Goal: Information Seeking & Learning: Compare options

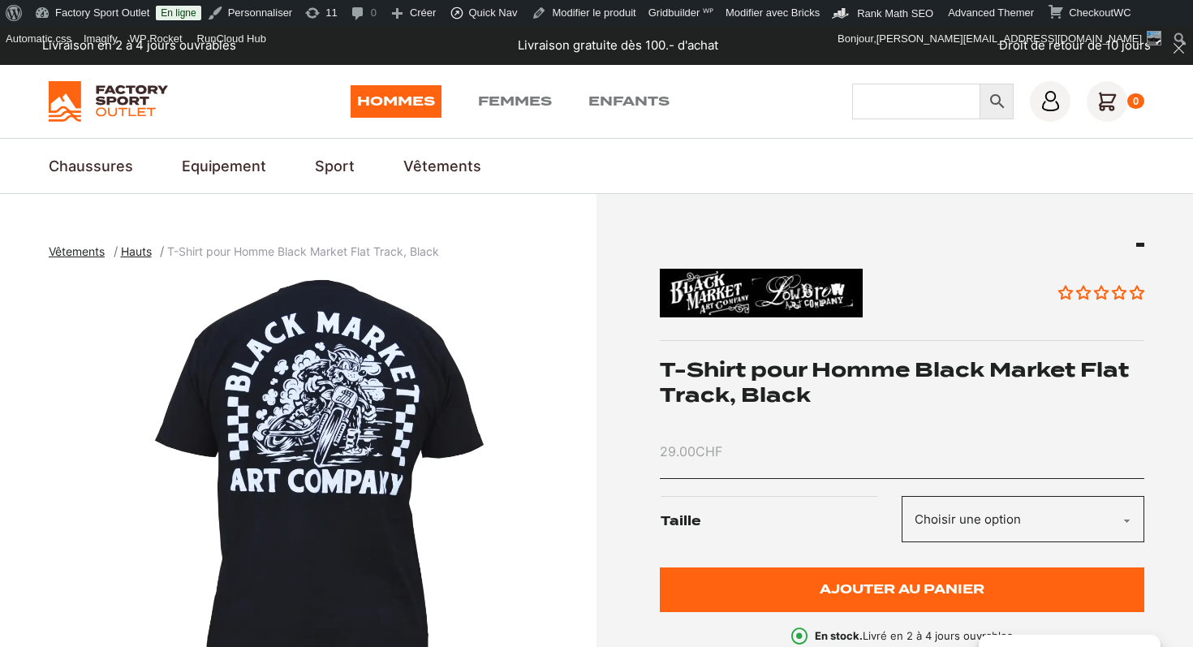
click at [904, 113] on input "Chercher" at bounding box center [916, 102] width 128 height 36
type input "explorair softshell"
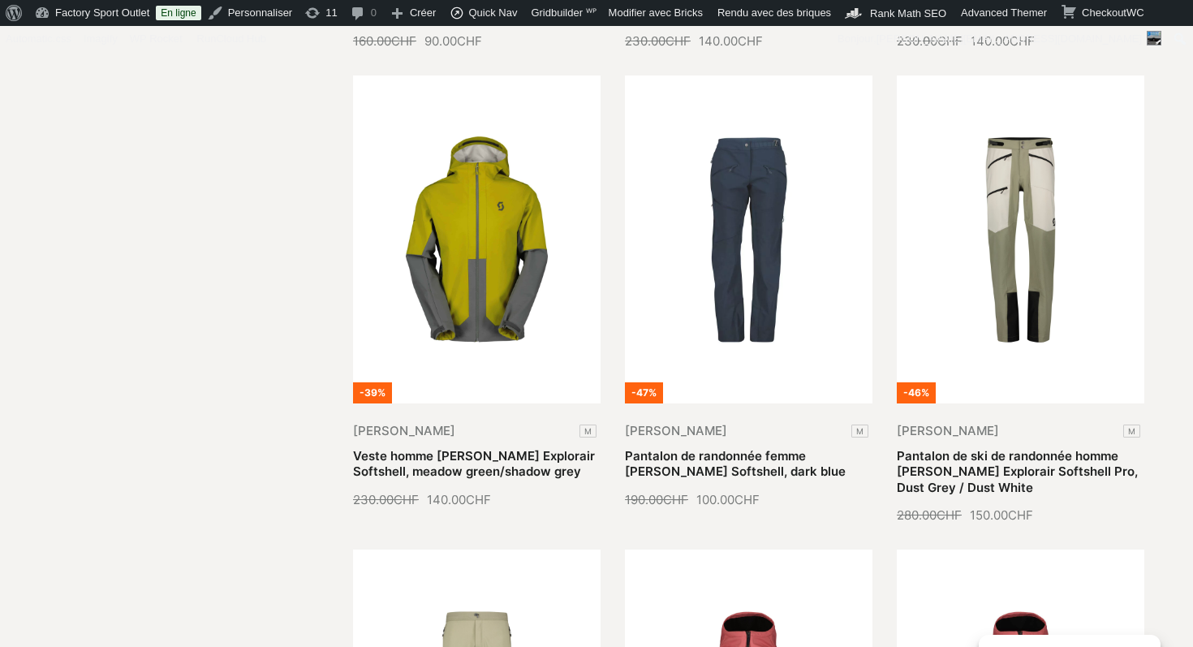
scroll to position [1309, 0]
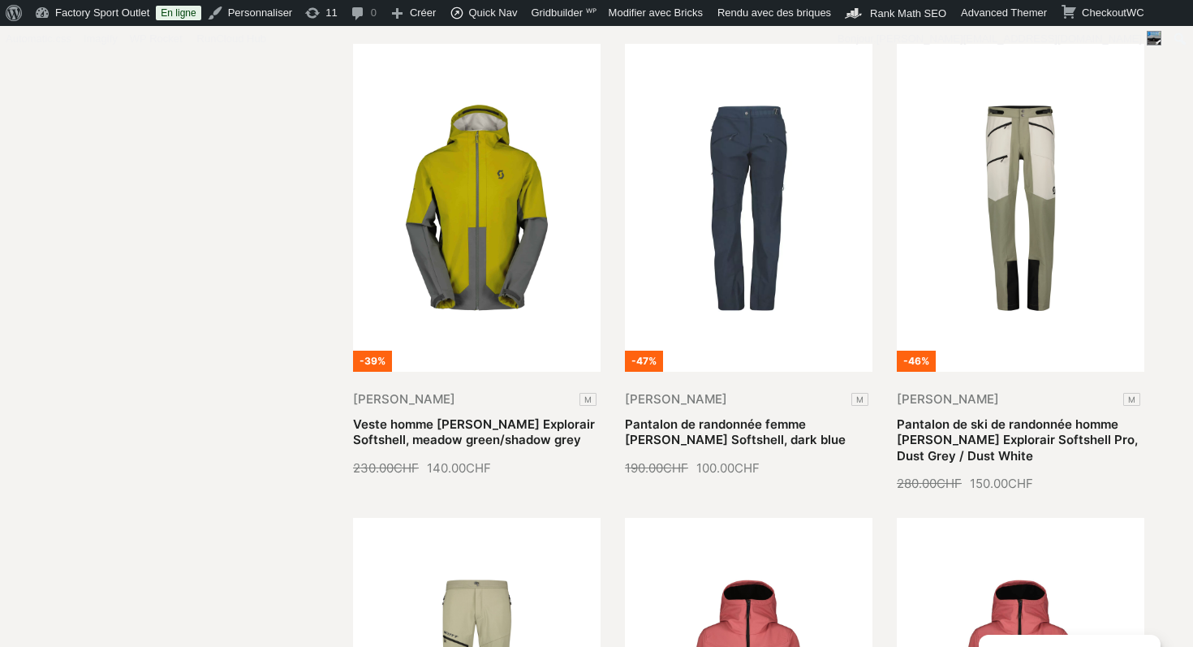
click at [841, 416] on link "Pantalon de randonnée femme [PERSON_NAME] Softshell, dark blue" at bounding box center [735, 432] width 221 height 32
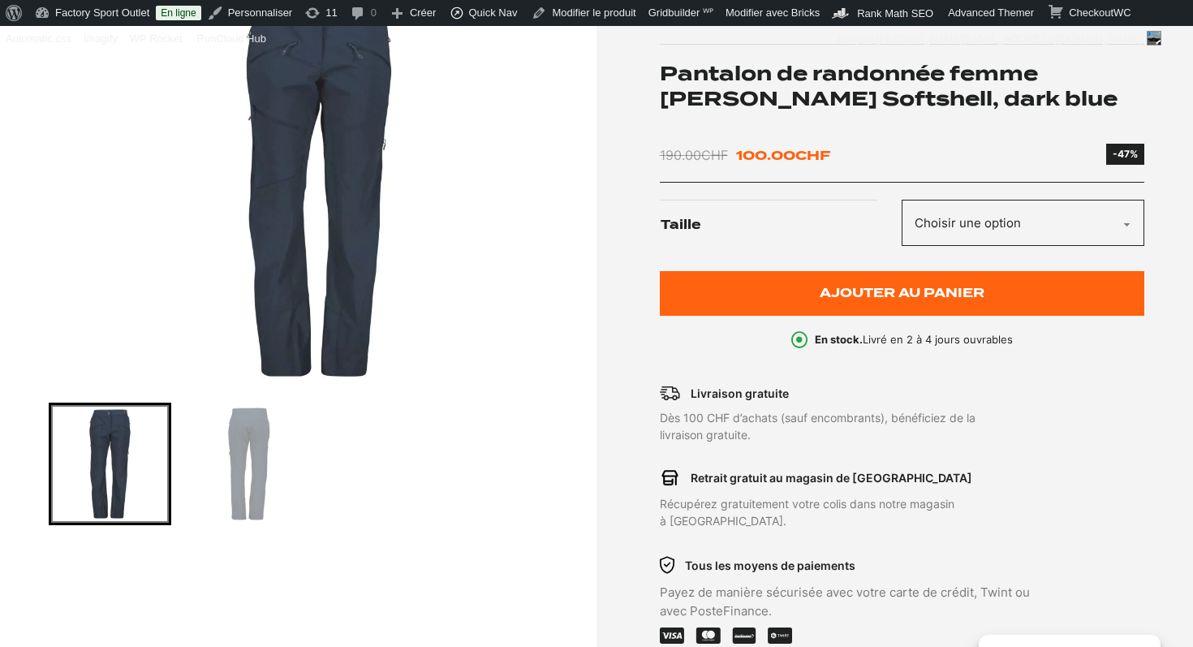
scroll to position [301, 0]
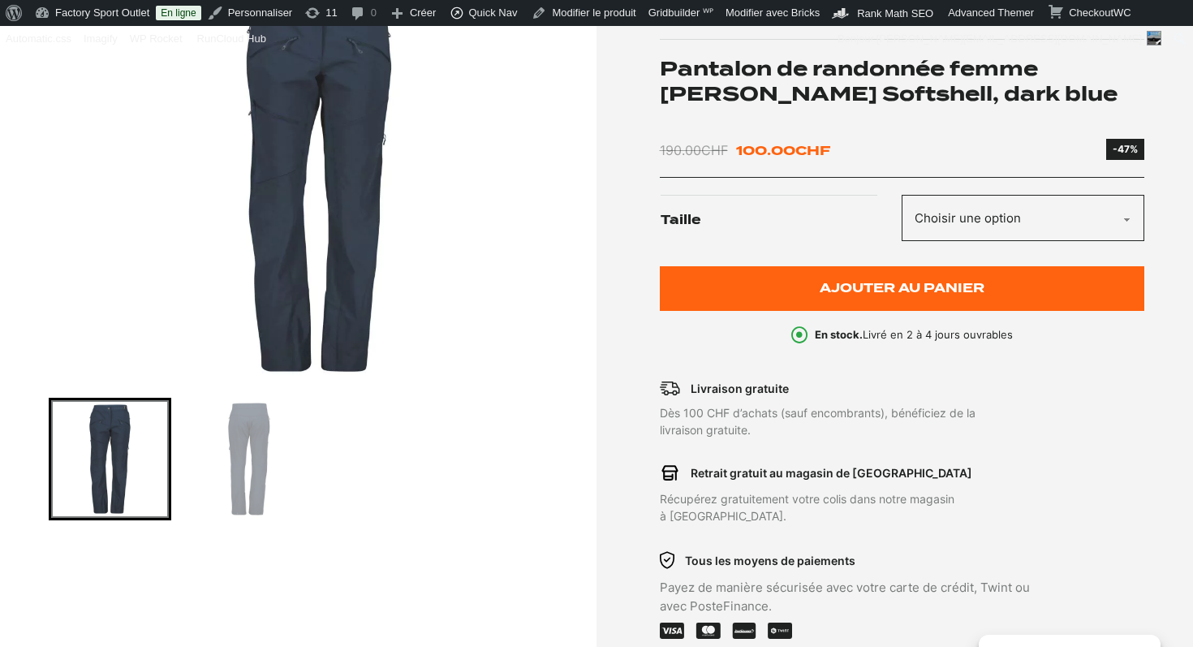
click at [799, 65] on h1 "Pantalon de randonnée femme [PERSON_NAME] Softshell, dark blue" at bounding box center [902, 81] width 485 height 50
click at [799, 65] on h1 "Pantalon de randonnée femme SCOTT Explorair Softshell, dark blue" at bounding box center [902, 81] width 485 height 50
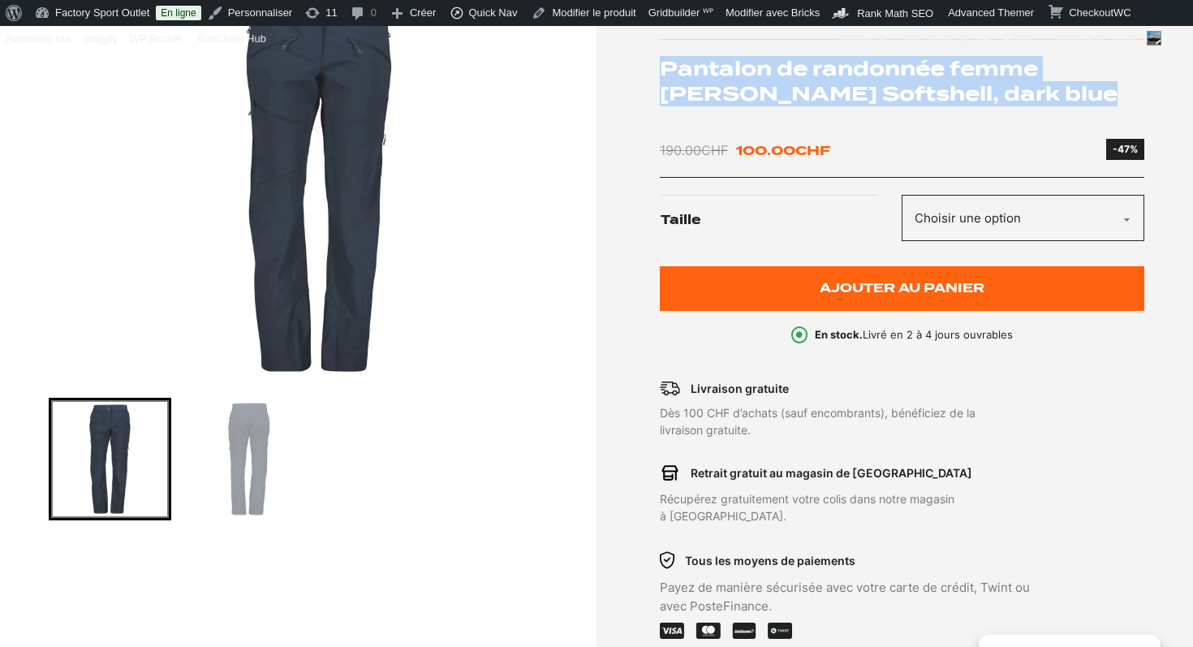
click at [799, 65] on h1 "Pantalon de randonnée femme [PERSON_NAME] Softshell, dark blue" at bounding box center [902, 81] width 485 height 50
copy div "Pantalon de randonnée femme [PERSON_NAME] Softshell, dark blue"
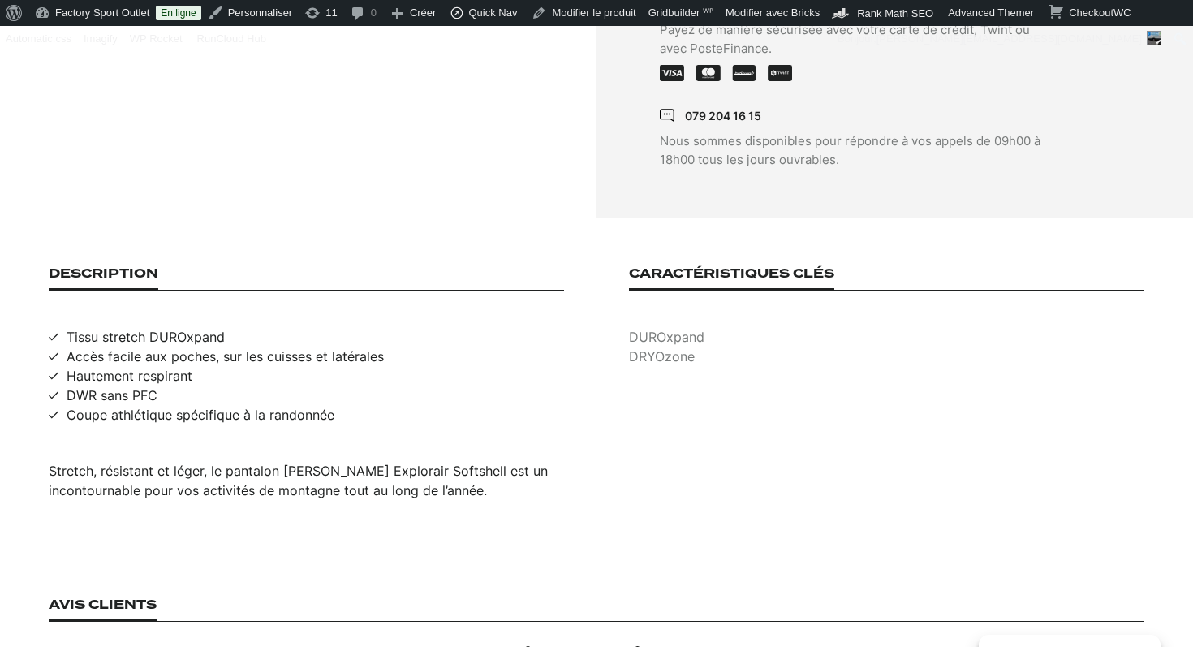
scroll to position [885, 0]
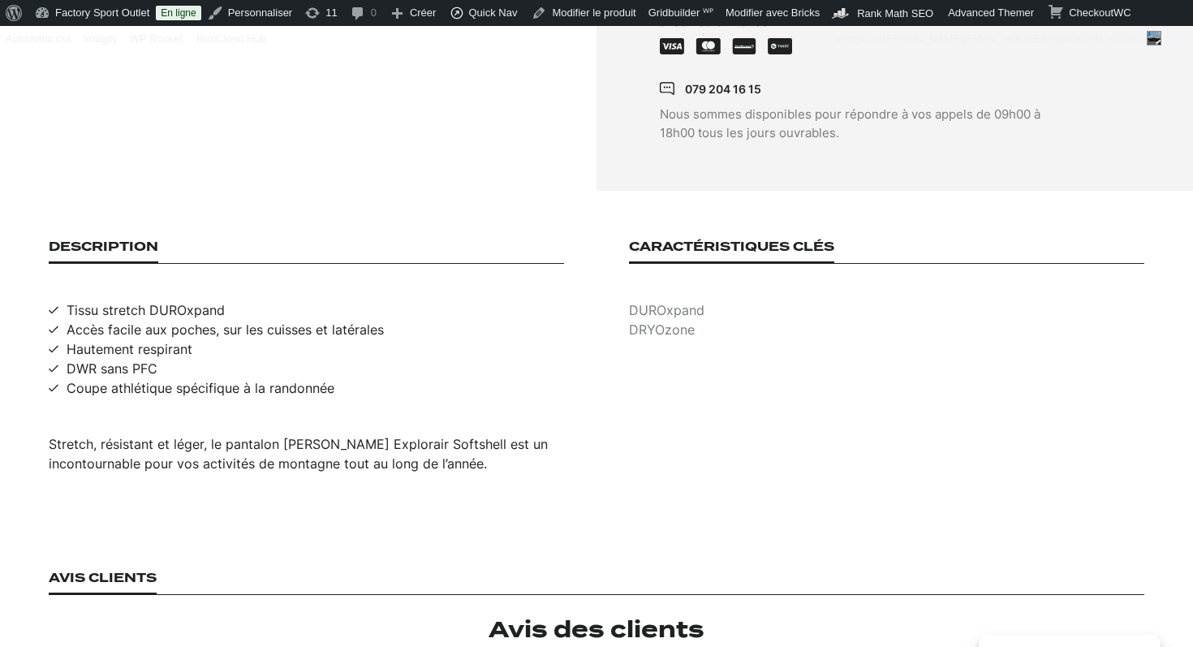
click at [262, 468] on section "Description Tissu stretch DUROxpand Accès facile aux poches, sur les cuisses et…" at bounding box center [596, 356] width 1193 height 331
click at [264, 441] on span "Stretch, résistant et léger, le pantalon SCOTT Explorair Softshell est un incon…" at bounding box center [298, 454] width 499 height 36
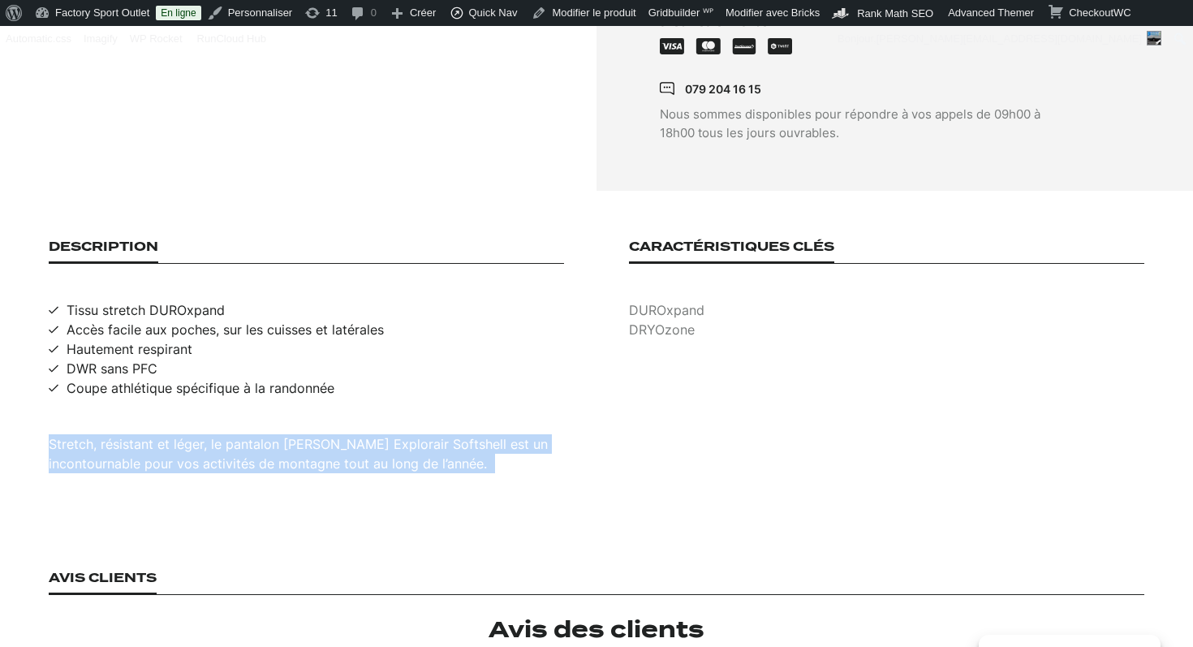
click at [264, 441] on span "Stretch, résistant et léger, le pantalon SCOTT Explorair Softshell est un incon…" at bounding box center [298, 454] width 499 height 36
copy div "Stretch, résistant et léger, le pantalon SCOTT Explorair Softshell est un incon…"
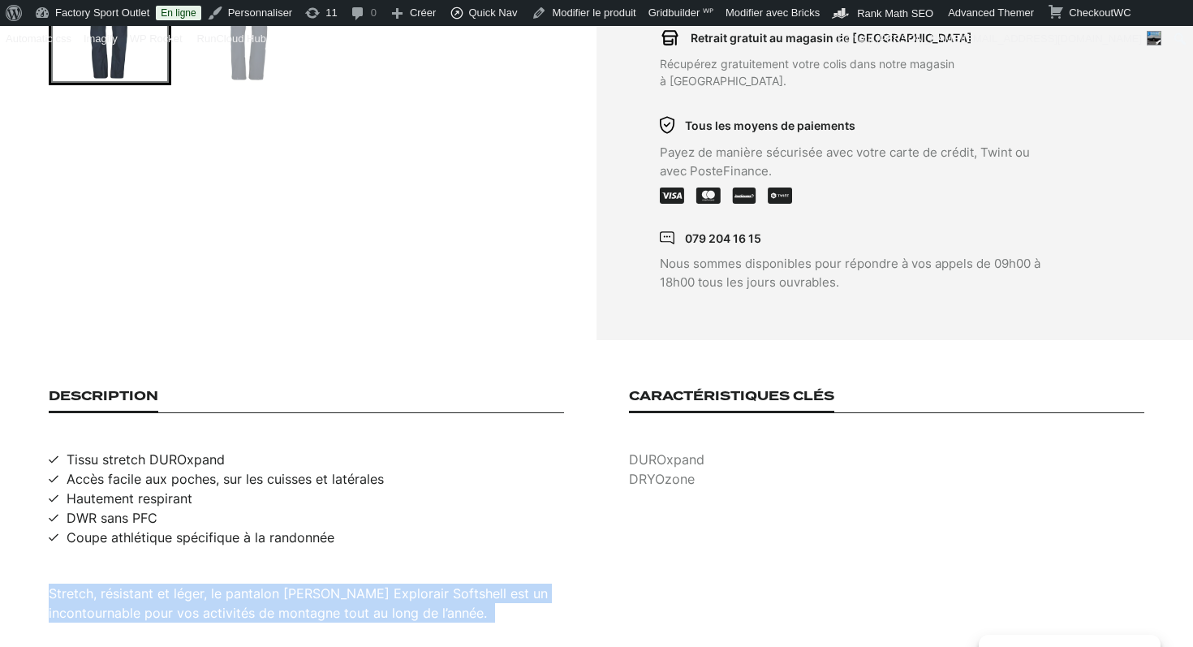
scroll to position [557, 0]
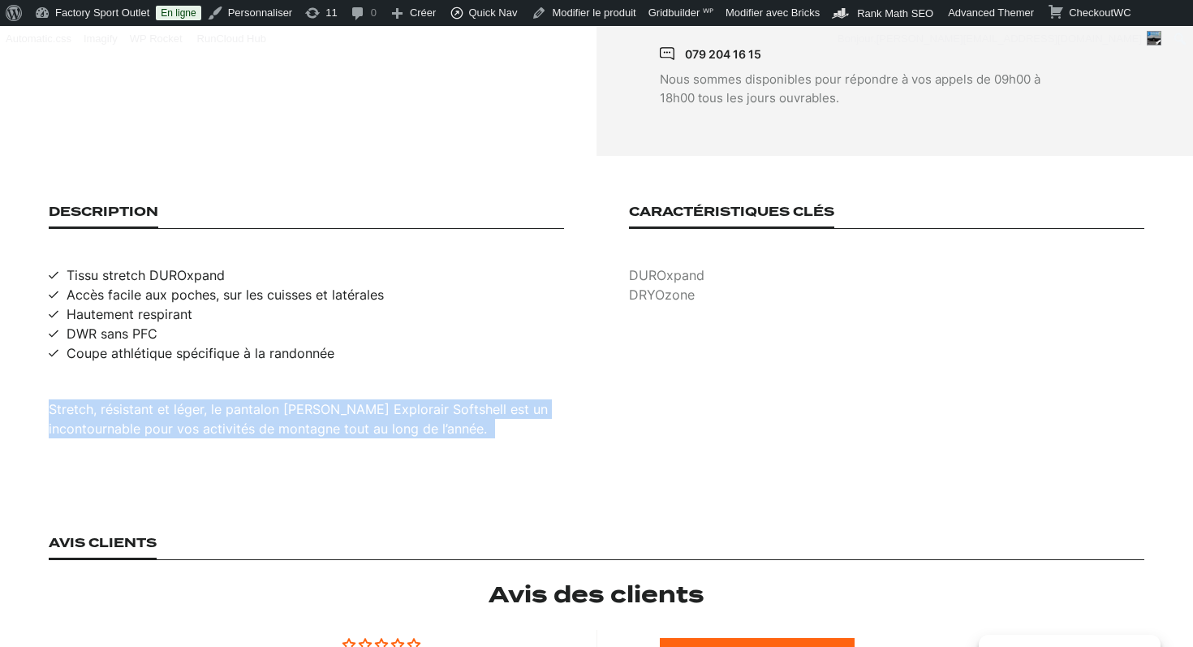
drag, startPoint x: 338, startPoint y: 331, endPoint x: 63, endPoint y: 261, distance: 283.7
click at [63, 265] on ul "Tissu stretch DUROxpand Accès facile aux poches, sur les cuisses et latérales H…" at bounding box center [306, 313] width 515 height 97
copy ul "Tissu stretch DUROxpand Accès facile aux poches, sur les cuisses et latérales H…"
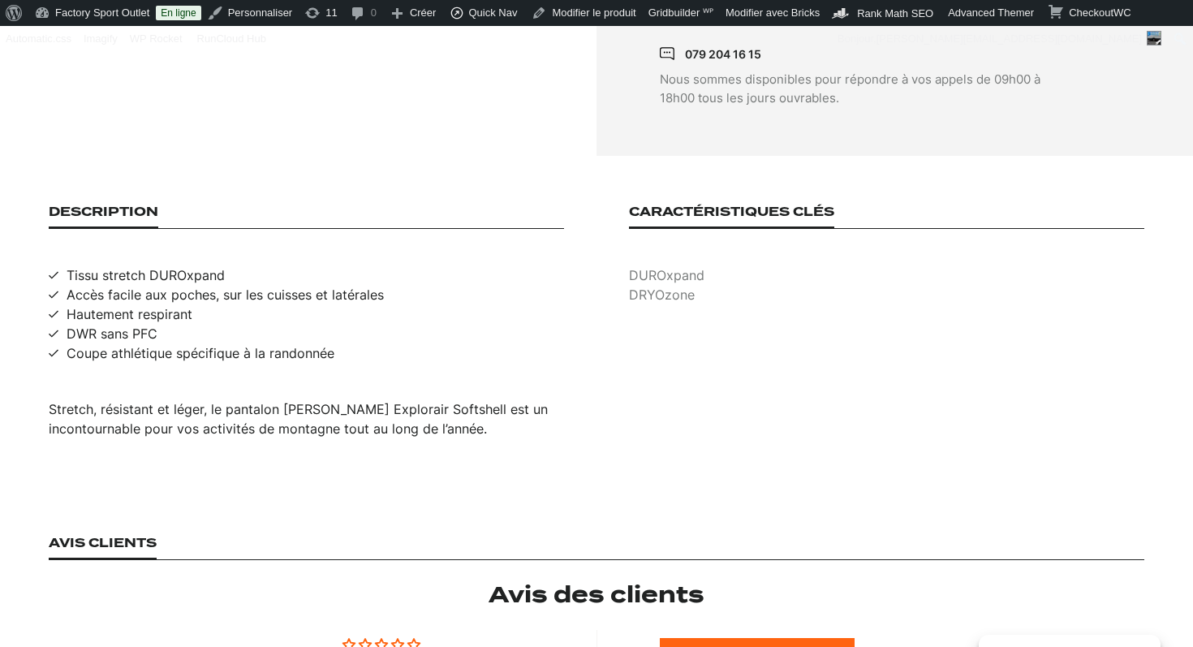
click at [670, 265] on p "DUROxpand" at bounding box center [886, 274] width 515 height 19
copy p "DUROxpand"
click at [665, 285] on p "DRYOzone" at bounding box center [886, 294] width 515 height 19
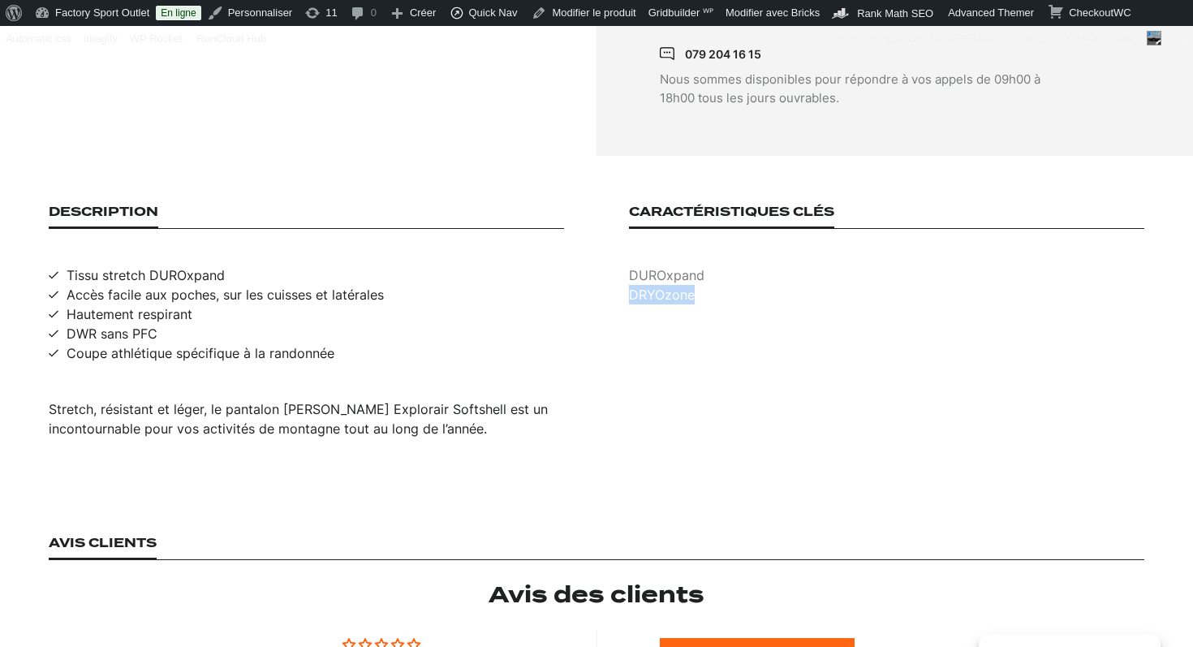
click at [665, 285] on p "DRYOzone" at bounding box center [886, 294] width 515 height 19
copy p "DRYOzone"
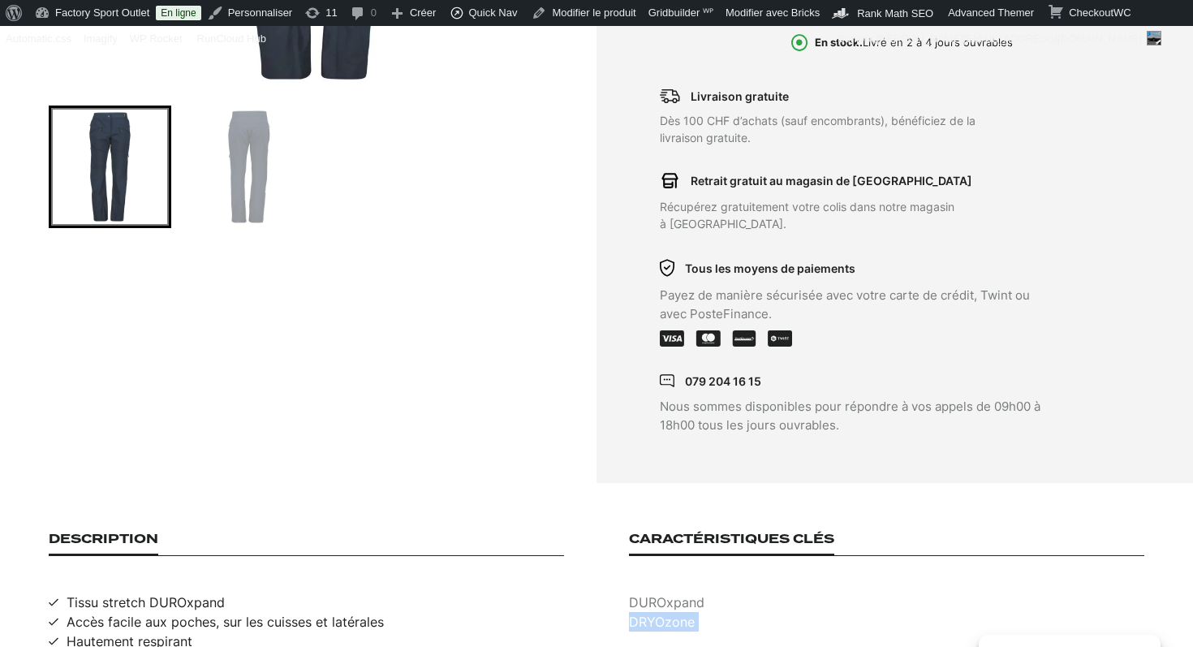
scroll to position [0, 0]
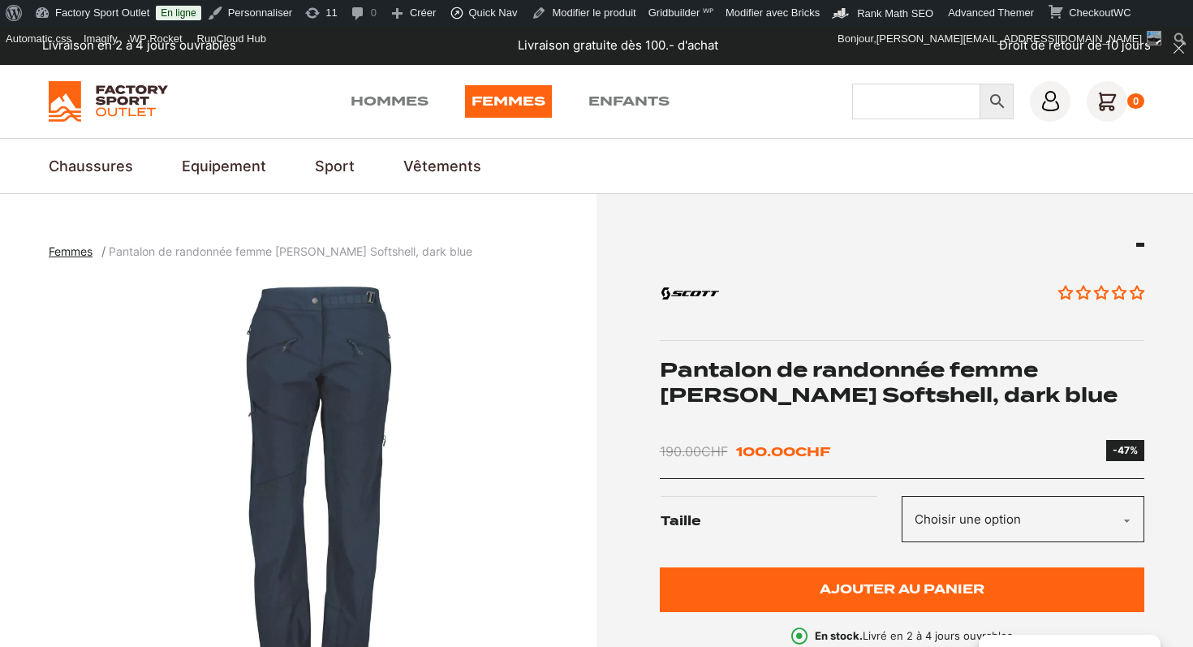
click at [882, 109] on input "Chercher" at bounding box center [916, 102] width 128 height 36
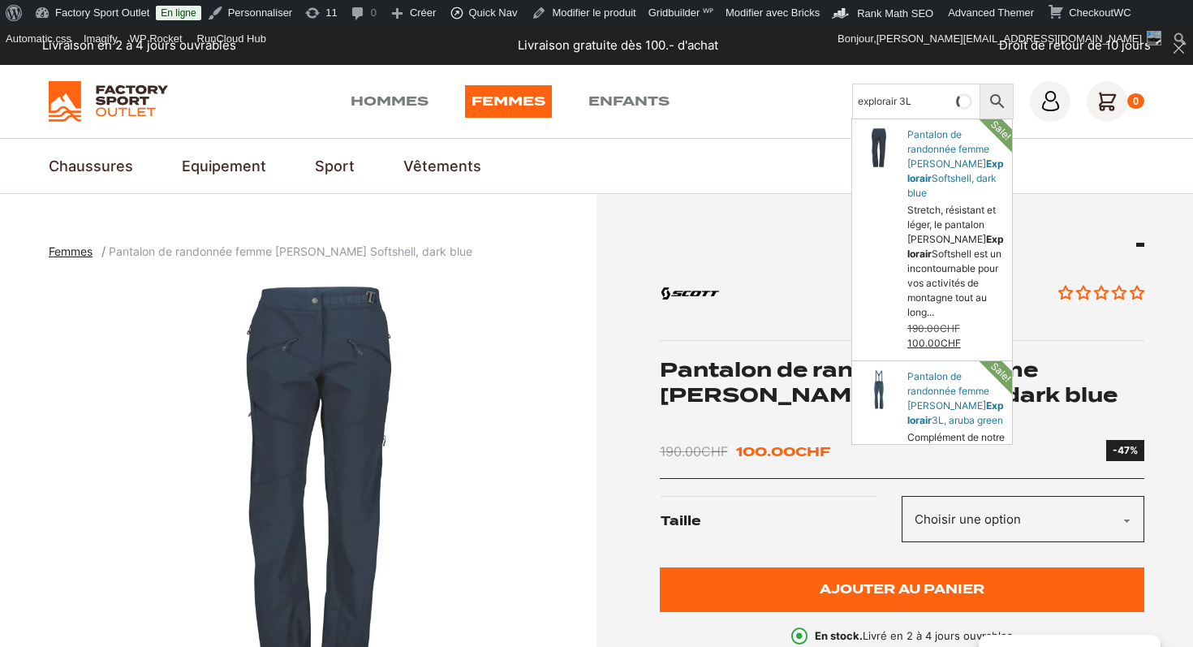
type input "explorair 3L"
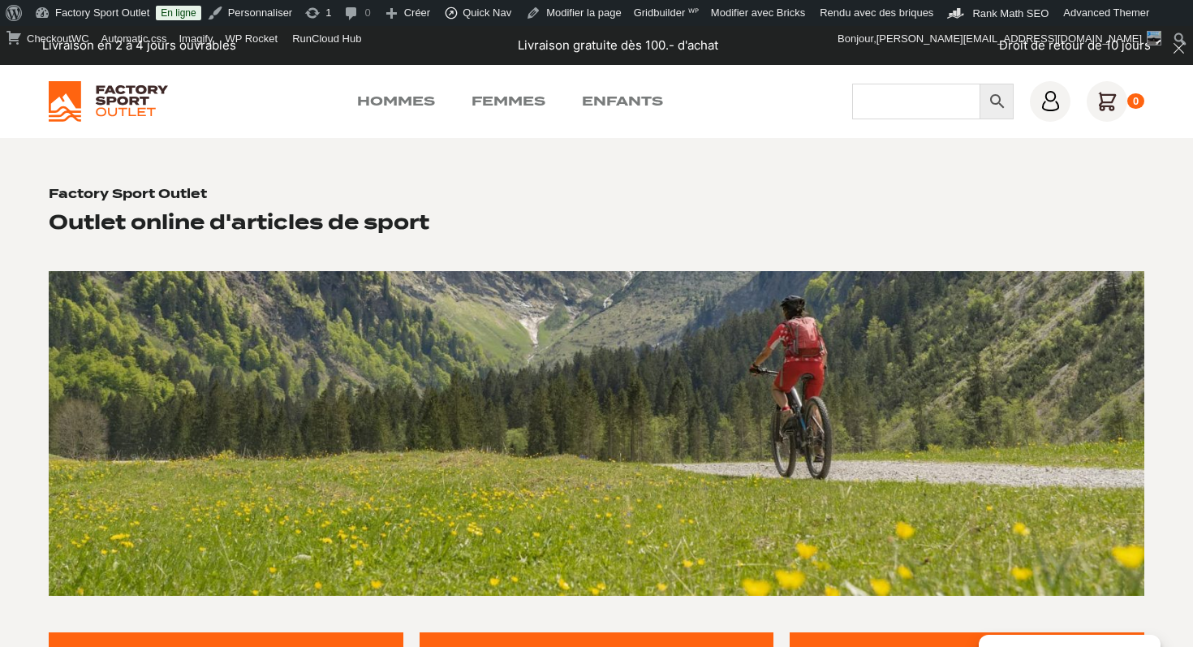
click at [887, 108] on input "Chercher" at bounding box center [916, 102] width 128 height 36
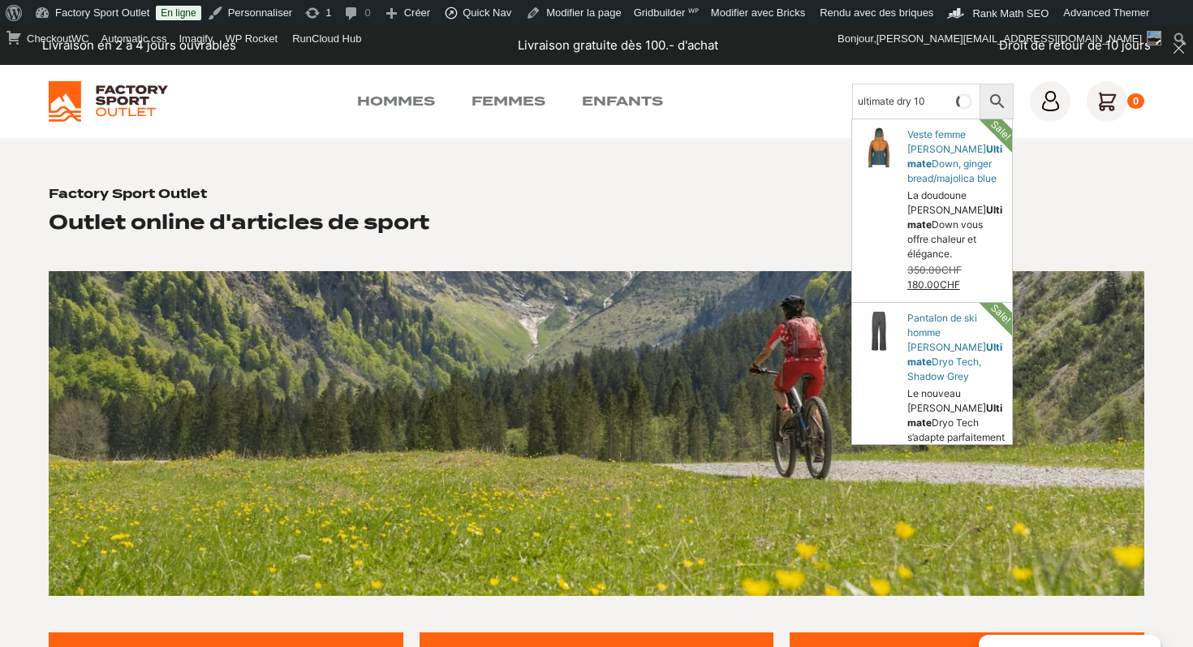
type input "ultimate dry 10"
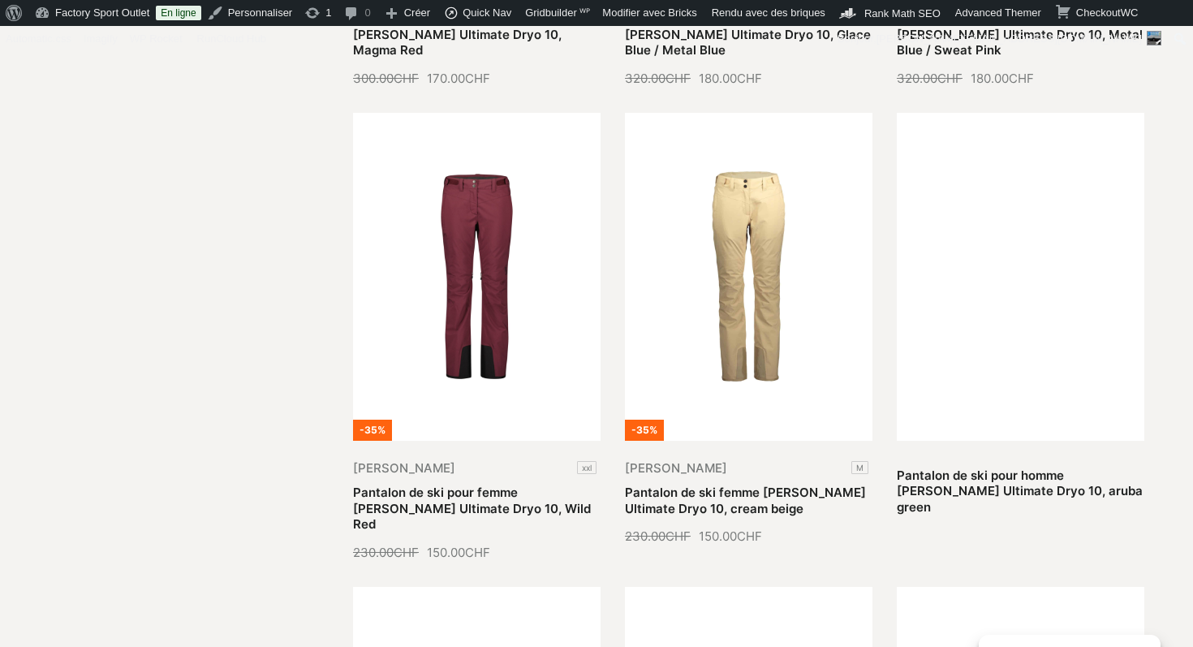
scroll to position [1232, 0]
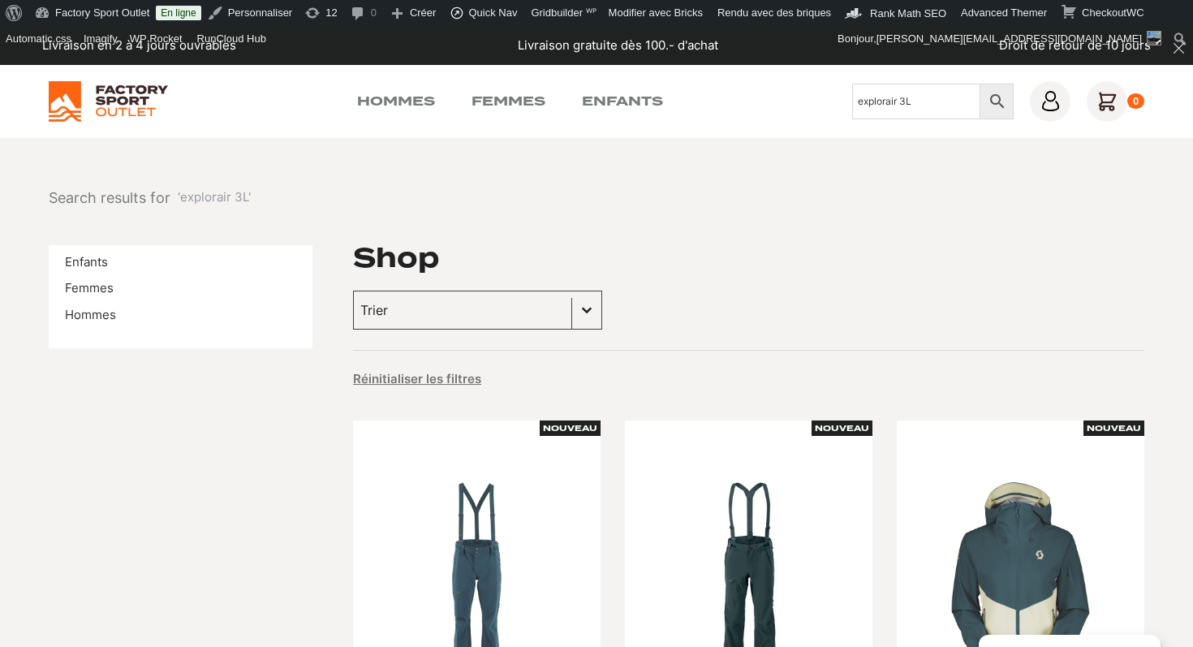
click at [925, 102] on input "explorair 3L" at bounding box center [916, 102] width 128 height 36
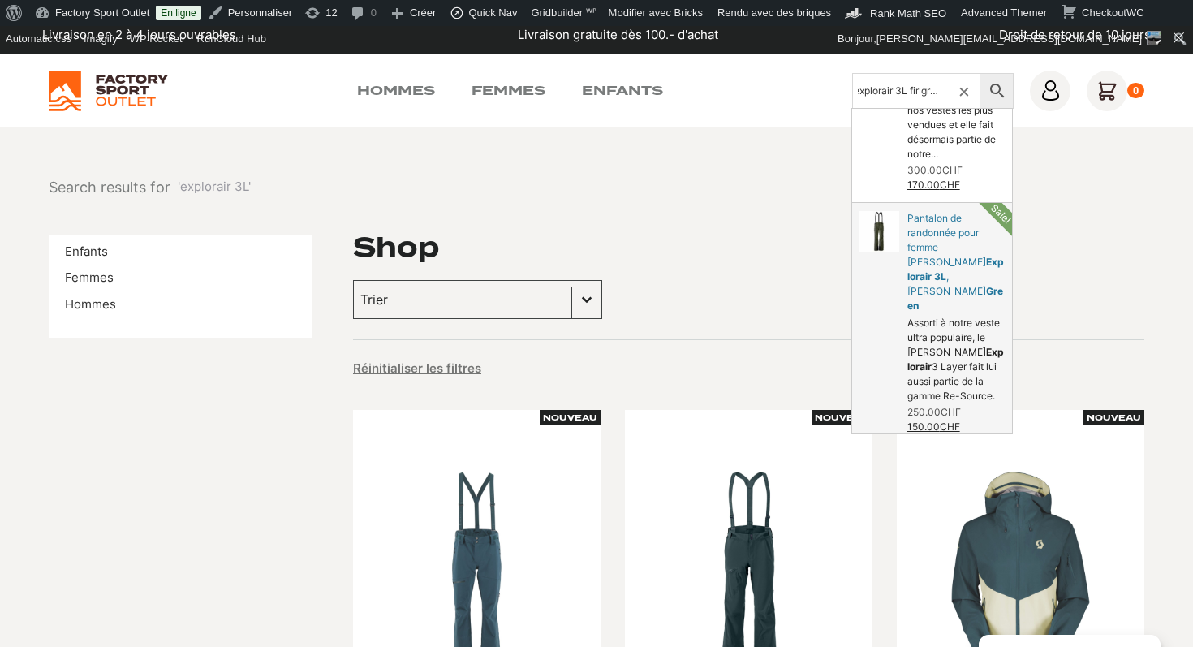
scroll to position [11, 0]
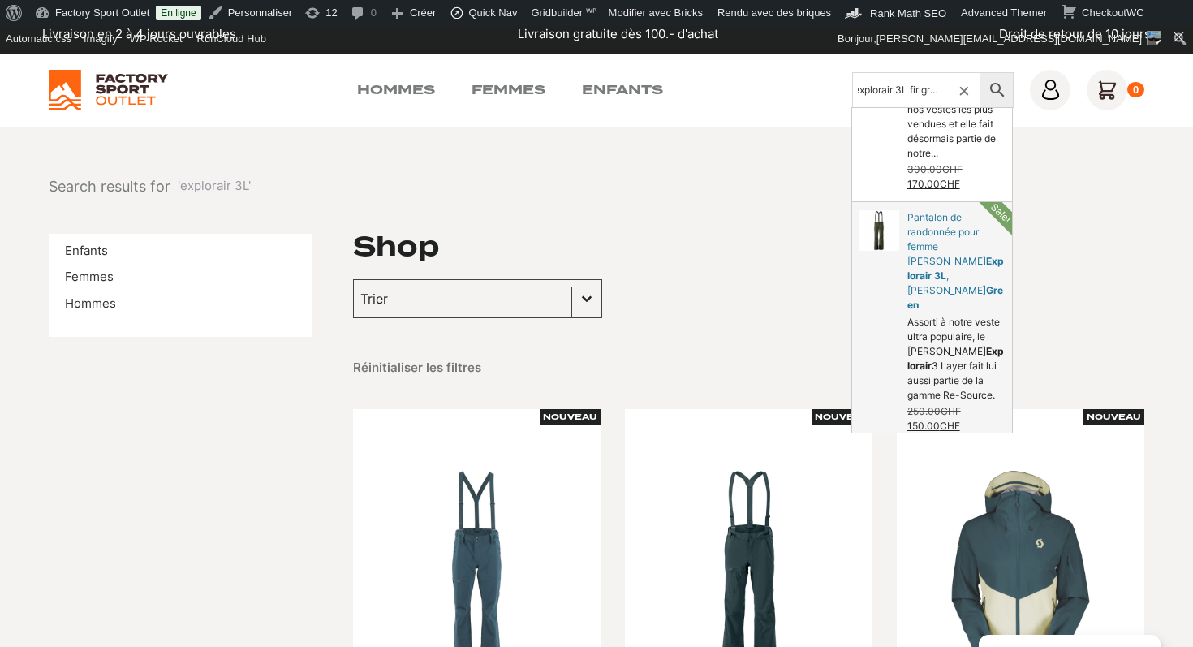
type input "explorair 3L fir green"
click at [959, 225] on link "Pantalon de randonnée pour femme SCOTT" at bounding box center [932, 322] width 160 height 241
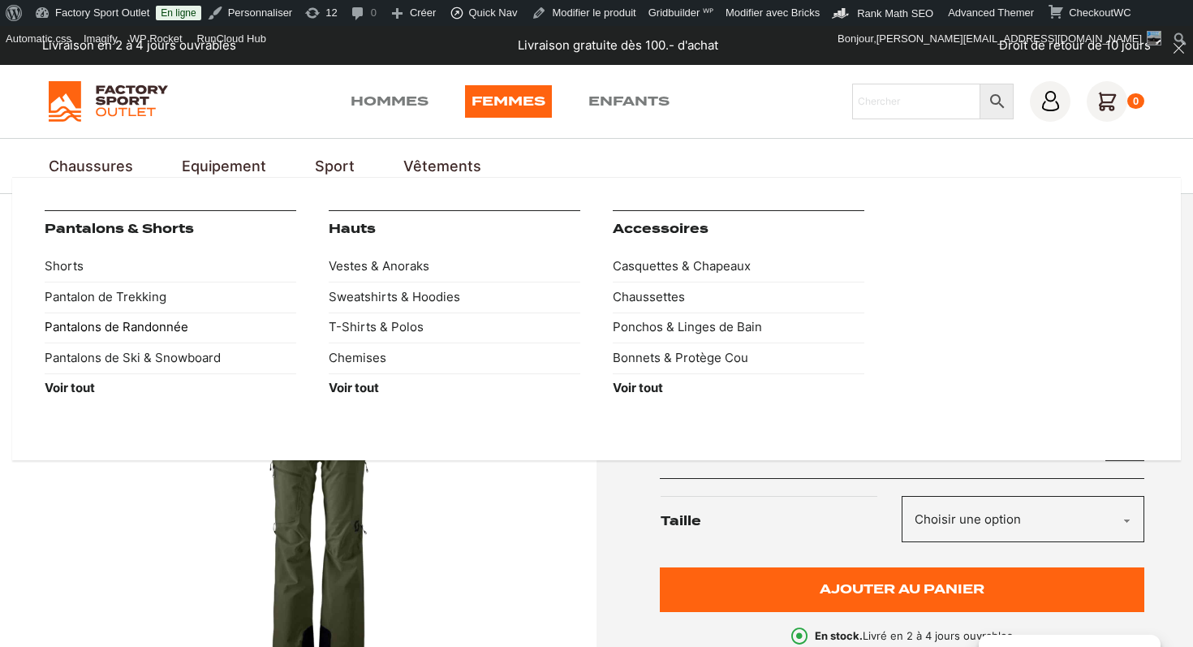
click at [89, 329] on link "Pantalons de Randonnée" at bounding box center [171, 327] width 252 height 31
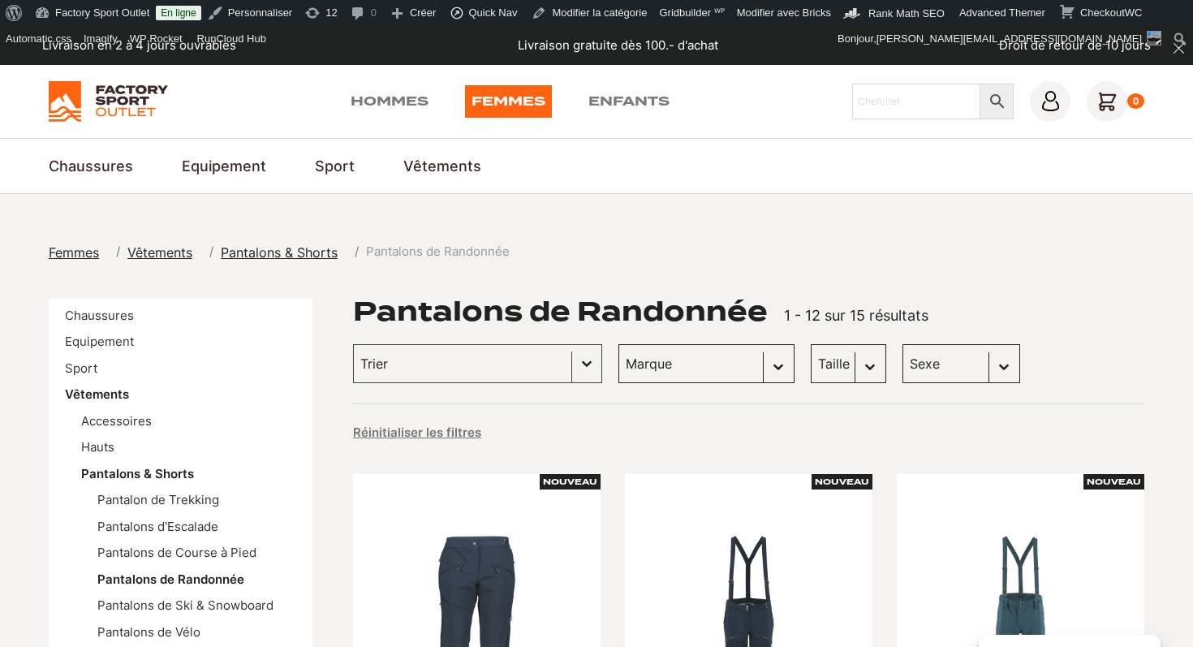
click at [618, 367] on select "[PERSON_NAME] (15)" at bounding box center [706, 363] width 176 height 39
click at [810, 371] on select "Taille M (3)" at bounding box center [847, 363] width 75 height 39
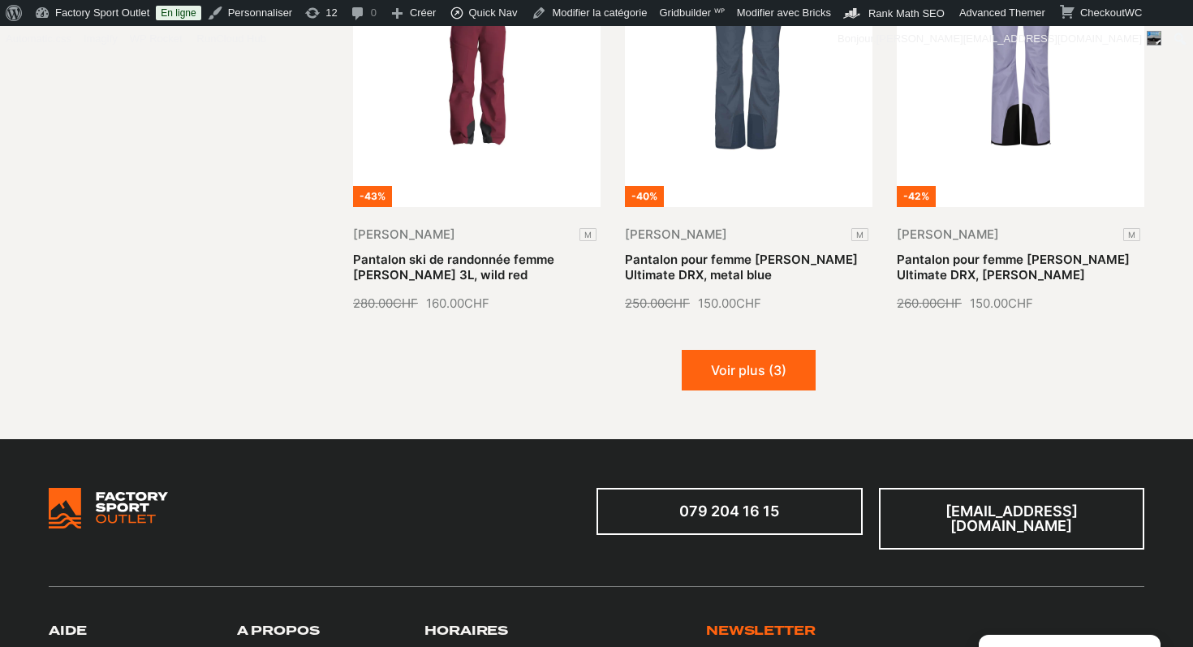
scroll to position [2028, 0]
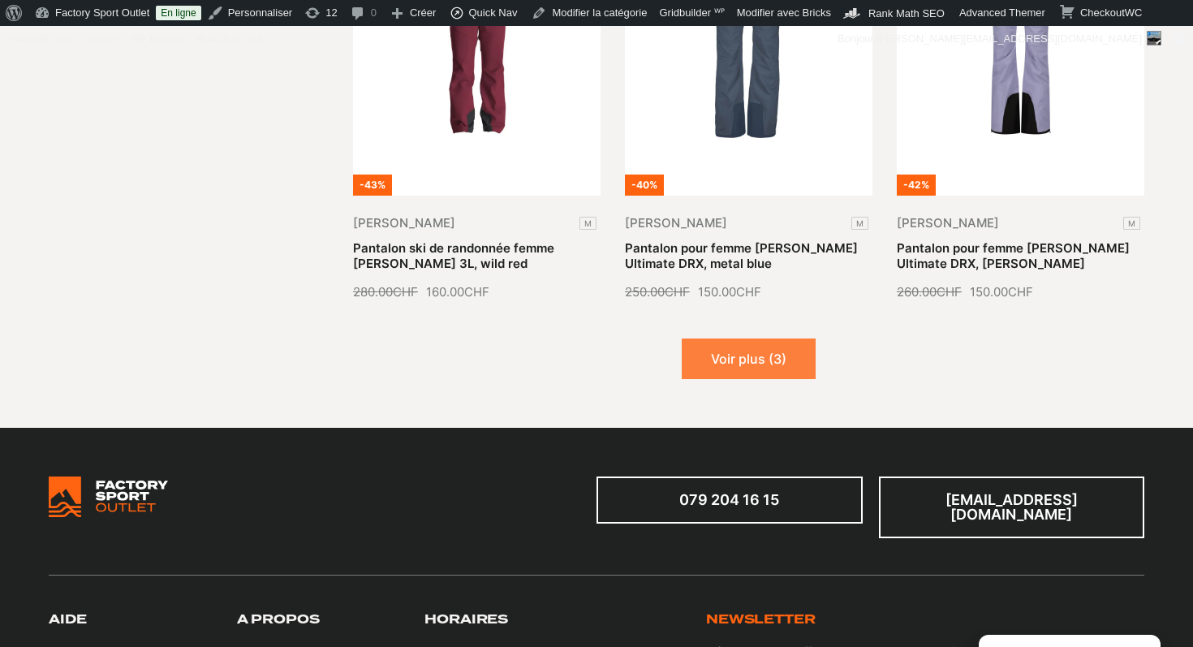
click at [810, 339] on button "Voir plus (3)" at bounding box center [748, 358] width 134 height 41
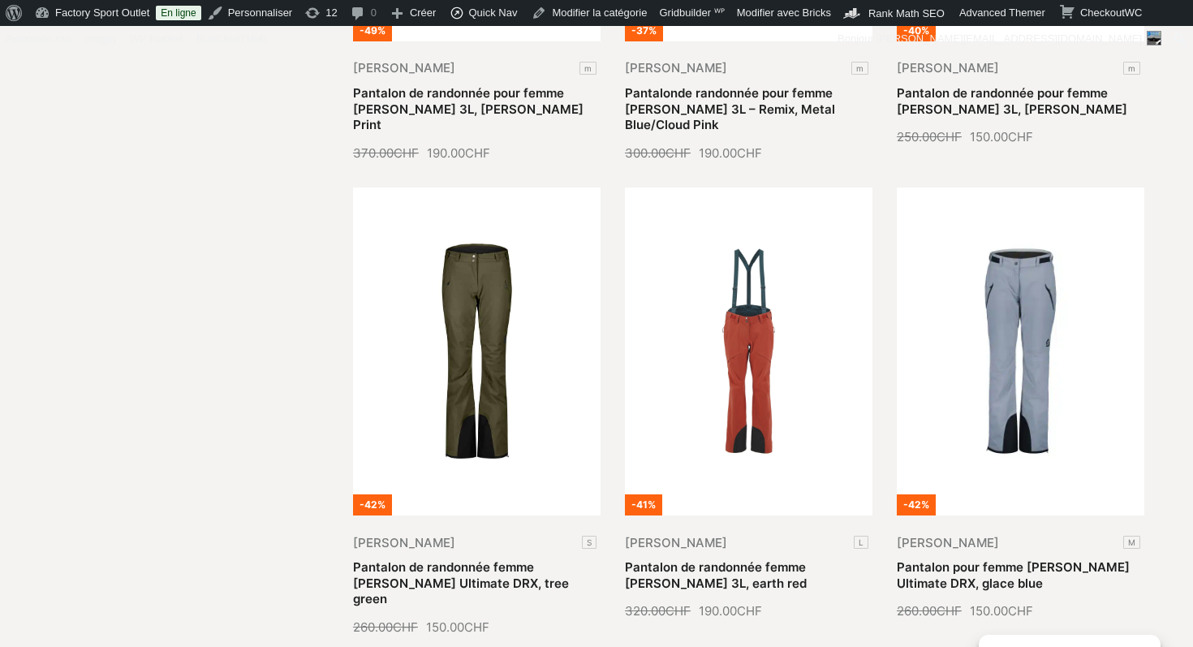
scroll to position [1244, 0]
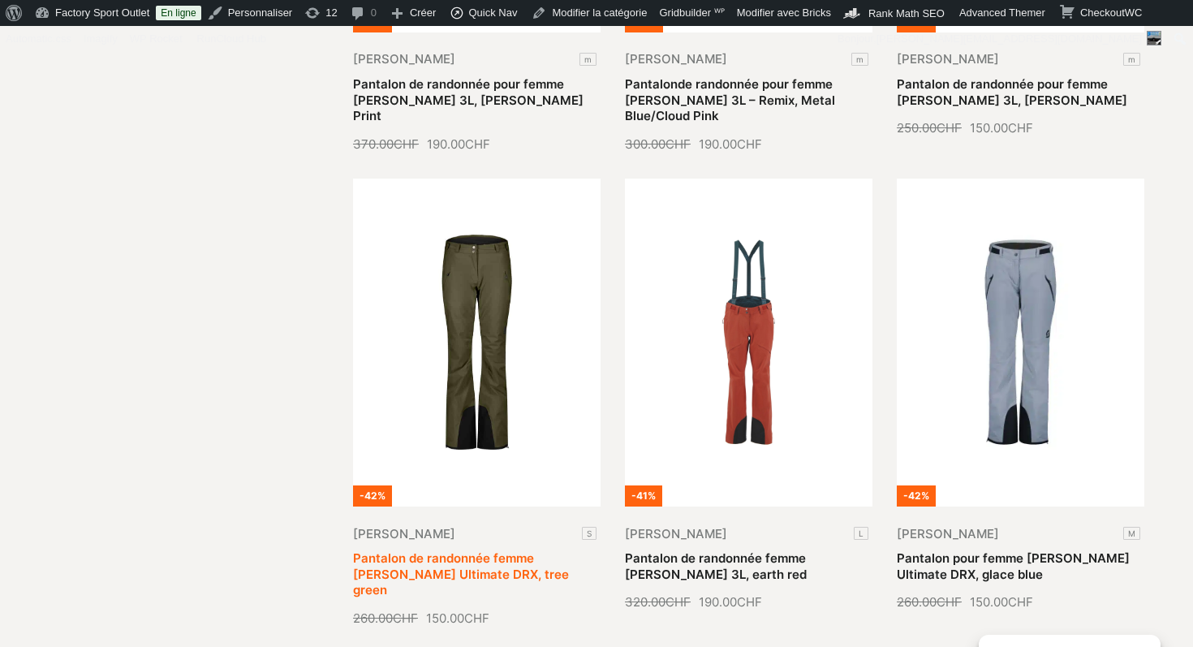
click at [452, 550] on link "Pantalon de randonnée femme [PERSON_NAME] Ultimate DRX, tree green" at bounding box center [461, 573] width 216 height 47
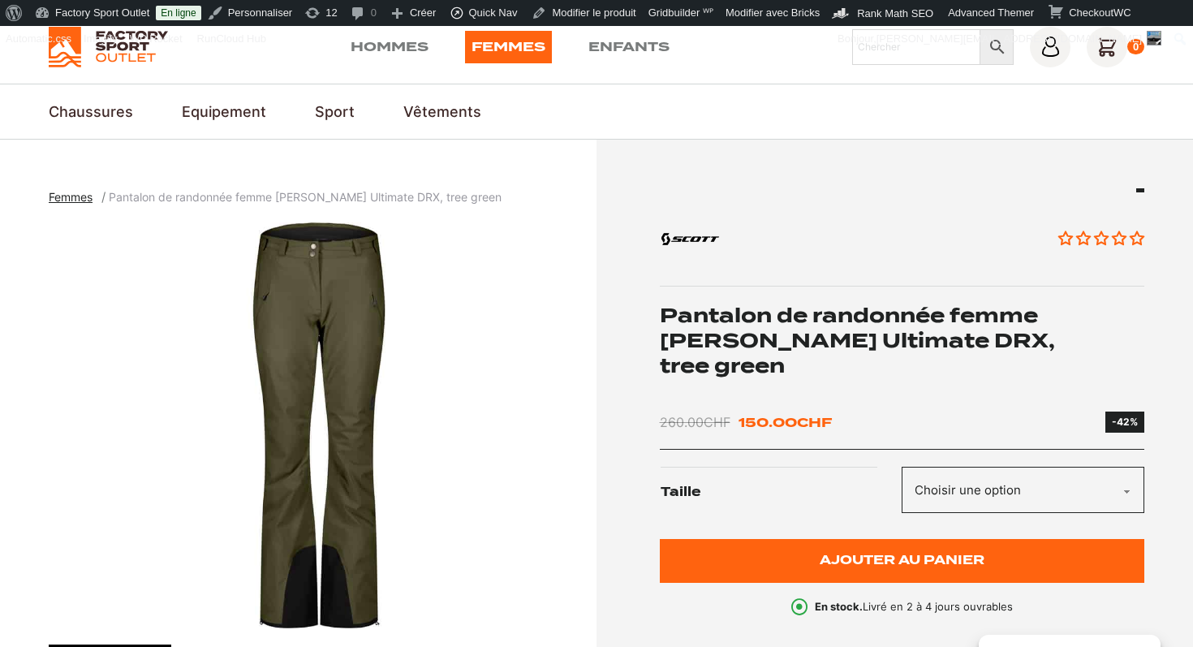
scroll to position [59, 0]
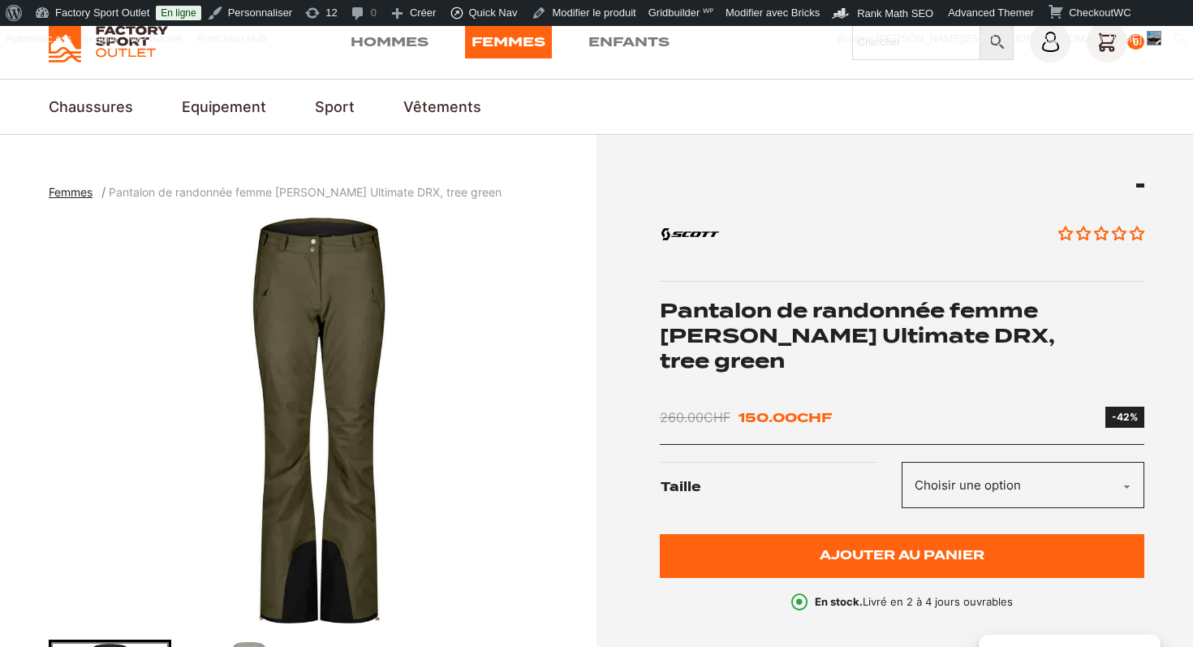
click at [816, 314] on h1 "Pantalon de randonnée femme [PERSON_NAME] Ultimate DRX, tree green" at bounding box center [902, 336] width 485 height 76
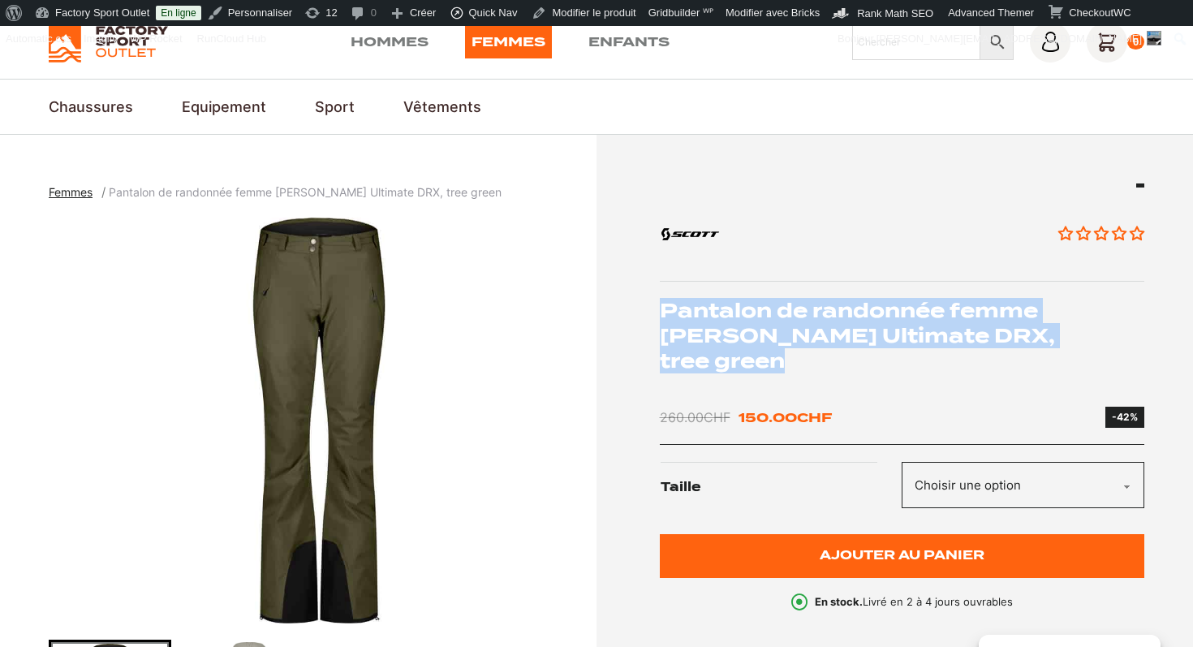
click at [816, 314] on h1 "Pantalon de randonnée femme [PERSON_NAME] Ultimate DRX, tree green" at bounding box center [902, 336] width 485 height 76
copy div "Pantalon de randonnée femme [PERSON_NAME] Ultimate DRX, tree green"
click at [337, 336] on img "1 of 2" at bounding box center [319, 420] width 540 height 406
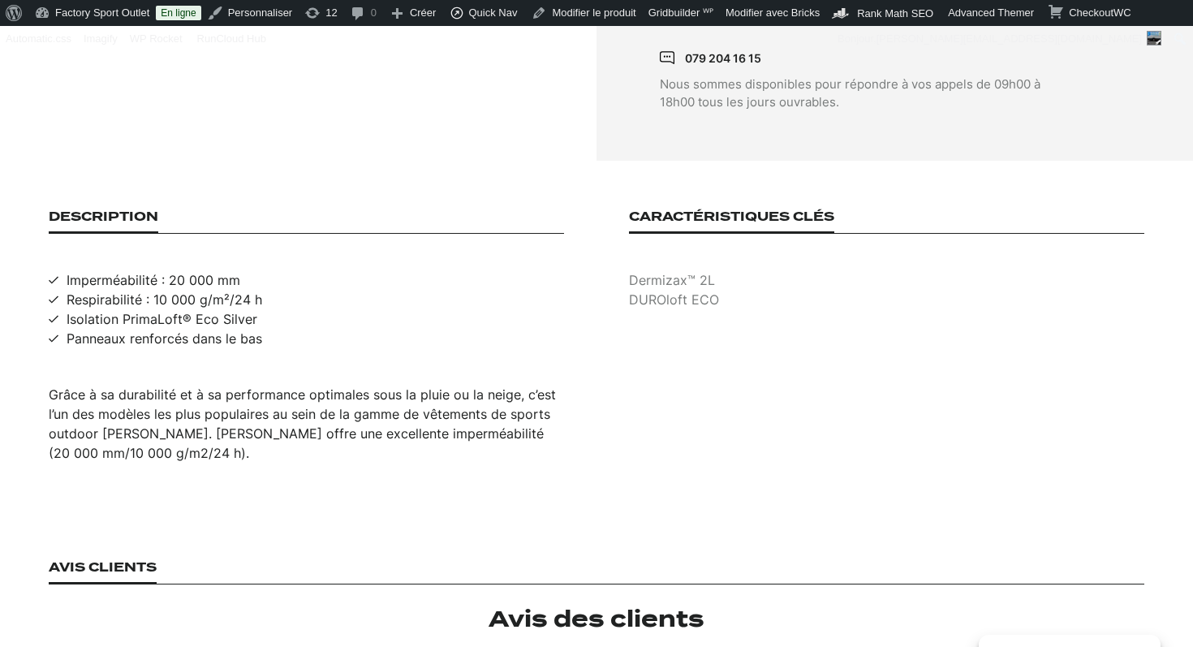
scroll to position [984, 0]
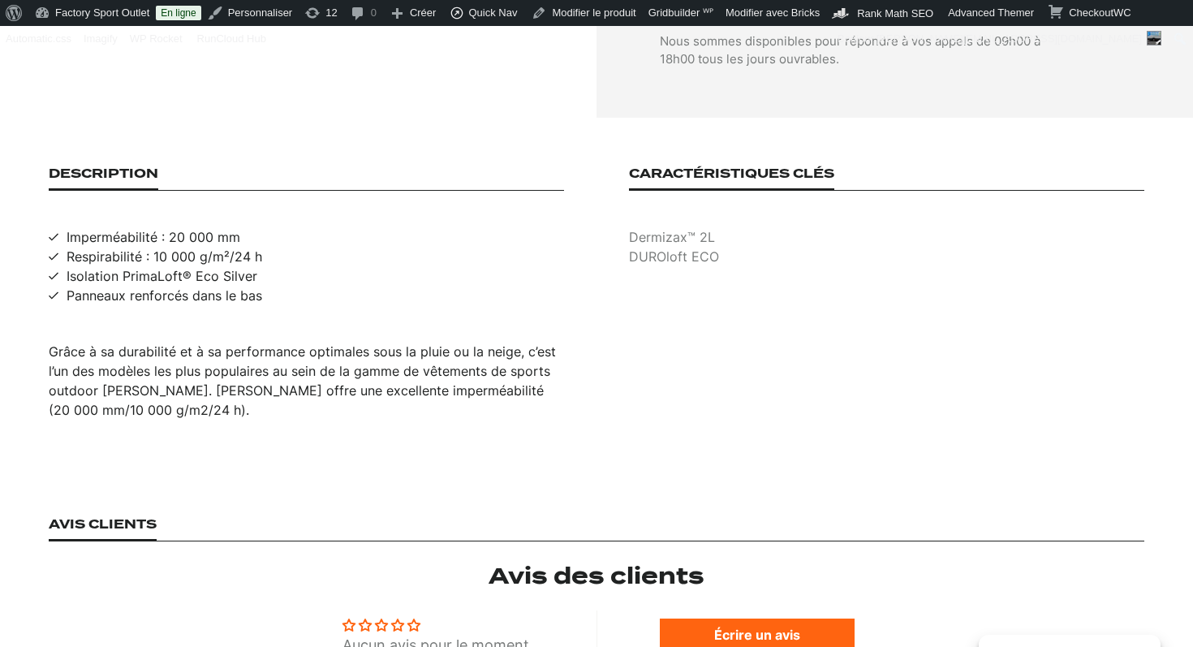
click at [351, 344] on div "Grâce à sa durabilité et à sa performance optimales sous la pluie ou la neige, …" at bounding box center [306, 381] width 515 height 78
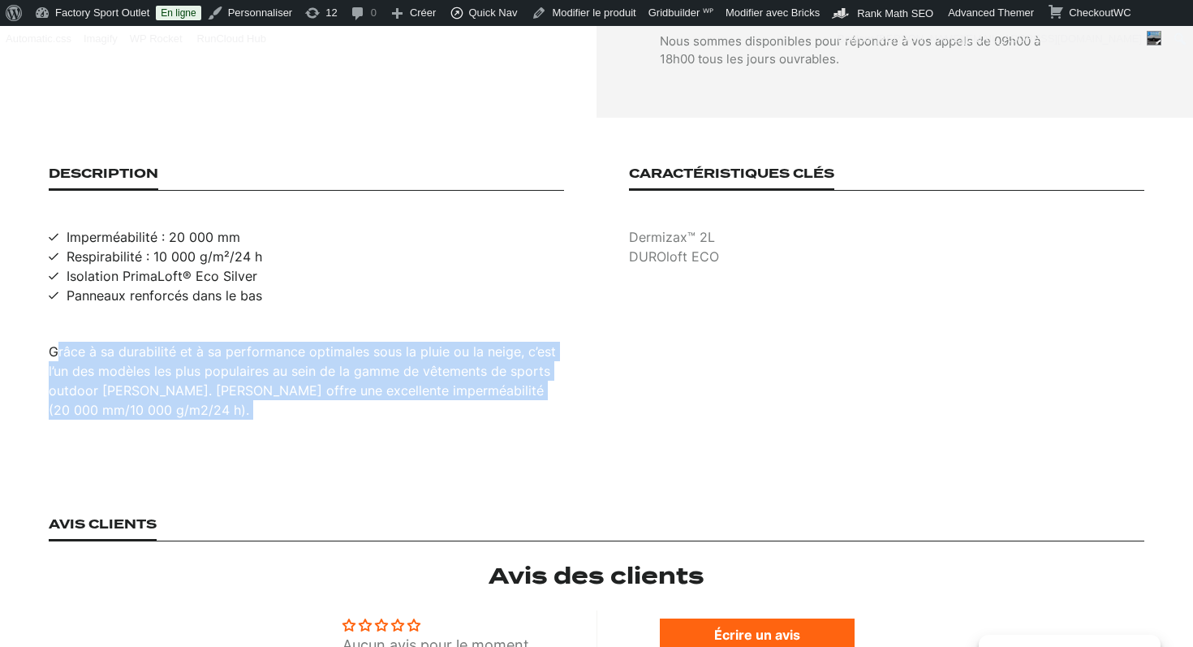
click at [351, 344] on div "Grâce à sa durabilité et à sa performance optimales sous la pluie ou la neige, …" at bounding box center [306, 381] width 515 height 78
copy div "Grâce à sa durabilité et à sa performance optimales sous la pluie ou la neige, …"
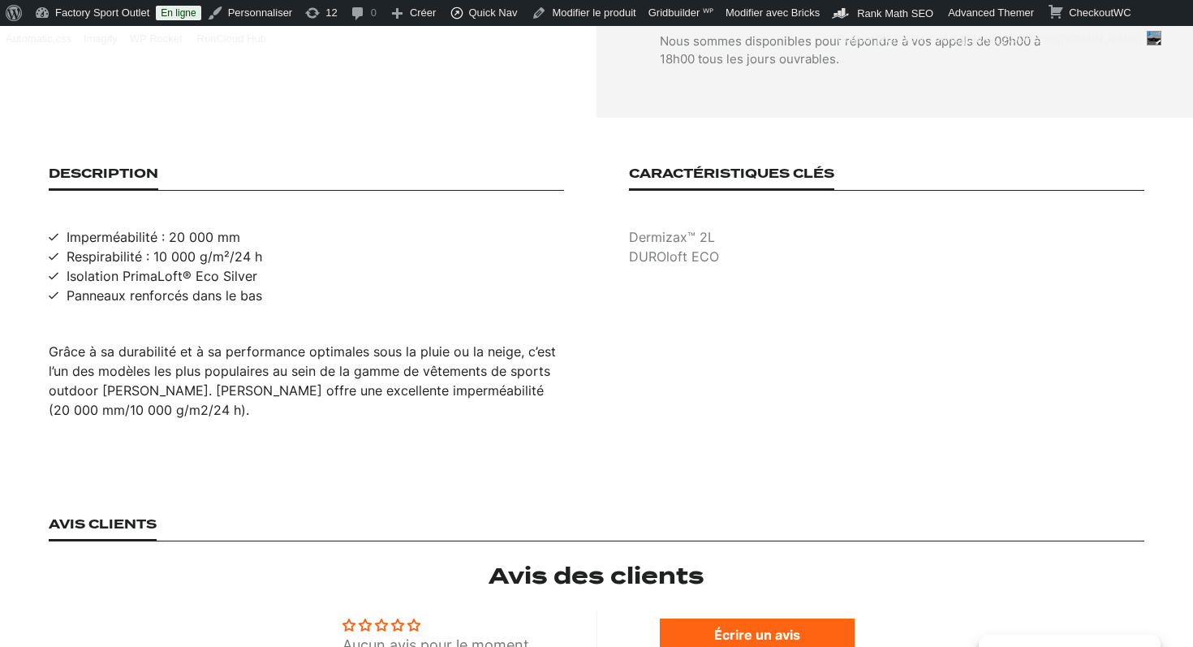
click at [204, 227] on span "Imperméabilité : 20 000 mm" at bounding box center [154, 236] width 174 height 19
copy span "Imperméabilité : 20 000 mm"
click at [213, 247] on span "Respirabilité : 10 000 g/m²/24 h" at bounding box center [165, 256] width 196 height 19
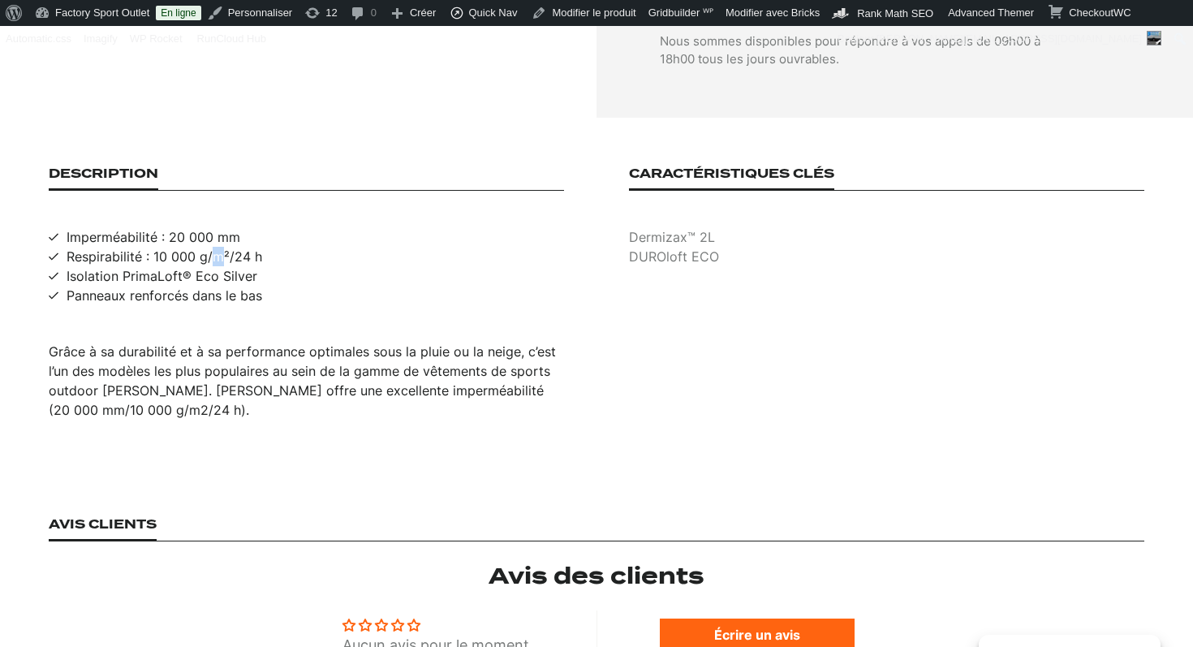
click at [213, 247] on span "Respirabilité : 10 000 g/m²/24 h" at bounding box center [165, 256] width 196 height 19
copy span "Respirabilité : 10 000 g/m²/24 h"
click at [177, 266] on span "Isolation PrimaLoft® Eco Silver" at bounding box center [162, 275] width 191 height 19
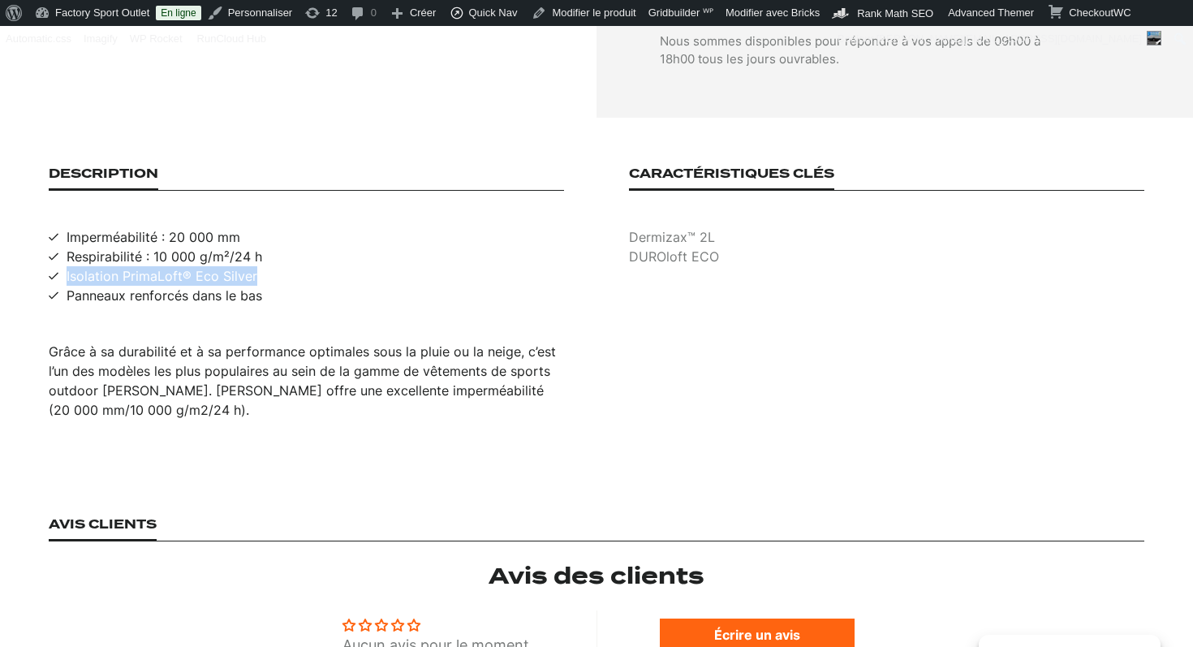
click at [177, 266] on span "Isolation PrimaLoft® Eco Silver" at bounding box center [162, 275] width 191 height 19
copy span "Isolation PrimaLoft® Eco Silver"
click at [184, 286] on span "Panneaux renforcés dans le bas" at bounding box center [165, 295] width 196 height 19
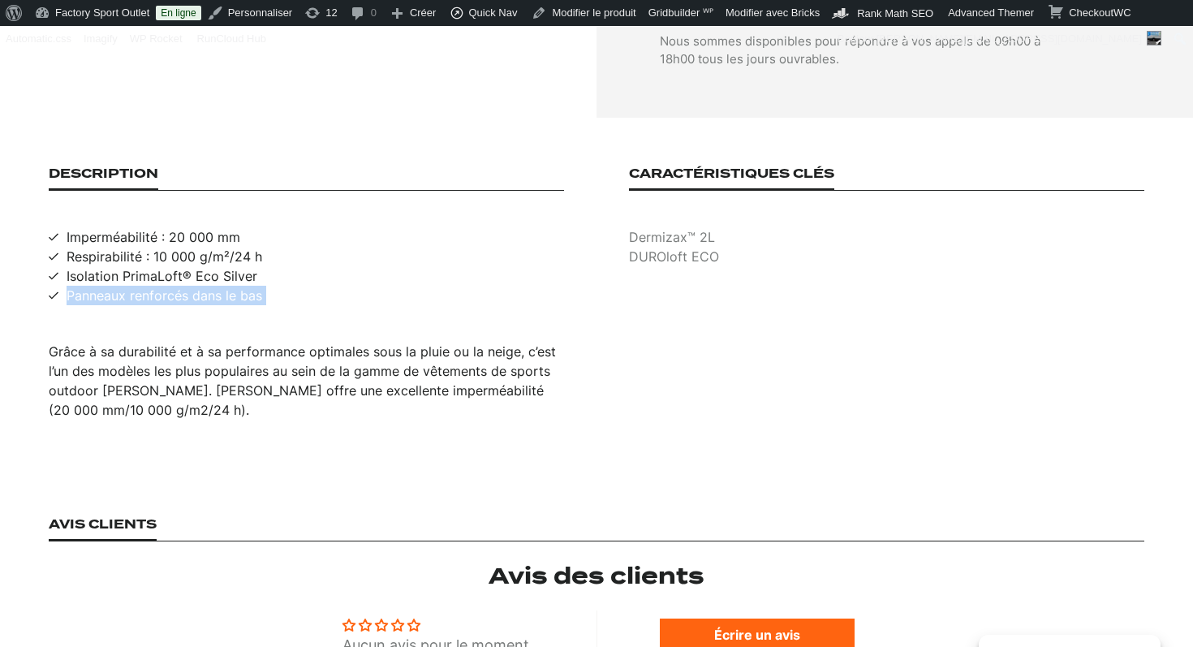
copy span "Panneaux renforcés dans le bas"
click at [688, 227] on p "Dermizax™ 2L" at bounding box center [886, 236] width 515 height 19
copy p "Dermizax™ 2L"
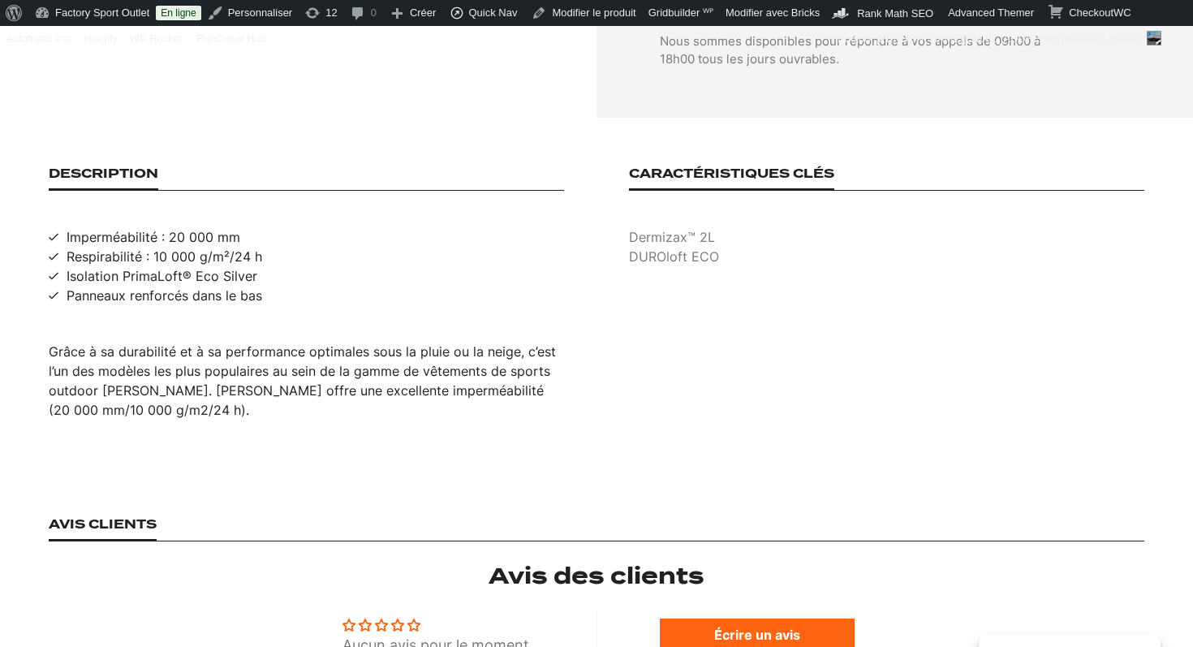
click at [674, 247] on p "DUROloft ECO" at bounding box center [886, 256] width 515 height 19
copy p "DUROloft ECO"
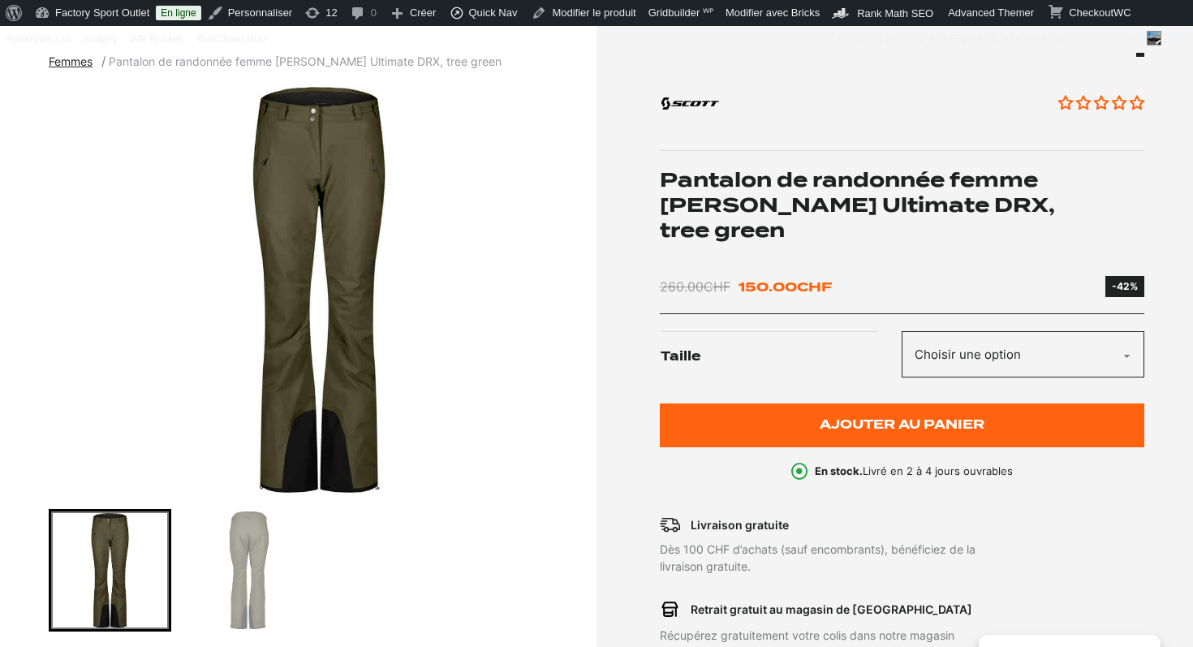
scroll to position [0, 0]
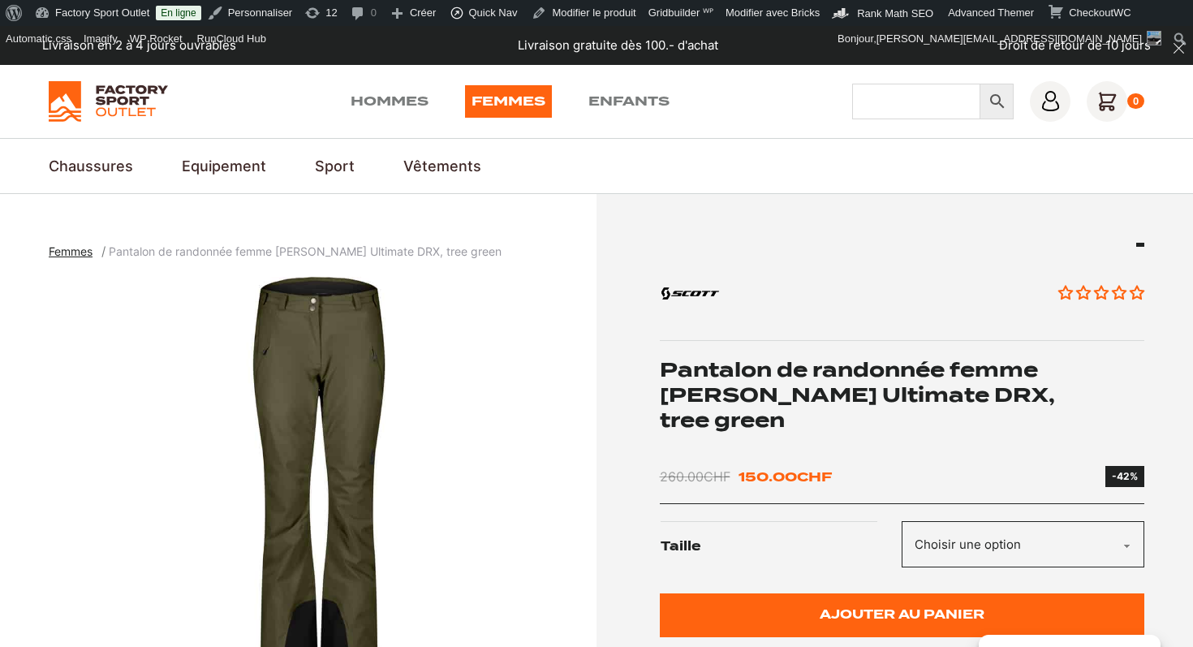
click at [901, 112] on input "Chercher" at bounding box center [916, 102] width 128 height 36
type input "bugaboo"
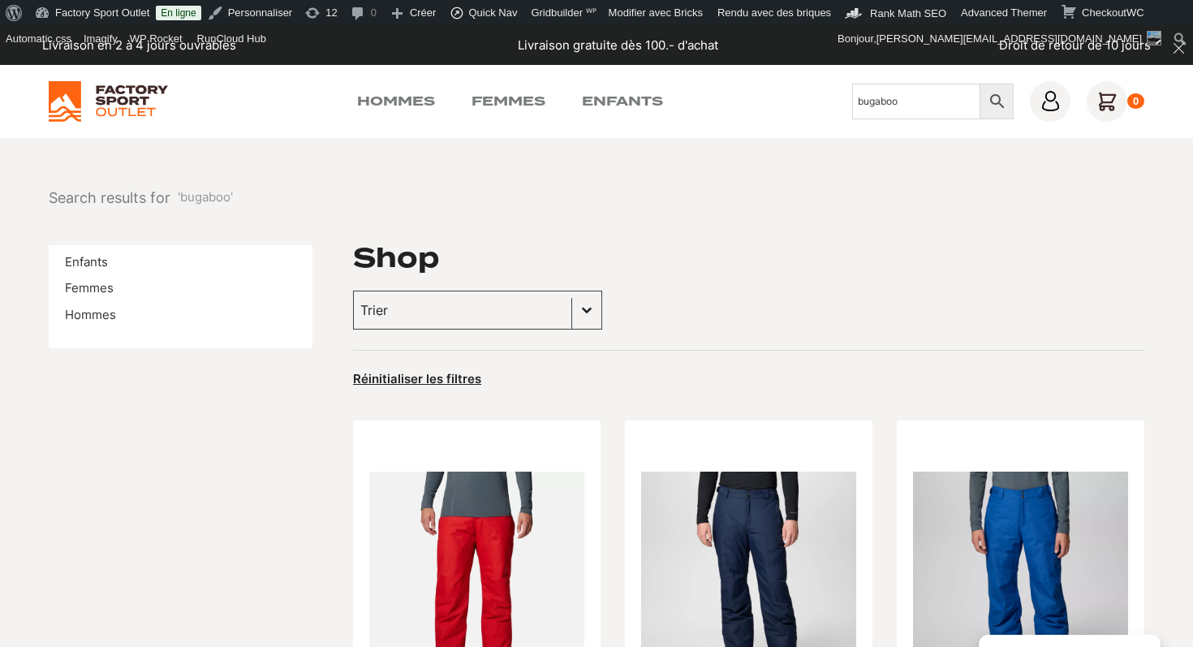
scroll to position [836, 0]
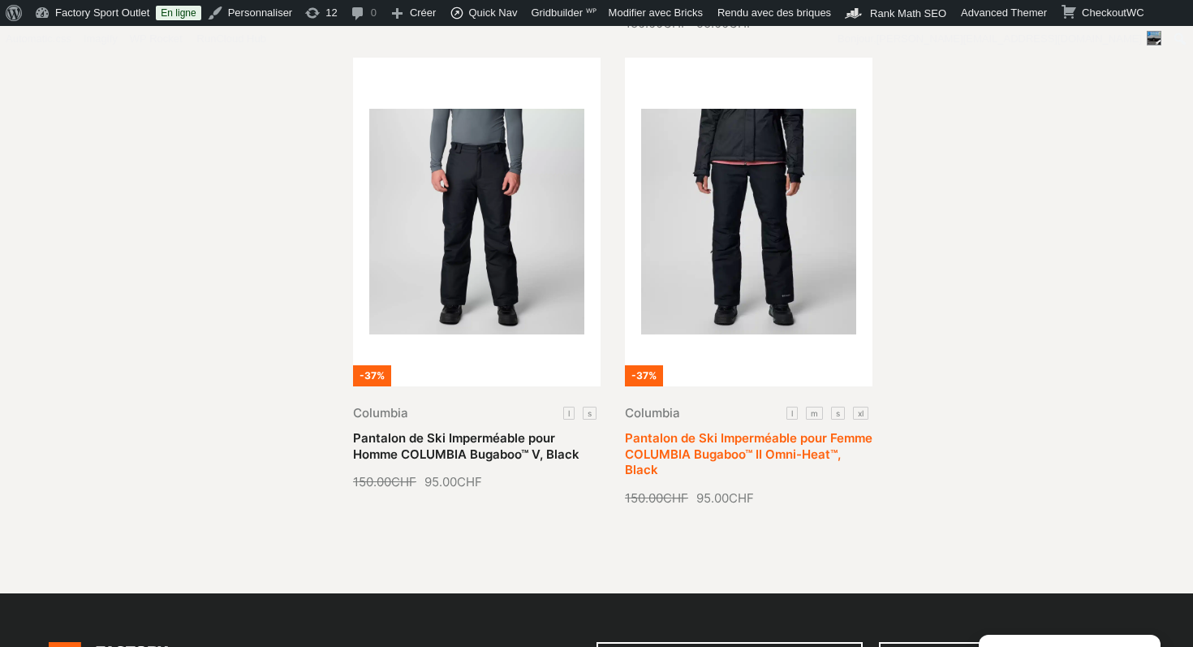
click at [799, 430] on link "Pantalon de Ski Imperméable pour Femme COLUMBIA Bugaboo™ II Omni-Heat™, Black" at bounding box center [748, 453] width 247 height 47
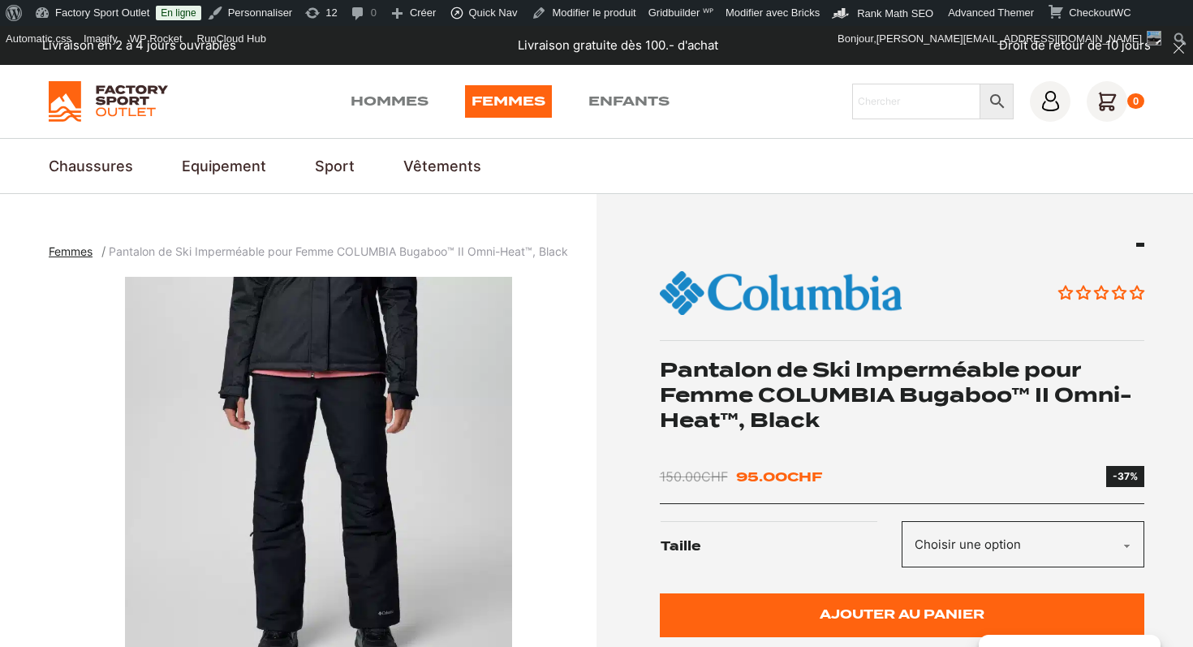
click at [747, 366] on h1 "Pantalon de Ski Imperméable pour Femme COLUMBIA Bugaboo™ II Omni-Heat™, Black" at bounding box center [902, 395] width 485 height 76
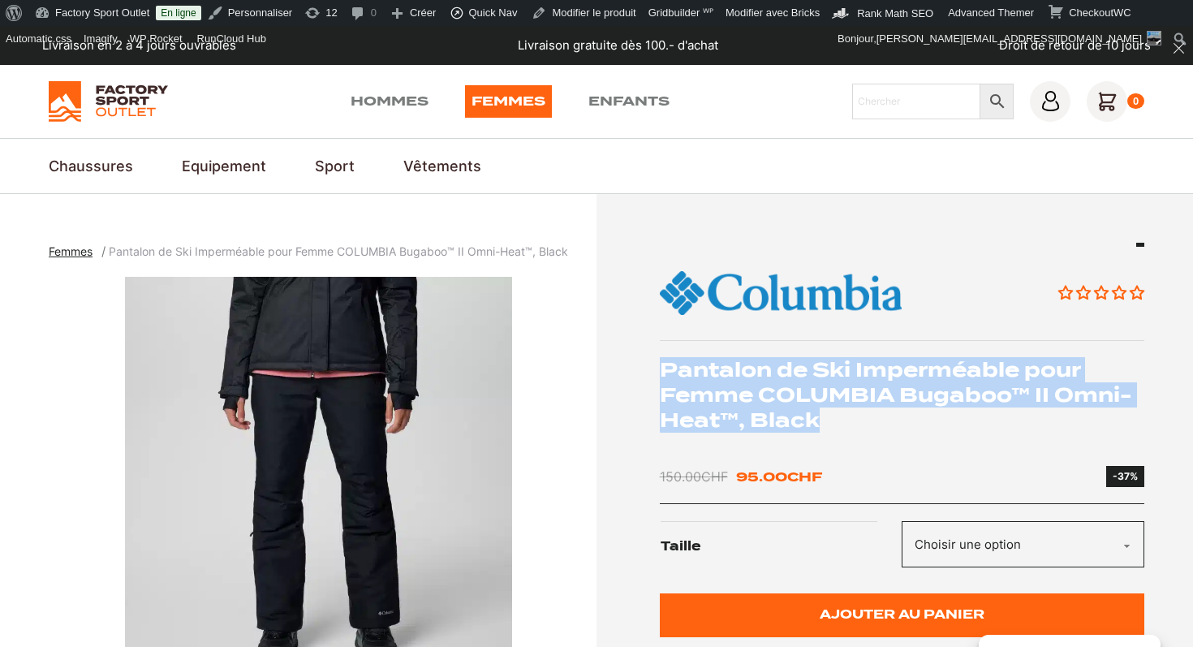
click at [747, 366] on h1 "Pantalon de Ski Imperméable pour Femme COLUMBIA Bugaboo™ II Omni-Heat™, Black" at bounding box center [902, 395] width 485 height 76
copy div "Pantalon de Ski Imperméable pour Femme COLUMBIA Bugaboo™ II Omni-Heat™, Black"
click at [362, 356] on img "1 of 5" at bounding box center [319, 480] width 540 height 406
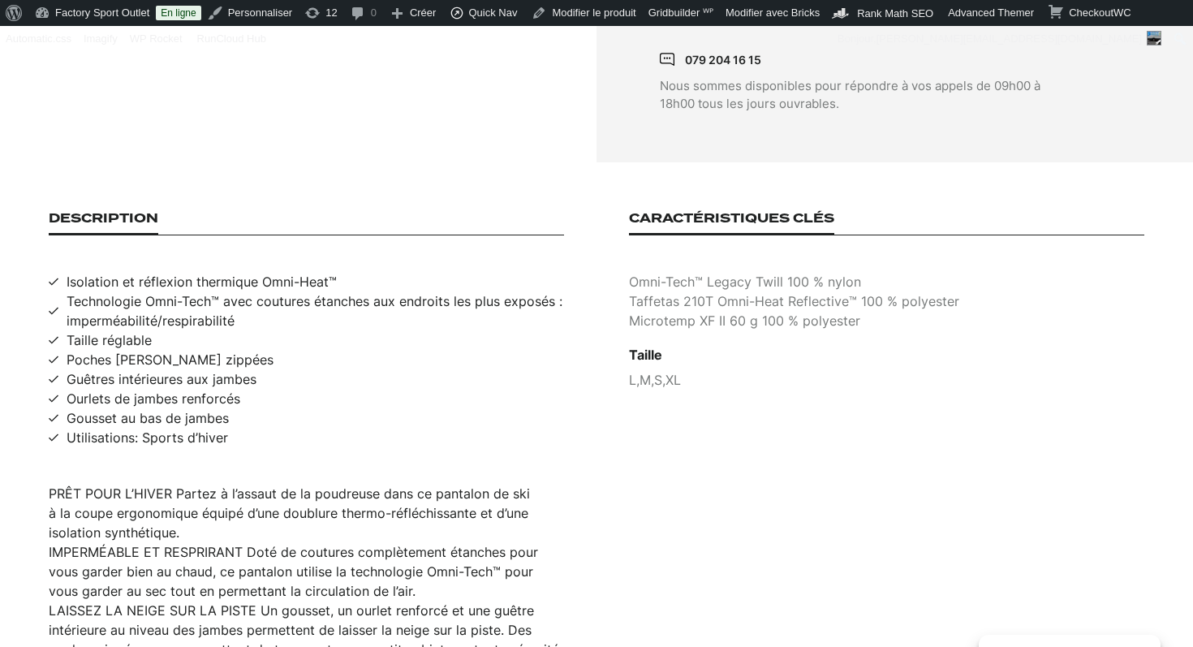
scroll to position [1038, 0]
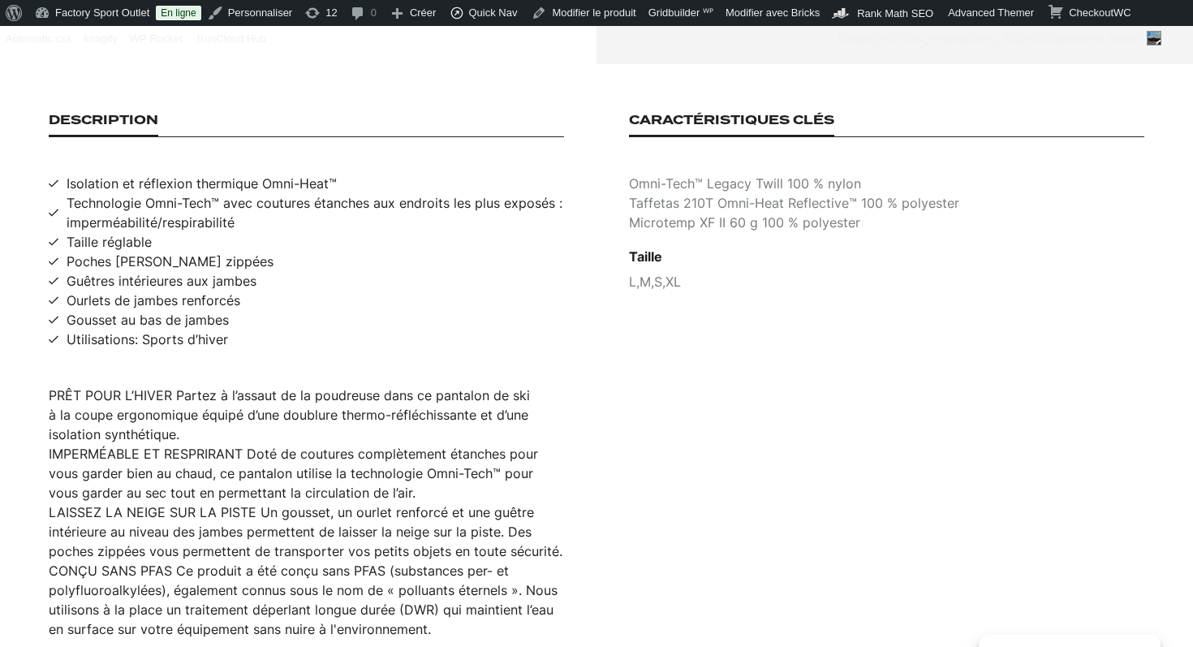
click at [315, 449] on li "IMPERMÉABLE ET RESPRIRANT Doté de coutures complètement étanches pour vous gard…" at bounding box center [306, 473] width 515 height 58
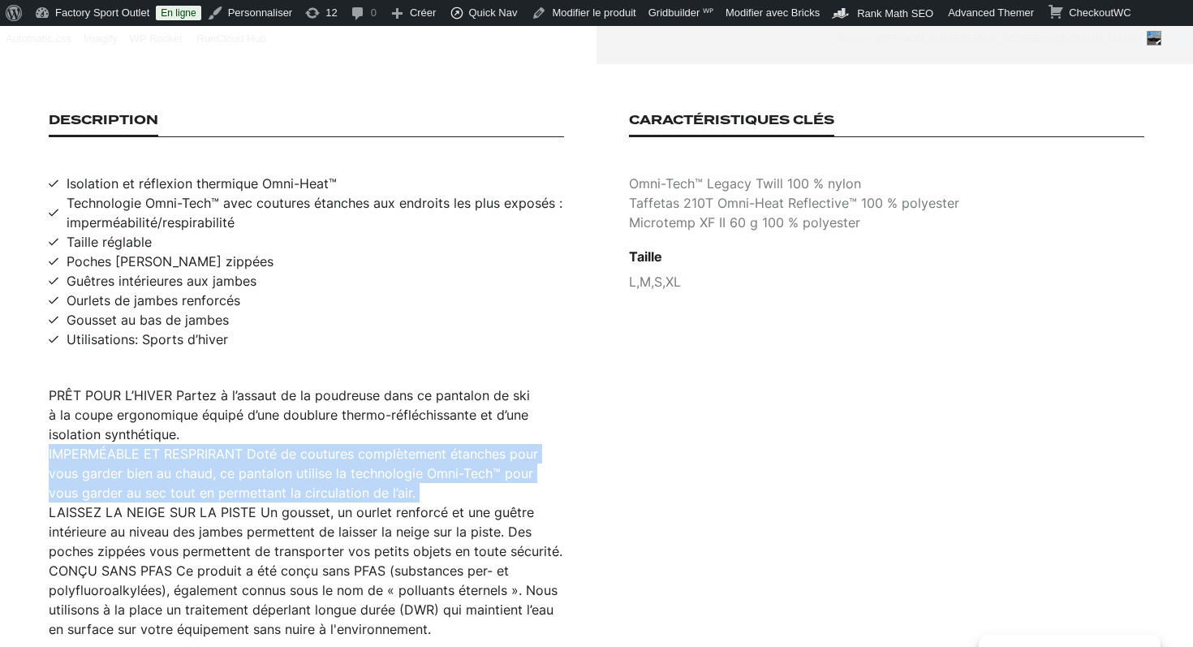
click at [315, 449] on li "IMPERMÉABLE ET RESPRIRANT Doté de coutures complètement étanches pour vous gard…" at bounding box center [306, 473] width 515 height 58
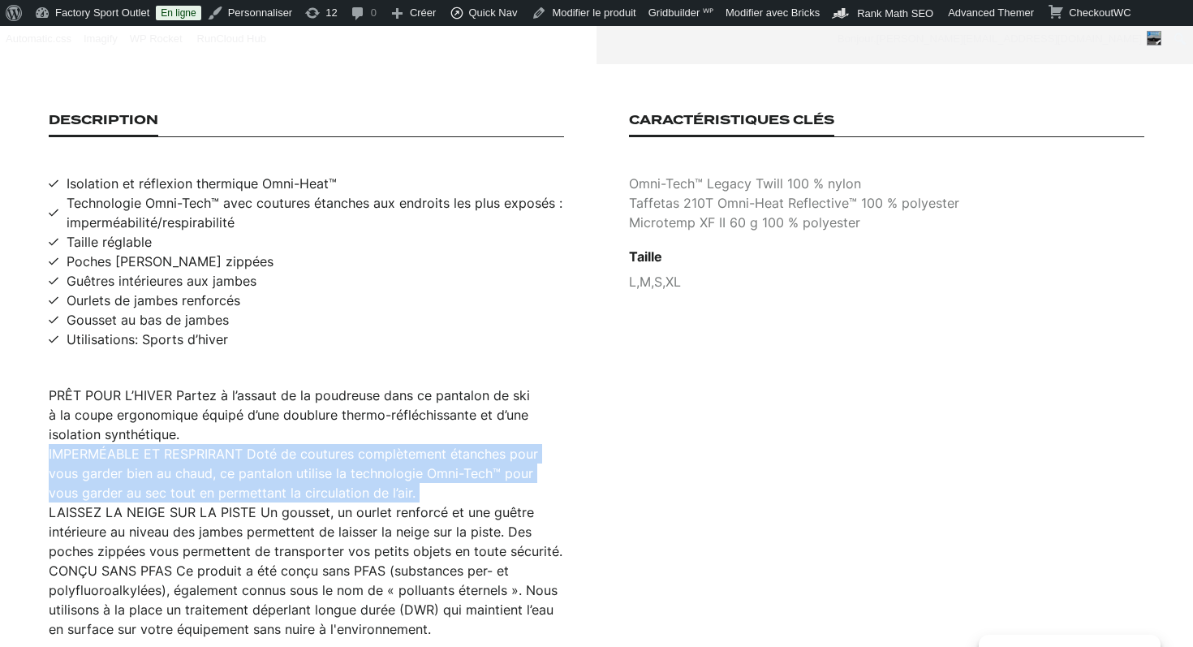
scroll to position [1086, 0]
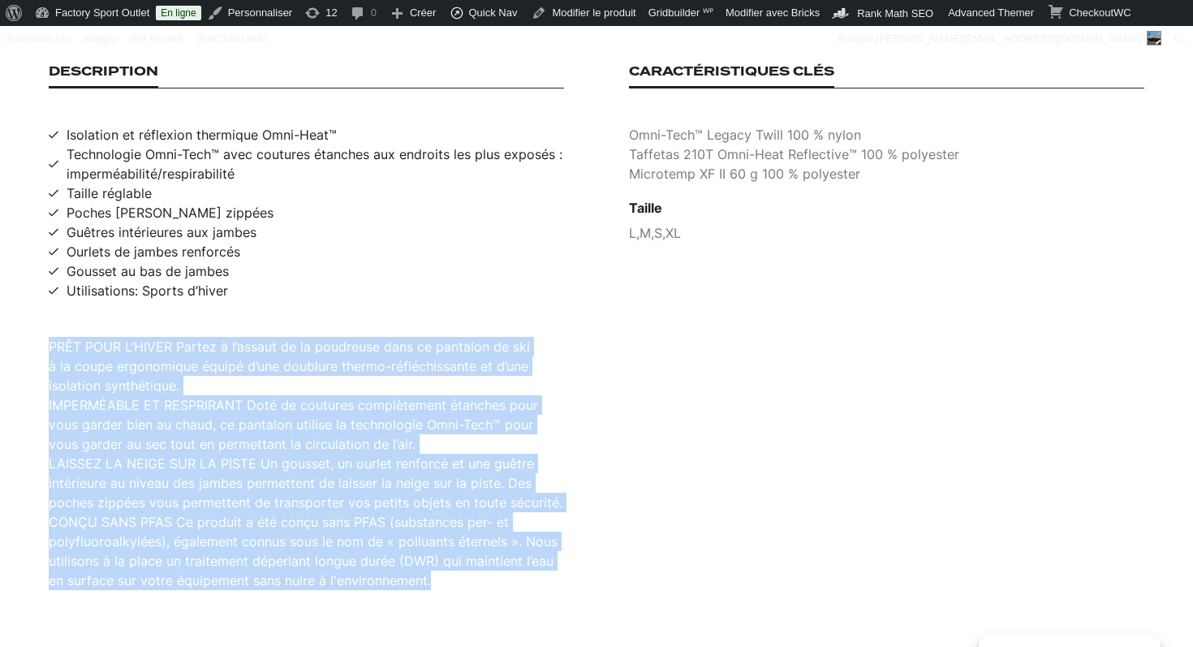
drag, startPoint x: 437, startPoint y: 566, endPoint x: 43, endPoint y: 333, distance: 457.9
click at [43, 333] on section "Description Isolation et réflexion thermique Omni-Heat™ Technologie Omni-Tech™ …" at bounding box center [596, 326] width 1193 height 623
copy ul "PRÊT POUR L’HIVER Partez à l’assaut de la poudreuse dans ce pantalon de ski à l…"
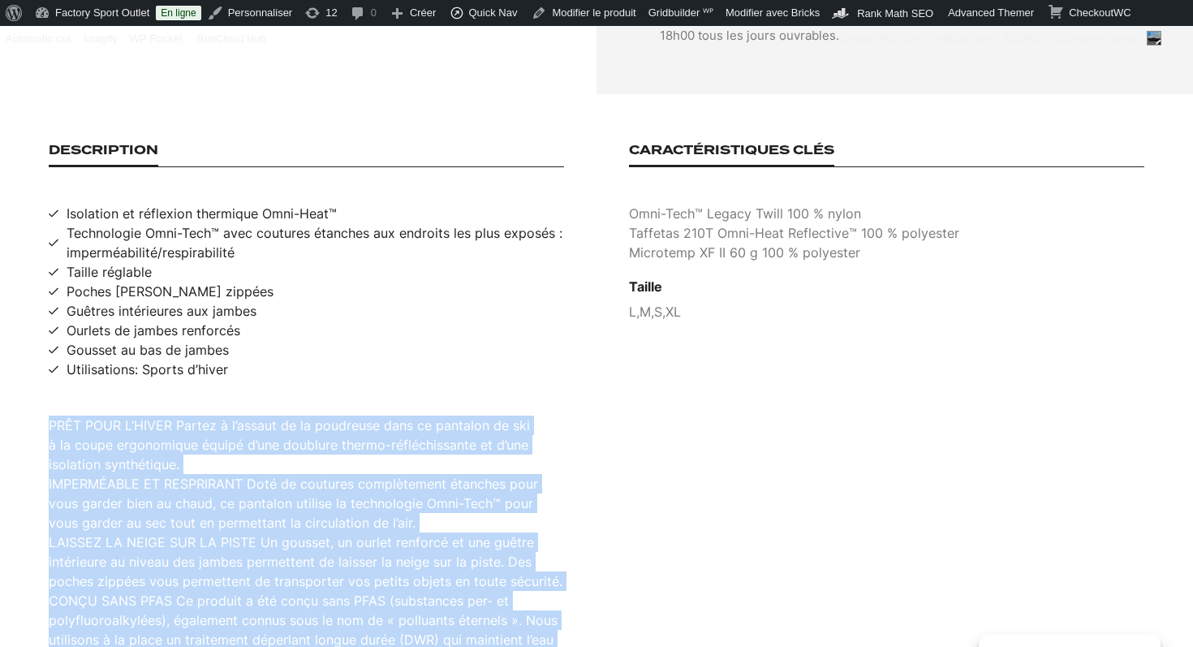
scroll to position [999, 0]
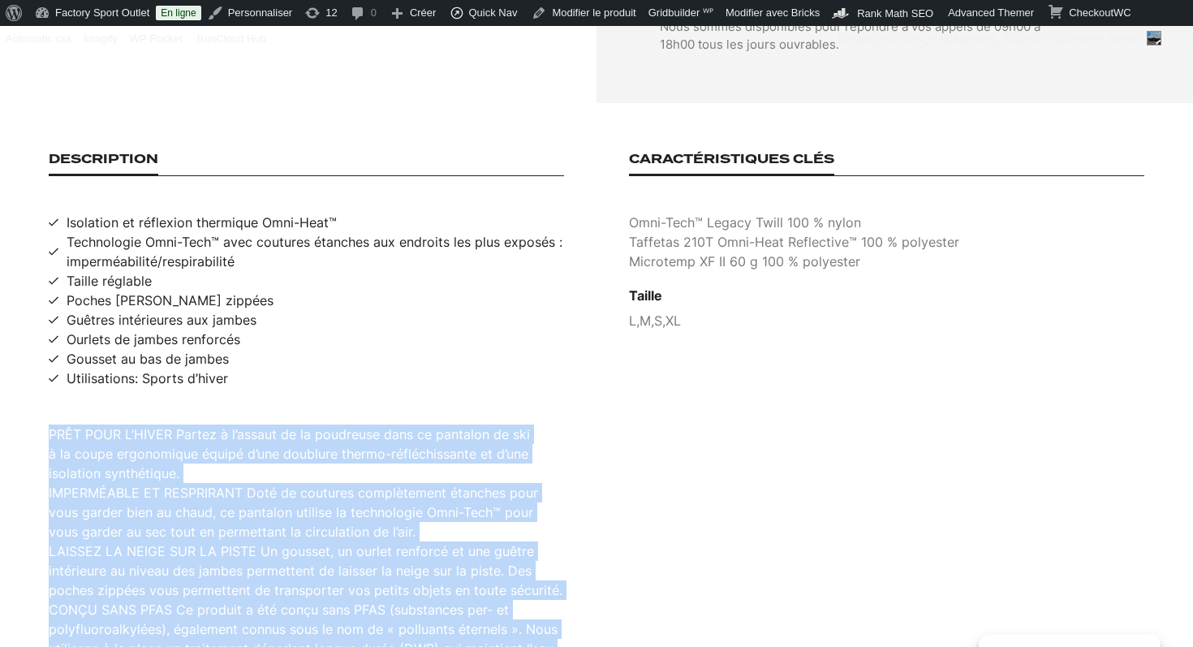
drag, startPoint x: 234, startPoint y: 365, endPoint x: 64, endPoint y: 209, distance: 230.9
click at [64, 213] on ul "Isolation et réflexion thermique Omni-Heat™ Technologie Omni-Tech™ avec couture…" at bounding box center [306, 300] width 515 height 175
copy ul "Isolation et réflexion thermique Omni-Heat™ Technologie Omni-Tech™ avec couture…"
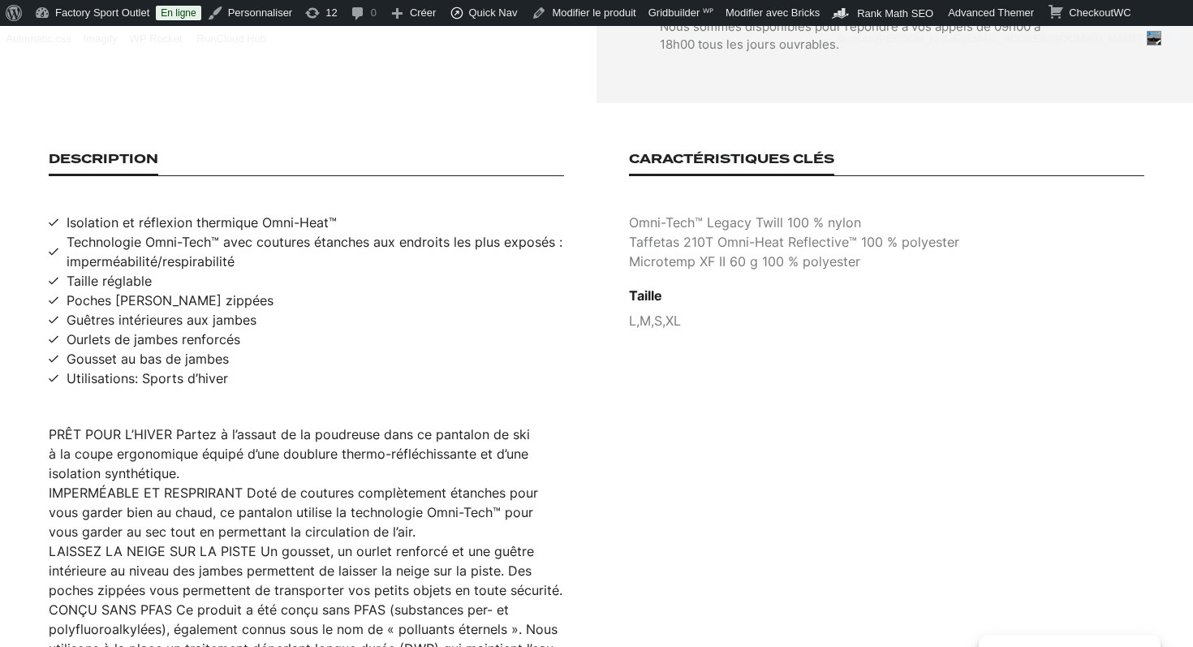
click at [711, 213] on p "Omni-Tech™ Legacy Twill 100 % nylon" at bounding box center [886, 222] width 515 height 19
copy p "Omni-Tech™ Legacy Twill 100 % nylon"
click at [683, 232] on p "Taffetas 210T Omni-Heat Reflective™ 100 % polyester" at bounding box center [886, 241] width 515 height 19
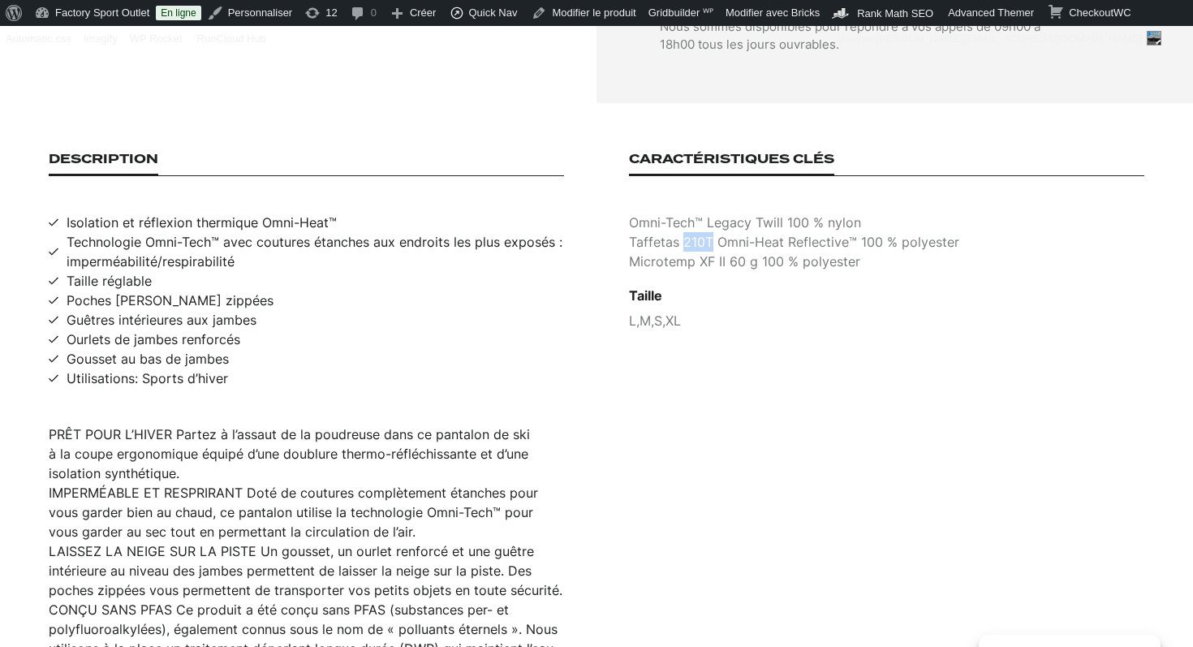
click at [683, 232] on p "Taffetas 210T Omni-Heat Reflective™ 100 % polyester" at bounding box center [886, 241] width 515 height 19
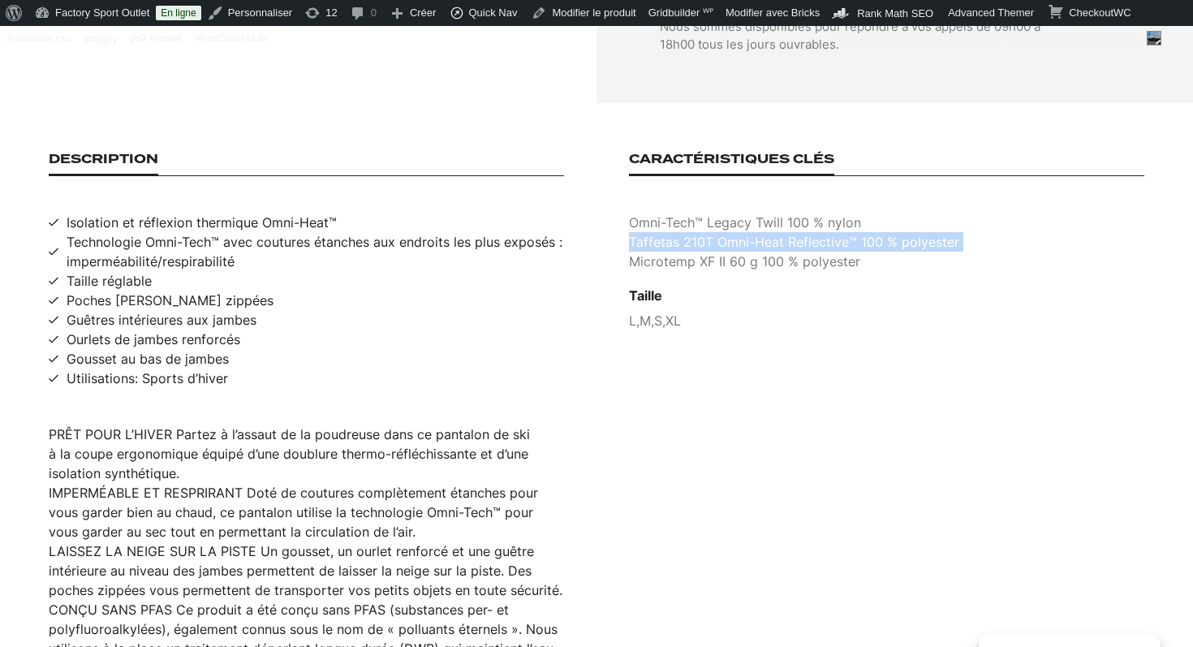
click at [683, 232] on p "Taffetas 210T Omni-Heat Reflective™ 100 % polyester" at bounding box center [886, 241] width 515 height 19
copy p "Taffetas 210T Omni-Heat Reflective™ 100 % polyester"
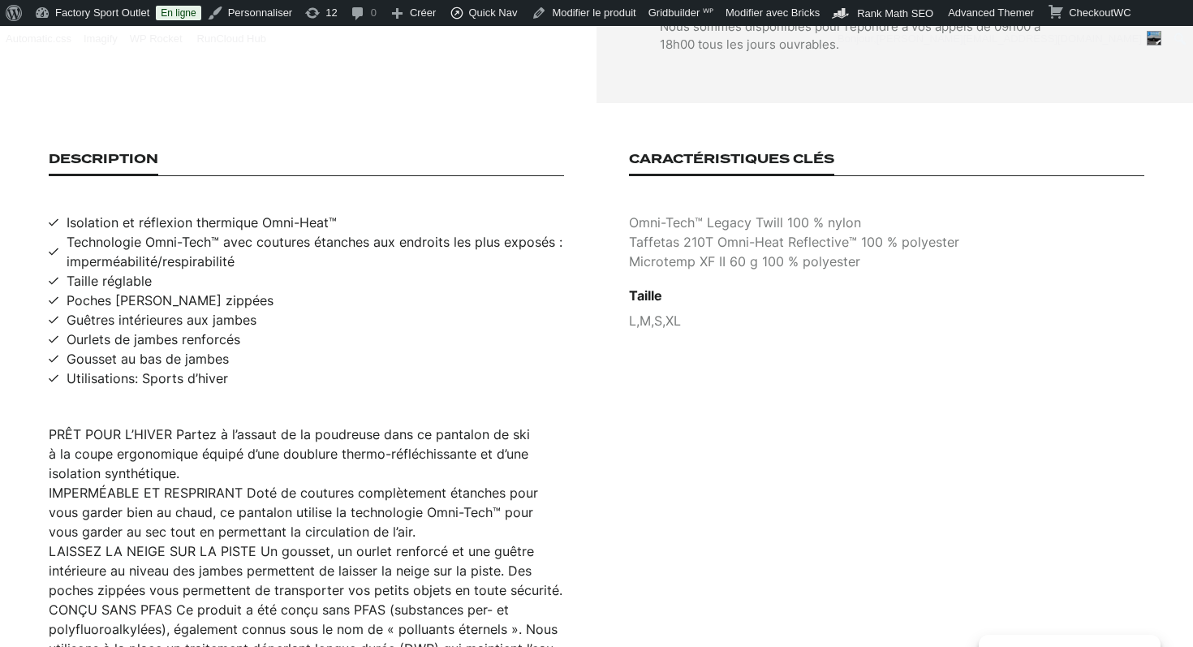
click at [678, 252] on p "Microtemp XF II 60 g 100 % polyester" at bounding box center [886, 261] width 515 height 19
copy p "Microtemp XF II 60 g 100 % polyester"
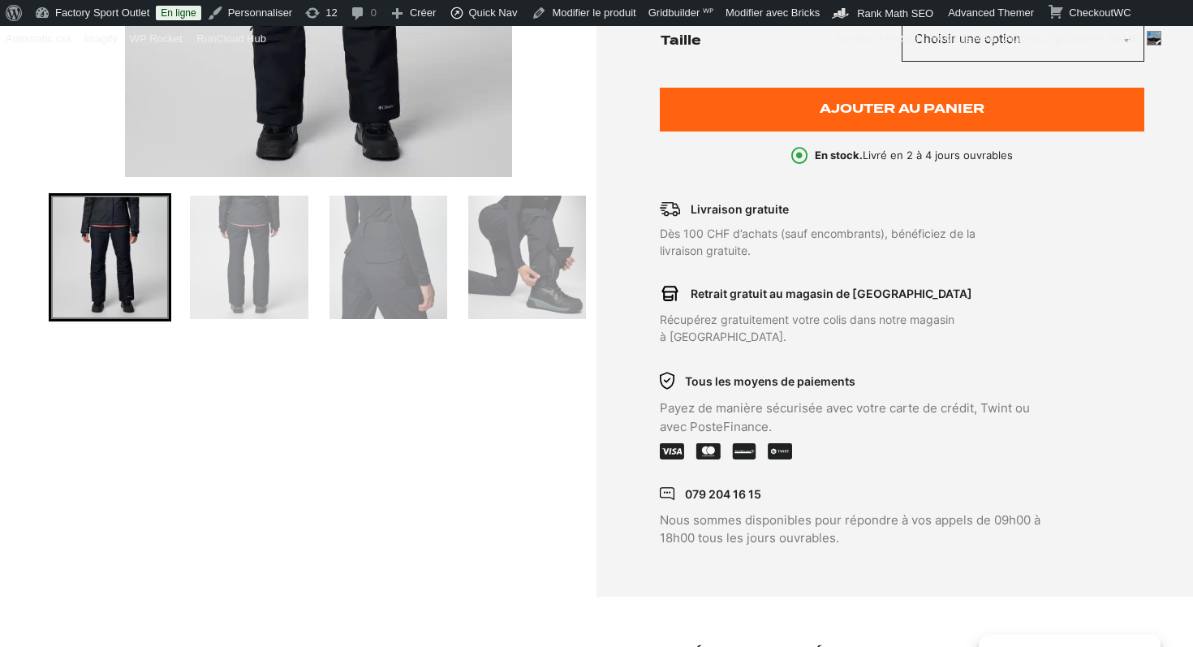
scroll to position [0, 0]
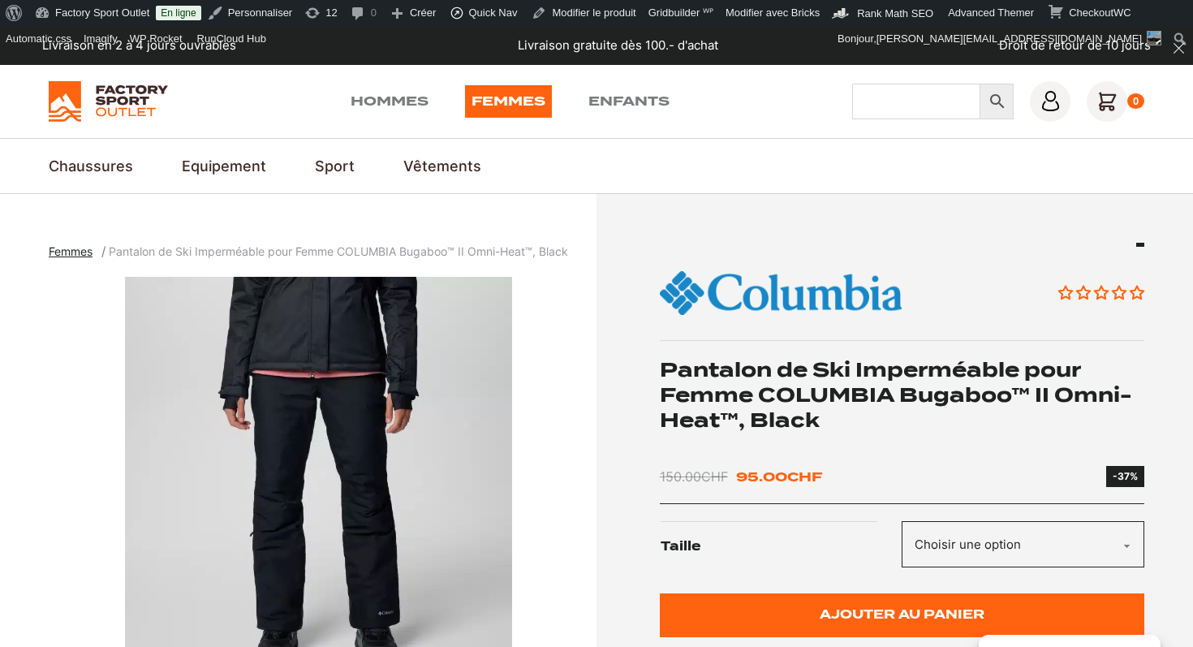
click at [886, 104] on input "Chercher" at bounding box center [916, 102] width 128 height 36
type input "dryospun 3L"
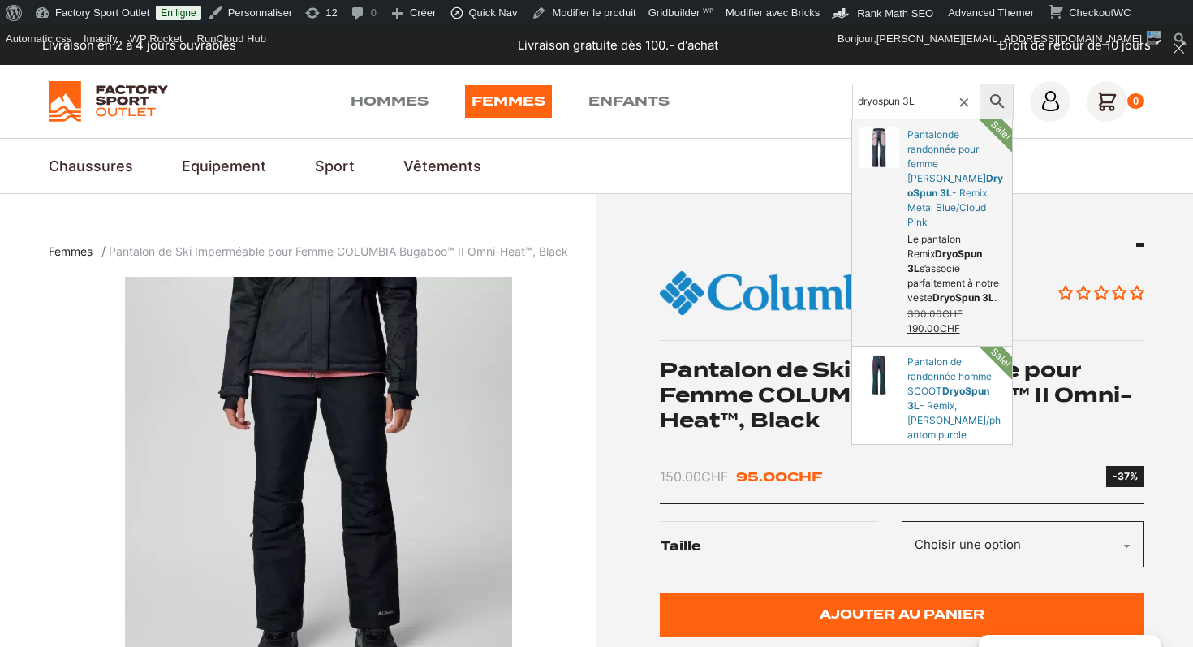
click at [930, 160] on link "Pantalonde randonnée pour femme SCOTT - Remix, Metal Blue/Cloud Pink" at bounding box center [932, 232] width 160 height 226
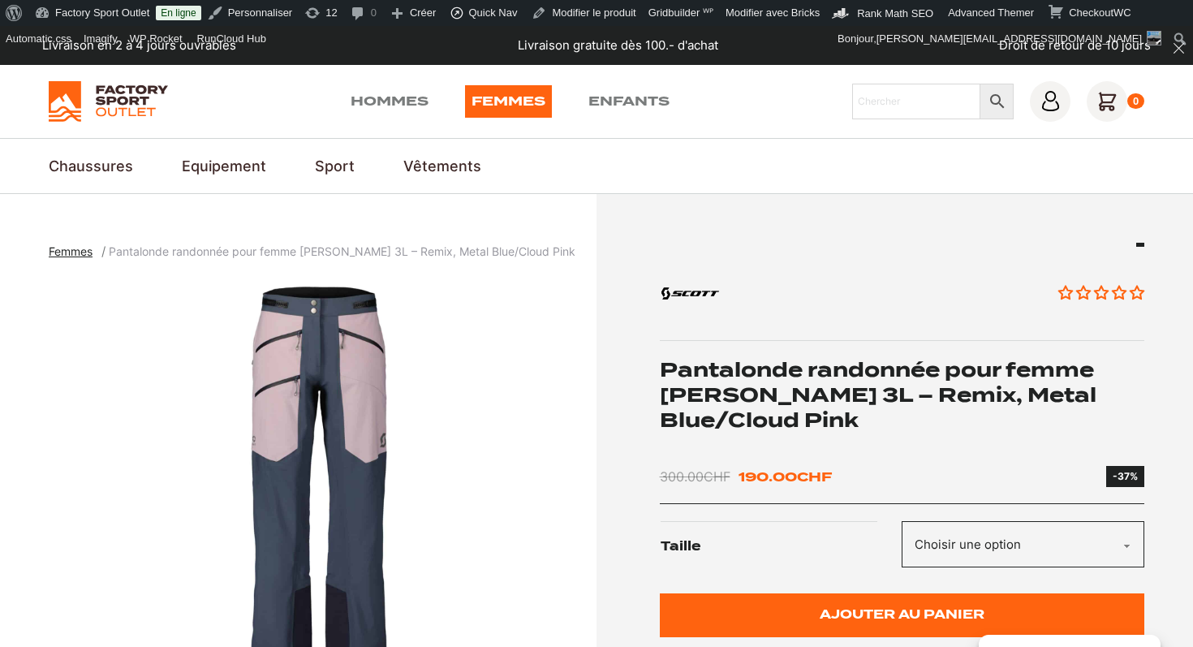
click at [762, 389] on h1 "Pantalonde randonnée pour femme [PERSON_NAME] 3L – Remix, Metal Blue/Cloud Pink" at bounding box center [902, 395] width 485 height 76
click at [762, 389] on h1 "Pantalonde randonnée pour femme SCOTT DryoSpun 3L – Remix, Metal Blue/Cloud Pink" at bounding box center [902, 395] width 485 height 76
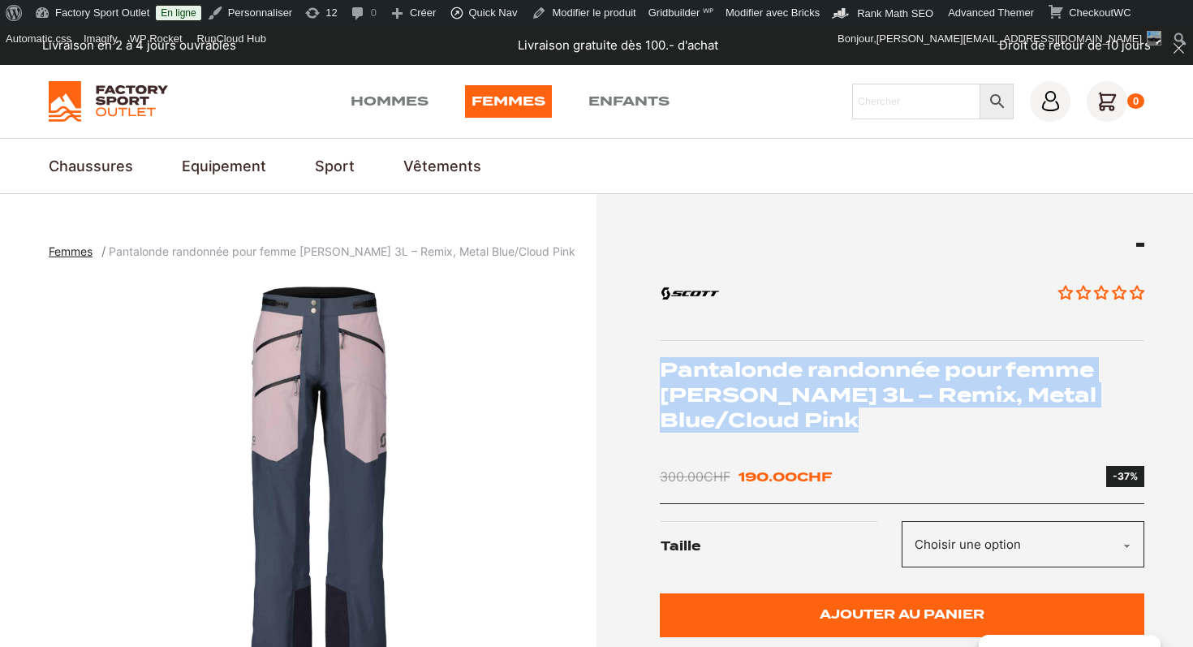
click at [762, 389] on h1 "Pantalonde randonnée pour femme SCOTT DryoSpun 3L – Remix, Metal Blue/Cloud Pink" at bounding box center [902, 395] width 485 height 76
copy div "Pantalonde randonnée pour femme SCOTT DryoSpun 3L – Remix, Metal Blue/Cloud Pink"
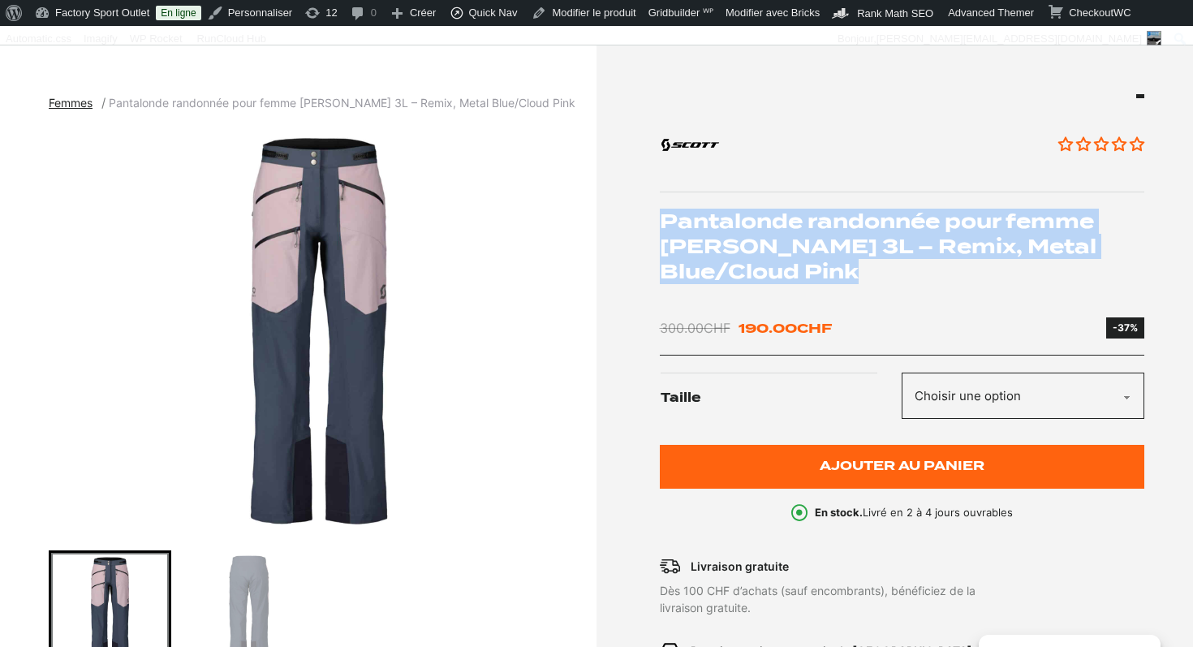
scroll to position [174, 0]
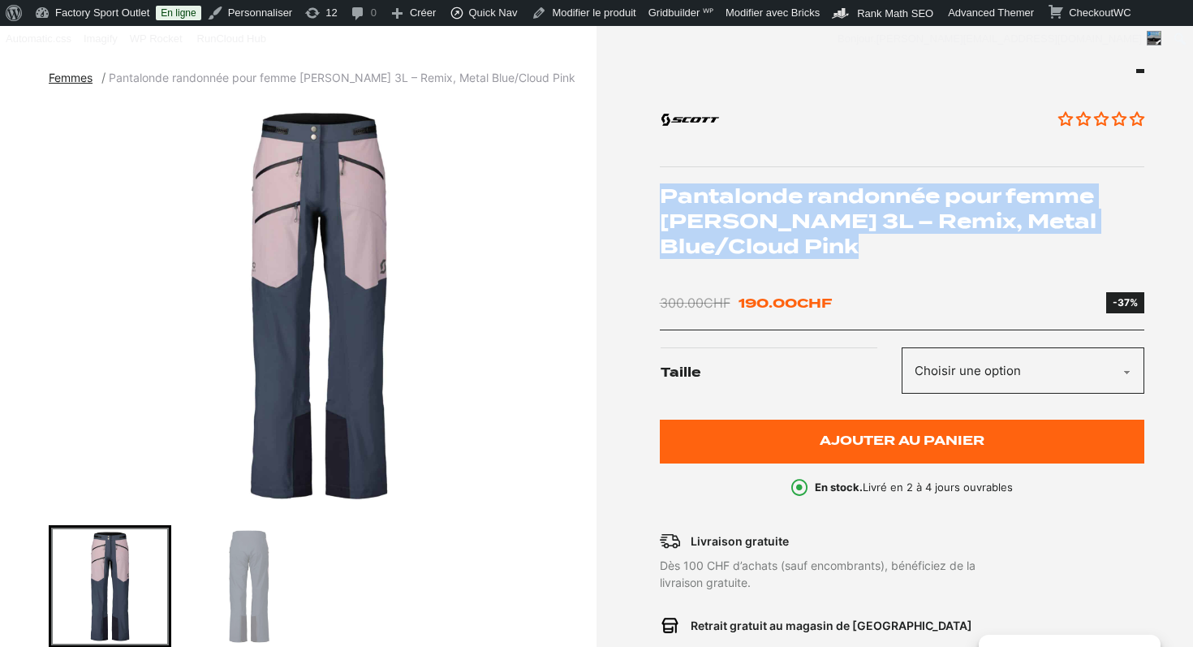
copy div "Pantalonde randonnée pour femme SCOTT DryoSpun 3L – Remix, Metal Blue/Cloud Pink"
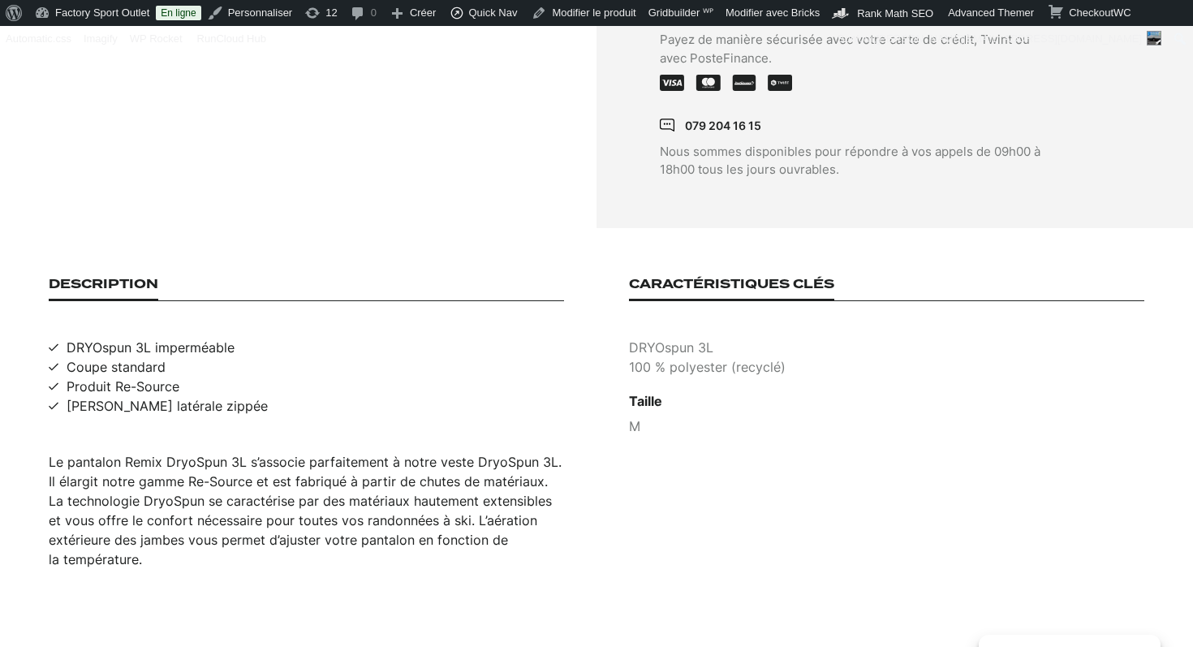
scroll to position [927, 0]
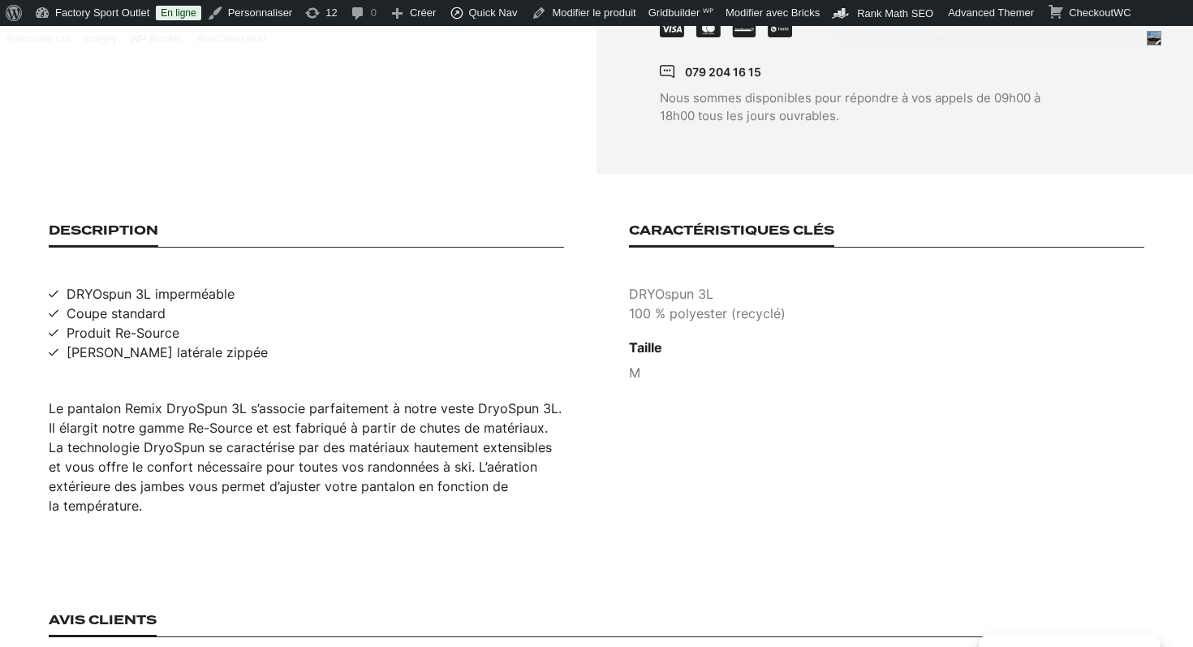
click at [351, 410] on div "Le pantalon Remix DryoSpun 3L s’associe parfaitement à notre veste DryoSpun 3L.…" at bounding box center [306, 456] width 515 height 117
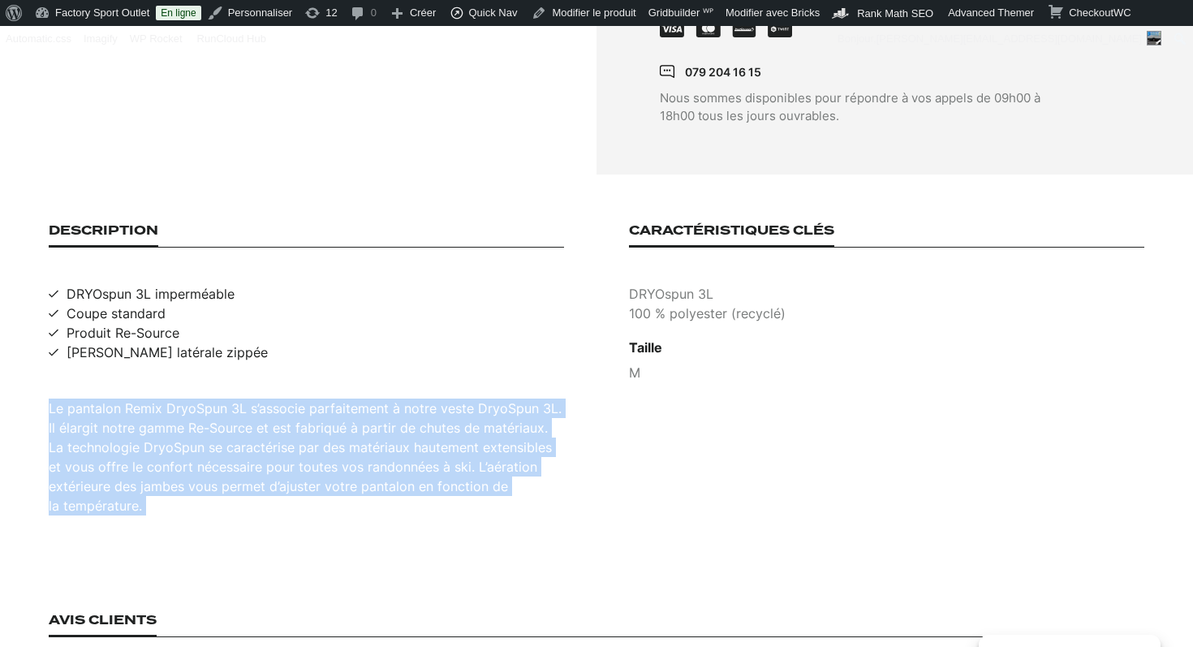
click at [351, 410] on div "Le pantalon Remix DryoSpun 3L s’associe parfaitement à notre veste DryoSpun 3L.…" at bounding box center [306, 456] width 515 height 117
copy div "Le pantalon Remix DryoSpun 3L s’associe parfaitement à notre veste DryoSpun 3L.…"
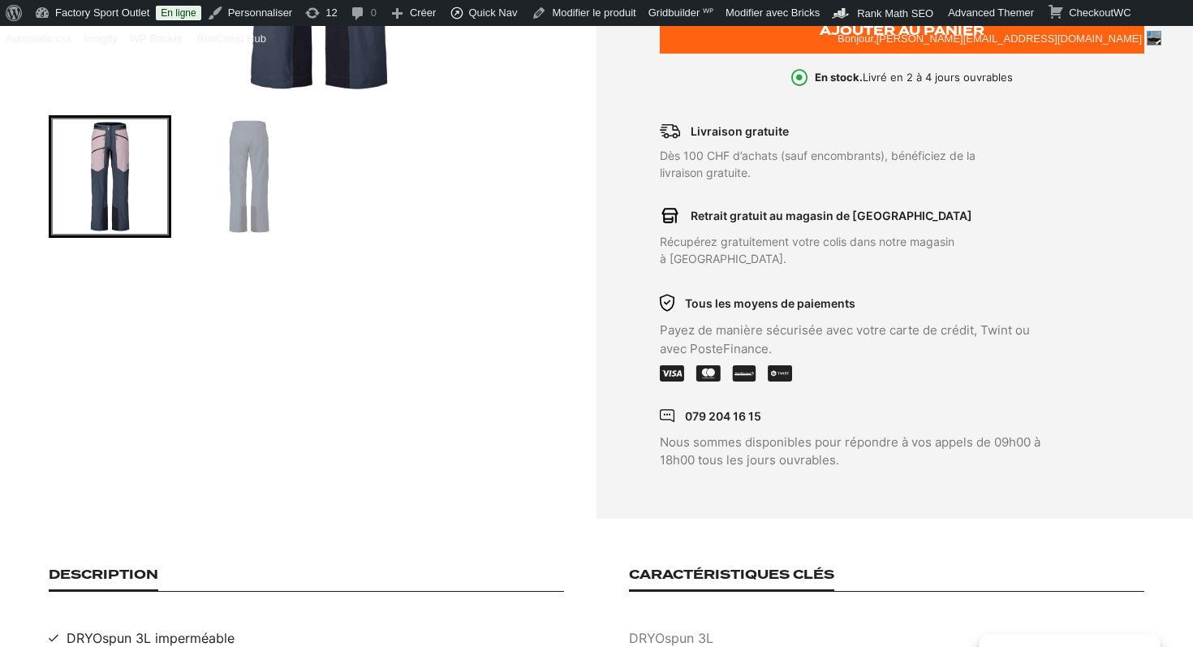
scroll to position [107, 0]
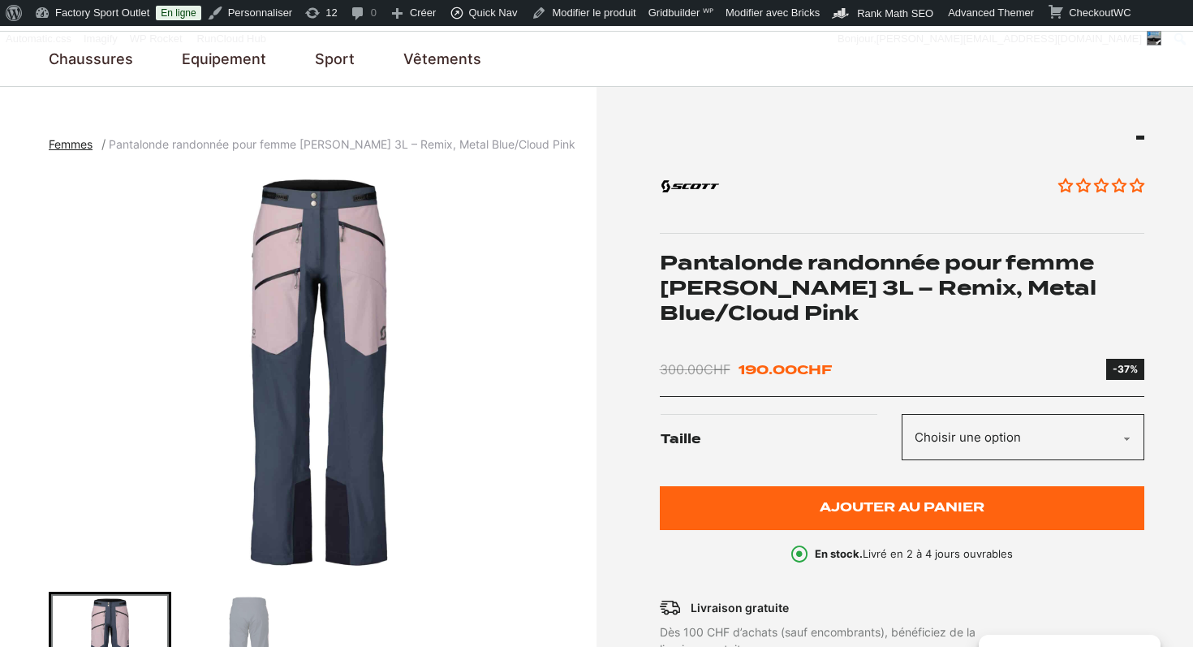
click at [320, 329] on img "1 of 2" at bounding box center [319, 373] width 540 height 406
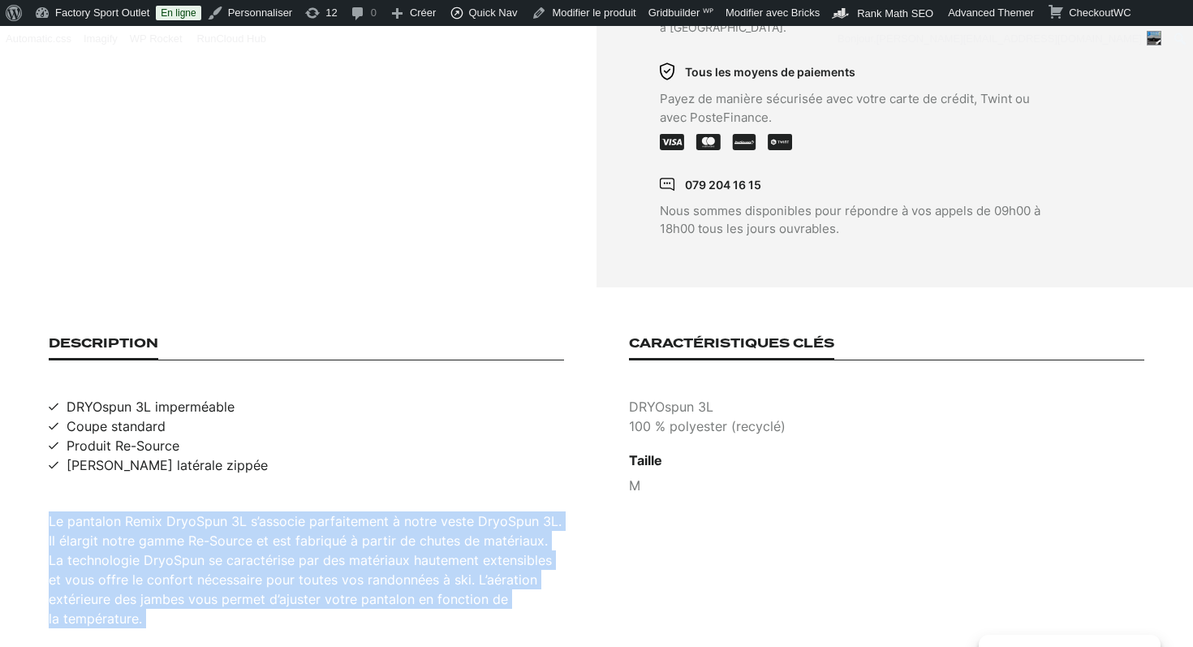
scroll to position [834, 0]
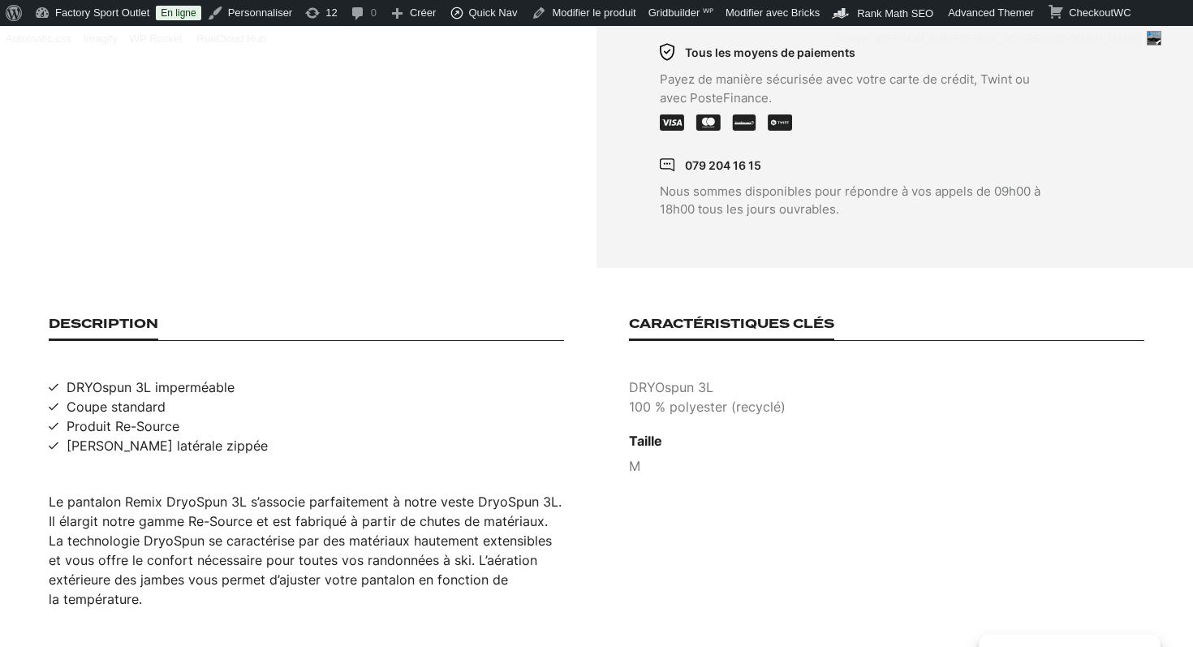
click at [187, 377] on span "DRYOspun 3L imperméable" at bounding box center [151, 386] width 168 height 19
copy span "DRYOspun 3L imperméable"
click at [114, 397] on span "Coupe standard" at bounding box center [116, 406] width 99 height 19
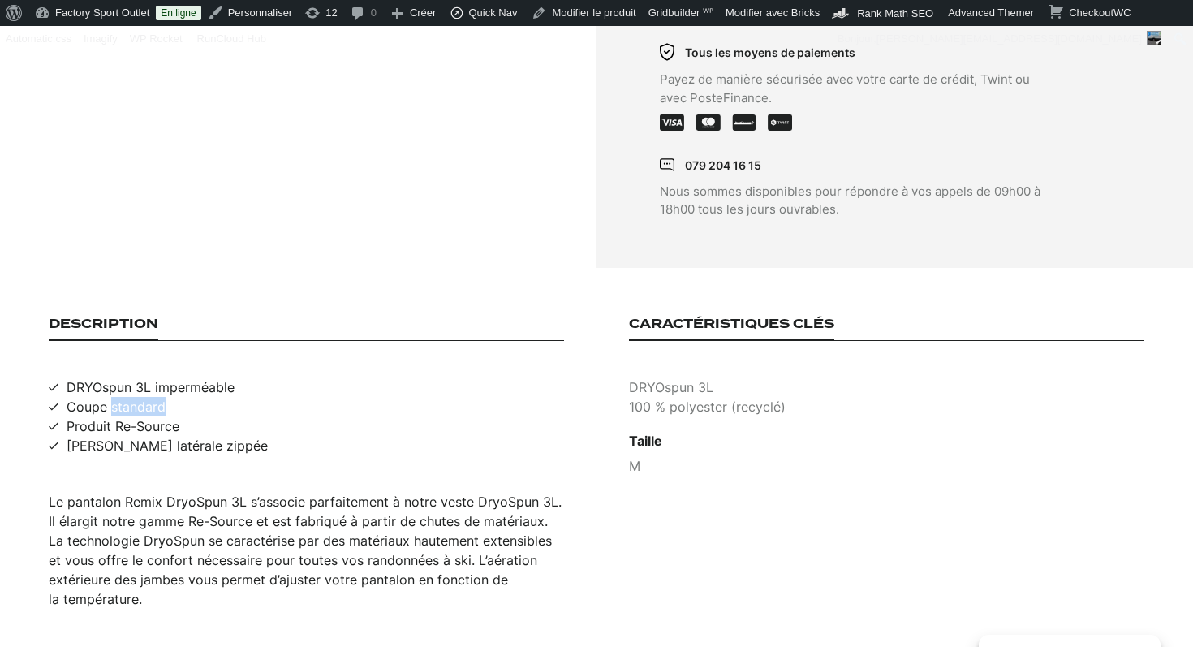
click at [114, 397] on span "Coupe standard" at bounding box center [116, 406] width 99 height 19
copy span "Coupe standard"
click at [137, 416] on span "Produit Re-Source" at bounding box center [123, 425] width 113 height 19
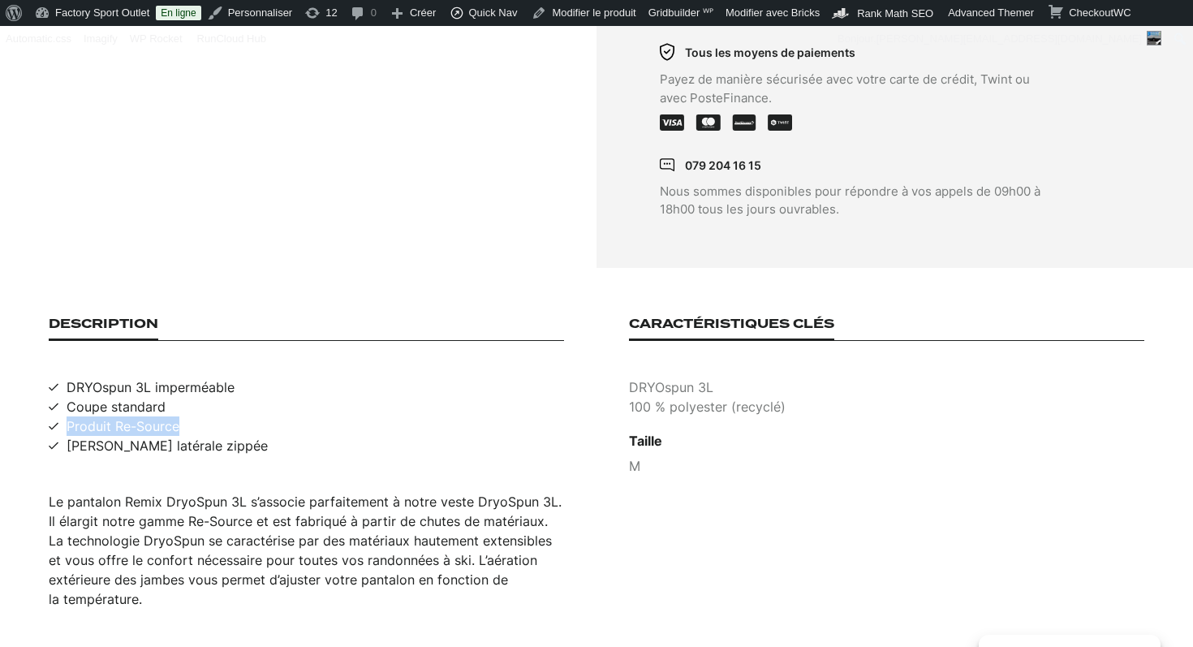
click at [137, 416] on span "Produit Re-Source" at bounding box center [123, 425] width 113 height 19
copy span "Produit Re-Source"
click at [144, 436] on span "Poche latérale zippée" at bounding box center [167, 445] width 201 height 19
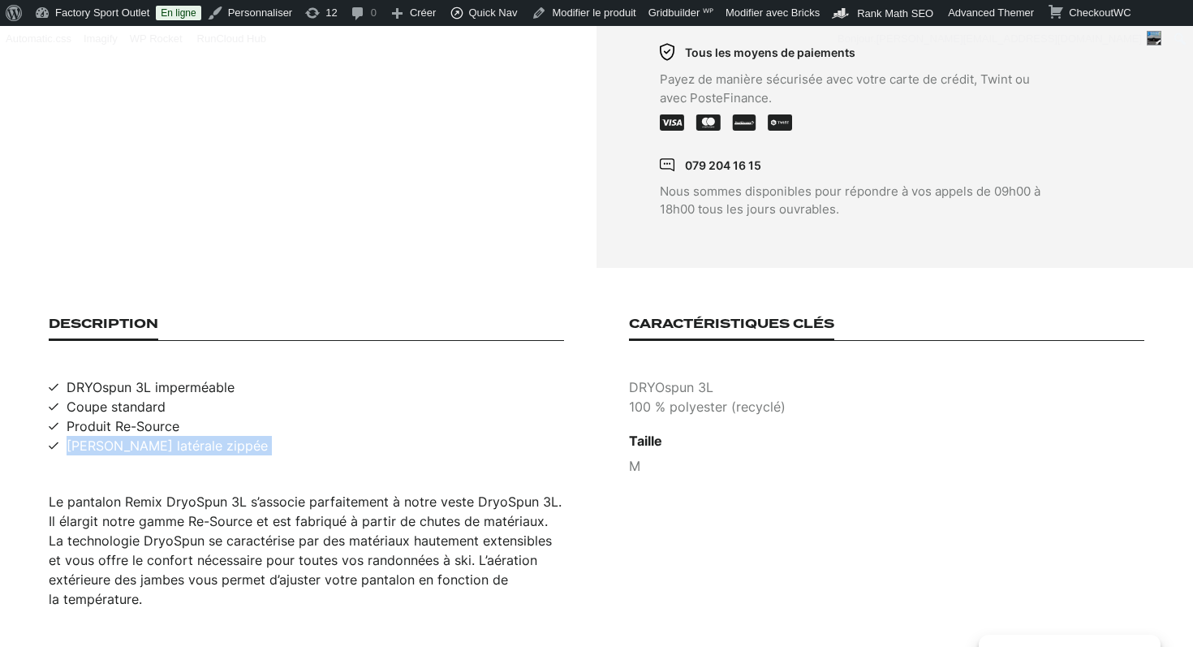
copy span "Poche latérale zippée"
click at [694, 377] on p "DRYOspun 3L" at bounding box center [886, 386] width 515 height 19
copy p "DRYOspun 3L"
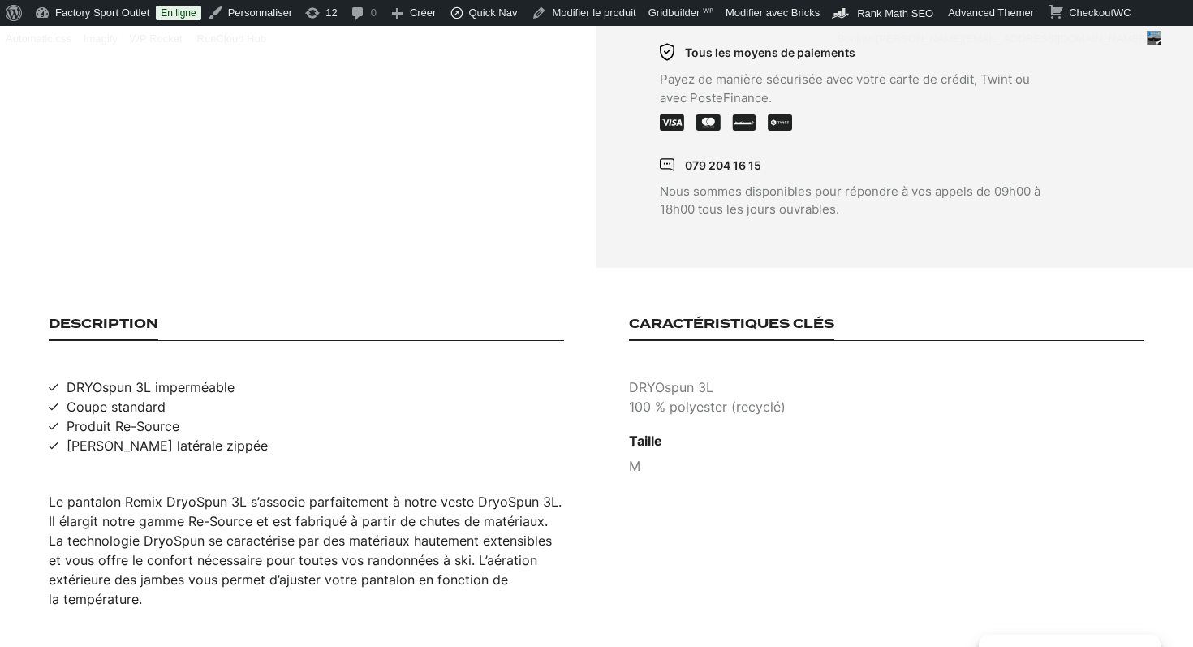
click at [749, 397] on p "100 % polyester (recyclé)" at bounding box center [886, 406] width 515 height 19
copy p "100 % polyester (recyclé)"
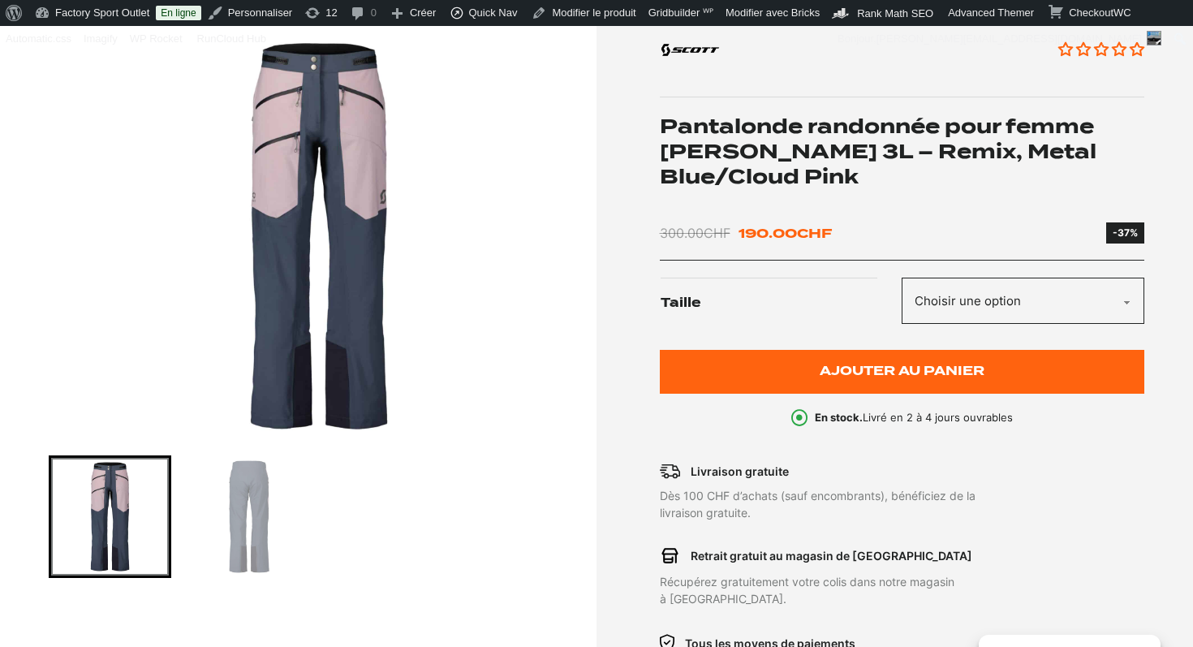
scroll to position [0, 0]
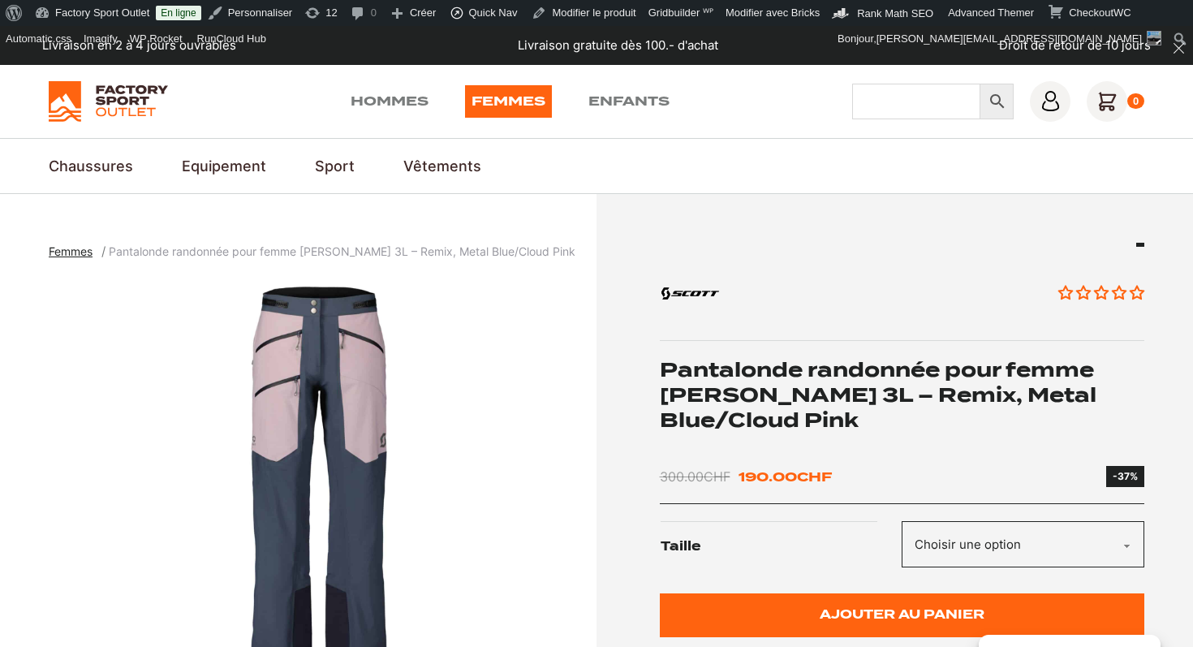
click at [877, 98] on input "Chercher" at bounding box center [916, 102] width 128 height 36
type input "explorair 3L"
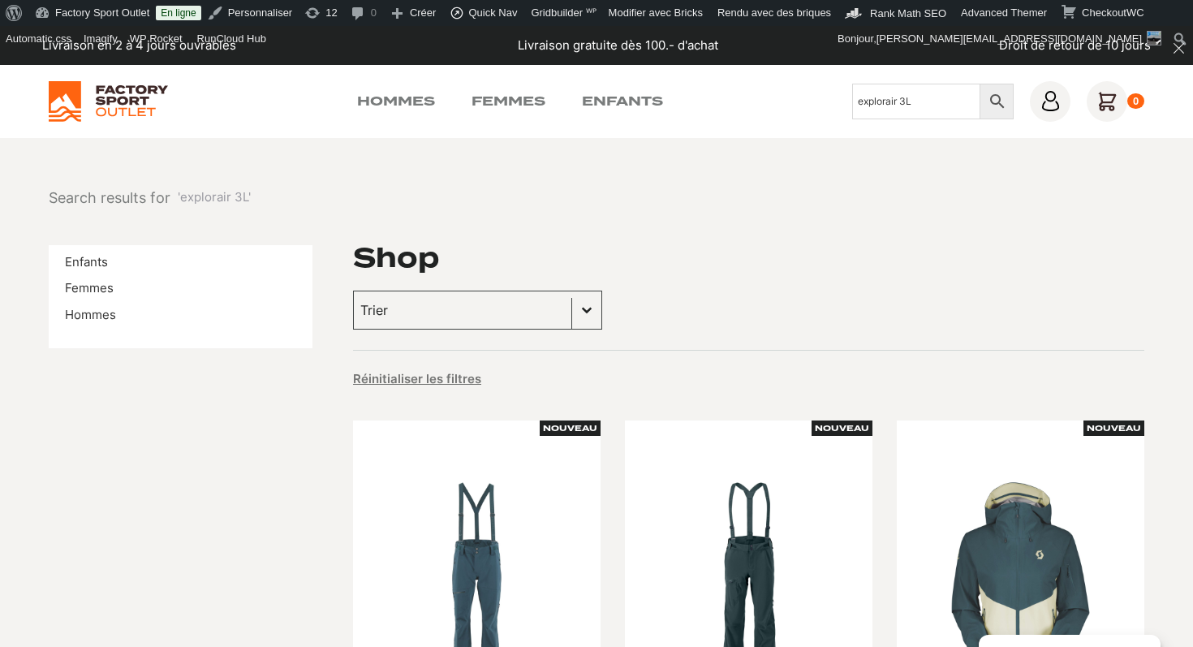
click at [907, 114] on input "explorair 3L" at bounding box center [916, 102] width 128 height 36
type input "bugaboo V"
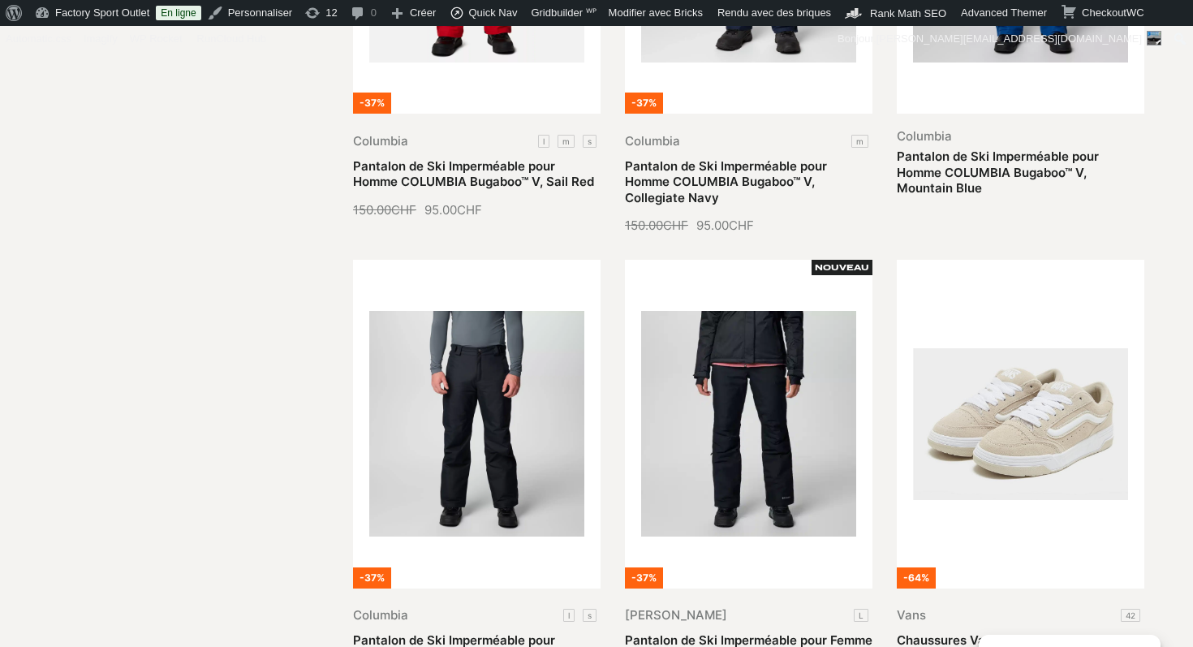
scroll to position [744, 0]
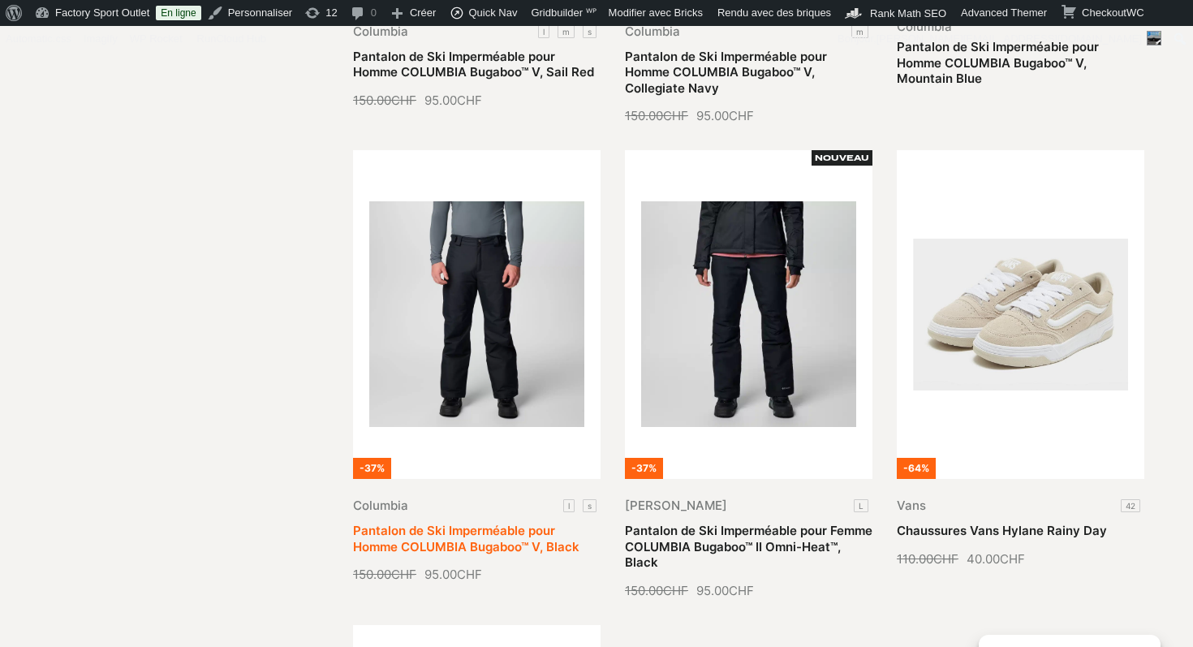
click at [479, 522] on link "Pantalon de Ski Imperméable pour Homme COLUMBIA Bugaboo™ V, Black" at bounding box center [466, 538] width 226 height 32
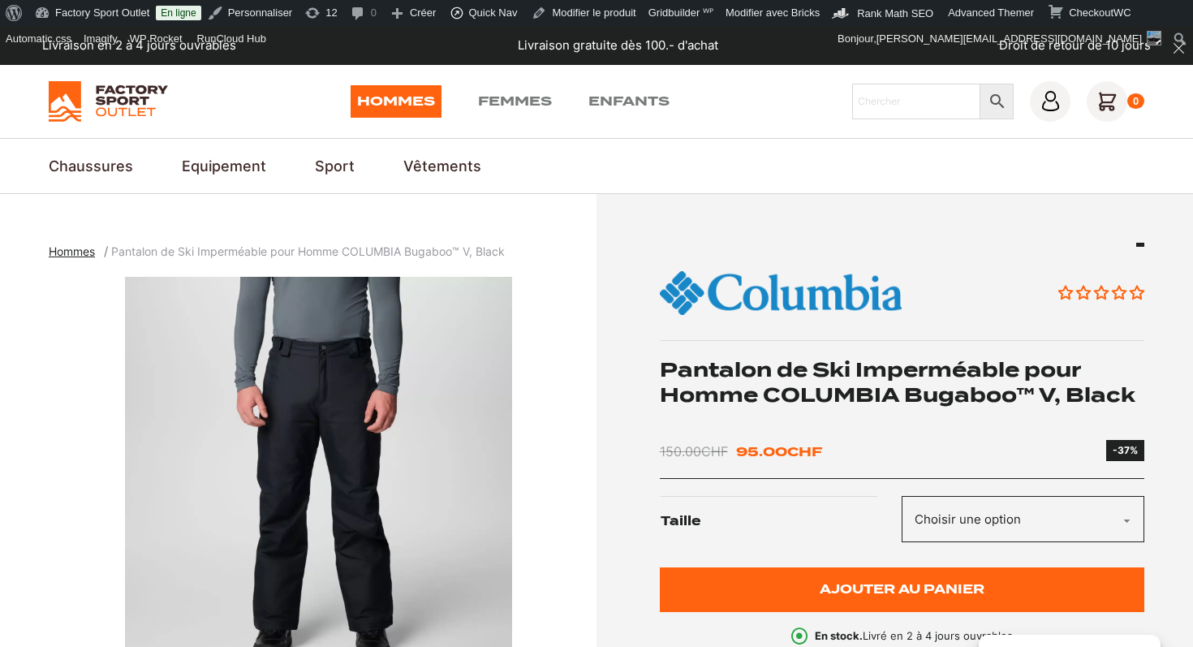
click at [780, 399] on h1 "Pantalon de Ski Imperméable pour Homme COLUMBIA Bugaboo™ V, Black" at bounding box center [902, 382] width 485 height 50
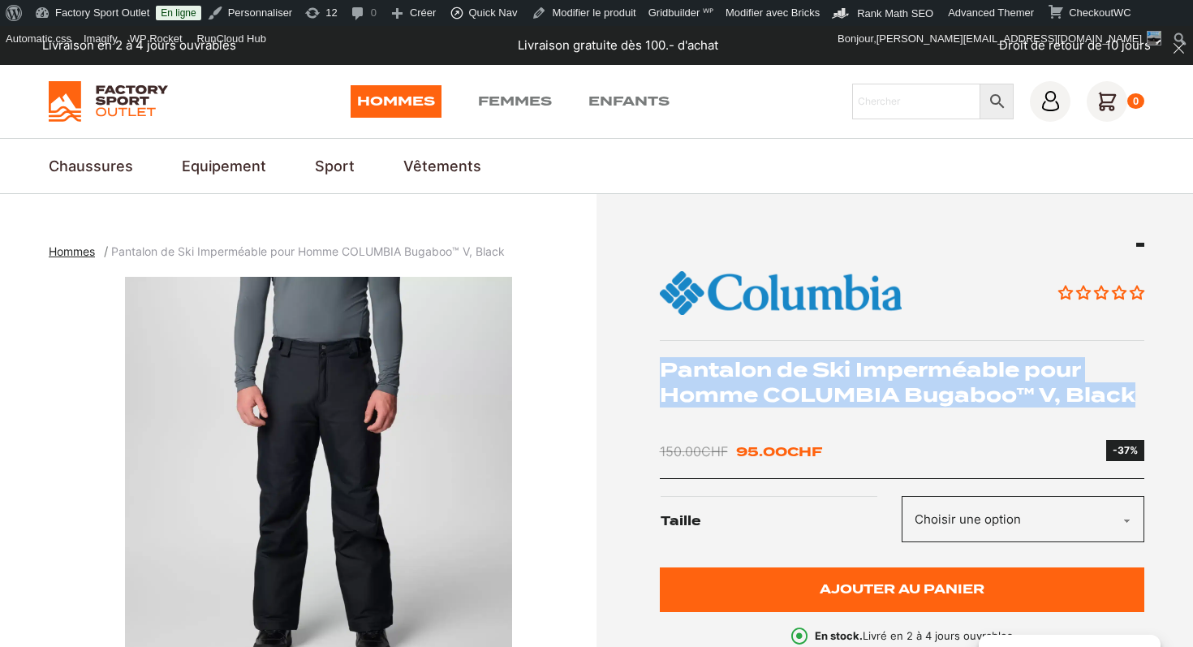
click at [780, 399] on h1 "Pantalon de Ski Imperméable pour Homme COLUMBIA Bugaboo™ V, Black" at bounding box center [902, 382] width 485 height 50
copy div "Pantalon de Ski Imperméable pour Homme COLUMBIA Bugaboo™ V, Black"
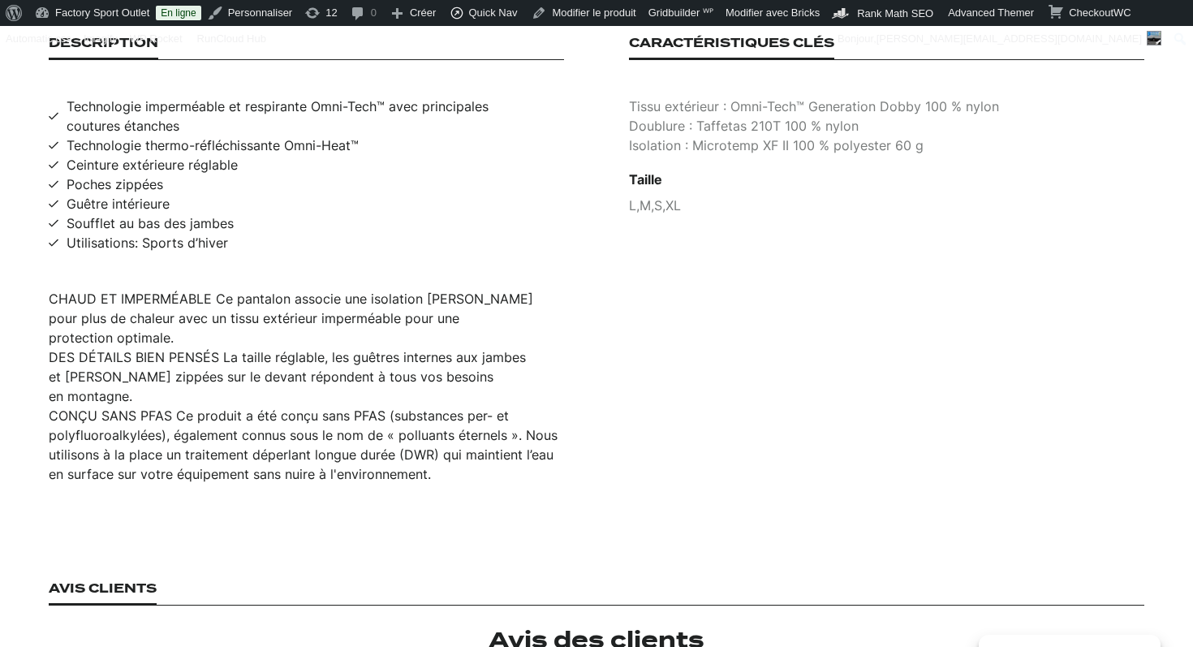
scroll to position [1124, 0]
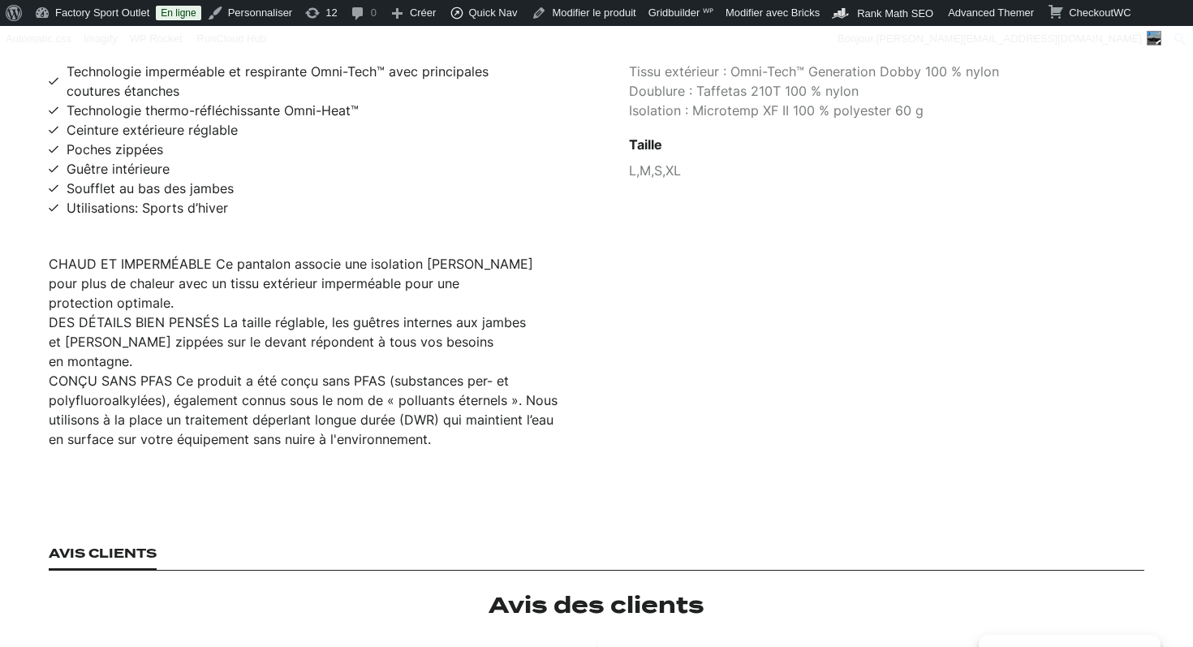
click at [258, 371] on li "CONÇU SANS PFAS Ce produit a été conçu sans PFAS (substances per- et polyfluoro…" at bounding box center [306, 410] width 515 height 78
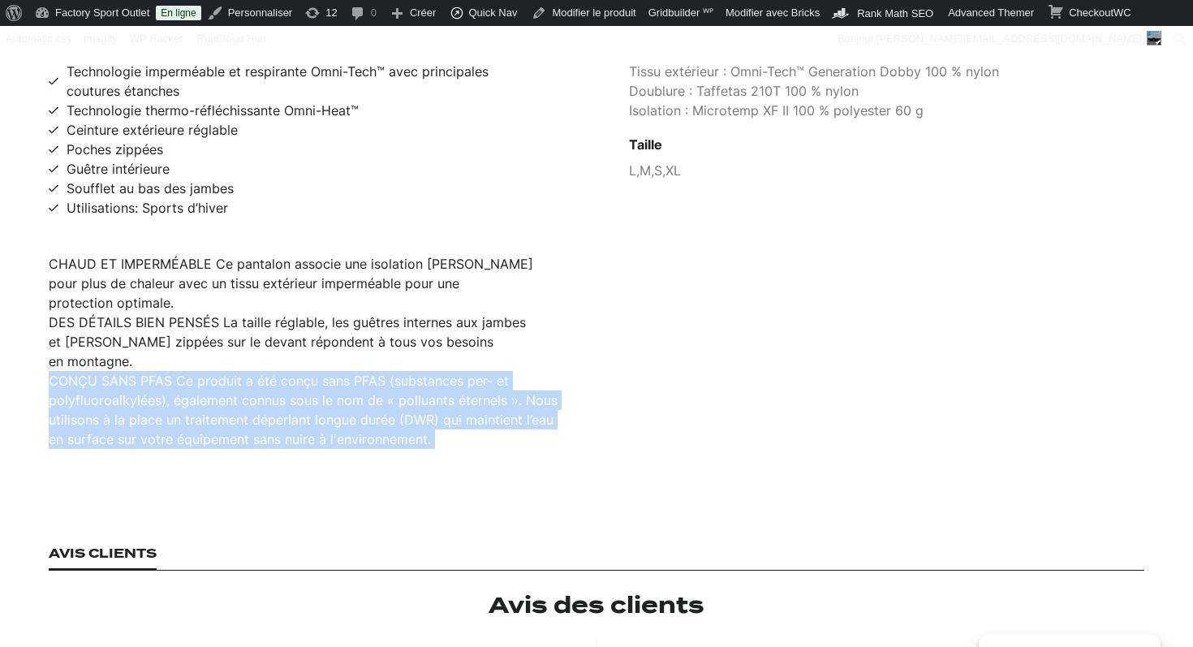
click at [258, 371] on li "CONÇU SANS PFAS Ce produit a été conçu sans PFAS (substances per- et polyfluoro…" at bounding box center [306, 410] width 515 height 78
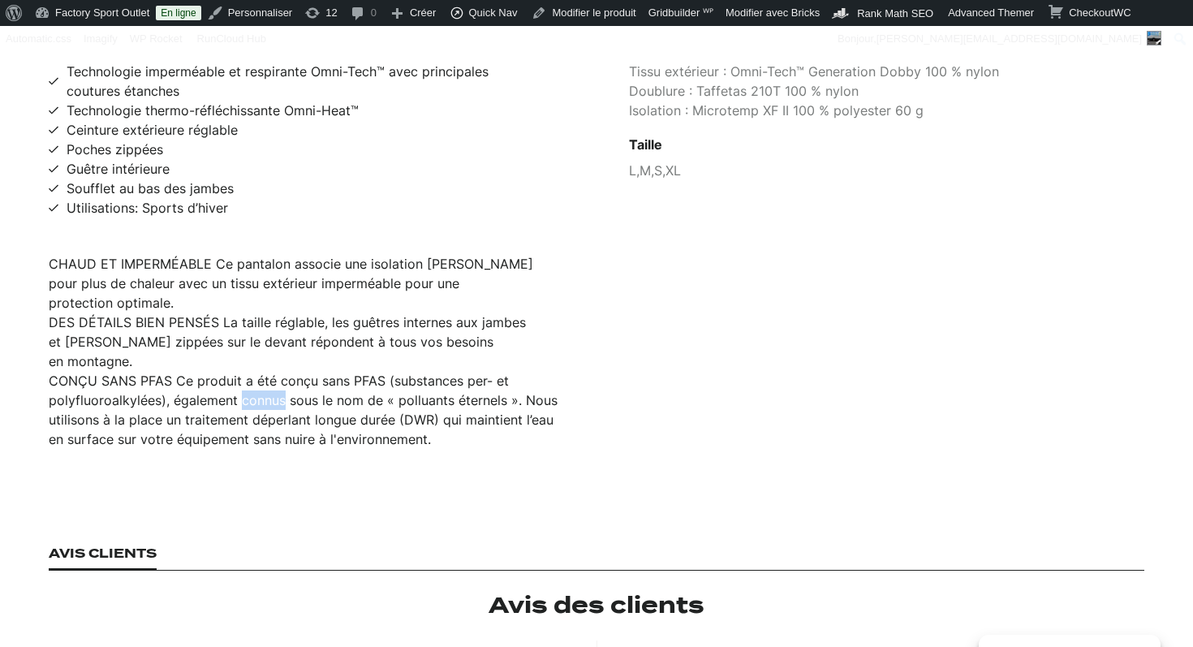
click at [258, 371] on li "CONÇU SANS PFAS Ce produit a été conçu sans PFAS (substances per- et polyfluoro…" at bounding box center [306, 410] width 515 height 78
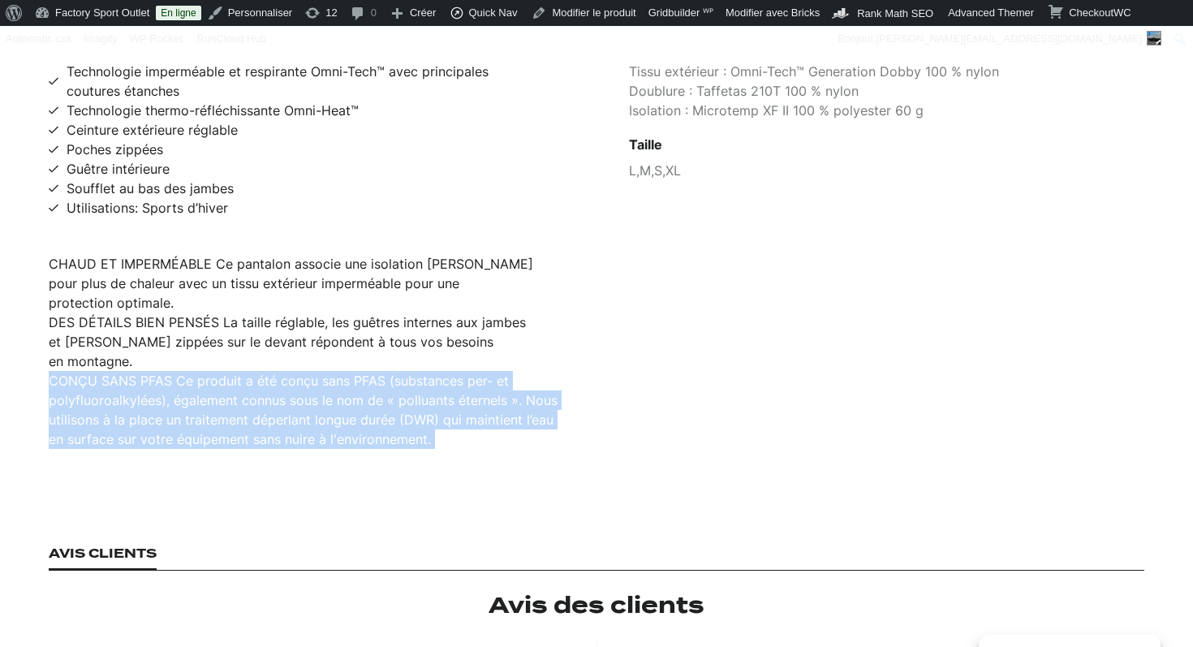
click at [258, 371] on li "CONÇU SANS PFAS Ce produit a été conçu sans PFAS (substances per- et polyfluoro…" at bounding box center [306, 410] width 515 height 78
click at [460, 379] on li "CONÇU SANS PFAS Ce produit a été conçu sans PFAS (substances per- et polyfluoro…" at bounding box center [306, 410] width 515 height 78
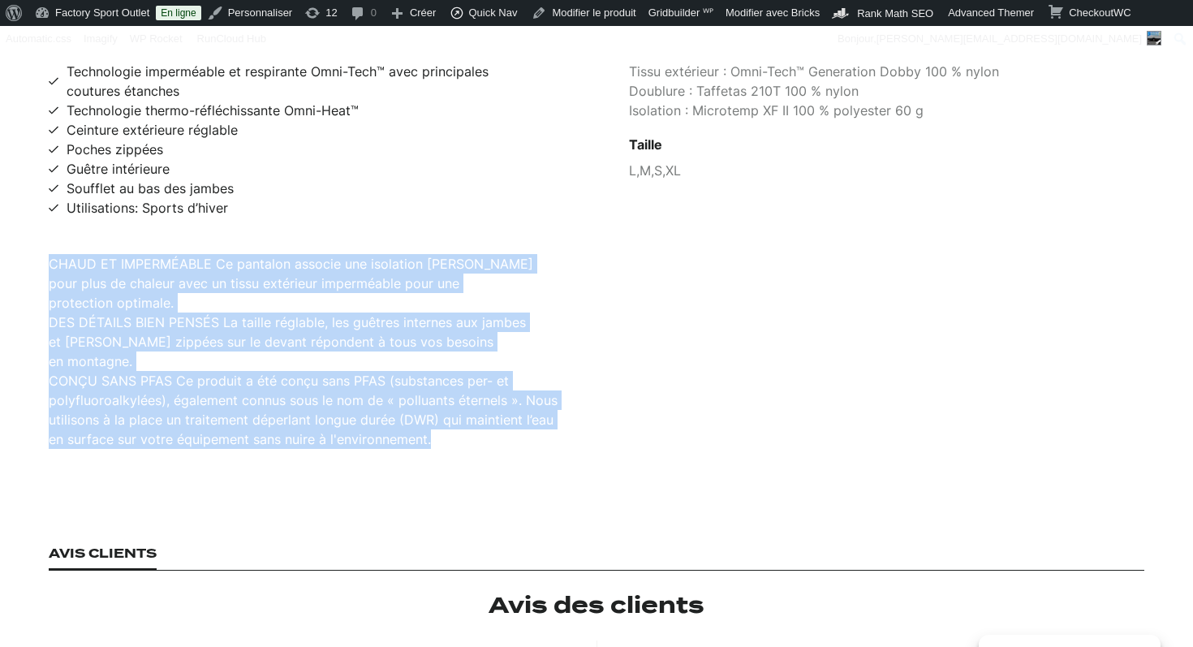
drag, startPoint x: 453, startPoint y: 381, endPoint x: 47, endPoint y: 252, distance: 425.7
click at [47, 252] on section "Description Technologie imperméable et respirante Omni-Tech™ avec principales c…" at bounding box center [596, 224] width 1193 height 545
copy ul "CHAUD ET IMPERMÉABLE Ce pantalon associe une isolation [PERSON_NAME] pour plus …"
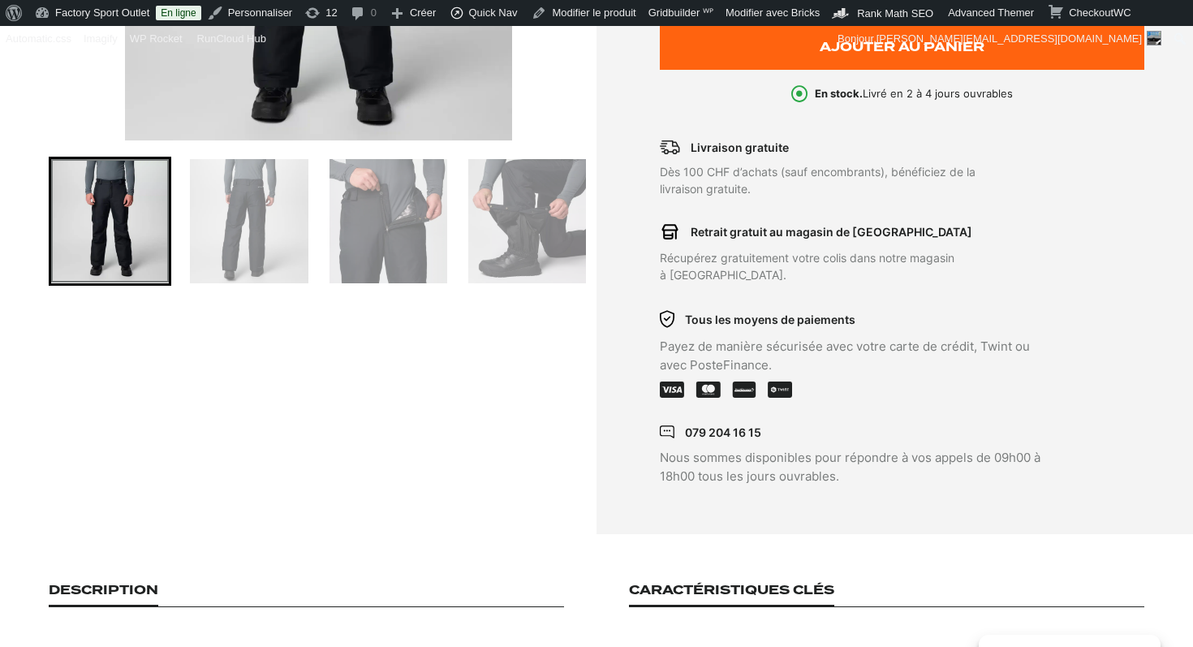
scroll to position [187, 0]
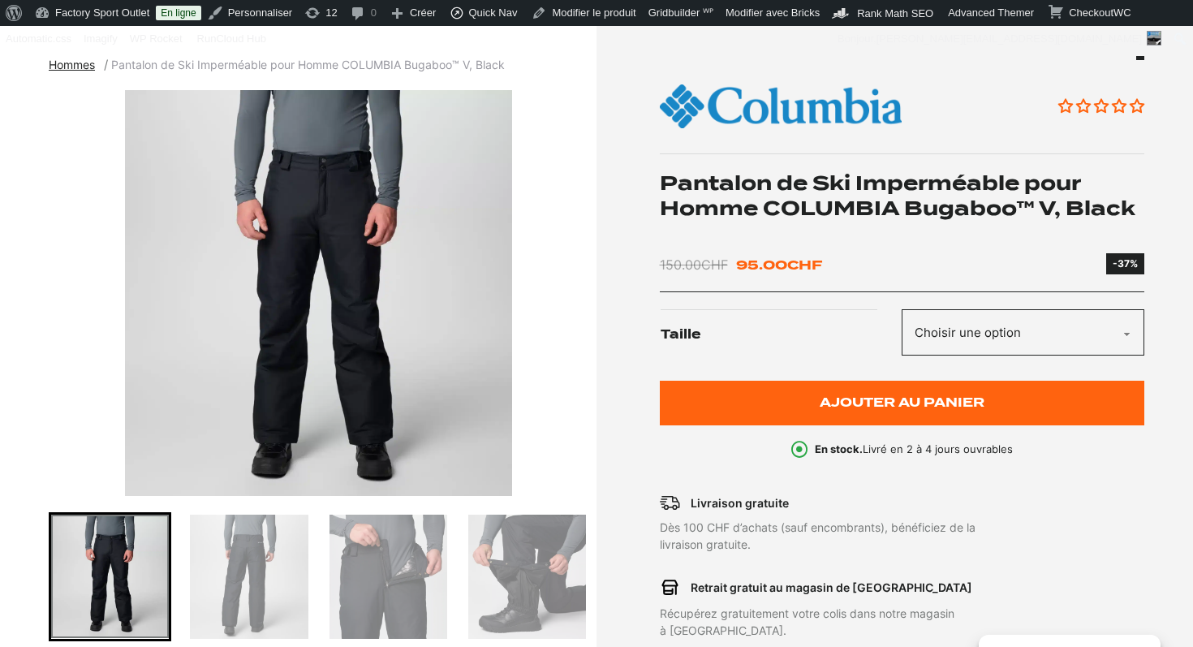
click at [343, 280] on img "1 of 8" at bounding box center [319, 293] width 540 height 406
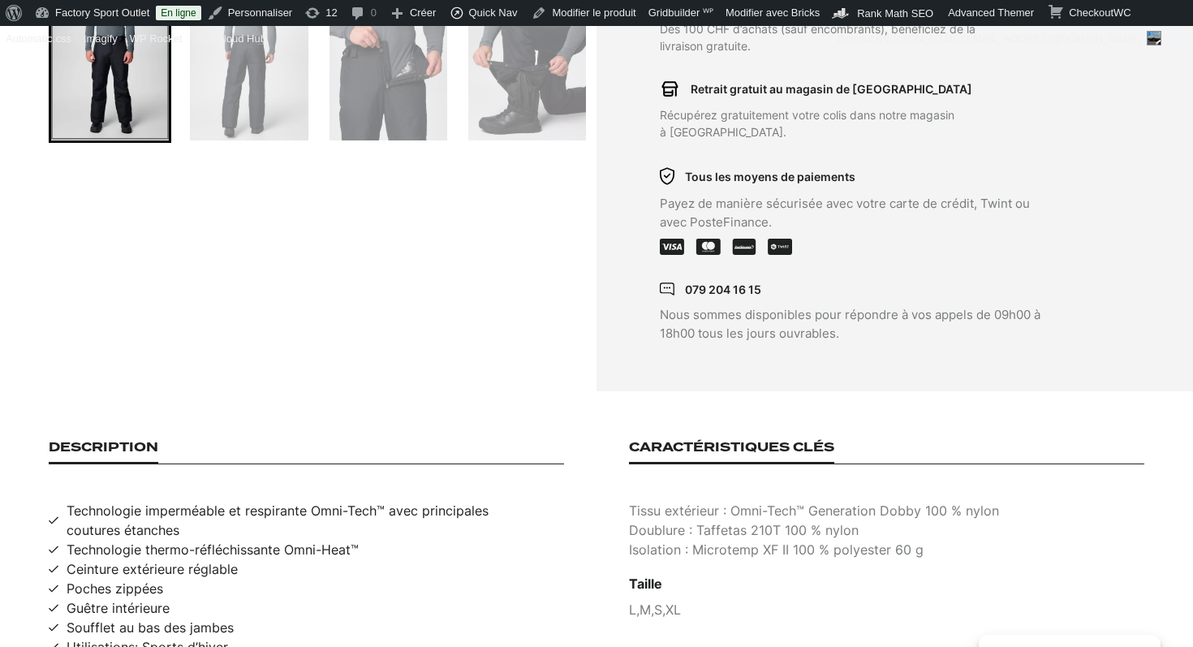
scroll to position [767, 0]
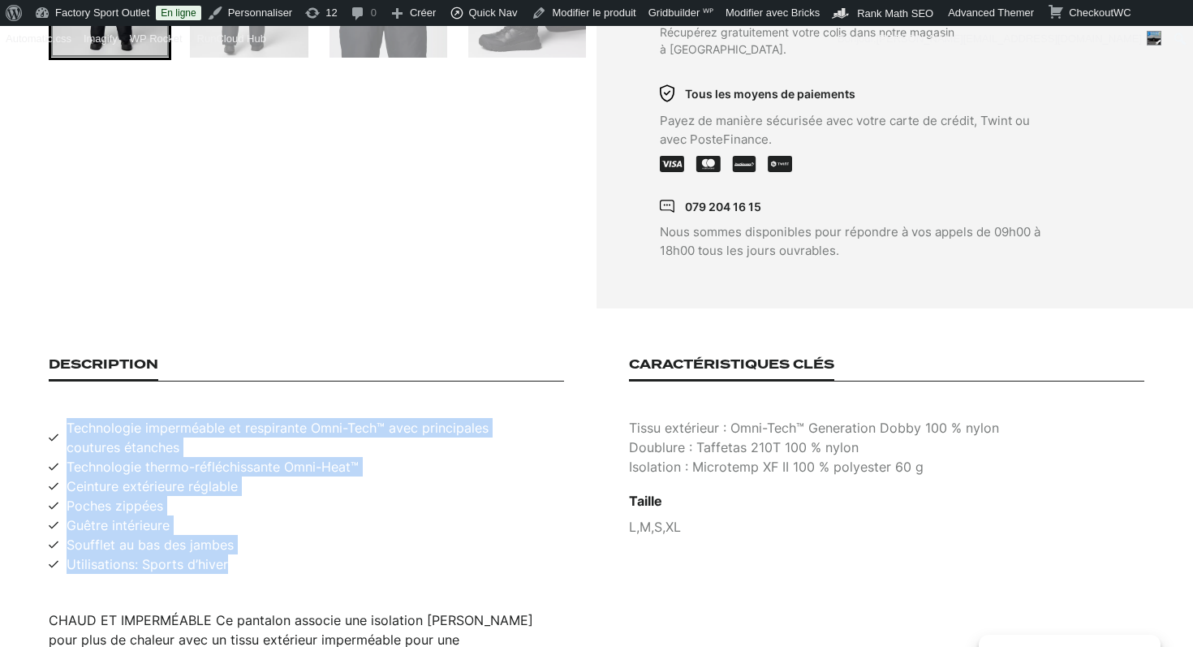
drag, startPoint x: 228, startPoint y: 546, endPoint x: 46, endPoint y: 401, distance: 232.6
click at [46, 401] on section "Description Technologie imperméable et respirante Omni-Tech™ avec principales c…" at bounding box center [596, 580] width 1193 height 545
copy ul "Technologie imperméable et respirante Omni-Tech™ avec principales coutures étan…"
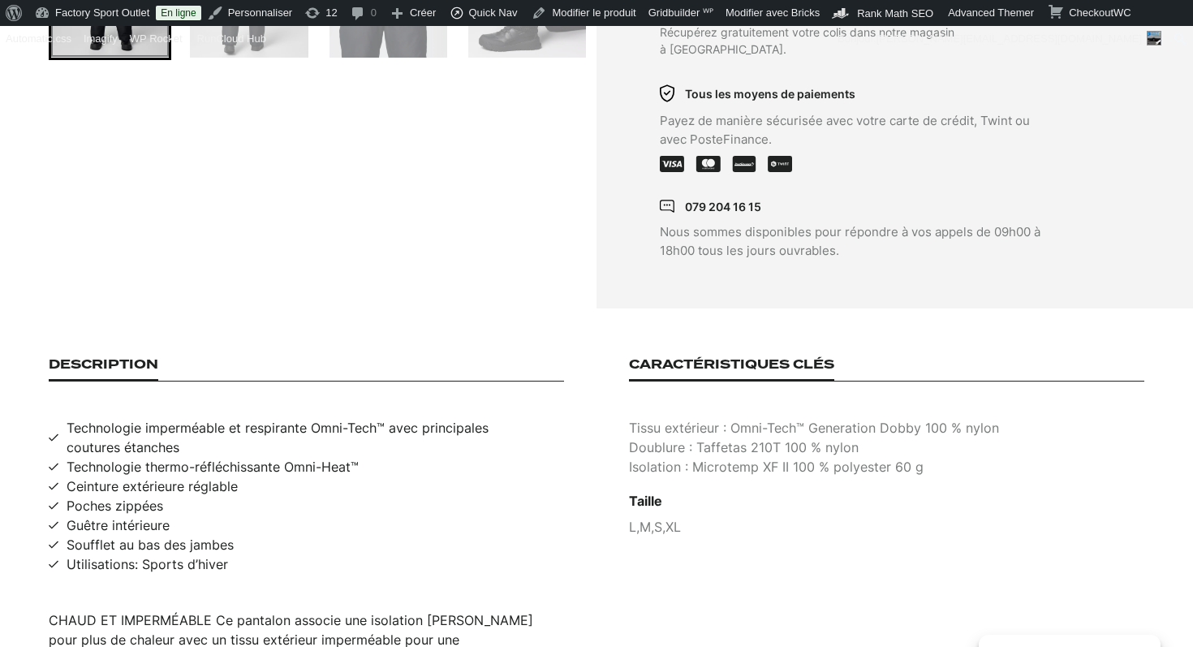
click at [702, 418] on p "Tissu extérieur : Omni-Tech™ Generation Dobby 100 % nylon" at bounding box center [886, 427] width 515 height 19
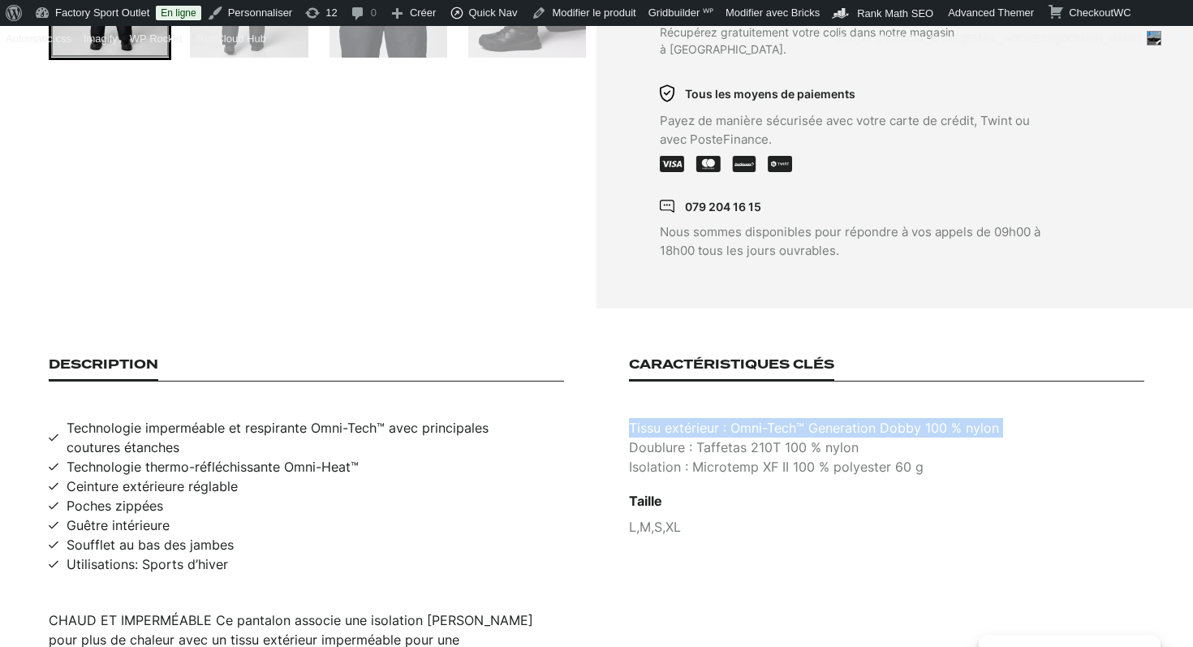
click at [702, 418] on p "Tissu extérieur : Omni-Tech™ Generation Dobby 100 % nylon" at bounding box center [886, 427] width 515 height 19
copy p "Tissu extérieur : Omni-Tech™ Generation Dobby 100 % nylon"
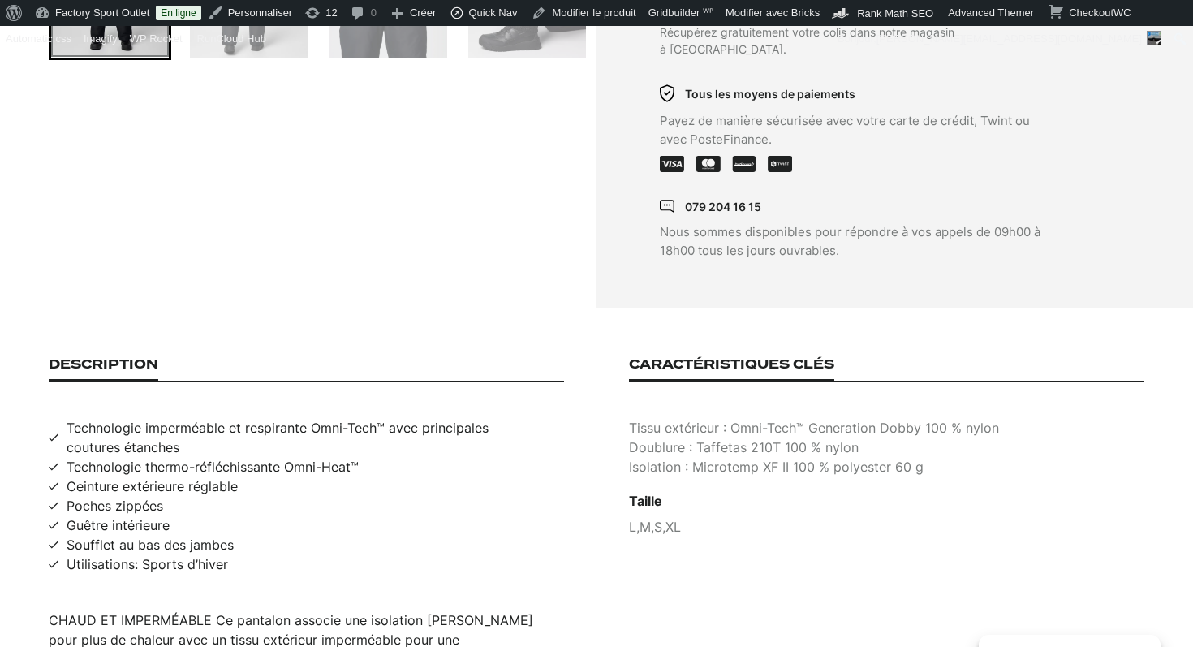
click at [724, 437] on p "Doublure : Taffetas 210T 100 % nylon" at bounding box center [886, 446] width 515 height 19
copy p "Doublure : Taffetas 210T 100 % nylon"
click at [720, 457] on p "Isolation : Microtemp XF II 100 % polyester 60 g" at bounding box center [886, 466] width 515 height 19
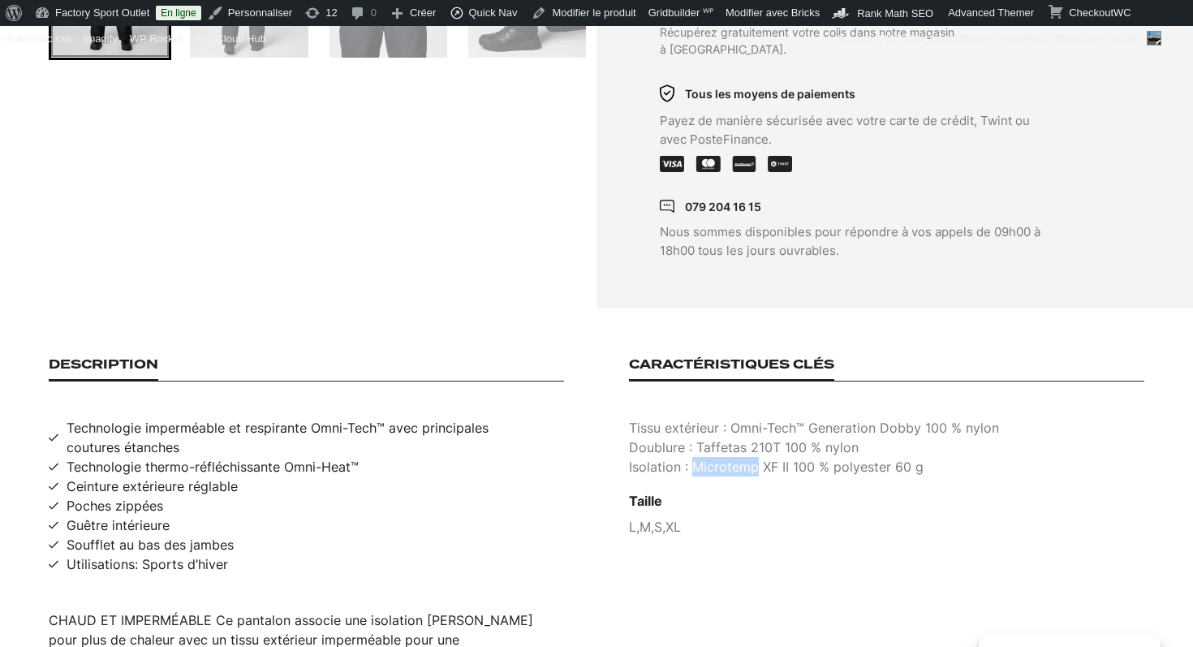
click at [720, 457] on p "Isolation : Microtemp XF II 100 % polyester 60 g" at bounding box center [886, 466] width 515 height 19
copy p "Isolation : Microtemp XF II 100 % polyester 60 g"
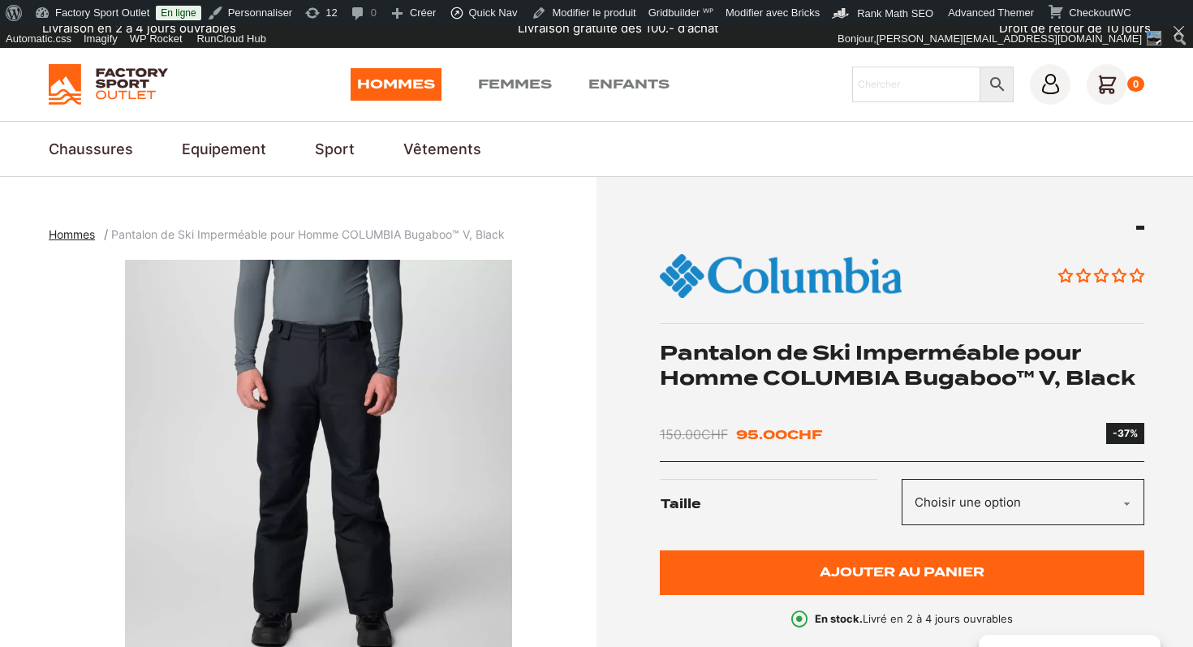
scroll to position [0, 0]
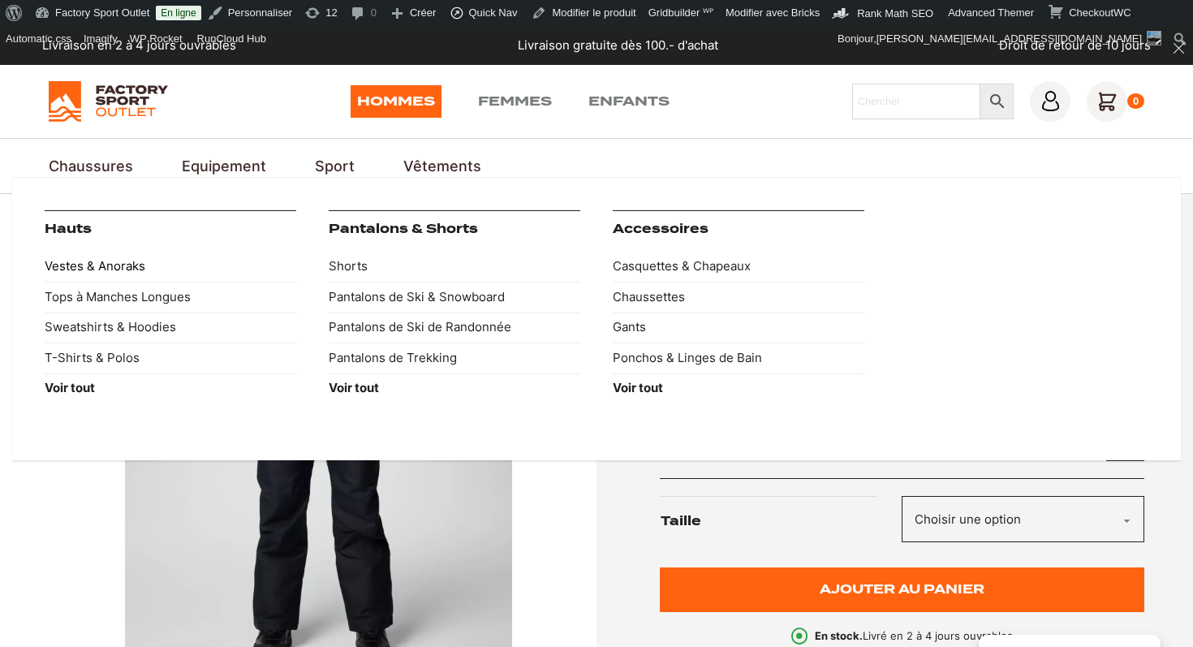
click at [75, 264] on link "Vestes & Anoraks" at bounding box center [171, 267] width 252 height 31
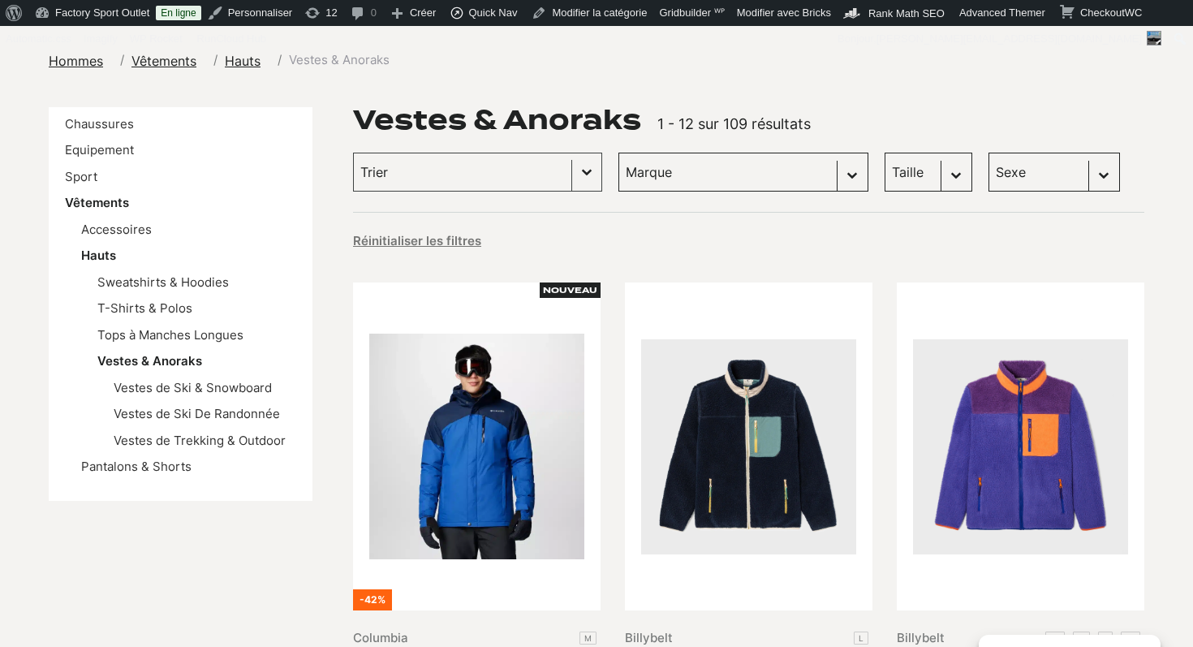
scroll to position [204, 0]
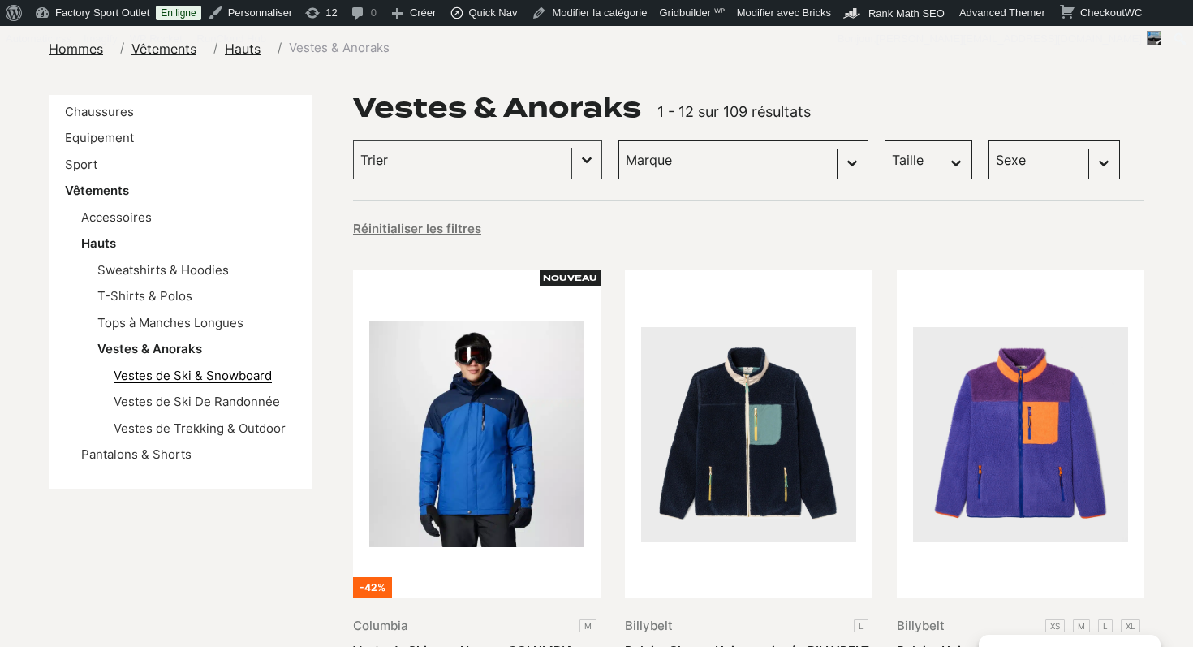
click at [178, 375] on link "Vestes de Ski & Snowboard" at bounding box center [193, 375] width 158 height 15
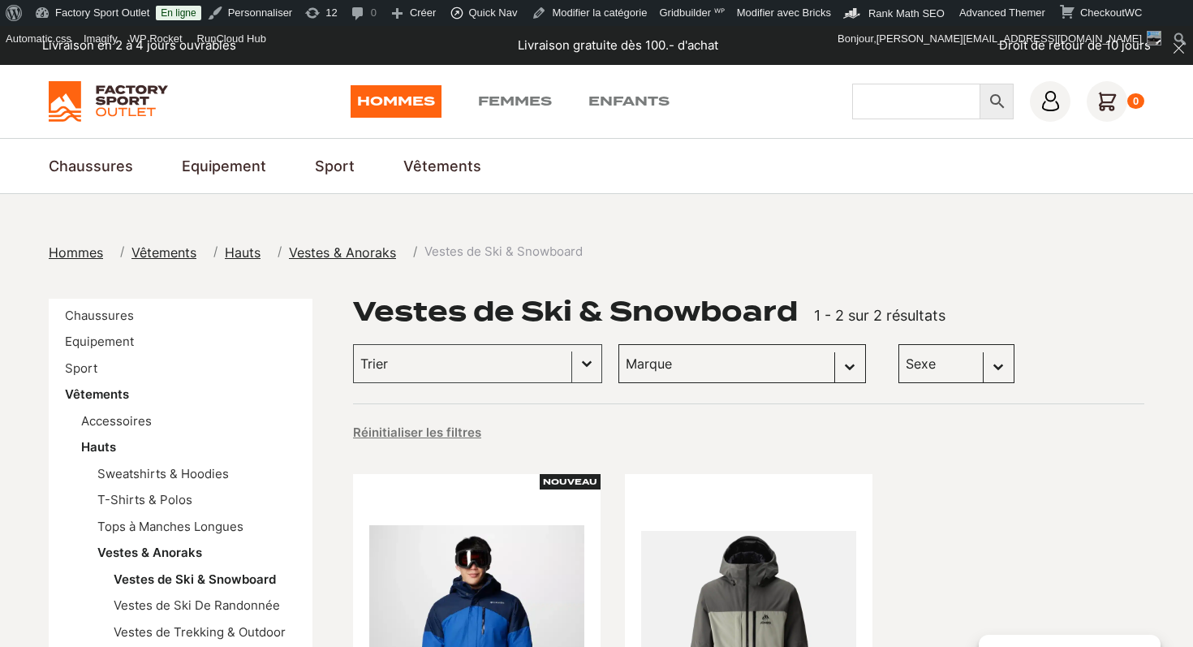
click at [901, 95] on input "Chercher" at bounding box center [916, 102] width 128 height 36
type input "Veste de ski vans"
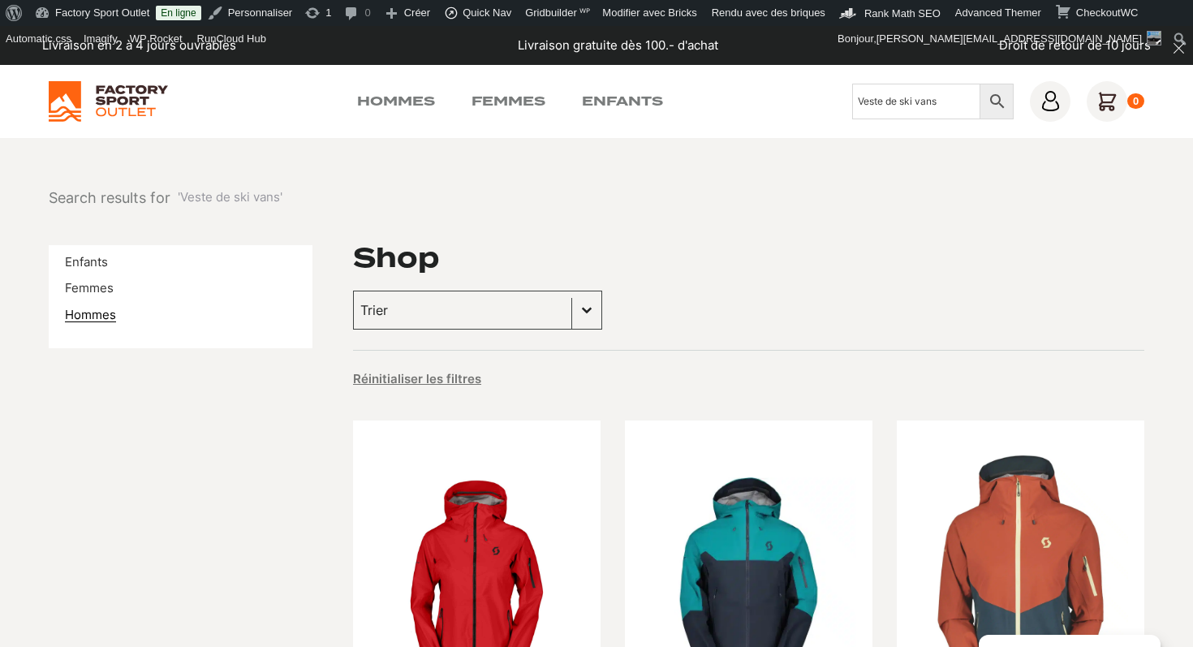
click at [98, 316] on link "Hommes" at bounding box center [90, 314] width 51 height 15
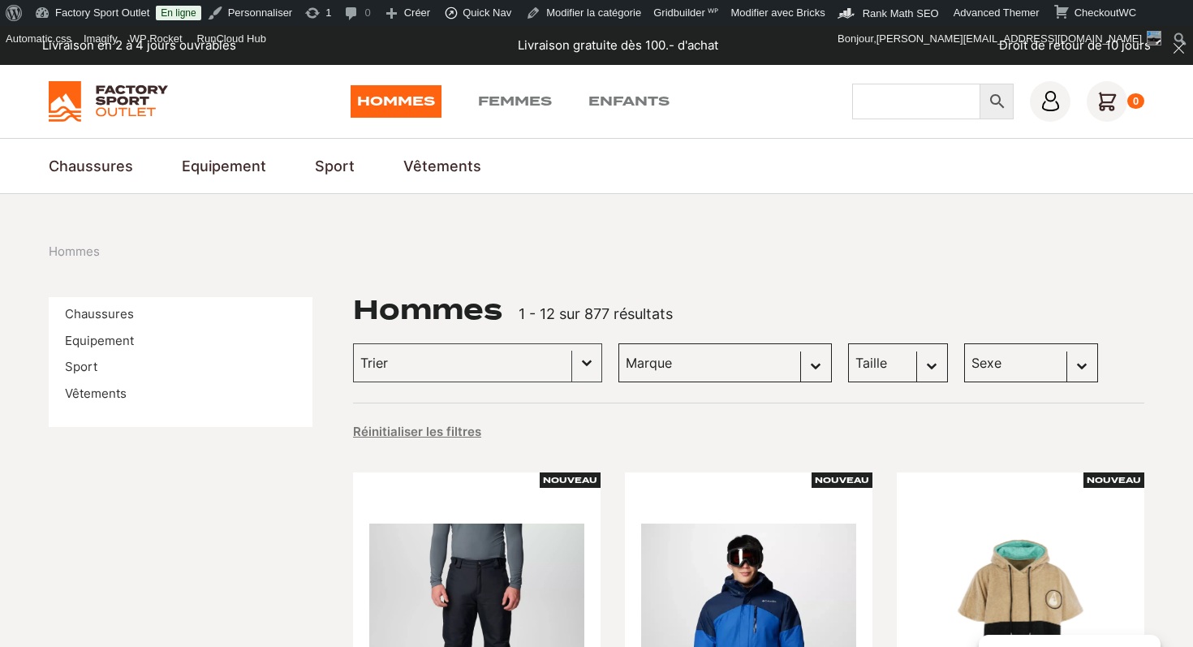
click at [904, 108] on input "Chercher" at bounding box center [916, 102] width 128 height 36
type input "veste de ski"
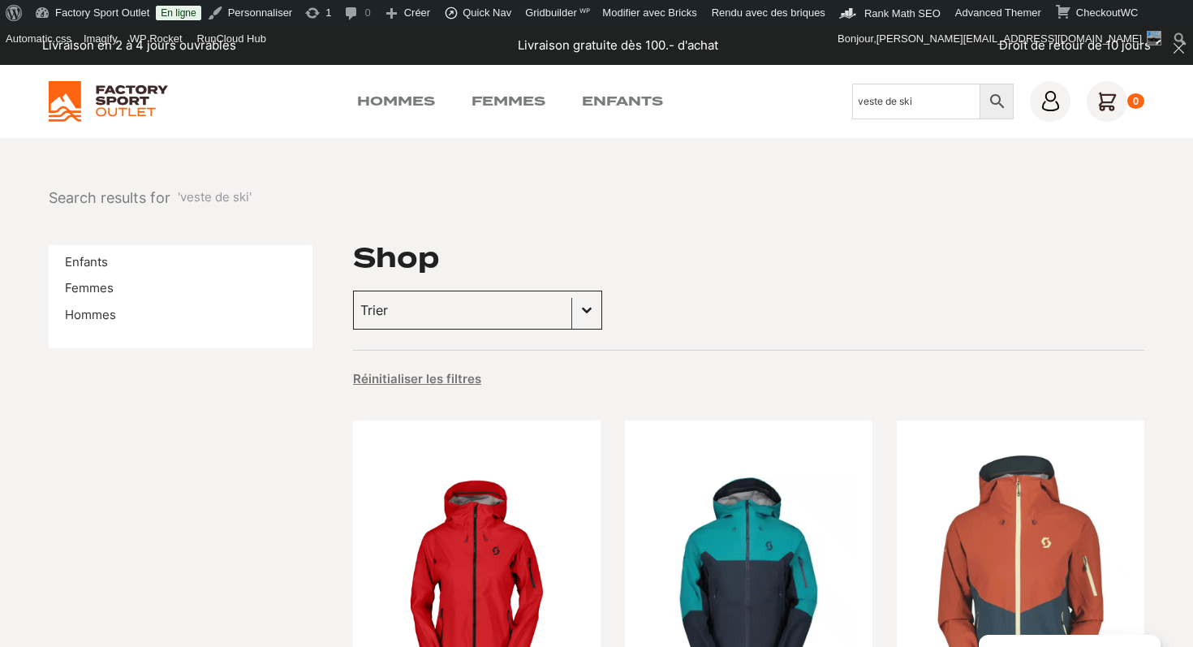
click at [572, 312] on button "Basculer la liste" at bounding box center [586, 309] width 29 height 37
click at [631, 302] on div "Trier Trier le contenu Trier Plus récents Plus anciens Prix croissants Prix déc…" at bounding box center [748, 309] width 791 height 39
click at [905, 101] on input "veste de ski" at bounding box center [916, 102] width 128 height 36
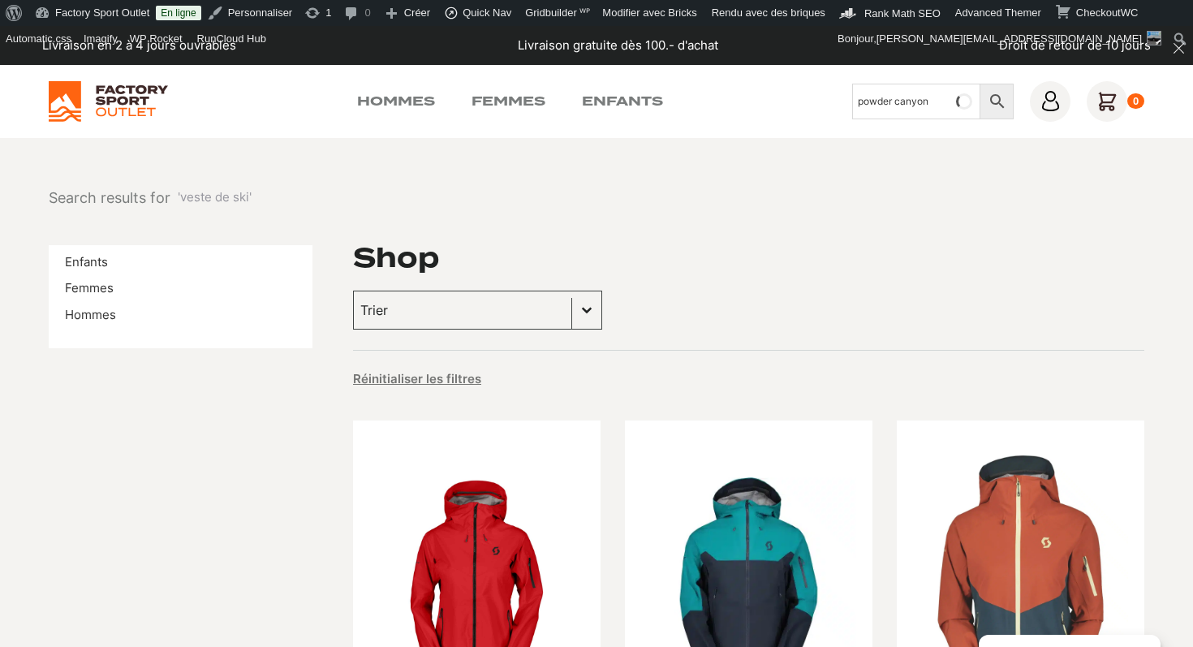
type input "powder canyon"
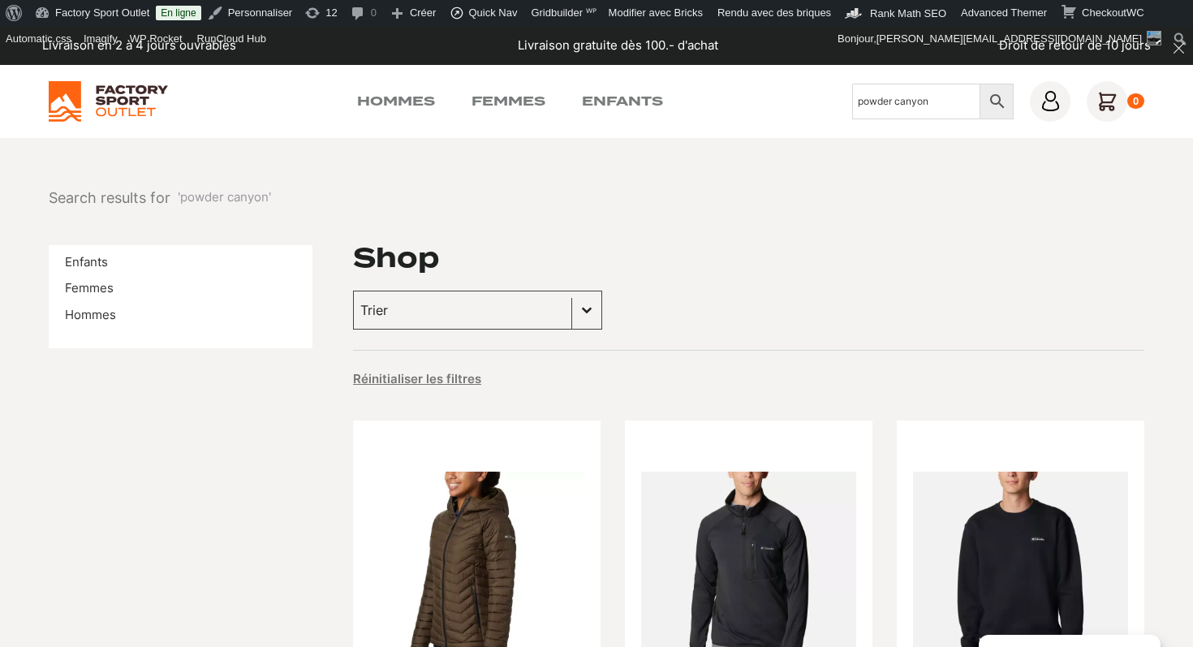
click at [932, 108] on input "powder canyon" at bounding box center [916, 102] width 128 height 36
type input "powder"
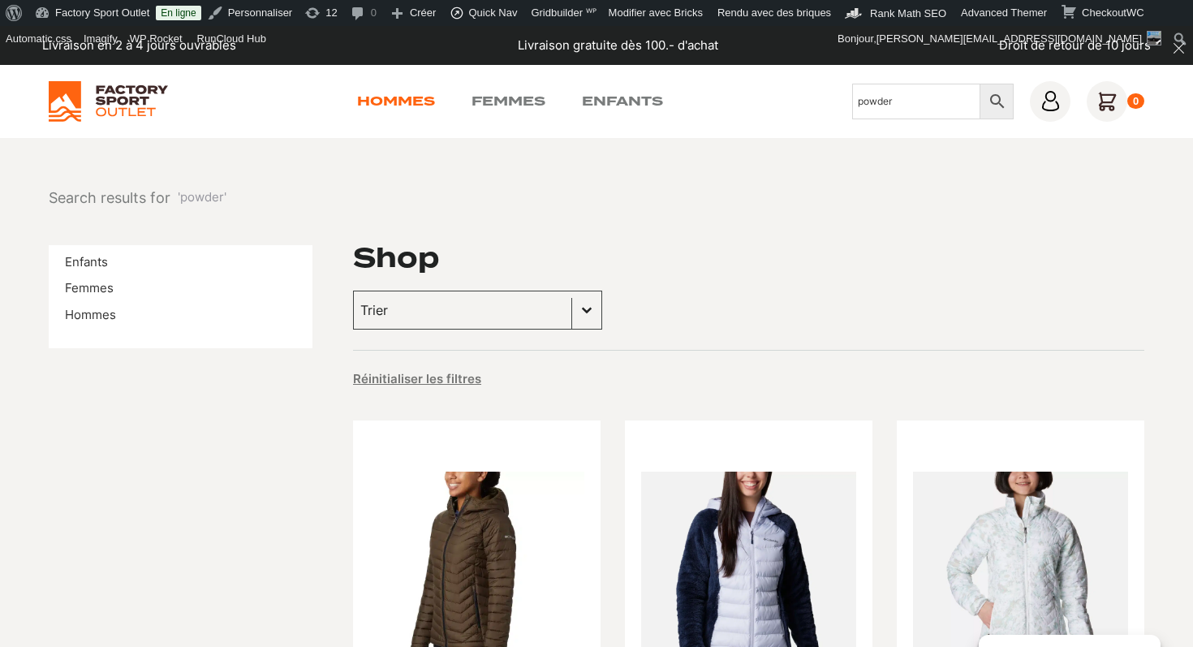
click at [394, 101] on link "Hommes" at bounding box center [396, 101] width 78 height 19
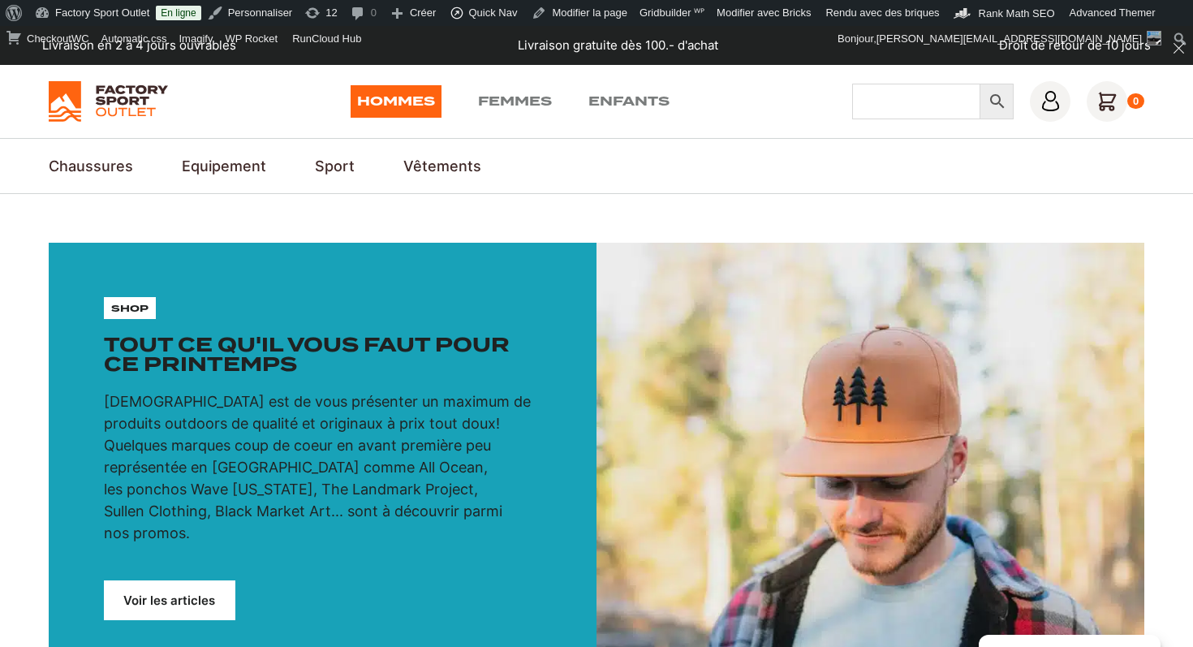
click at [908, 101] on input "Chercher" at bounding box center [916, 102] width 128 height 36
type input "powder"
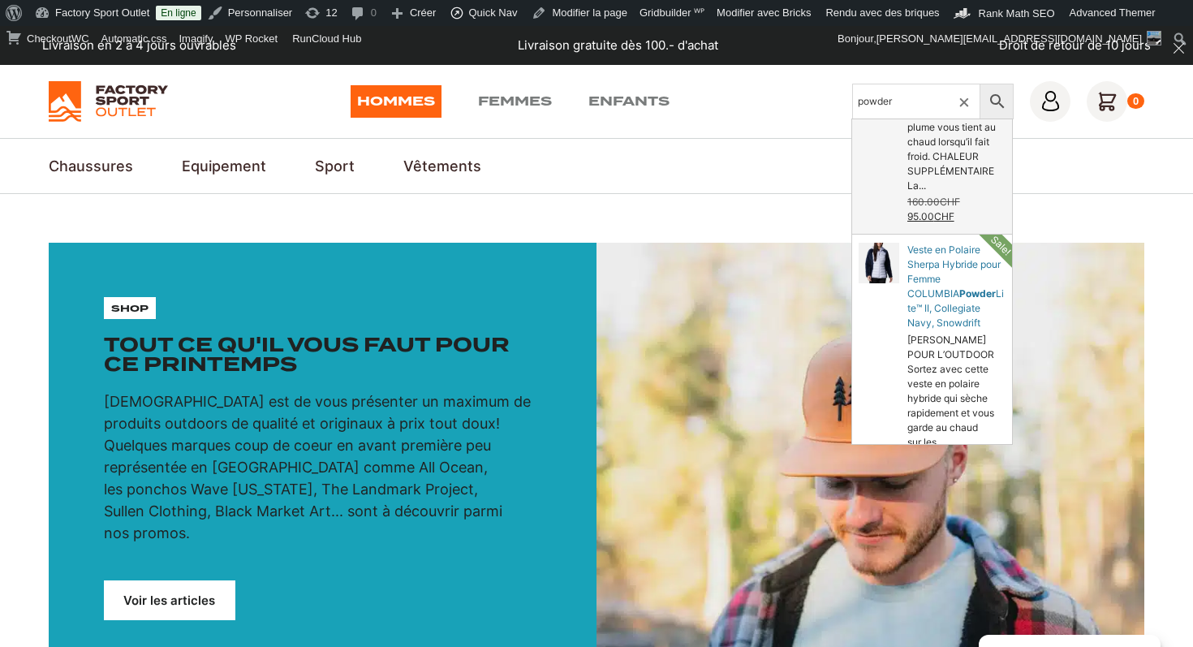
scroll to position [223, 0]
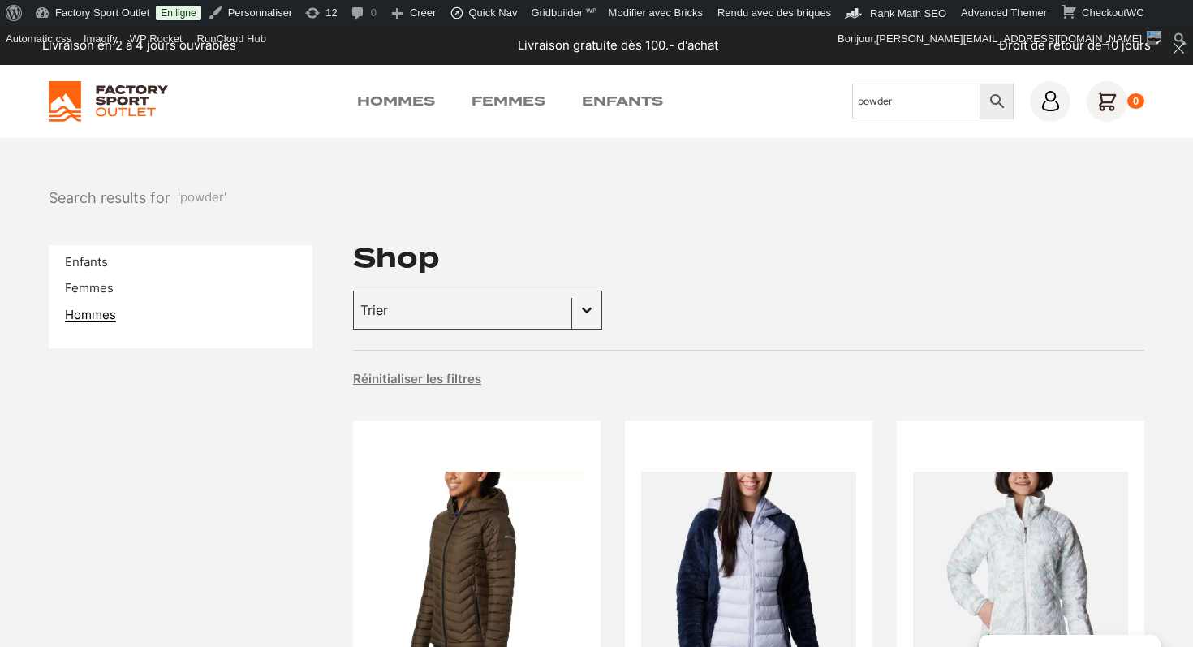
click at [84, 320] on link "Hommes" at bounding box center [90, 314] width 51 height 15
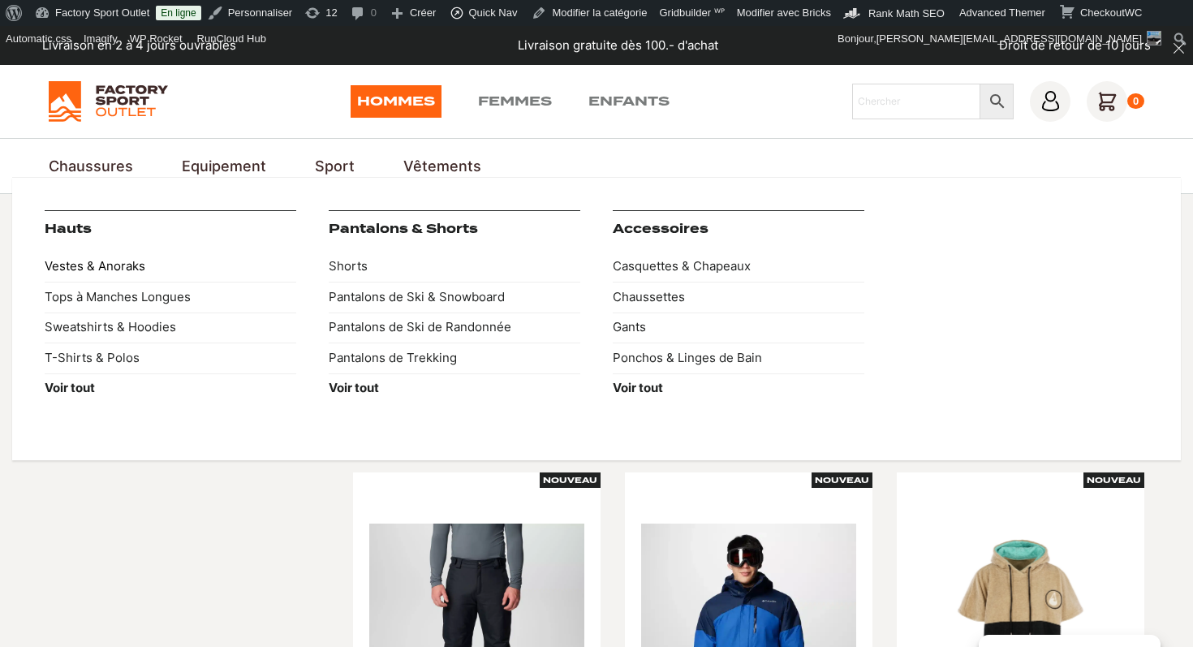
click at [110, 267] on link "Vestes & Anoraks" at bounding box center [171, 267] width 252 height 31
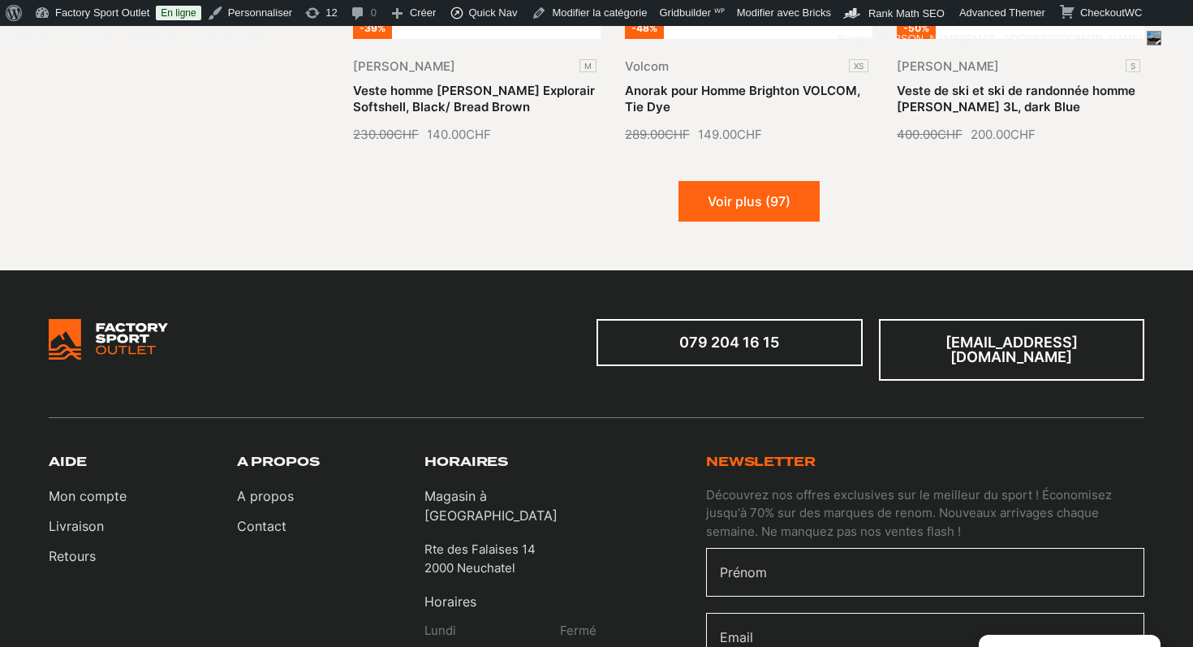
scroll to position [2250, 0]
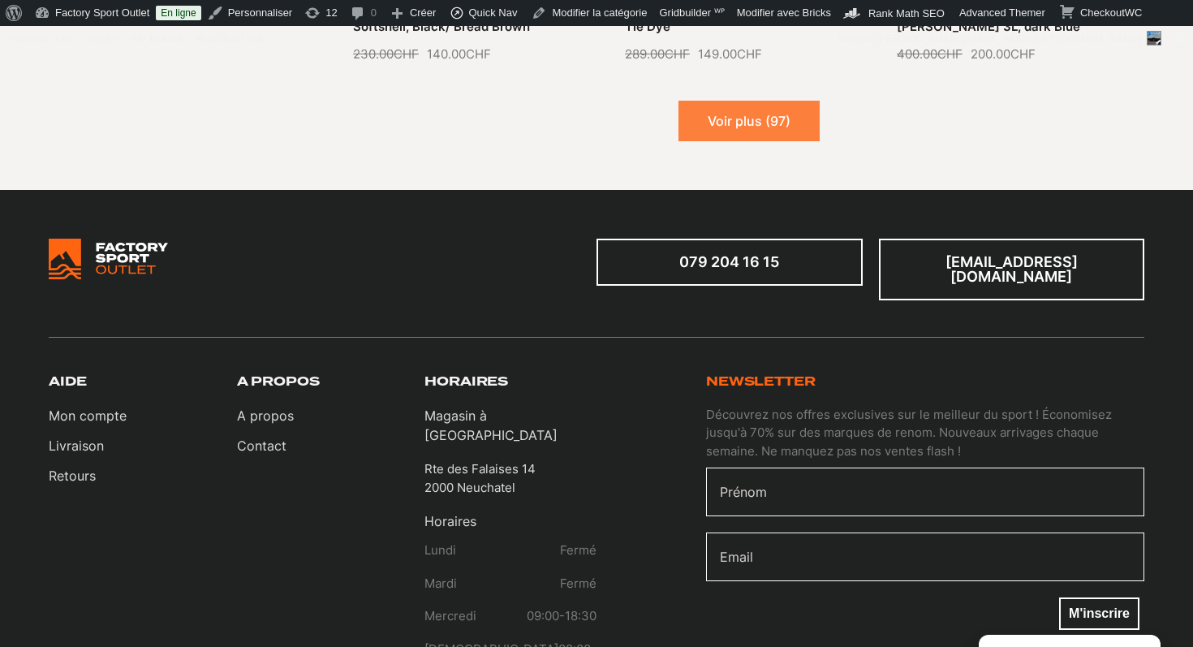
click at [744, 125] on button "Voir plus (97)" at bounding box center [748, 121] width 141 height 41
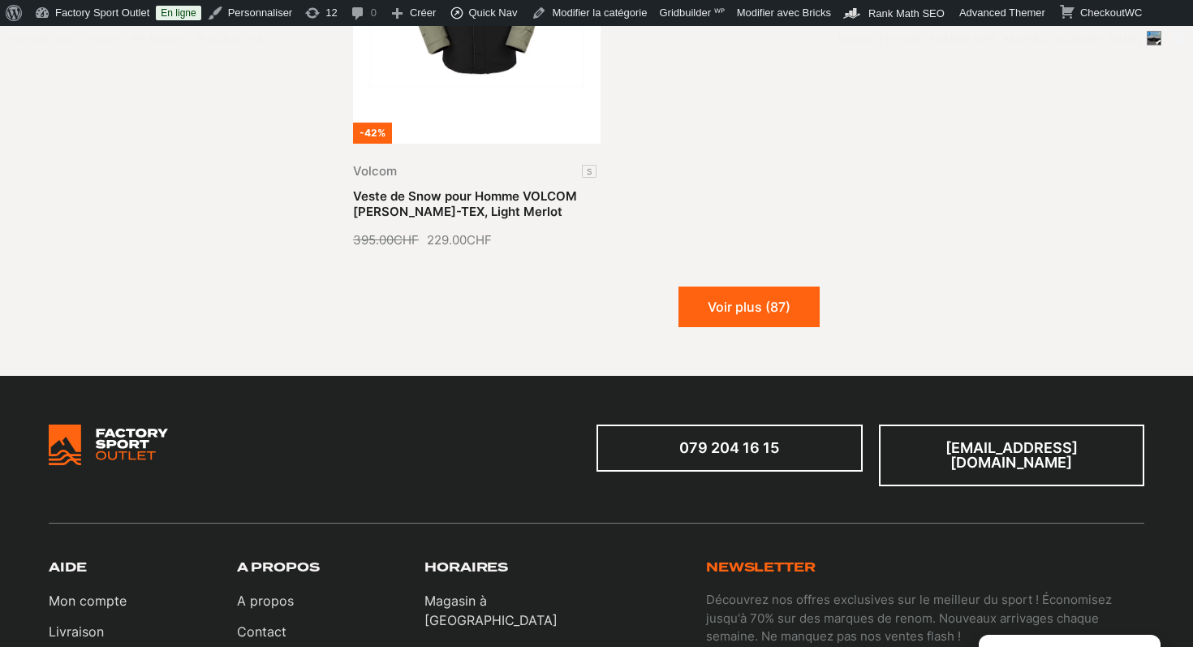
scroll to position [4078, 0]
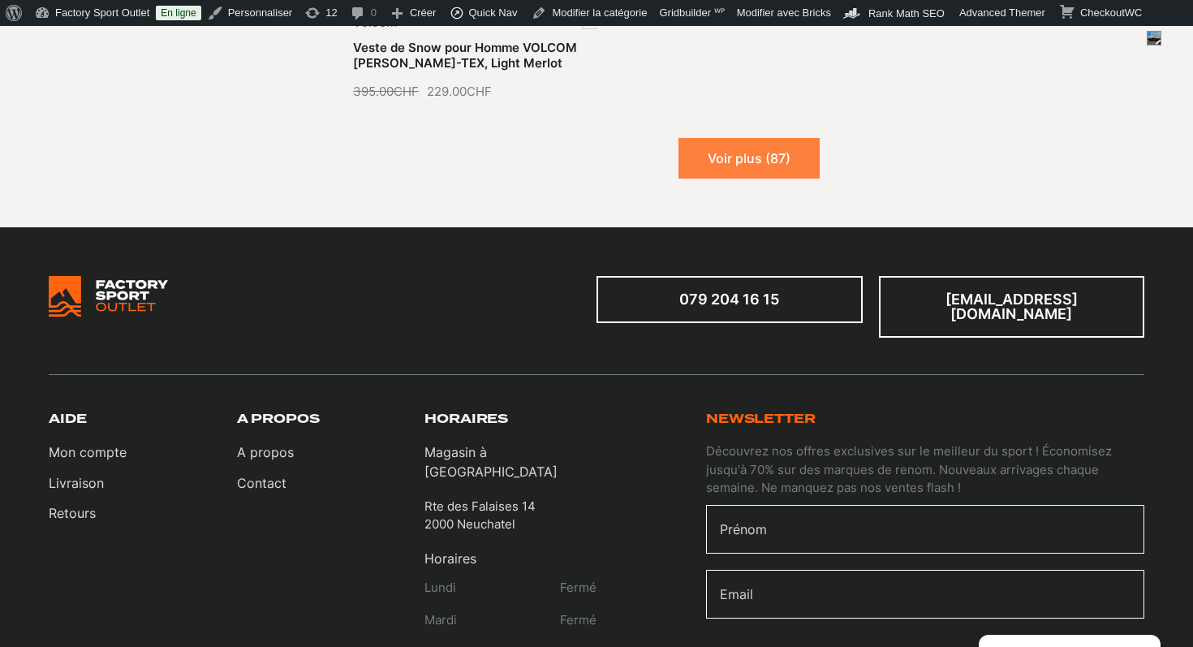
click at [785, 138] on button "Voir plus (87)" at bounding box center [748, 158] width 141 height 41
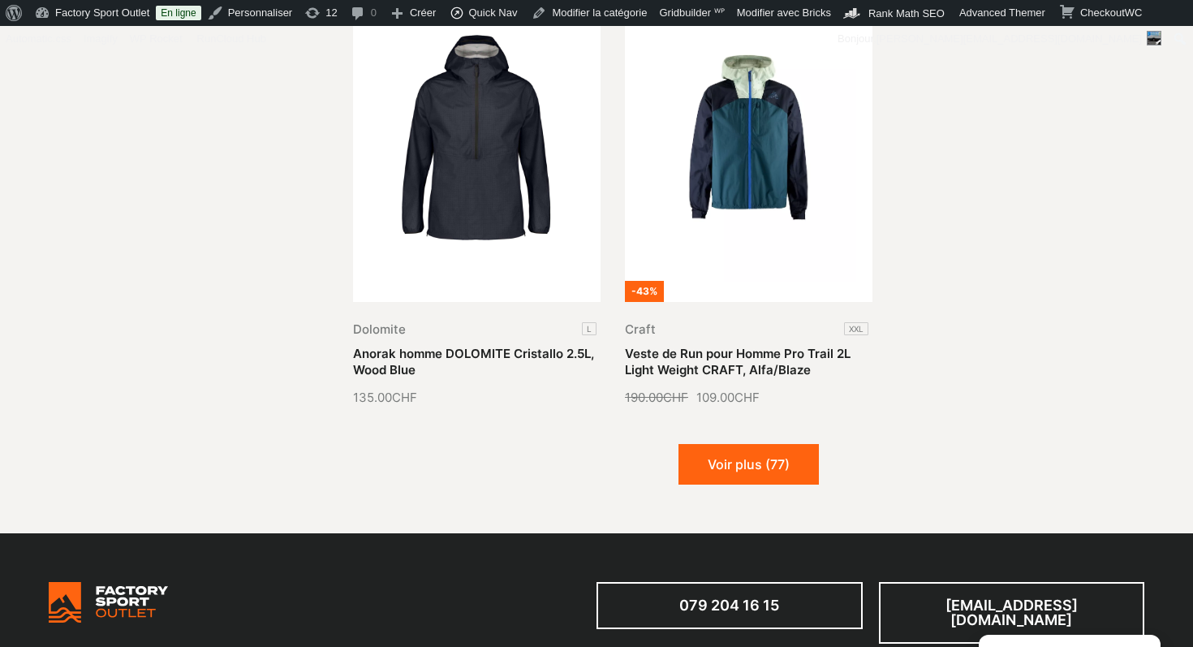
scroll to position [5180, 0]
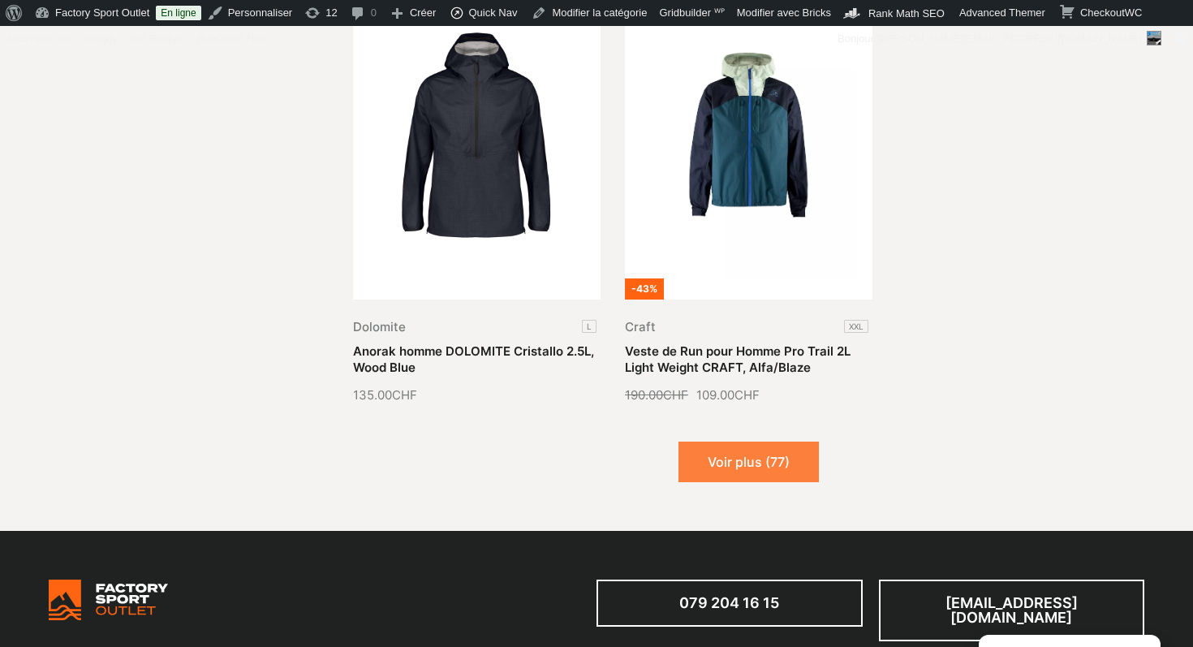
click at [773, 441] on button "Voir plus (77)" at bounding box center [748, 461] width 140 height 41
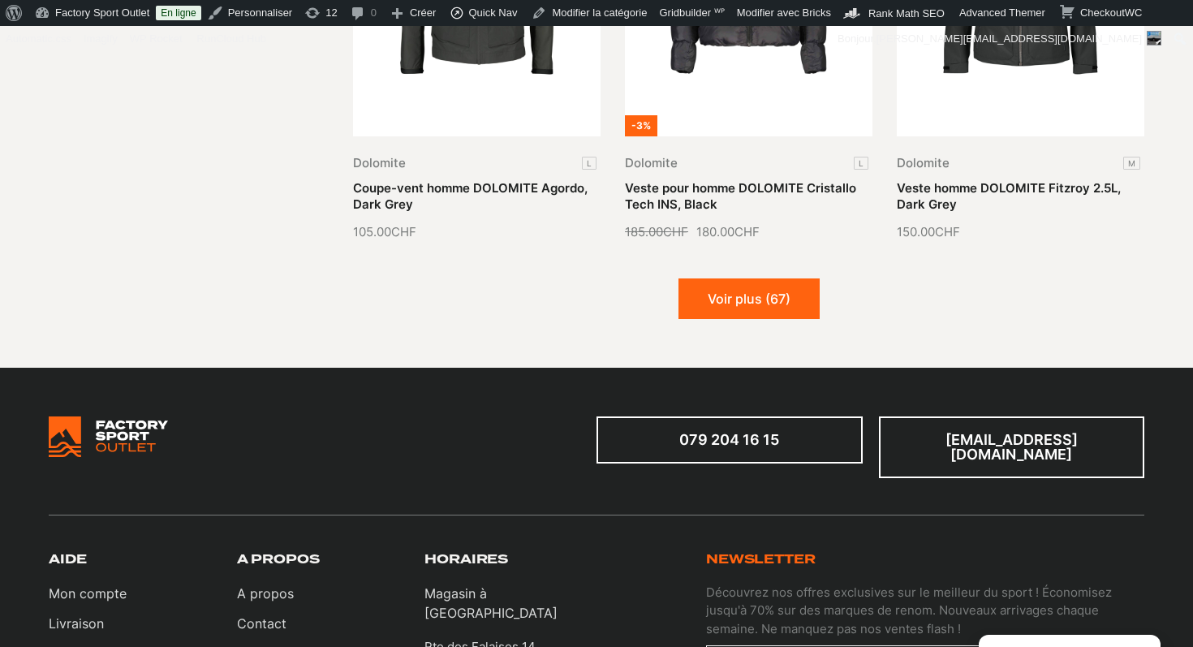
scroll to position [6747, 0]
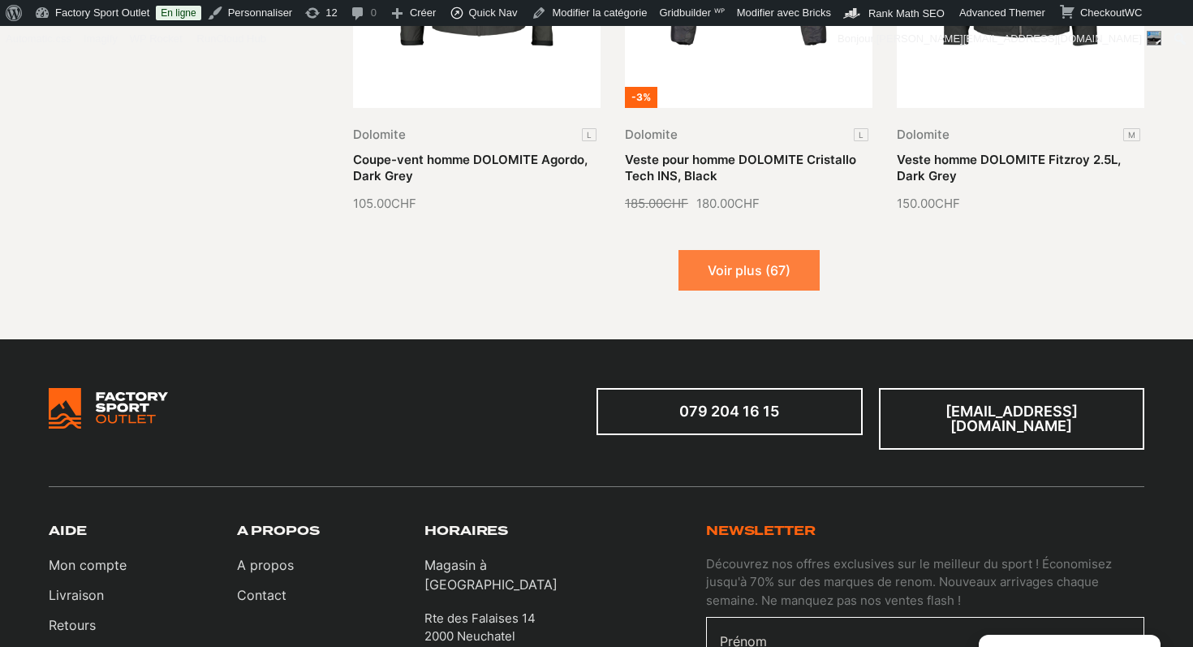
click at [768, 250] on button "Voir plus (67)" at bounding box center [748, 270] width 141 height 41
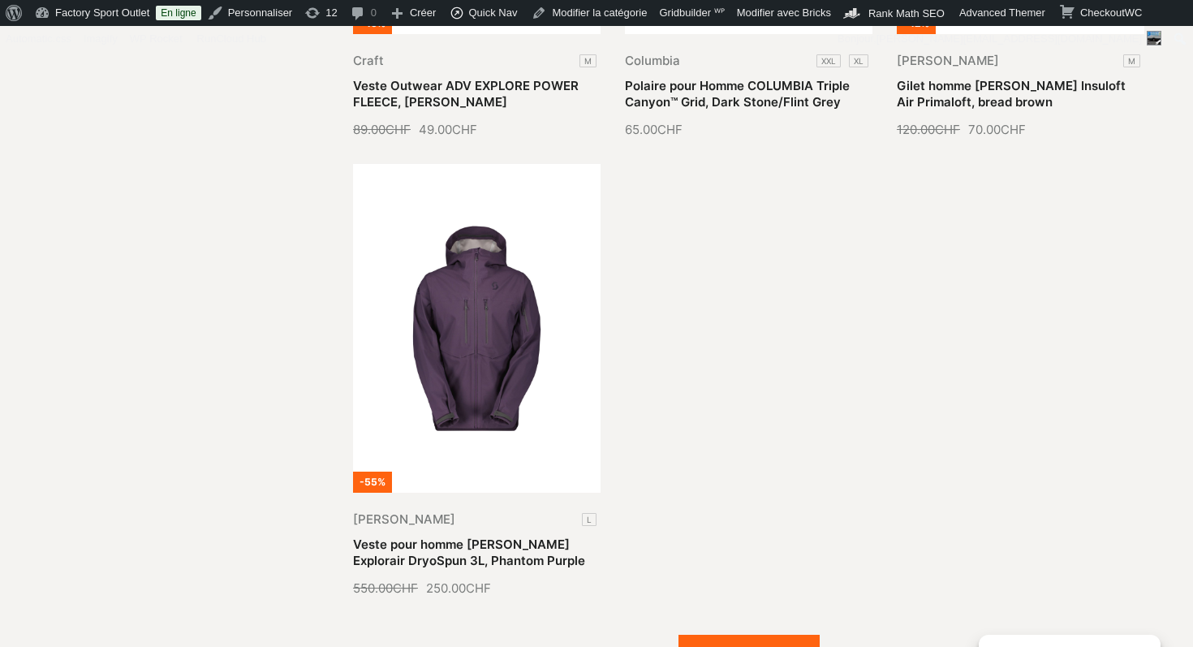
scroll to position [8238, 0]
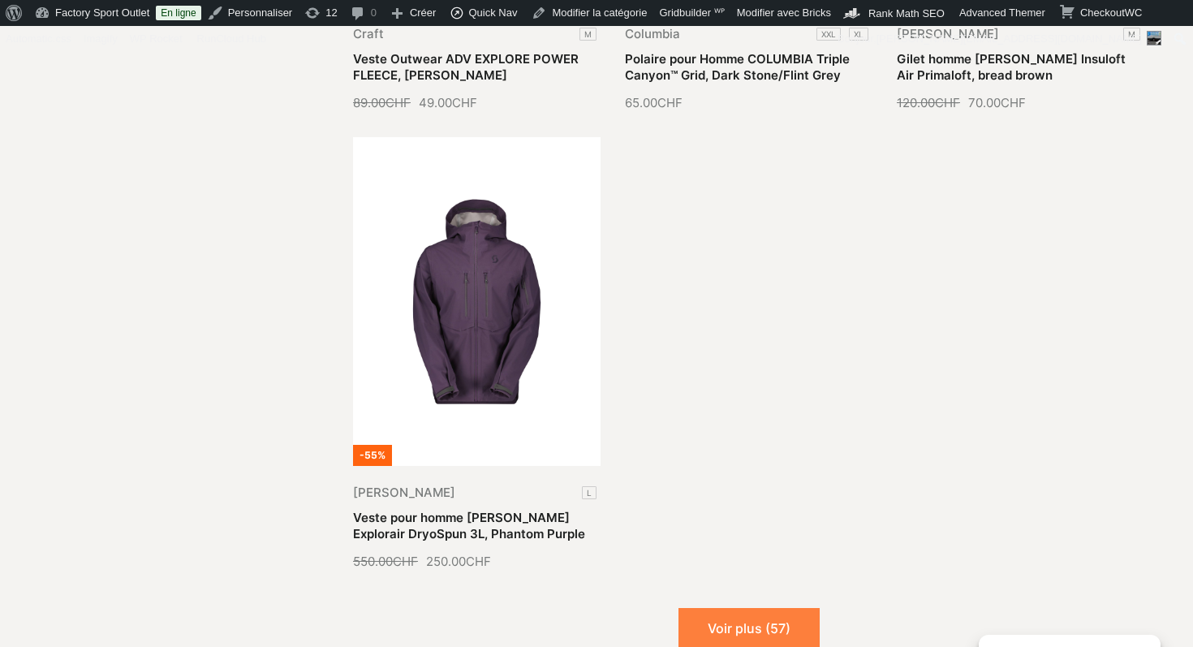
click at [745, 608] on button "Voir plus (57)" at bounding box center [748, 628] width 141 height 41
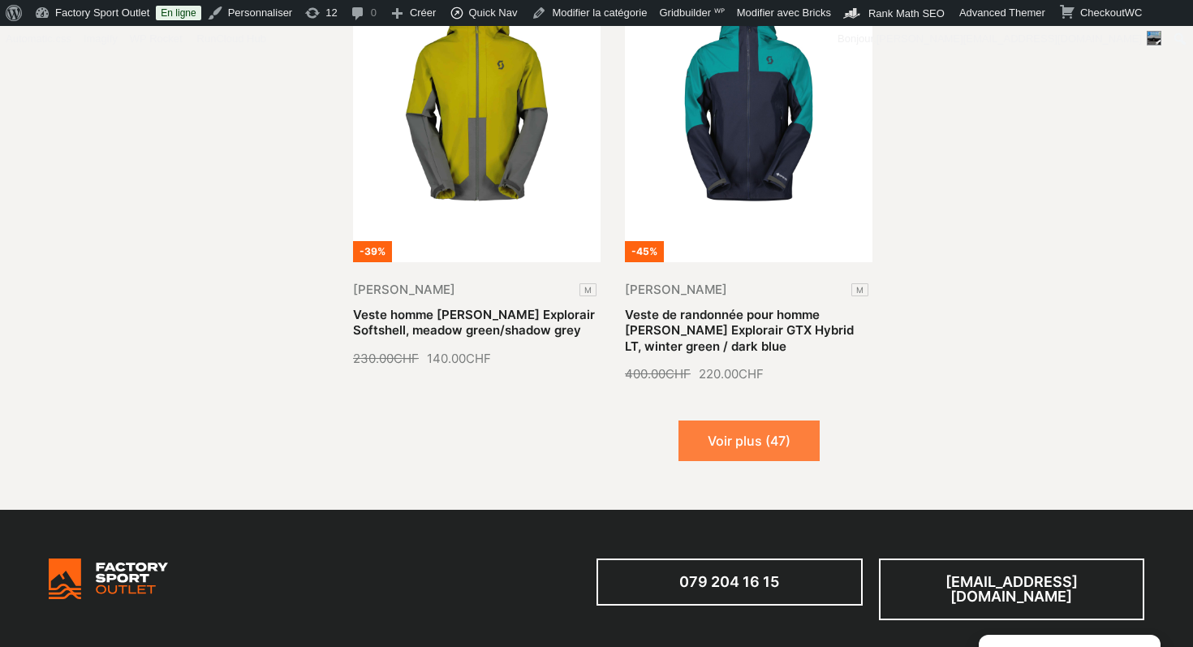
scroll to position [9912, 0]
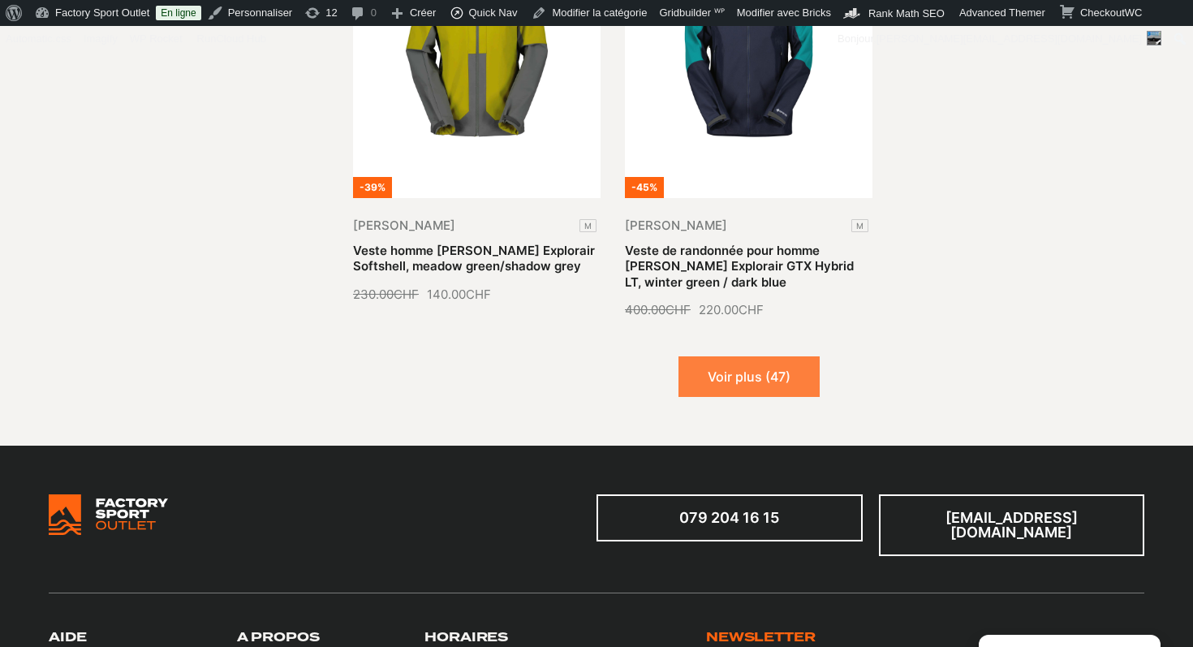
click at [780, 356] on button "Voir plus (47)" at bounding box center [748, 376] width 141 height 41
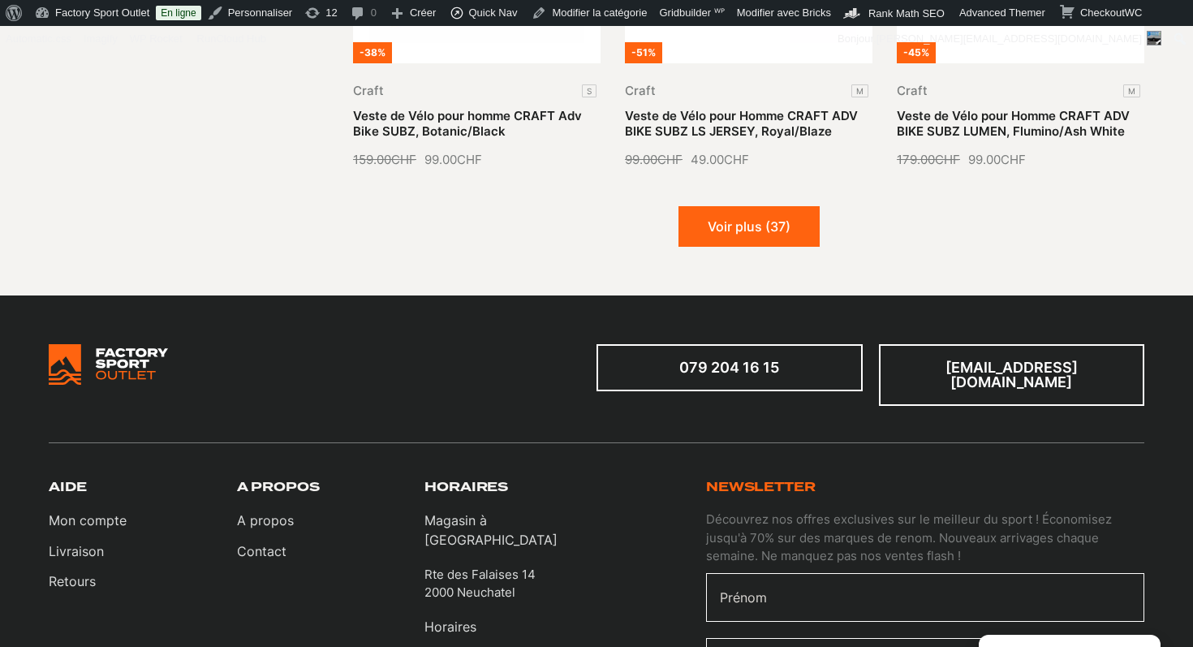
scroll to position [11492, 0]
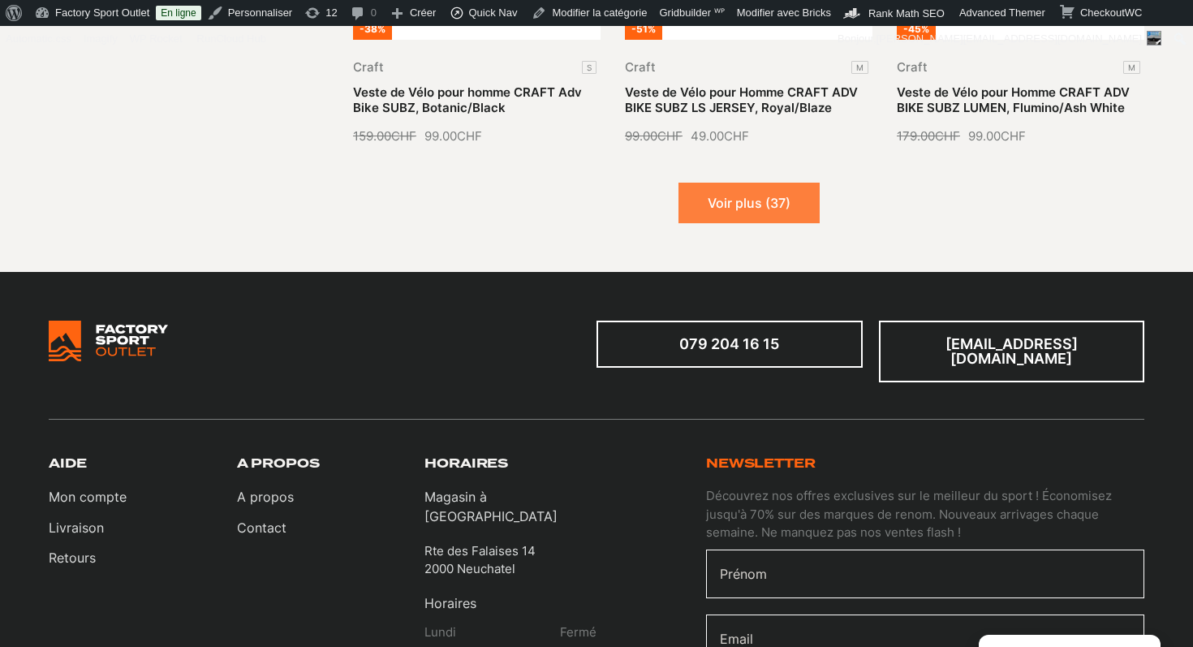
click at [759, 183] on button "Voir plus (37)" at bounding box center [748, 203] width 141 height 41
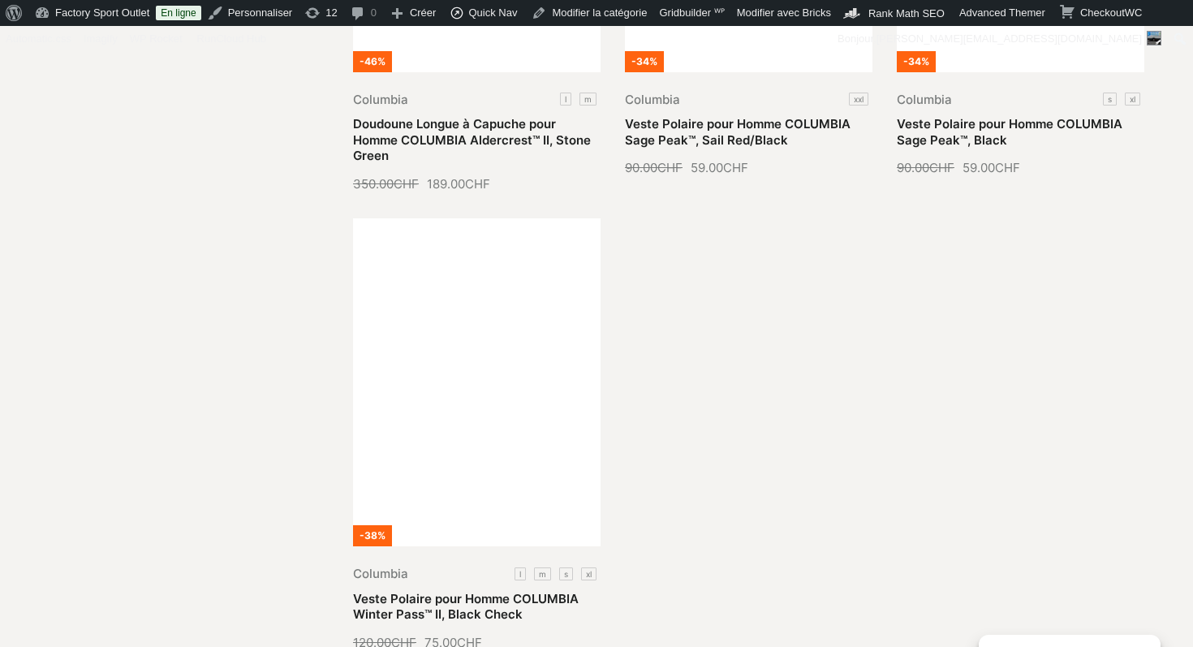
scroll to position [12935, 0]
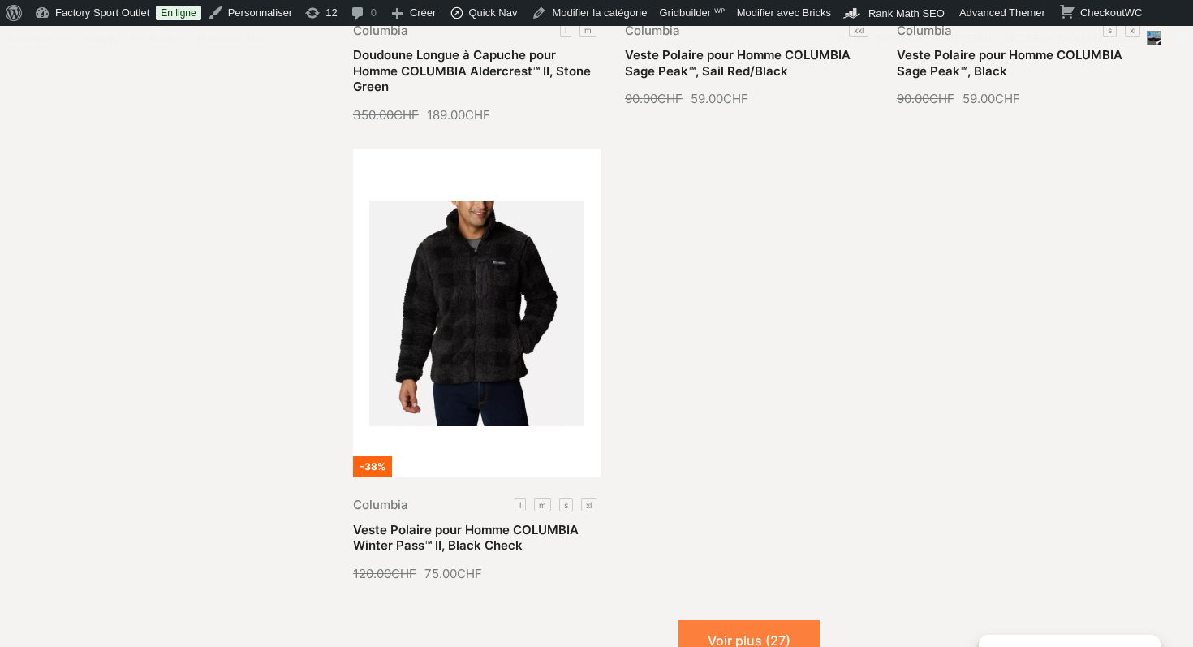
click at [737, 620] on button "Voir plus (27)" at bounding box center [748, 640] width 141 height 41
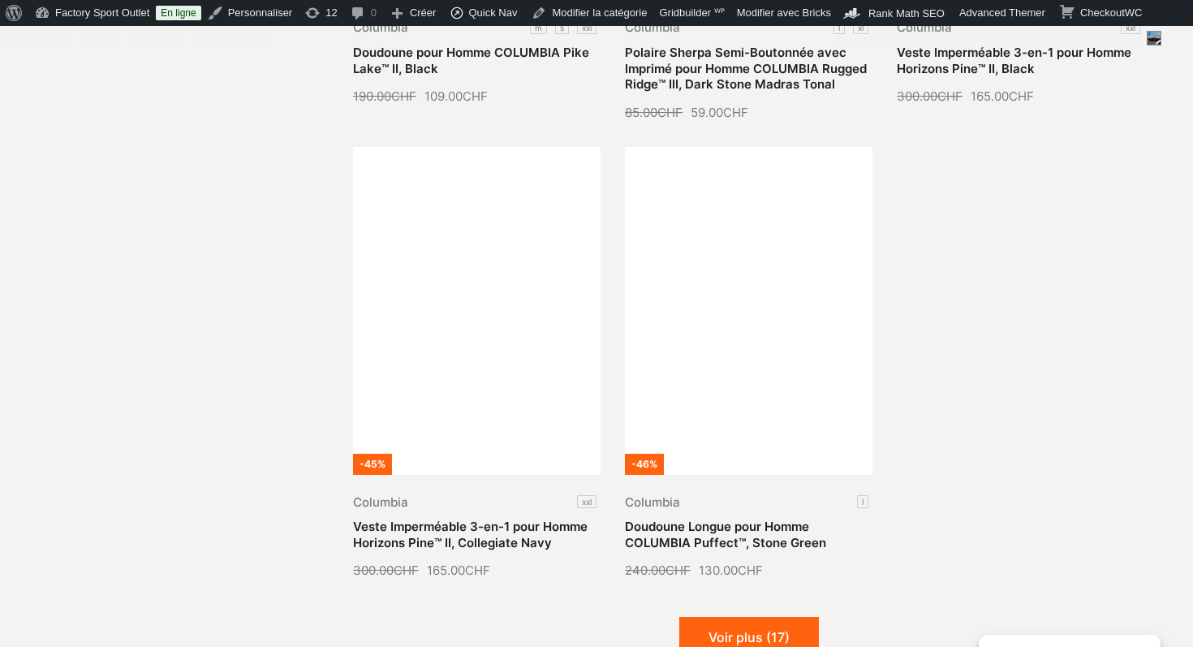
scroll to position [14352, 0]
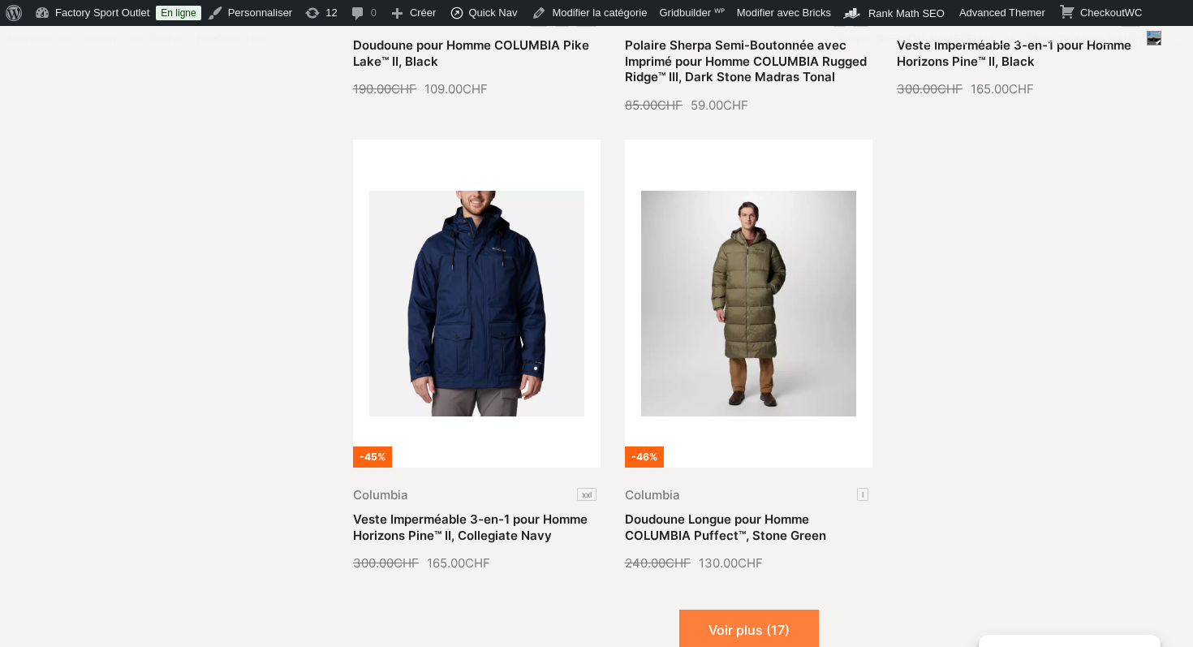
click at [780, 609] on button "Voir plus (17)" at bounding box center [749, 629] width 140 height 41
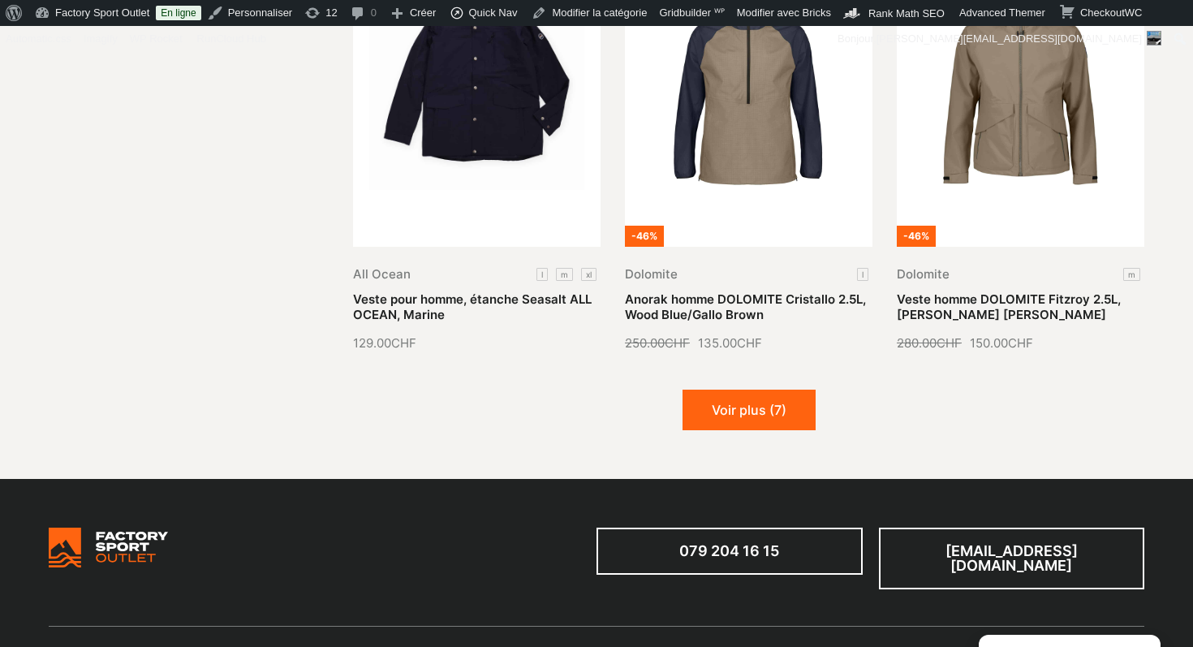
scroll to position [16057, 0]
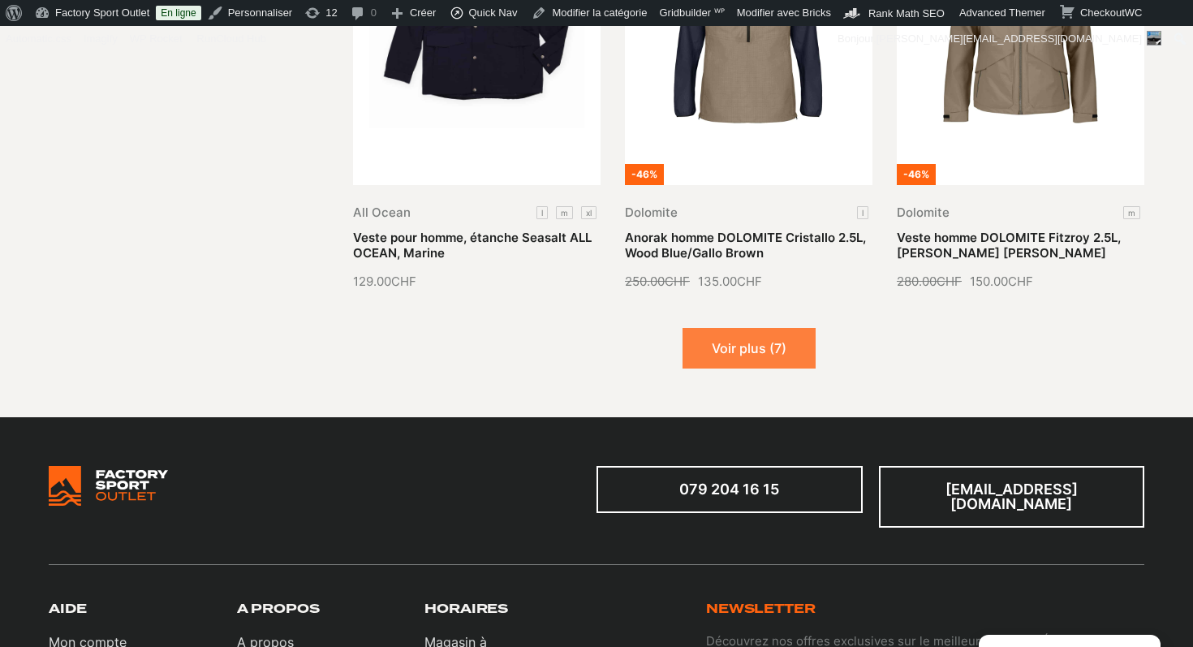
click at [768, 328] on button "Voir plus (7)" at bounding box center [748, 348] width 133 height 41
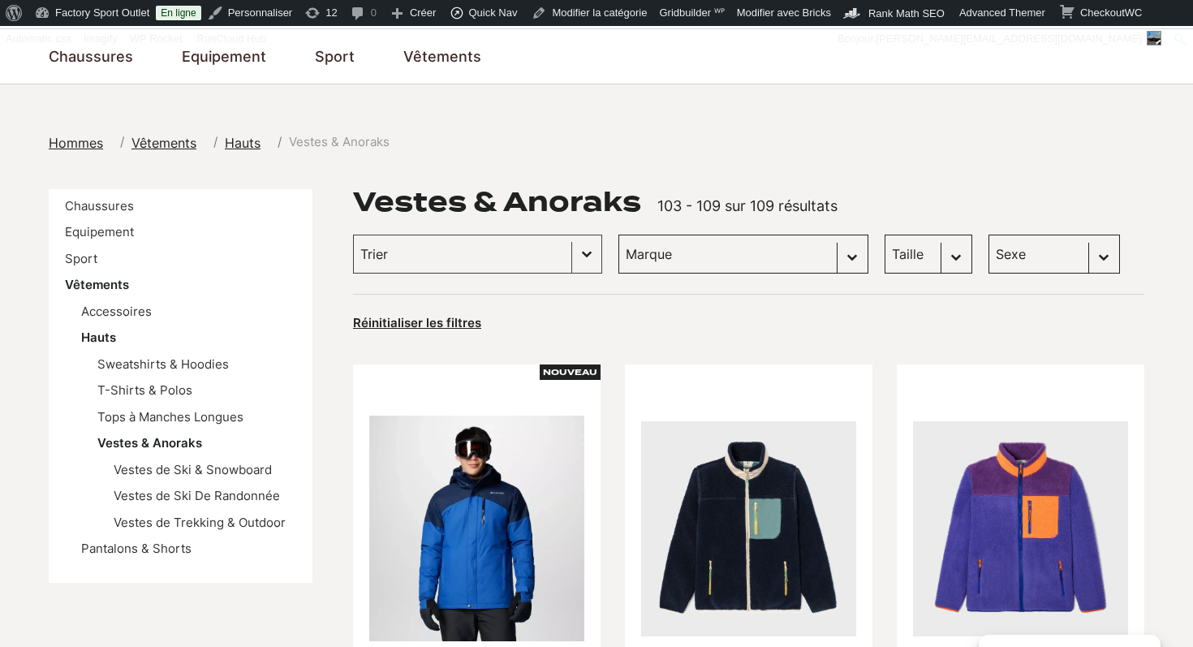
scroll to position [0, 0]
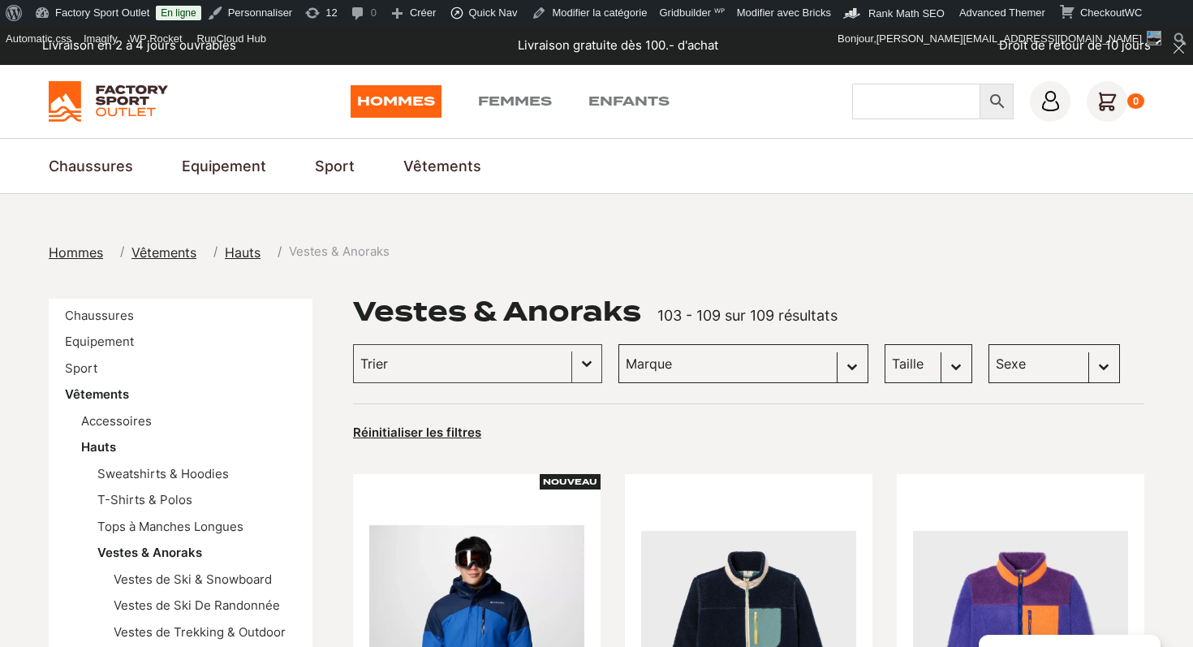
click at [888, 114] on input "Chercher" at bounding box center [916, 102] width 128 height 36
type input "volcom"
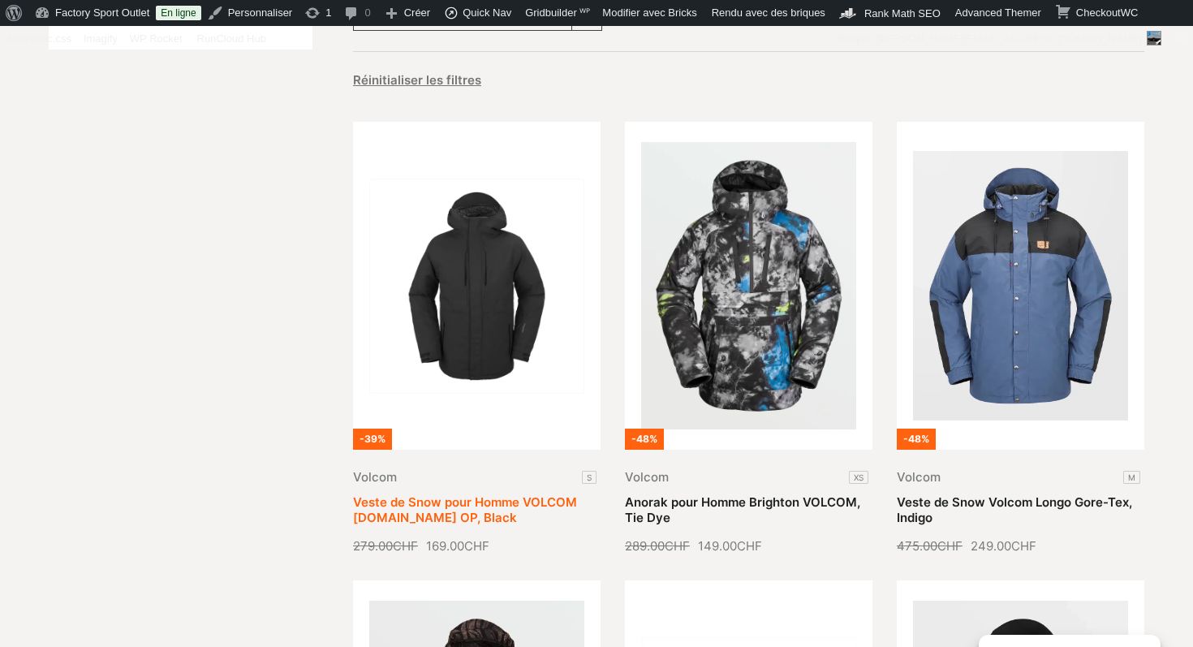
scroll to position [302, 0]
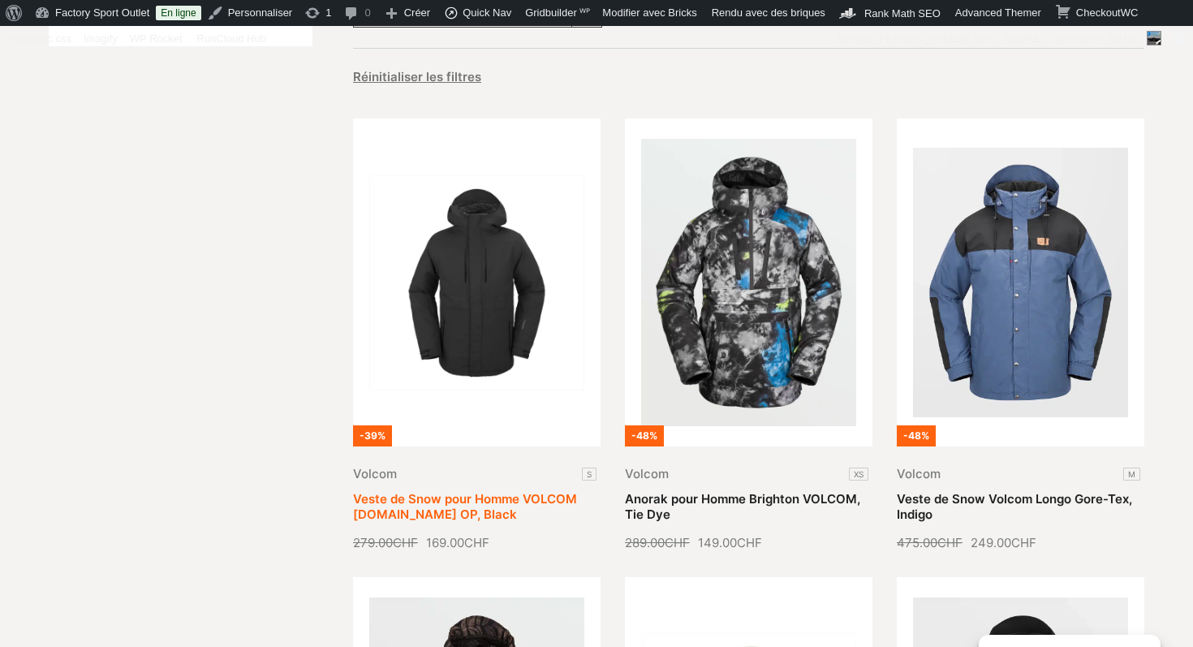
click at [504, 491] on link "Veste de Snow pour Homme VOLCOM [DOMAIN_NAME] OP, Black" at bounding box center [465, 507] width 224 height 32
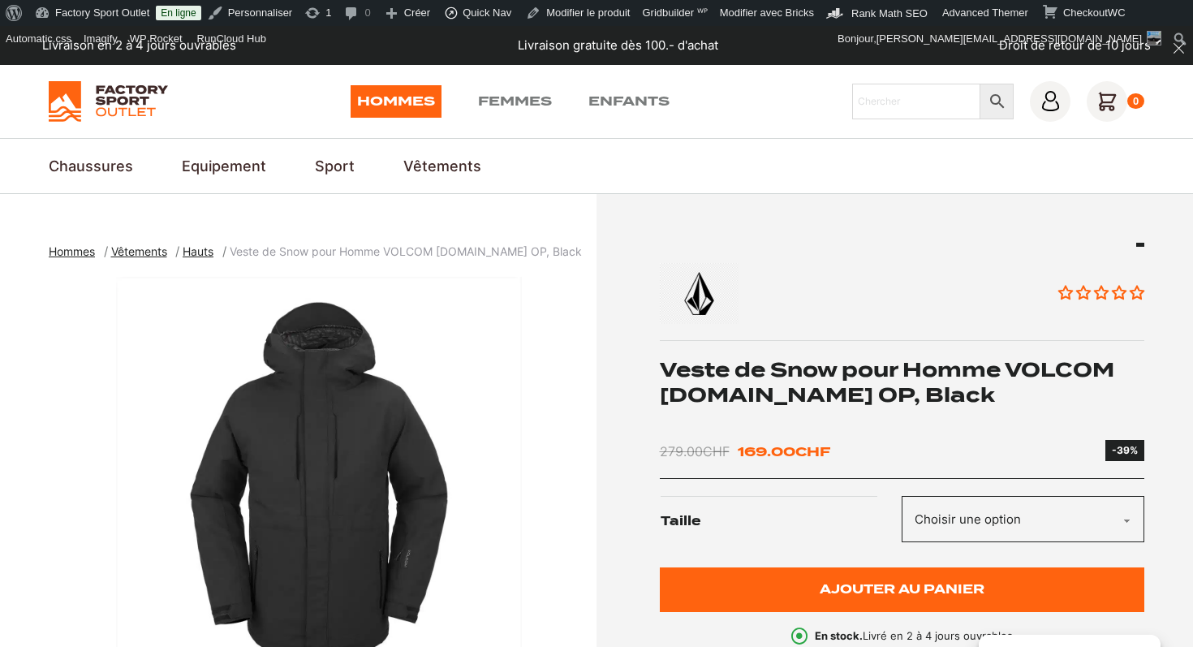
click at [770, 380] on h1 "Veste de Snow pour Homme VOLCOM [DOMAIN_NAME] OP, Black" at bounding box center [902, 382] width 485 height 50
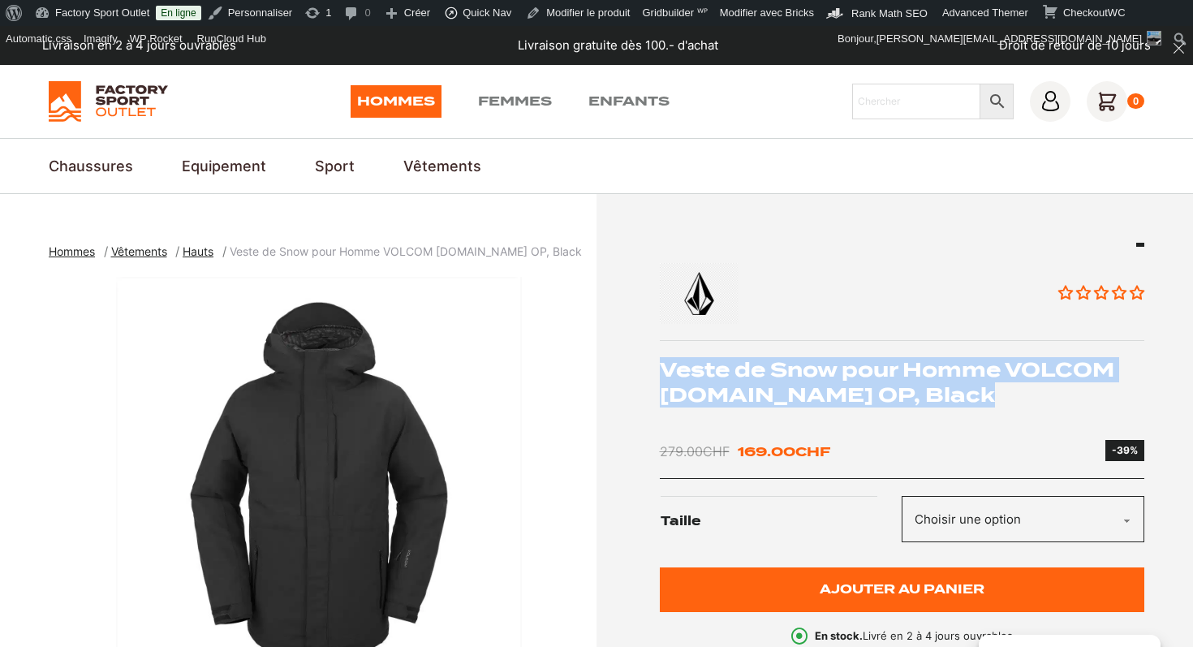
click at [770, 380] on h1 "Veste de Snow pour Homme VOLCOM [DOMAIN_NAME] OP, Black" at bounding box center [902, 382] width 485 height 50
copy div "Veste de Snow pour Homme VOLCOM [DOMAIN_NAME] OP, Black"
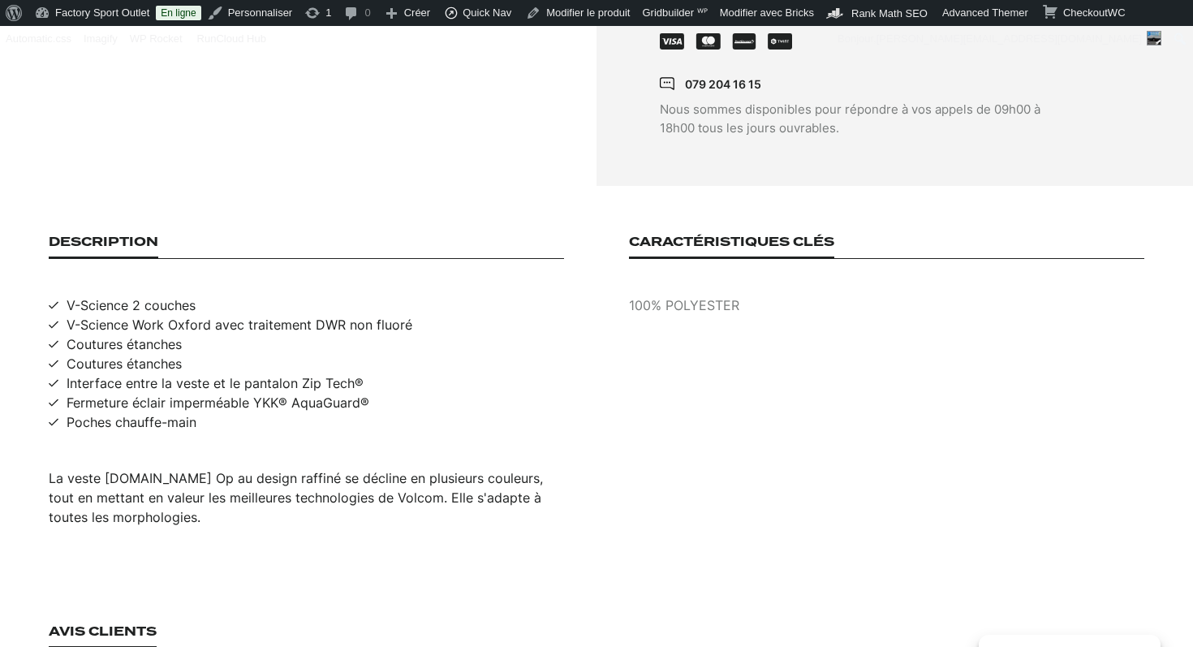
scroll to position [952, 0]
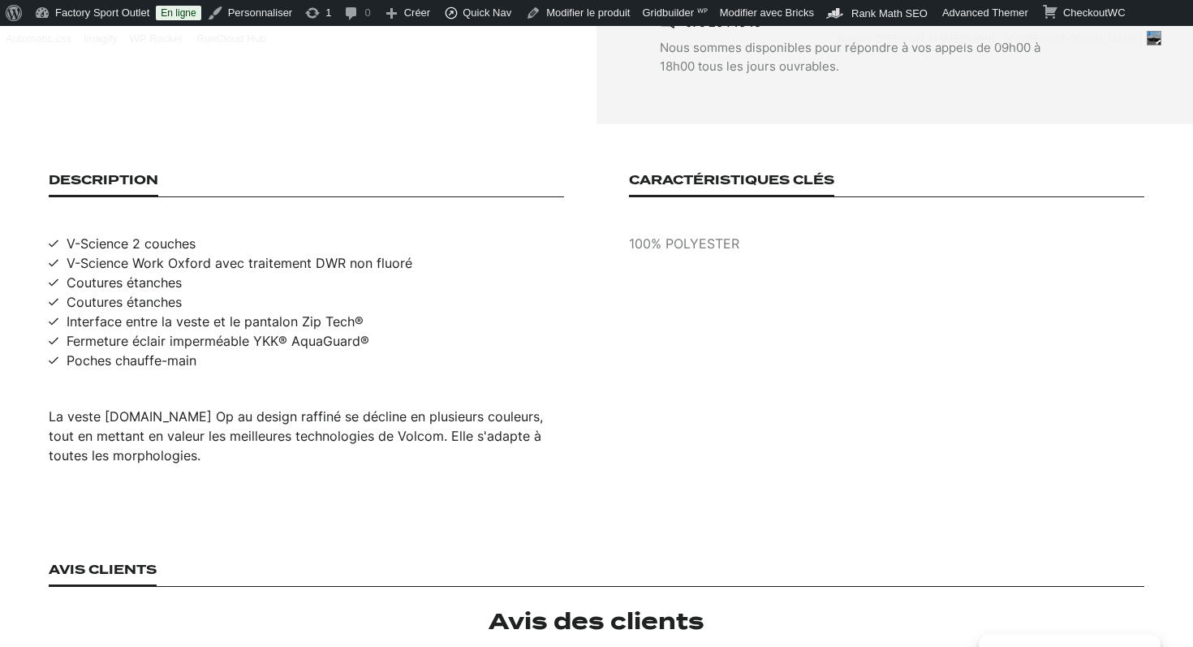
click at [206, 406] on div "La veste V.Co Op au design raffiné se décline en plusieurs couleurs, tout en me…" at bounding box center [306, 435] width 515 height 58
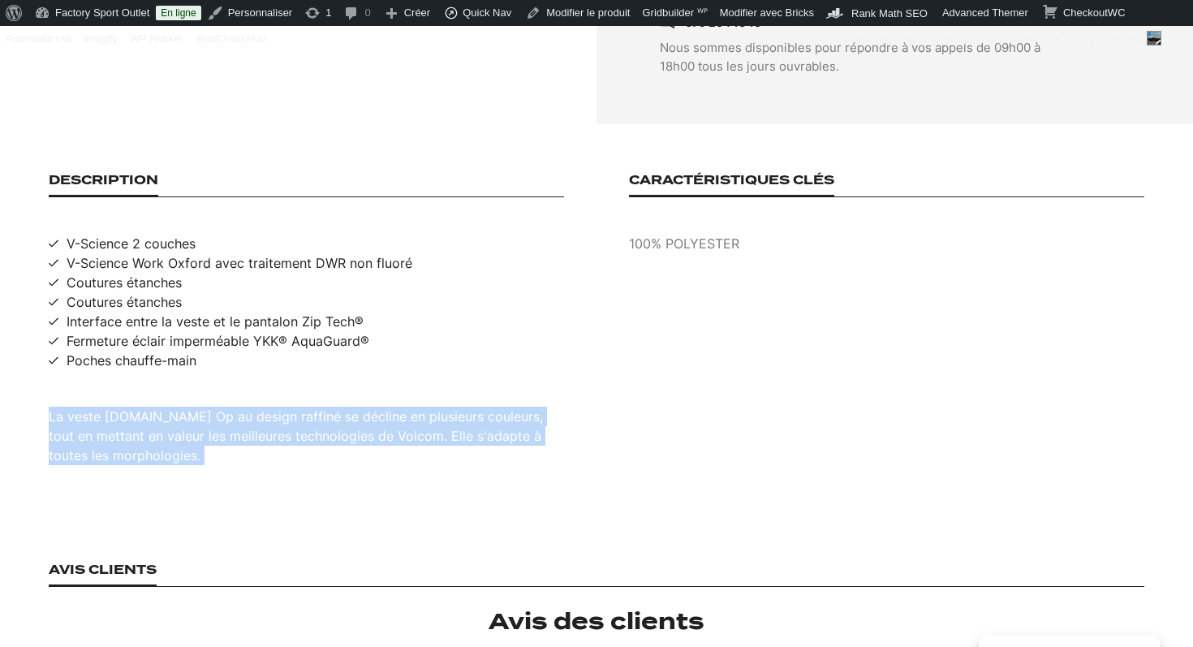
click at [206, 406] on div "La veste V.Co Op au design raffiné se décline en plusieurs couleurs, tout en me…" at bounding box center [306, 435] width 515 height 58
copy div "La veste V.Co Op au design raffiné se décline en plusieurs couleurs, tout en me…"
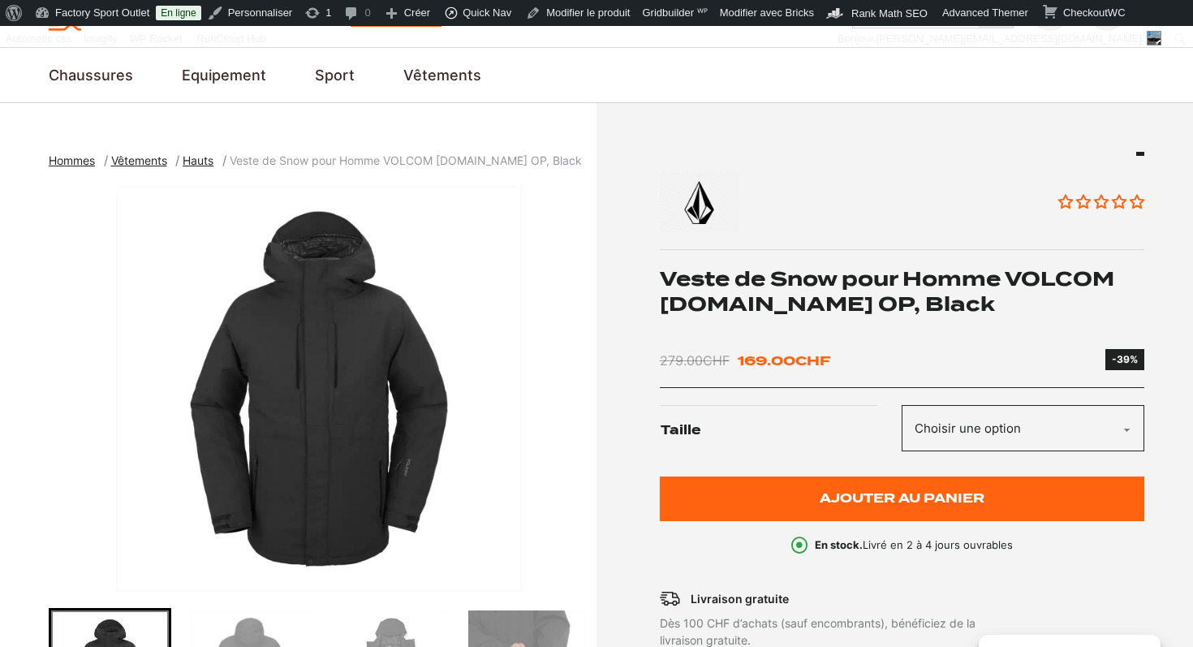
scroll to position [85, 0]
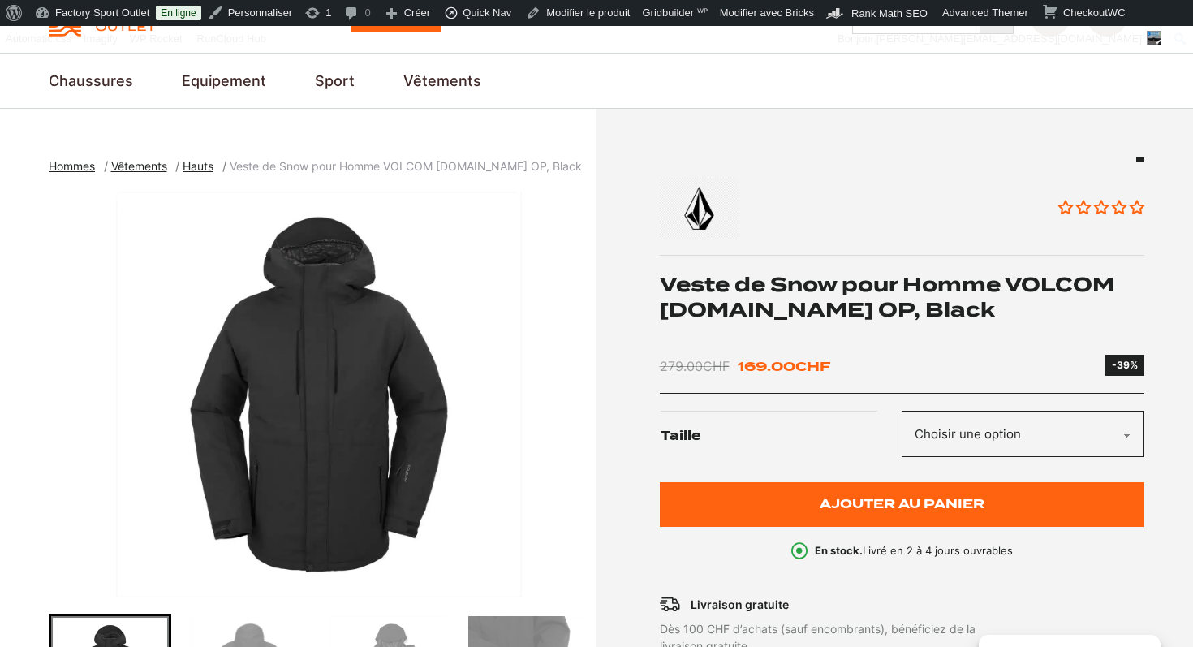
click at [324, 358] on img "1 of 6" at bounding box center [319, 394] width 540 height 406
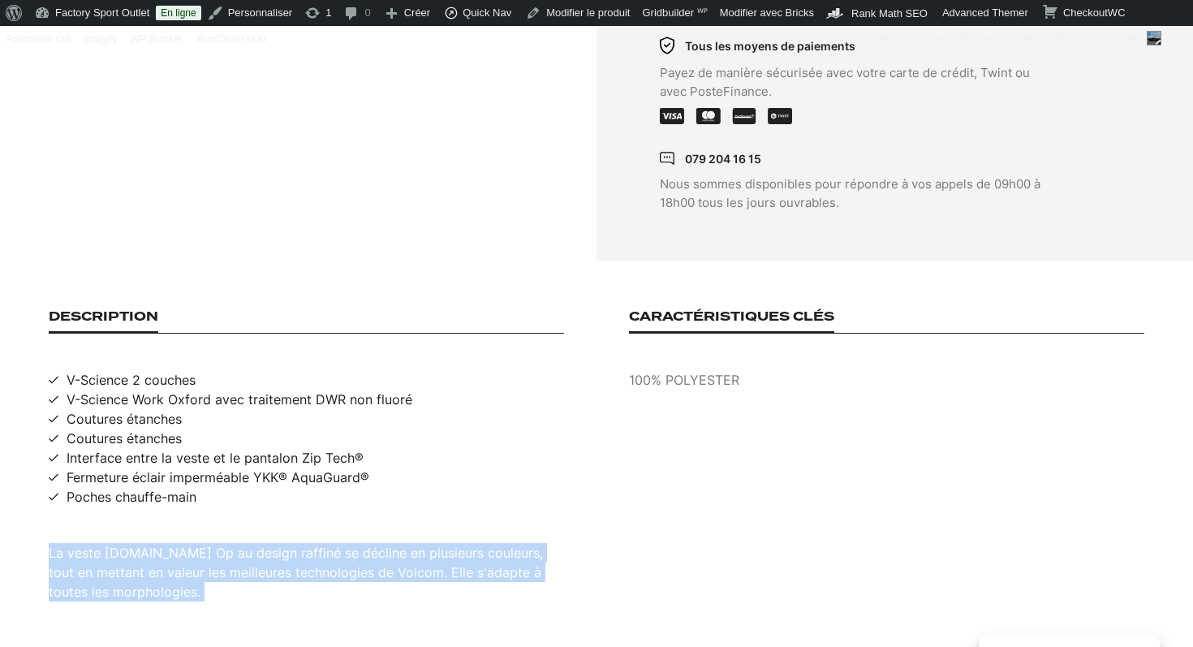
scroll to position [803, 0]
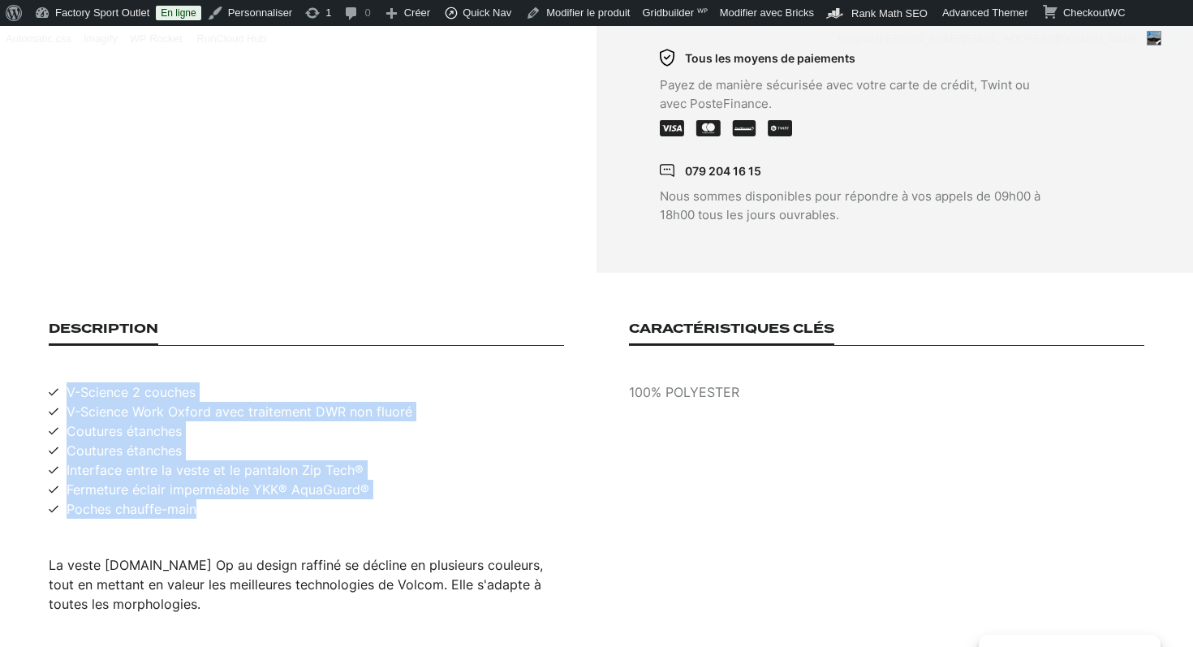
drag, startPoint x: 200, startPoint y: 497, endPoint x: 58, endPoint y: 376, distance: 185.9
click at [58, 382] on ul "V-Science 2 couches V-Science Work Oxford avec traitement DWR non fluoré Coutur…" at bounding box center [306, 450] width 515 height 136
copy ul "V-Science 2 couches V-Science Work Oxford avec traitement DWR non fluoré Coutur…"
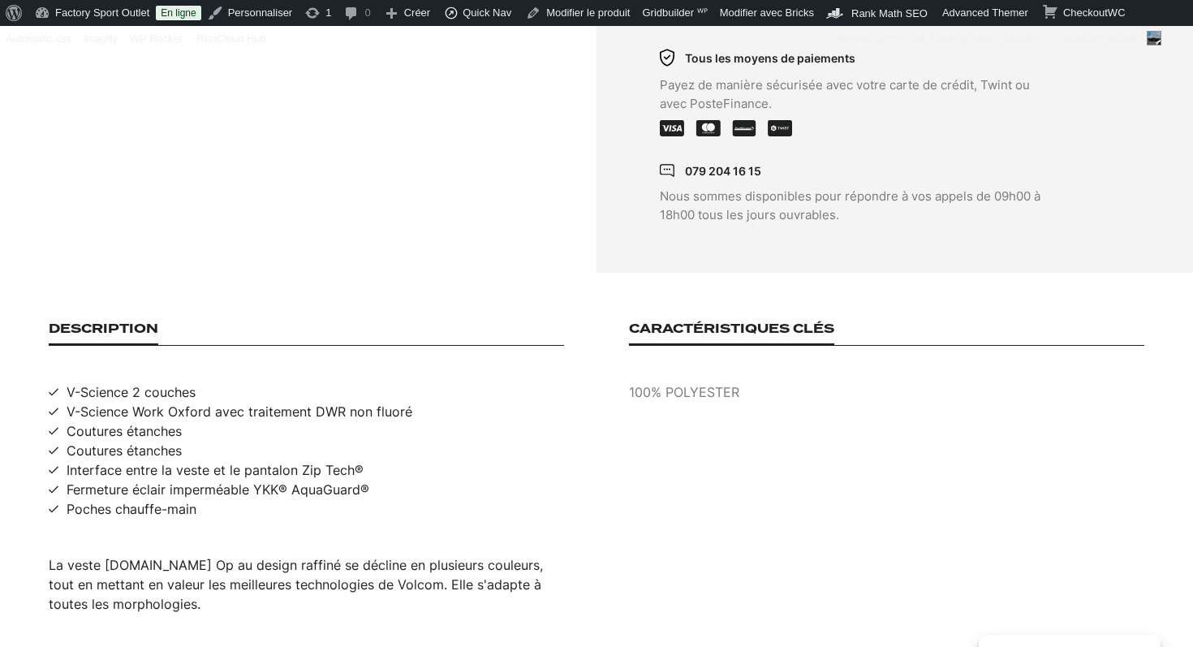
click at [701, 382] on p "100% POLYESTER" at bounding box center [886, 391] width 515 height 19
copy p "100% POLYESTER"
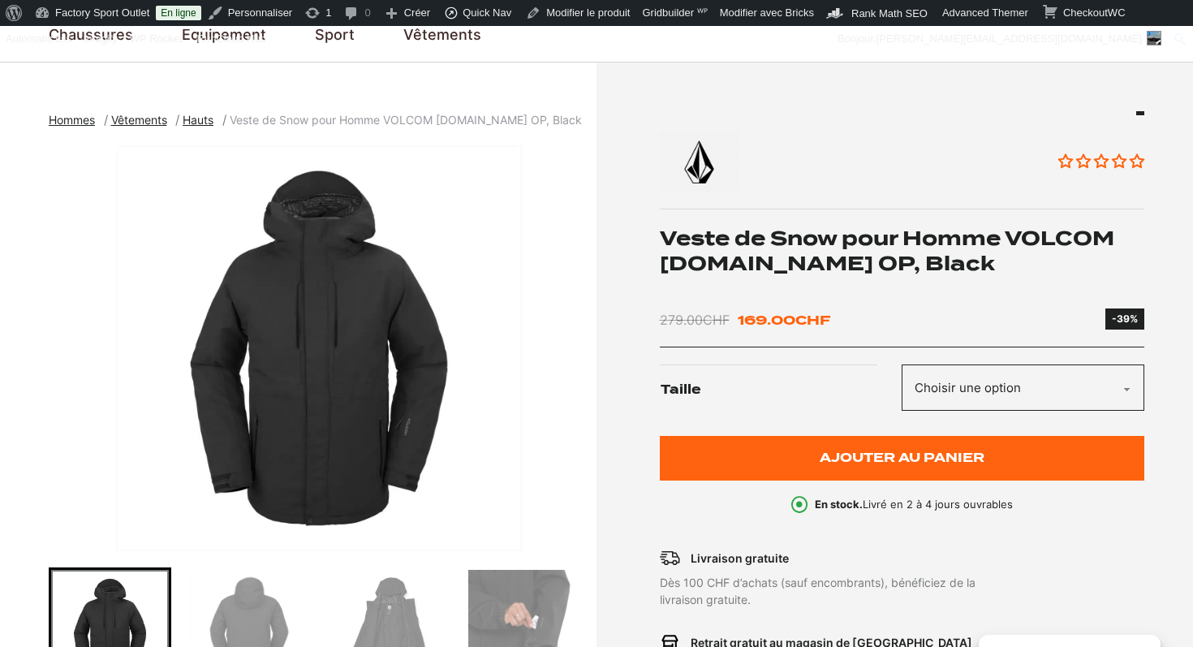
scroll to position [0, 0]
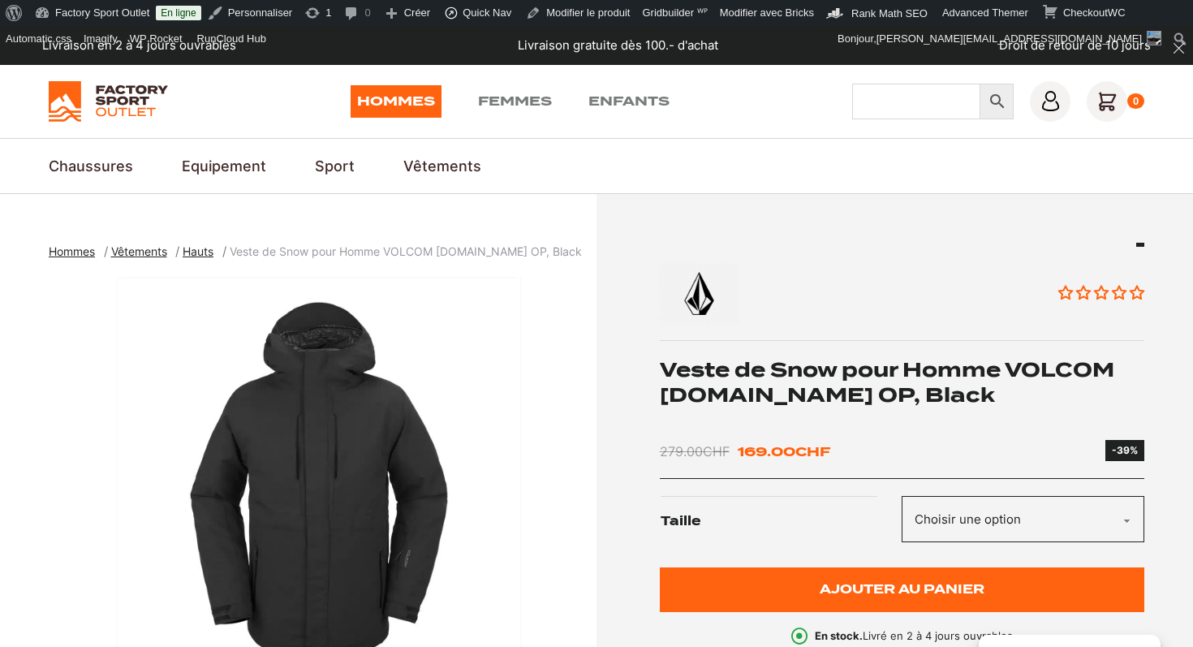
click at [907, 98] on input "Chercher" at bounding box center [916, 102] width 128 height 36
paste input "horizons pine"
type input "horizons pine"
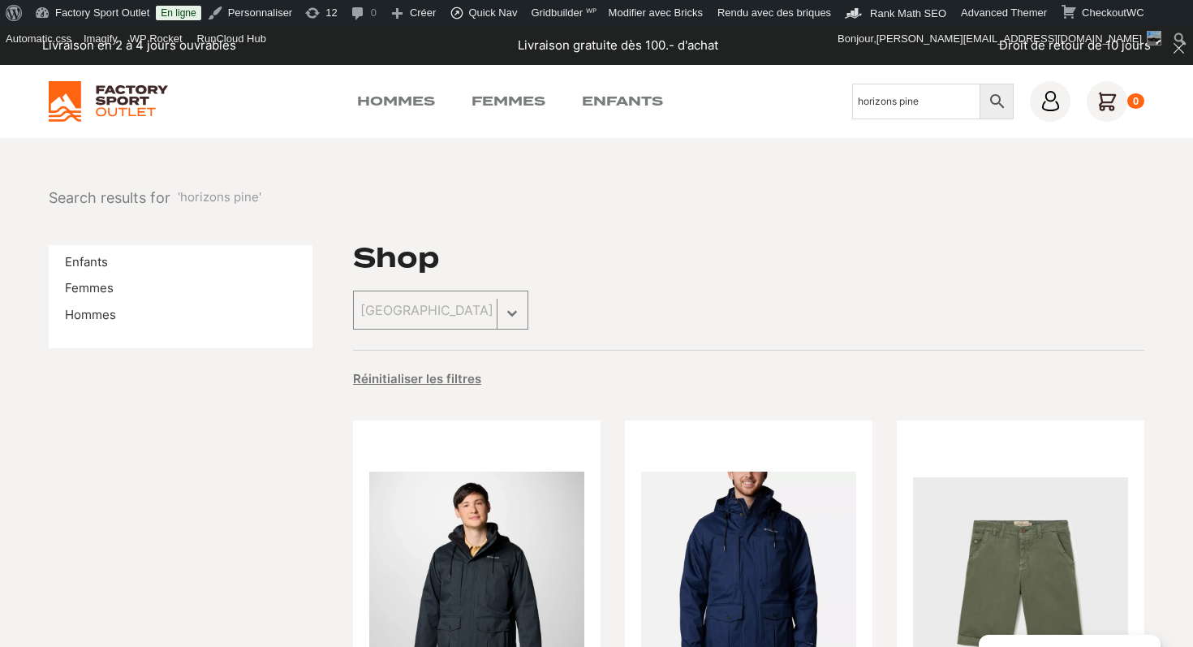
scroll to position [171, 0]
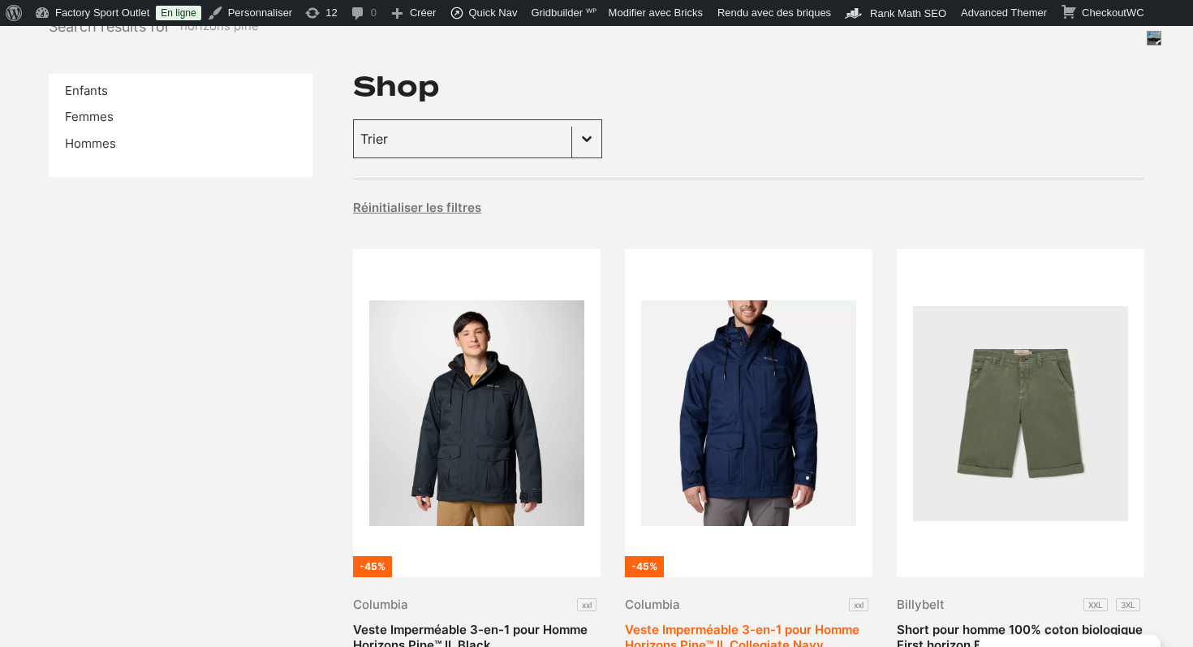
click at [774, 621] on link "Veste Imperméable 3-en-1 pour Homme Horizons Pine™ II, Collegiate Navy" at bounding box center [742, 637] width 234 height 32
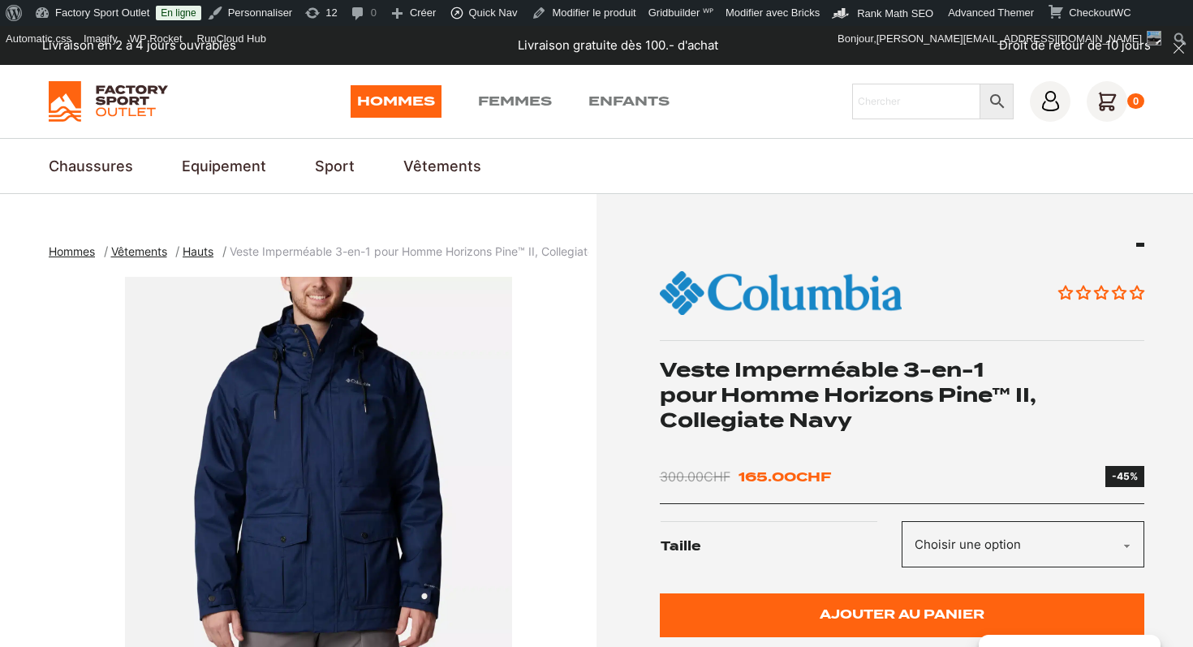
click at [789, 400] on h1 "Veste Imperméable 3-en-1 pour Homme Horizons Pine™ II, Collegiate Navy" at bounding box center [902, 395] width 485 height 76
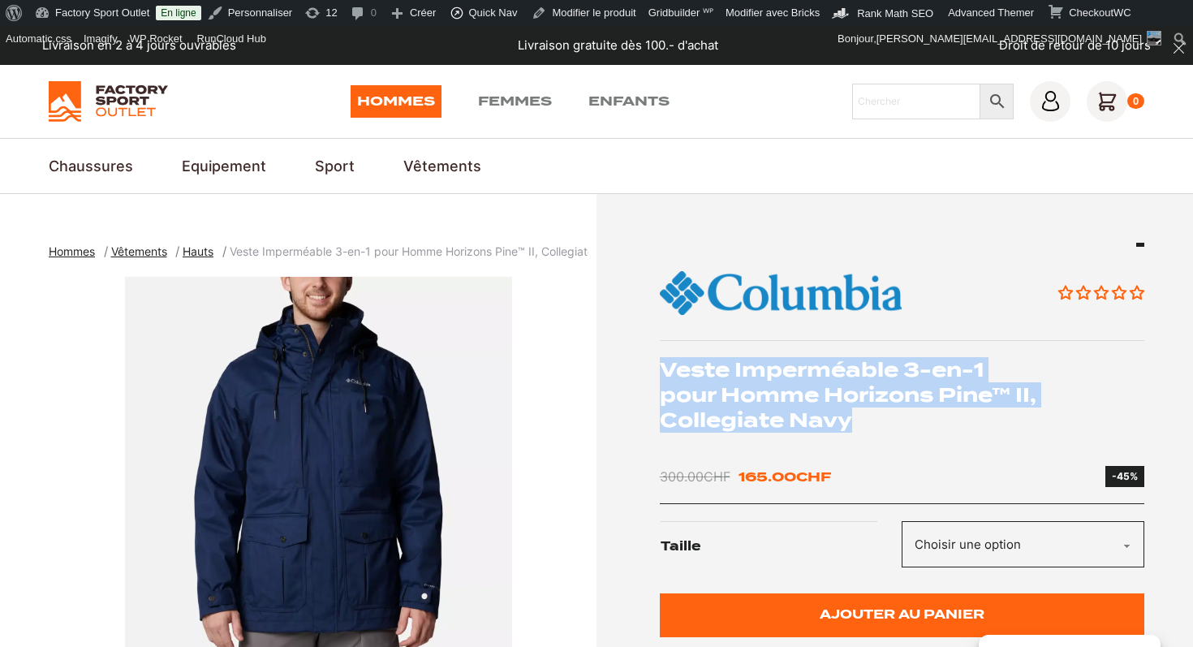
click at [789, 400] on h1 "Veste Imperméable 3-en-1 pour Homme Horizons Pine™ II, Collegiate Navy" at bounding box center [902, 395] width 485 height 76
copy div "Veste Imperméable 3-en-1 pour Homme Horizons Pine™ II, Collegiate Navy"
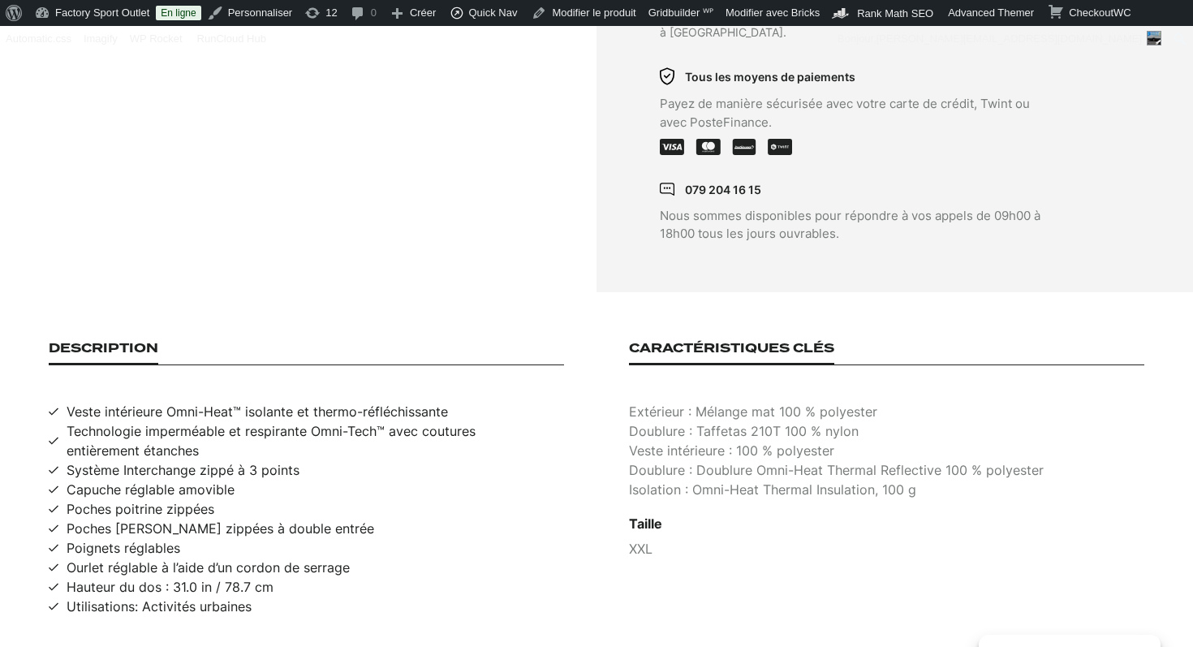
scroll to position [992, 0]
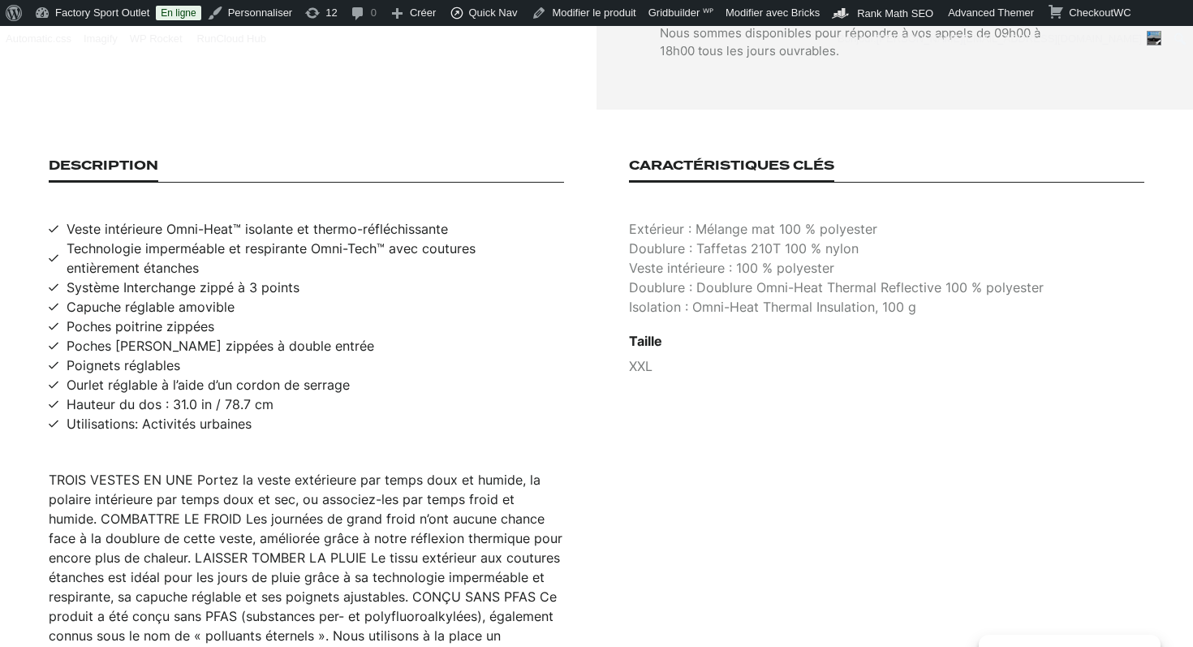
click at [248, 520] on div "TROIS VESTES EN UNE Portez la veste extérieure par temps doux et humide, la pol…" at bounding box center [306, 577] width 515 height 214
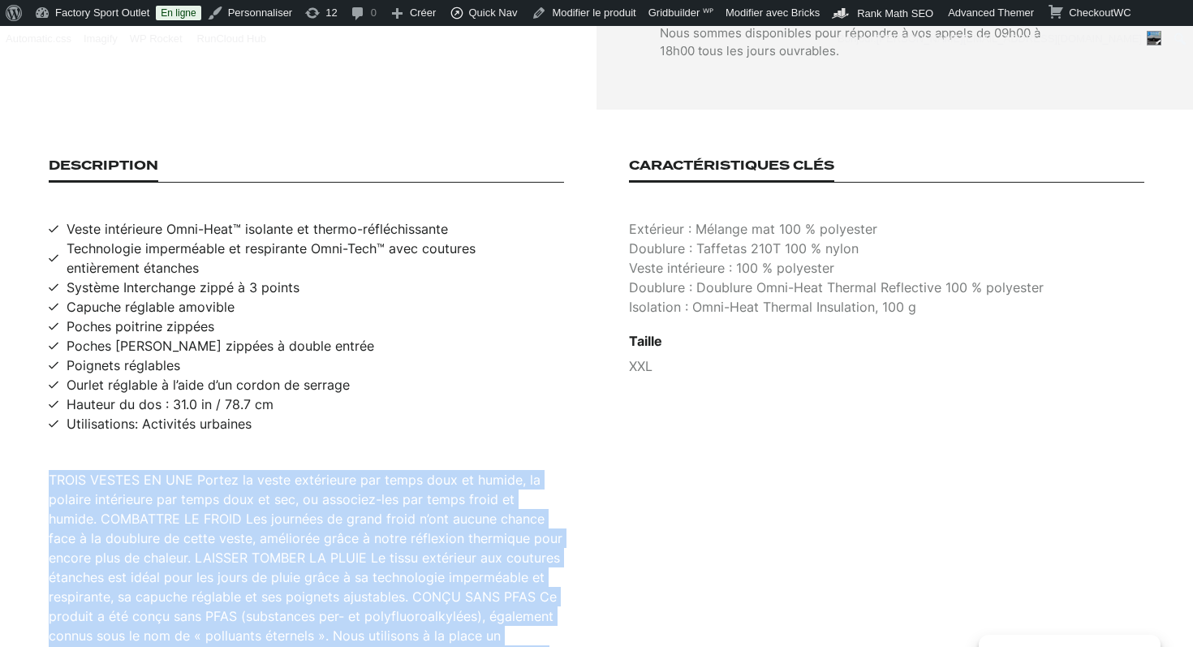
click at [248, 520] on div "TROIS VESTES EN UNE Portez la veste extérieure par temps doux et humide, la pol…" at bounding box center [306, 577] width 515 height 214
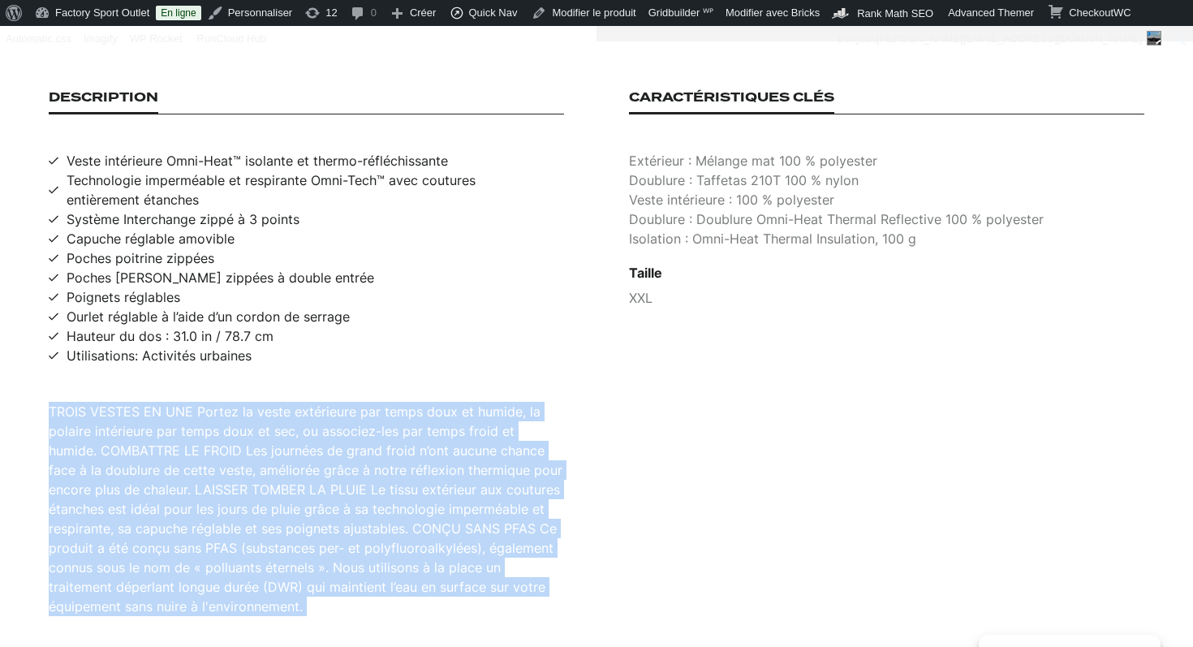
scroll to position [1201, 0]
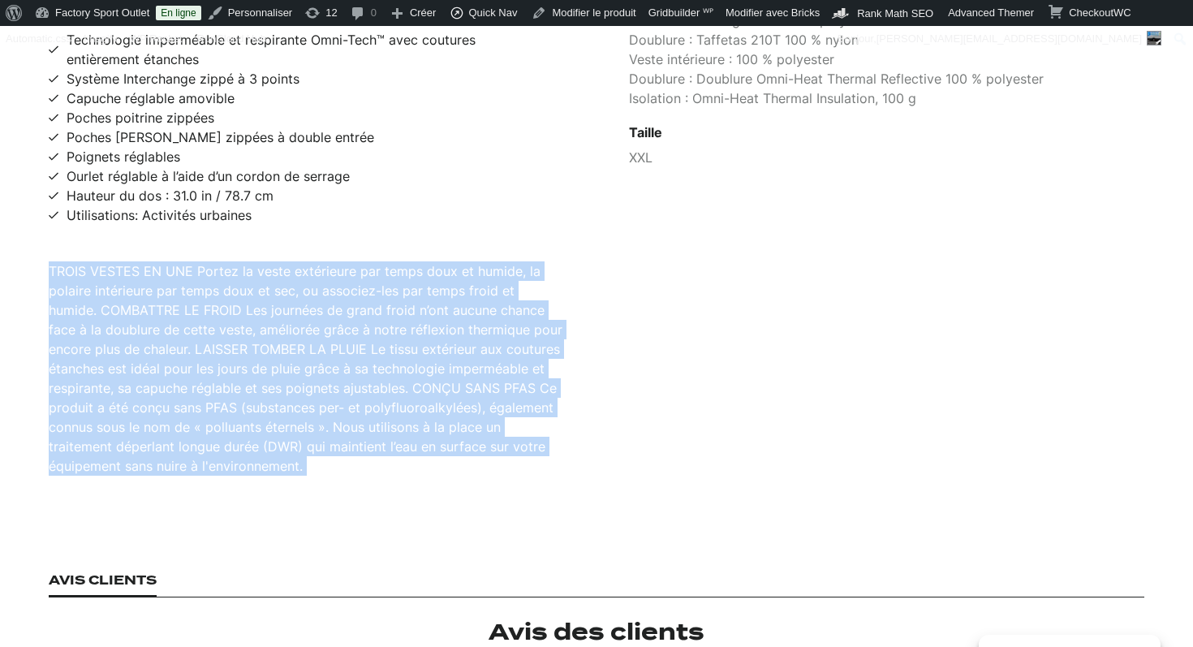
copy div "TROIS VESTES EN UNE Portez la veste extérieure par temps doux et humide, la pol…"
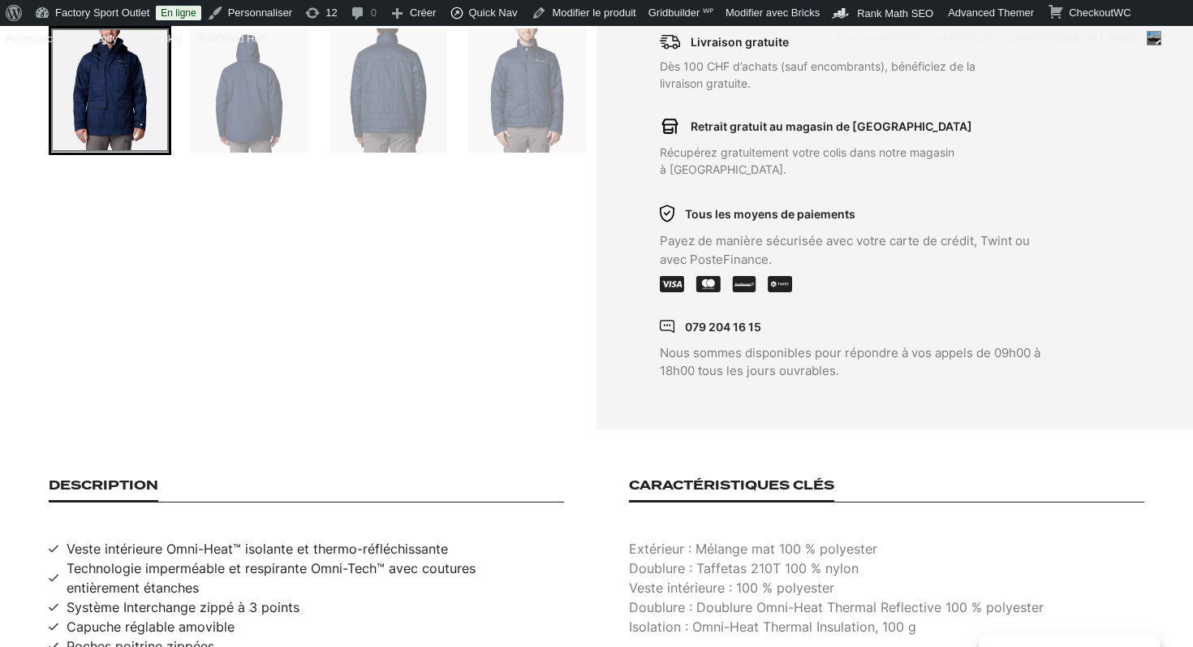
scroll to position [494, 0]
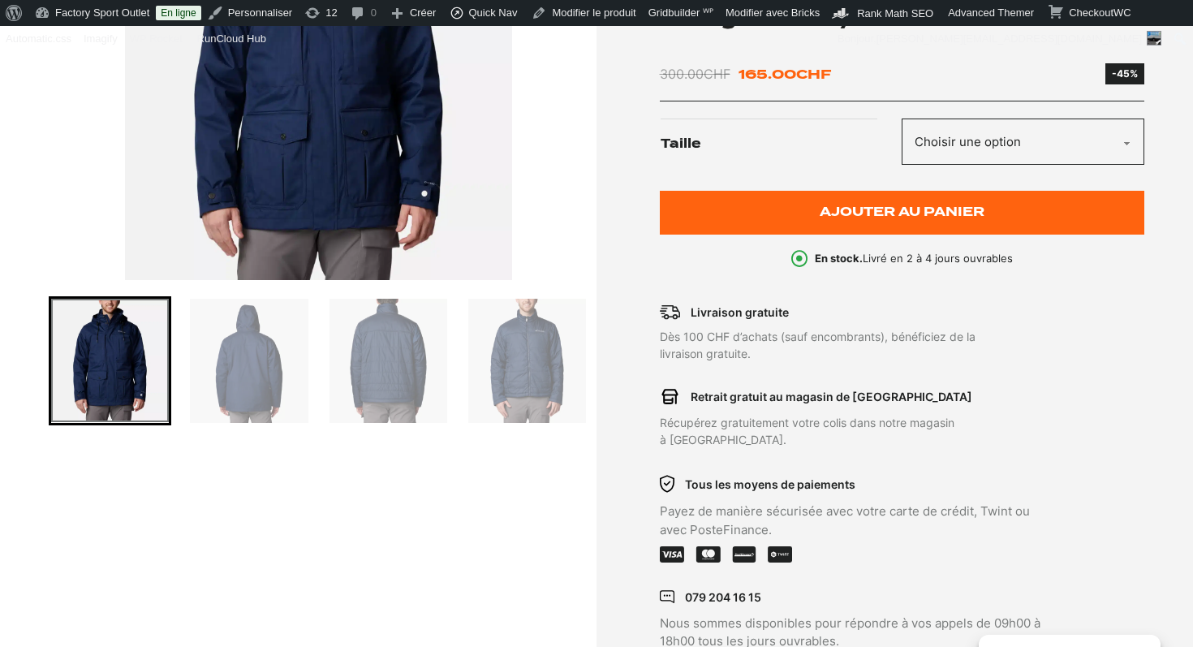
scroll to position [330, 0]
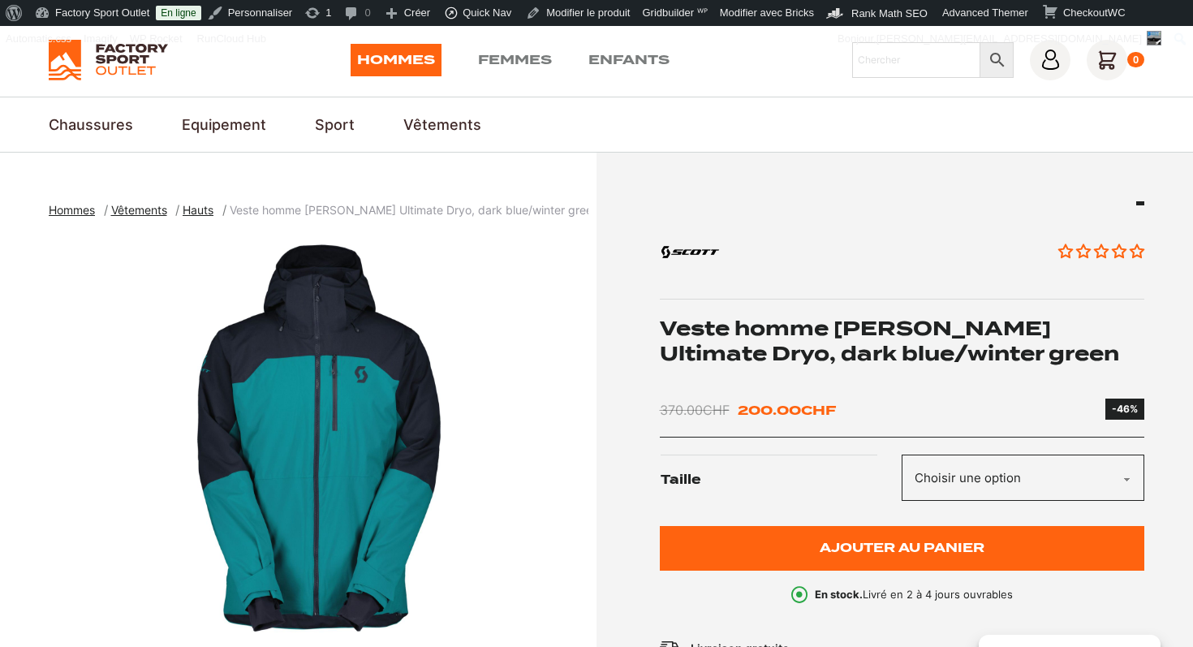
scroll to position [43, 0]
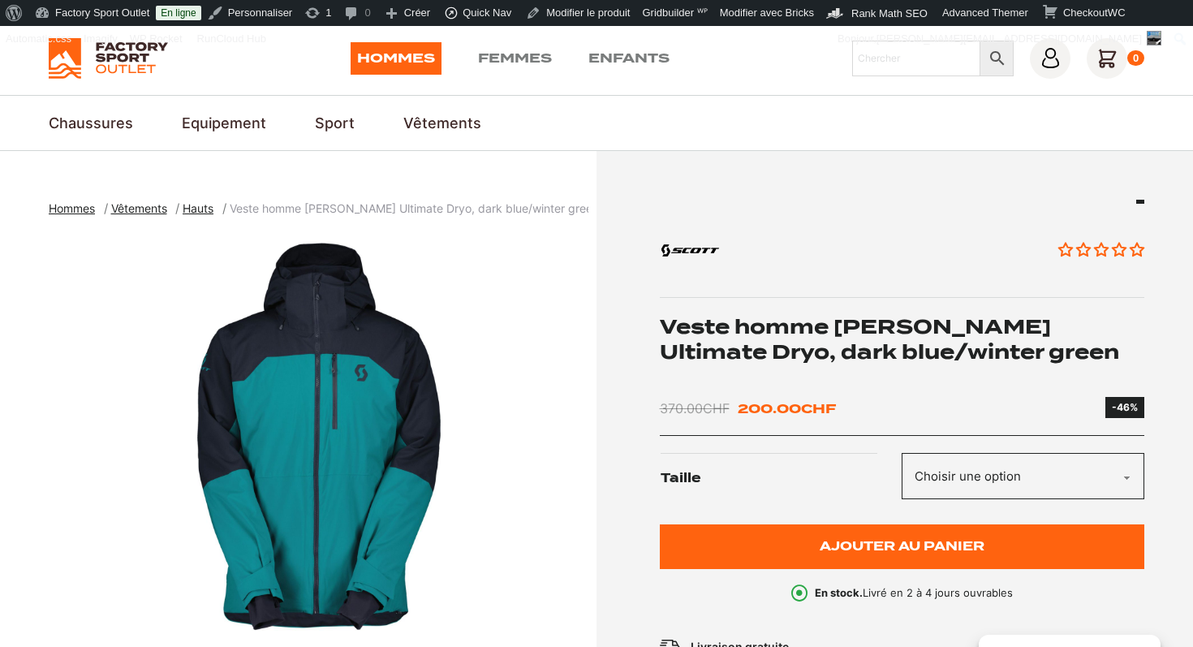
click at [841, 325] on h1 "Veste homme [PERSON_NAME] Ultimate Dryo, dark blue/winter green" at bounding box center [902, 339] width 485 height 50
click at [841, 325] on h1 "Veste homme SCOTT Ultimate Dryo, dark blue/winter green" at bounding box center [902, 339] width 485 height 50
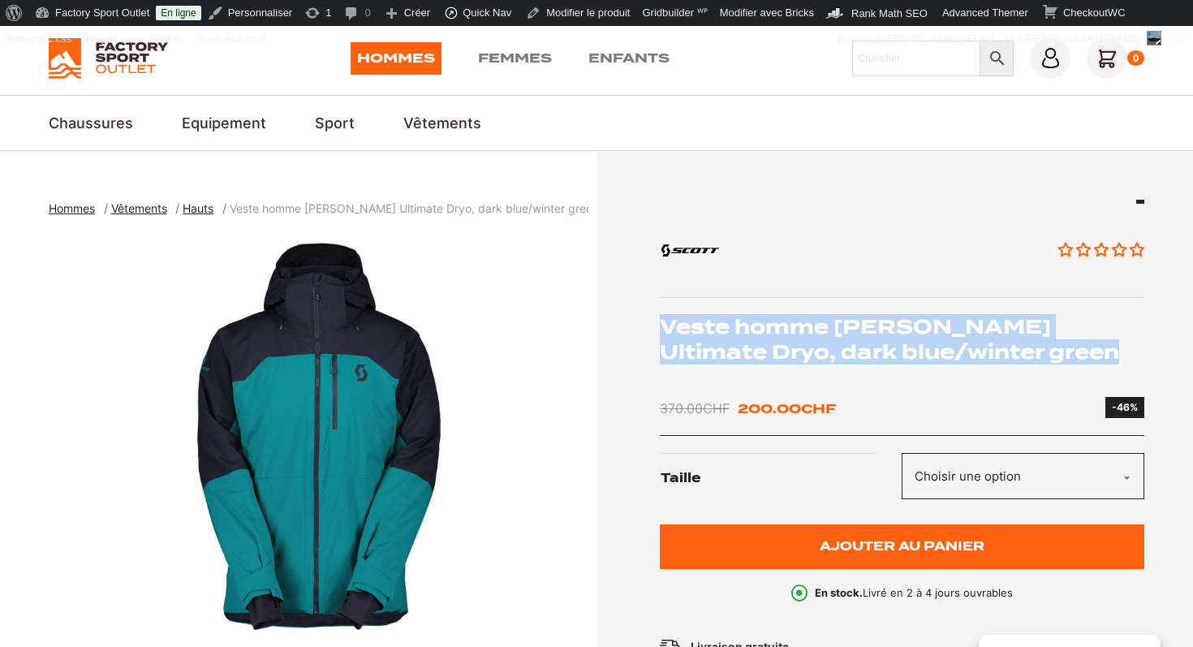
click at [841, 325] on h1 "Veste homme SCOTT Ultimate Dryo, dark blue/winter green" at bounding box center [902, 339] width 485 height 50
copy div "Veste homme SCOTT Ultimate Dryo, dark blue/winter green"
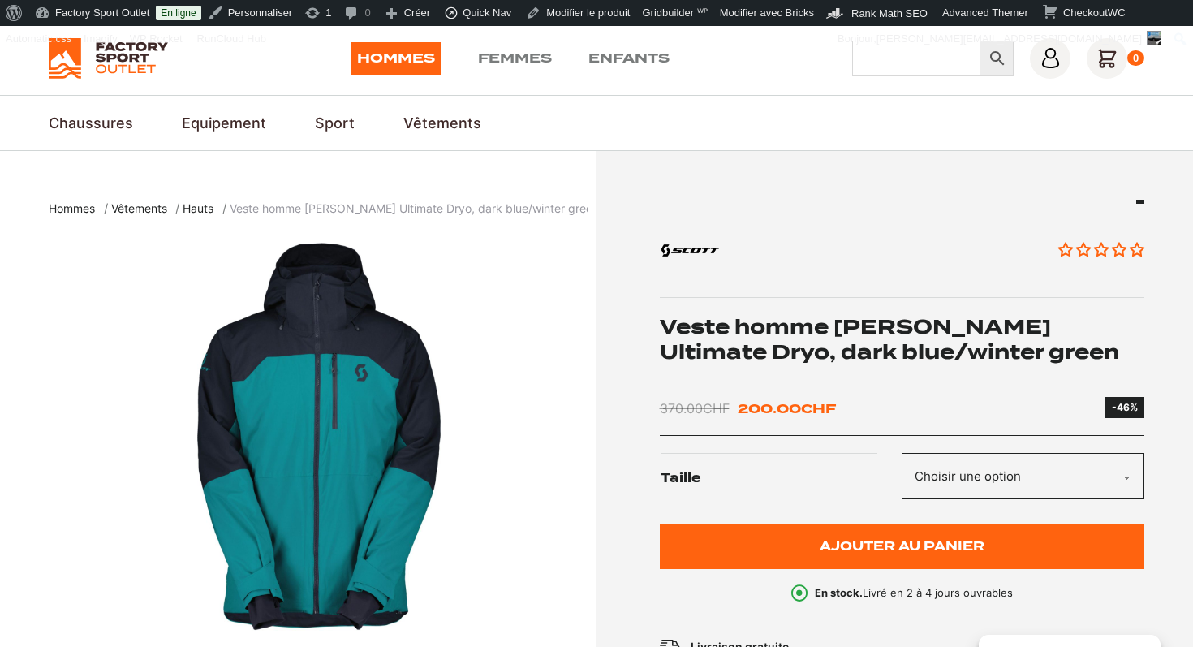
click at [890, 68] on input "Chercher" at bounding box center [916, 59] width 128 height 36
type input "hikebound"
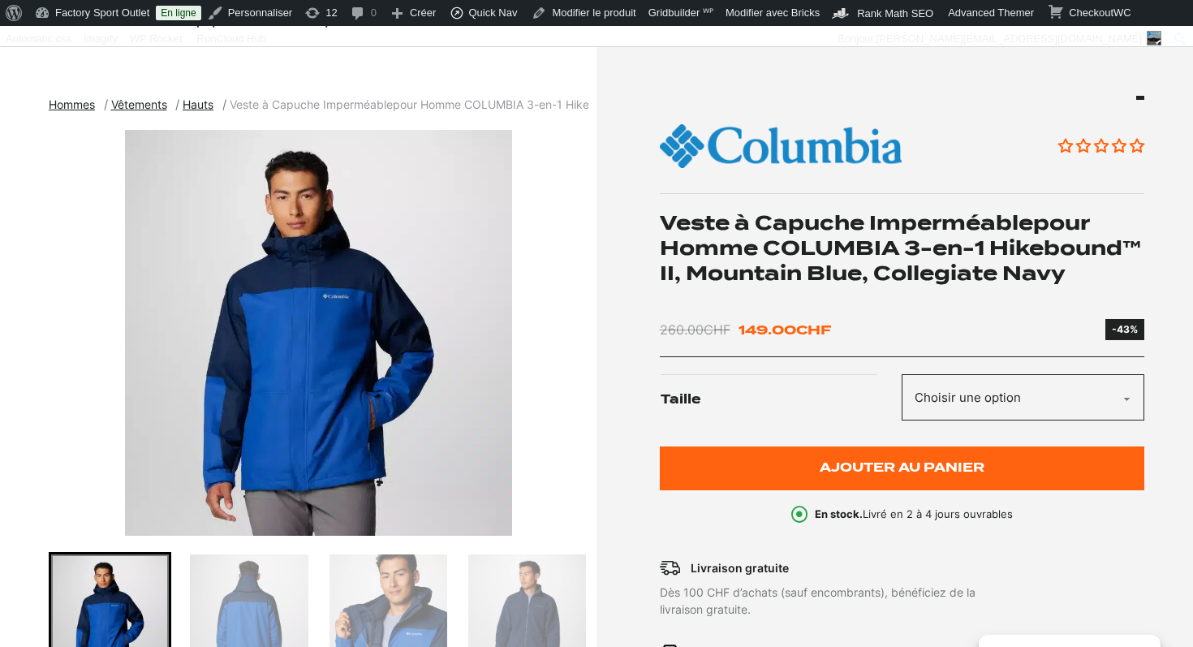
scroll to position [148, 0]
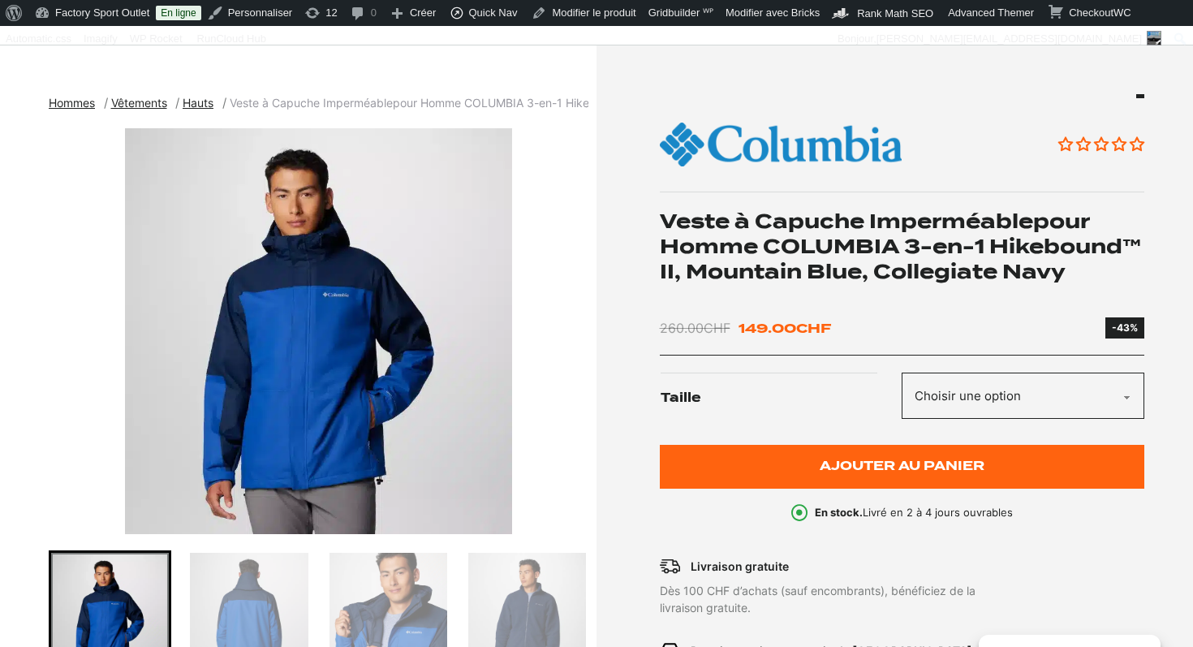
click at [715, 232] on h1 "Veste à Capuche Imperméablepour Homme COLUMBIA 3-en-1 Hikebound™ II, Mountain B…" at bounding box center [902, 247] width 485 height 76
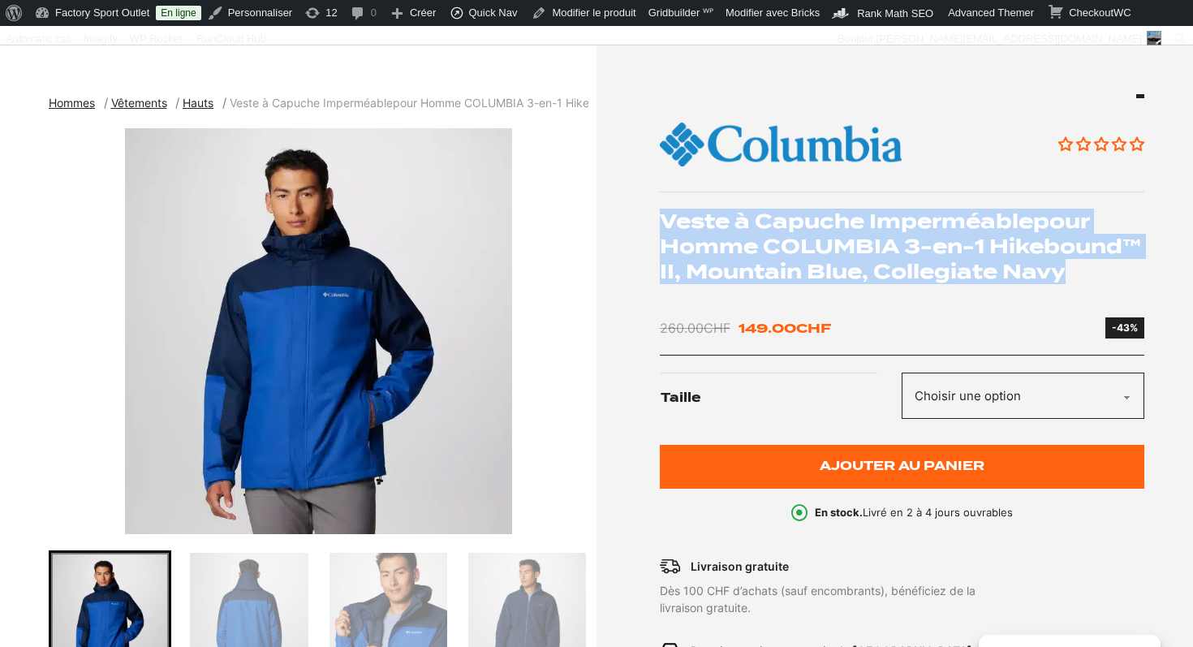
click at [715, 232] on h1 "Veste à Capuche Imperméablepour Homme COLUMBIA 3-en-1 Hikebound™ II, Mountain B…" at bounding box center [902, 247] width 485 height 76
copy div "Veste à Capuche Imperméablepour Homme COLUMBIA 3-en-1 Hikebound™ II, Mountain B…"
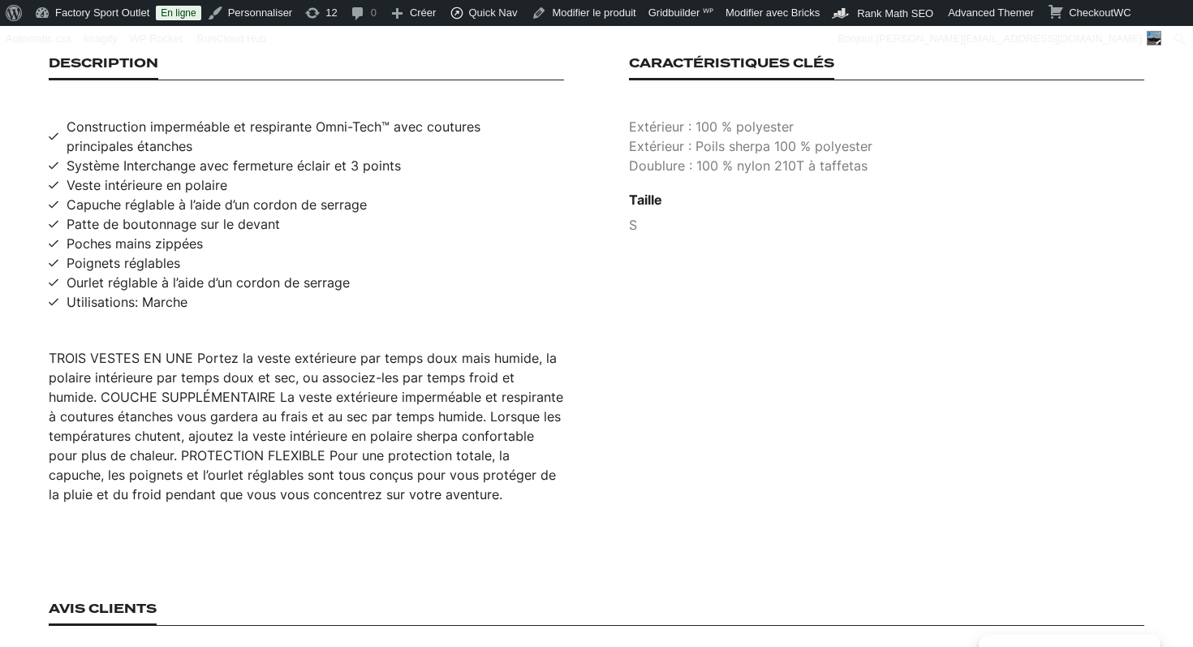
scroll to position [1142, 0]
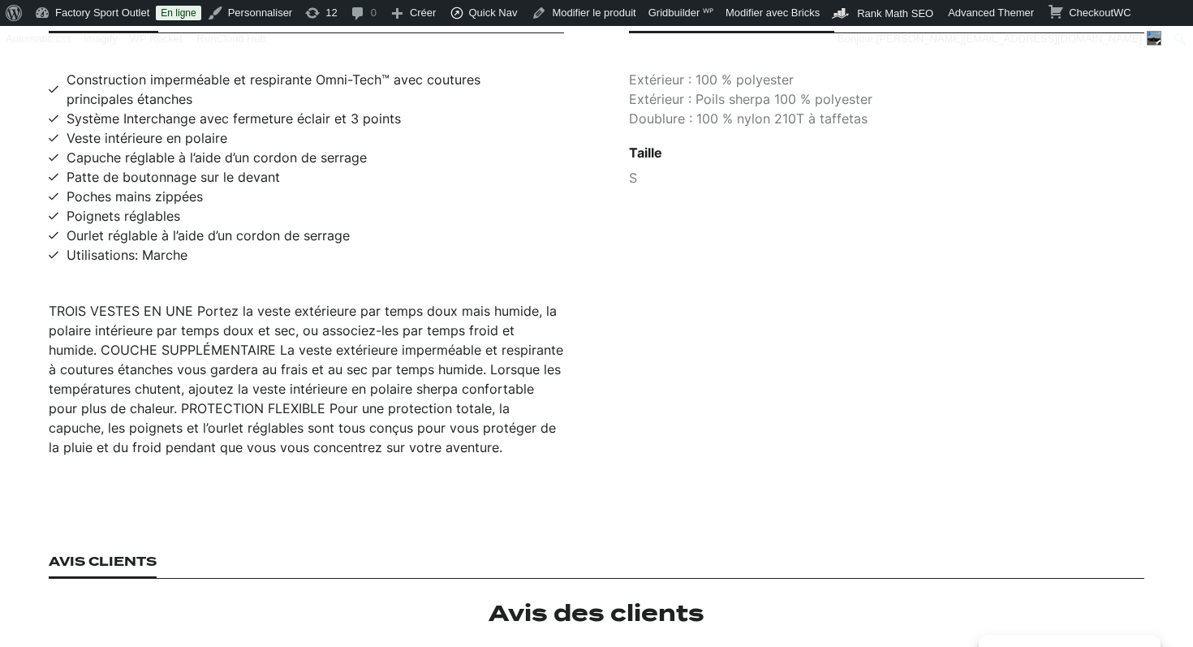
click at [400, 355] on div "TROIS VESTES EN UNE Portez la veste extérieure par temps doux mais humide, la p…" at bounding box center [306, 379] width 515 height 156
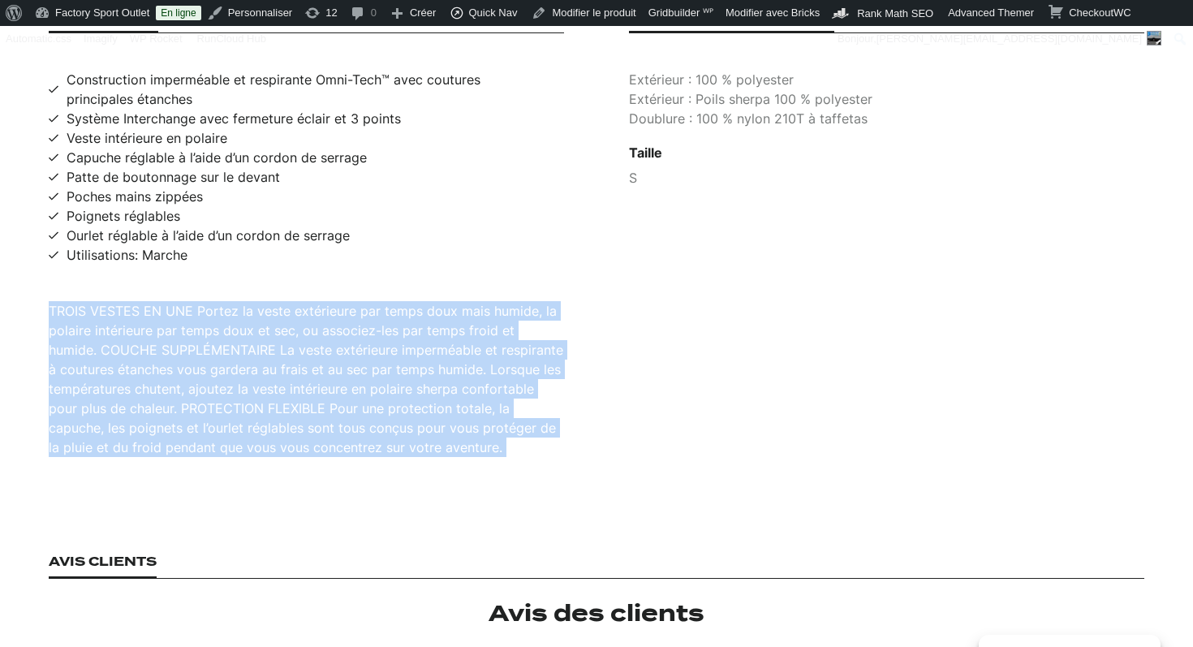
click at [400, 355] on div "TROIS VESTES EN UNE Portez la veste extérieure par temps doux mais humide, la p…" at bounding box center [306, 379] width 515 height 156
copy div "TROIS VESTES EN UNE Portez la veste extérieure par temps doux mais humide, la p…"
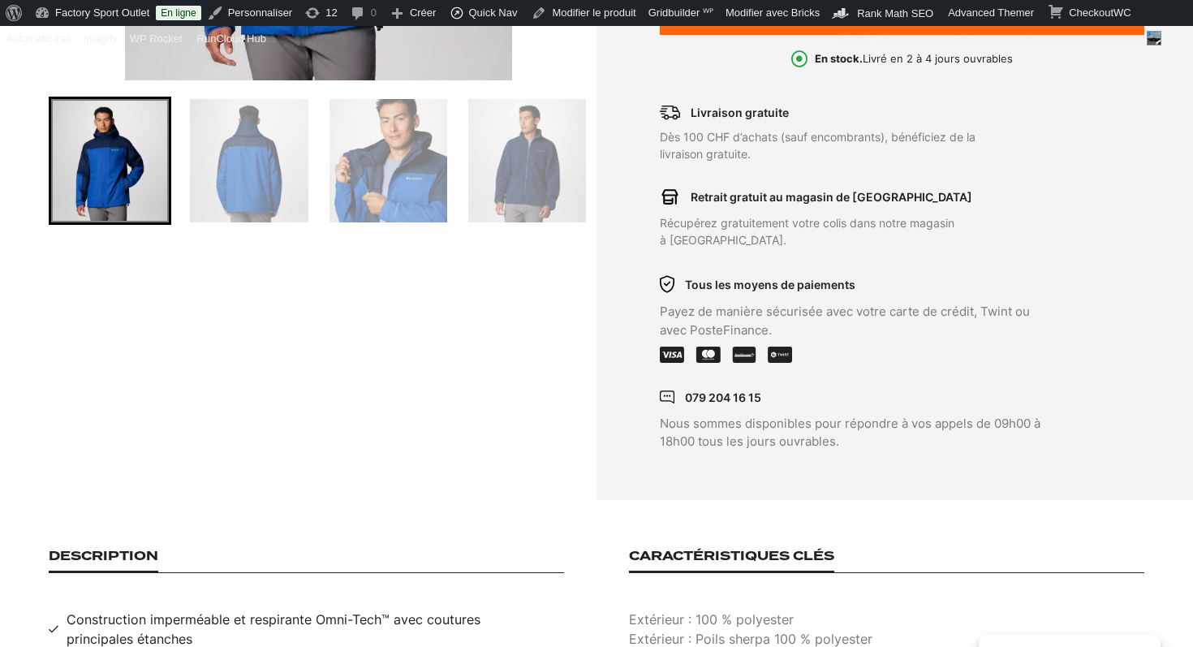
scroll to position [368, 0]
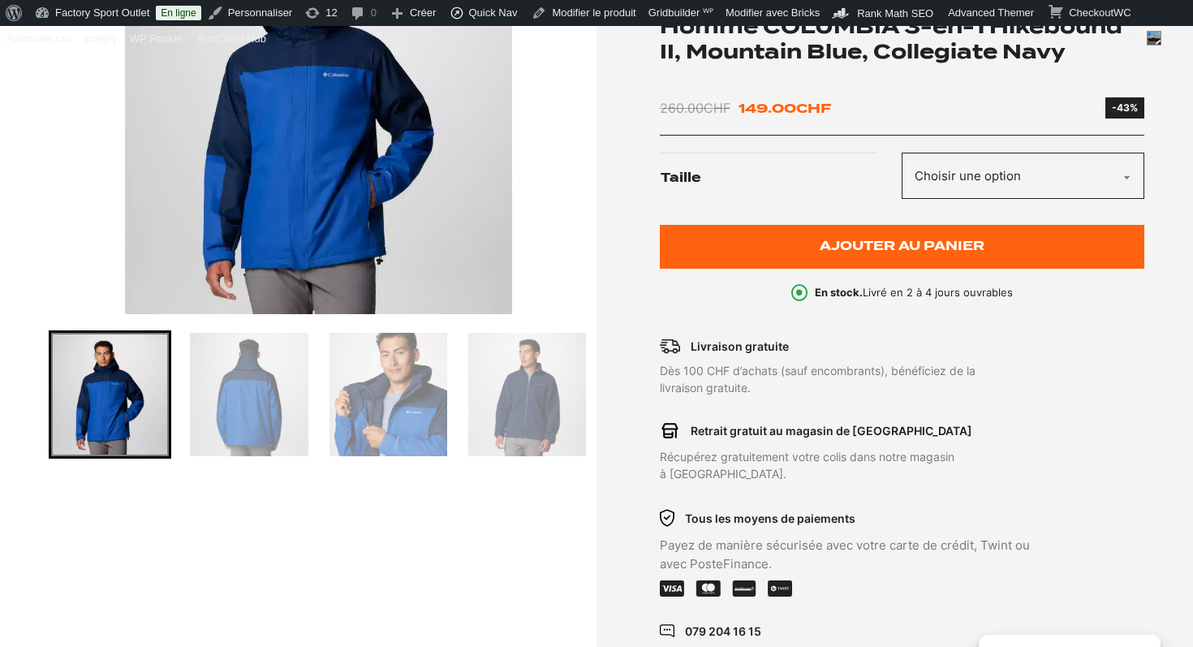
click at [323, 183] on img "1 of 4" at bounding box center [319, 111] width 540 height 406
click at [406, 409] on img "Go to slide 3" at bounding box center [388, 394] width 118 height 123
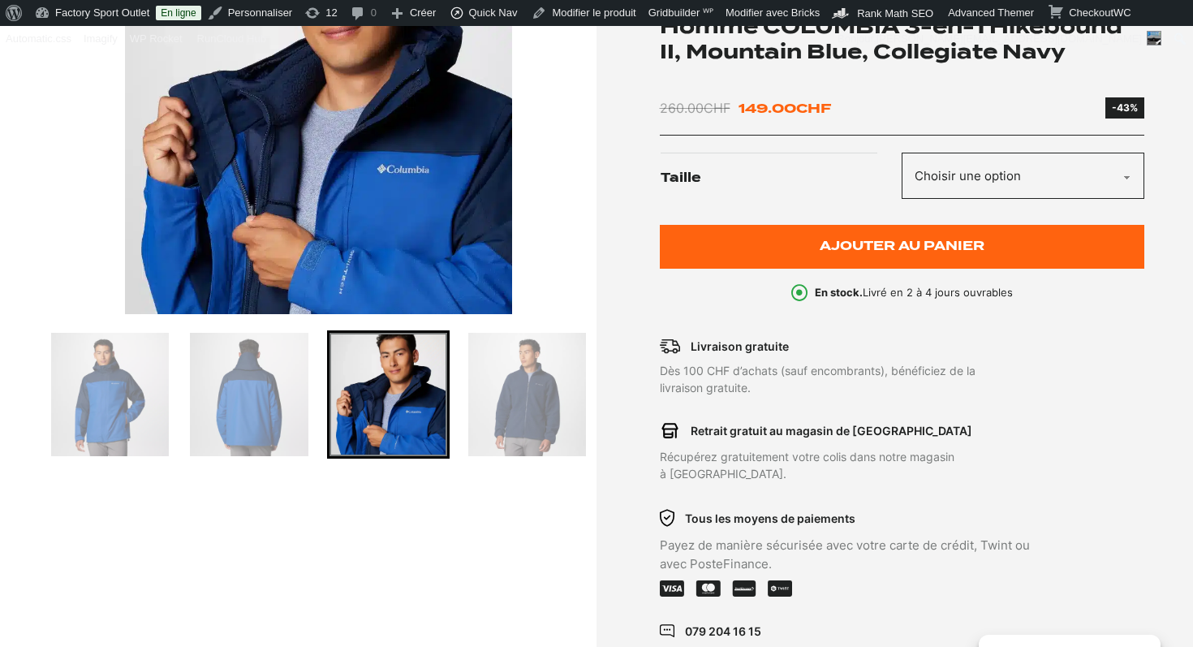
click at [392, 190] on img "3 of 4" at bounding box center [319, 111] width 540 height 406
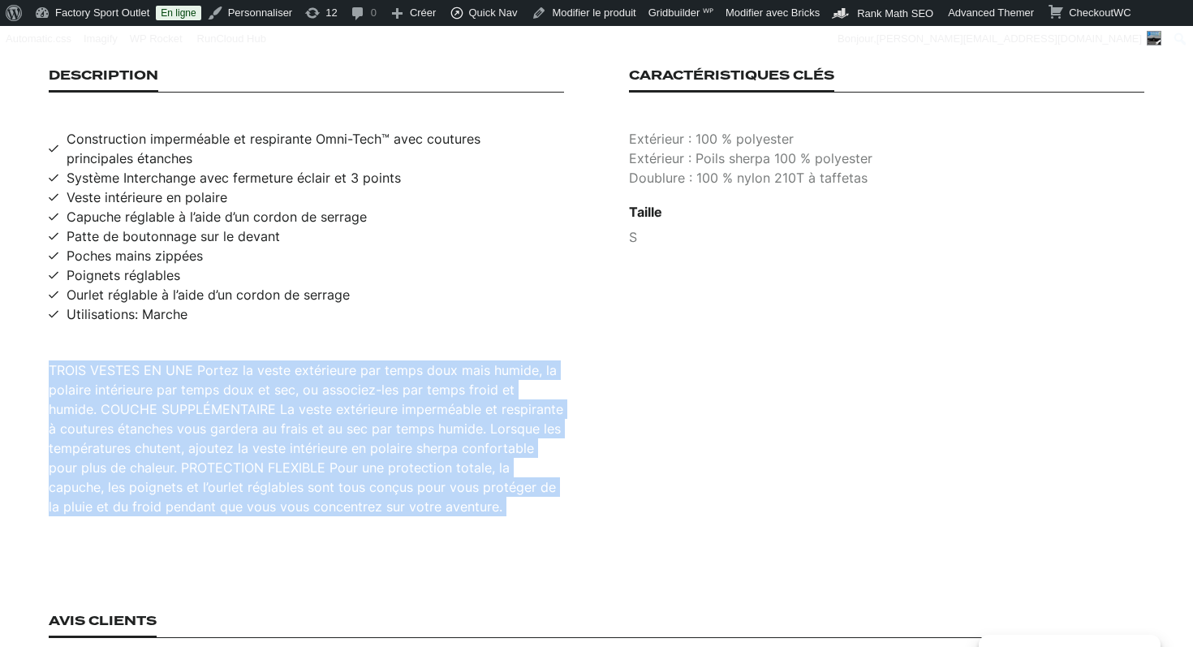
scroll to position [1058, 0]
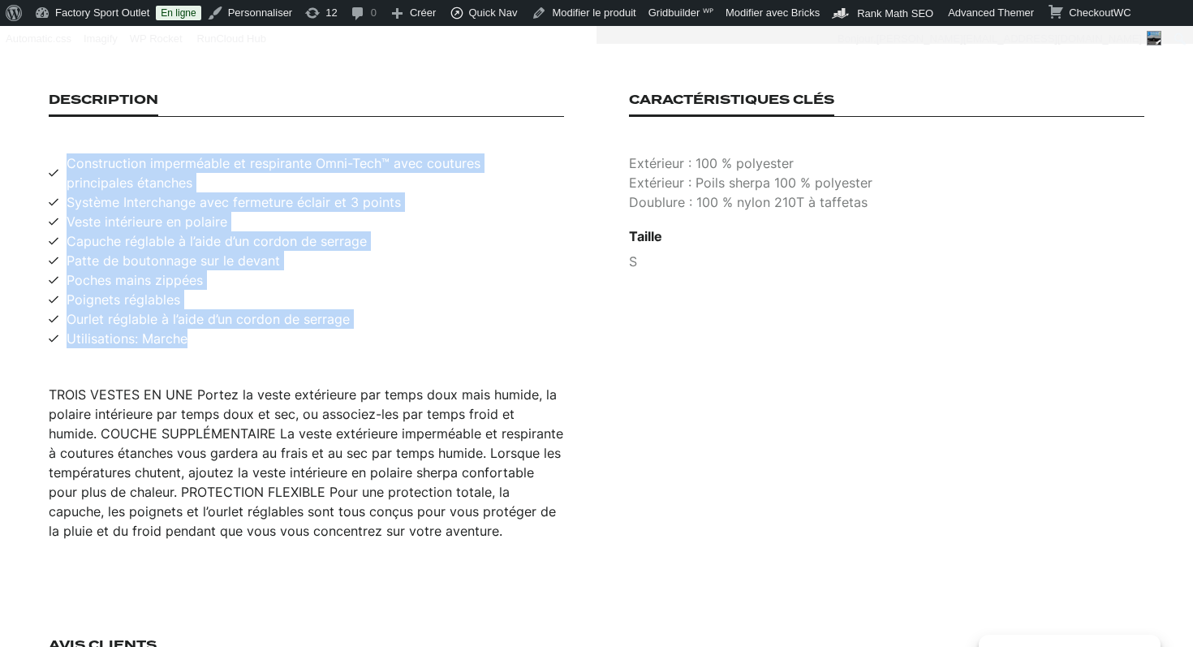
drag, startPoint x: 190, startPoint y: 325, endPoint x: 67, endPoint y: 150, distance: 213.6
click at [67, 153] on ul "Construction imperméable et respirante Omni-Tech™ avec coutures principales éta…" at bounding box center [306, 250] width 515 height 195
copy ul "Construction imperméable et respirante Omni-Tech™ avec coutures principales éta…"
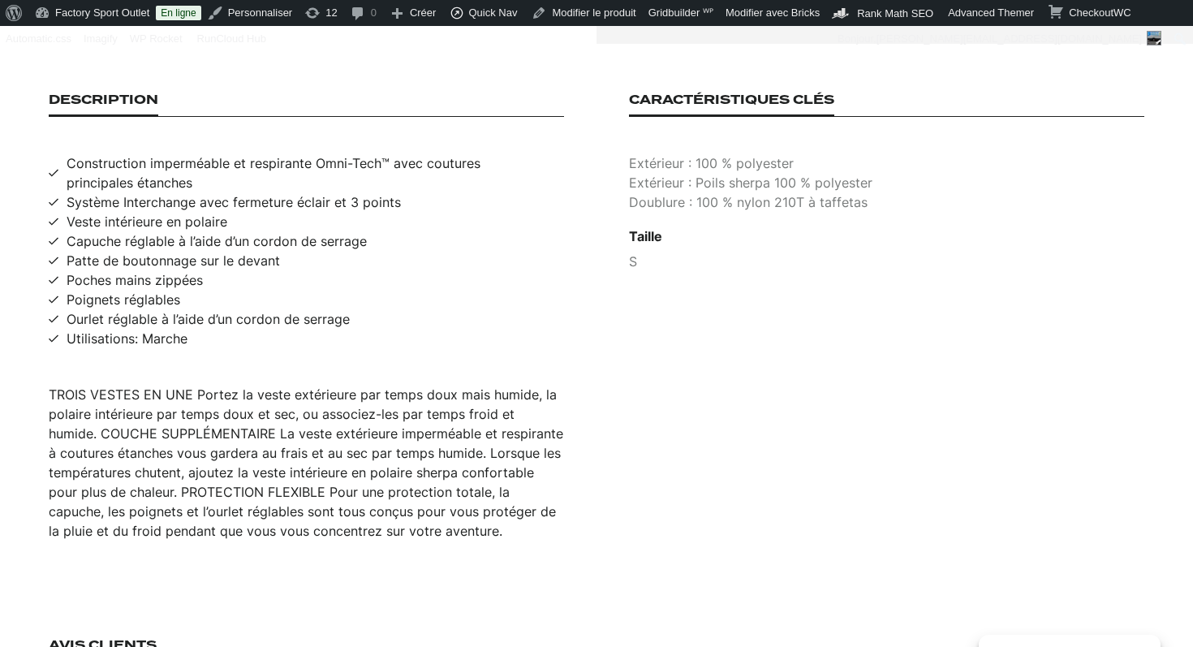
click at [699, 153] on p "Extérieur : 100 % polyester" at bounding box center [886, 162] width 515 height 19
copy p "Extérieur : 100 % polyester"
click at [716, 173] on p "Extérieur : Poils sherpa 100 % polyester" at bounding box center [886, 182] width 515 height 19
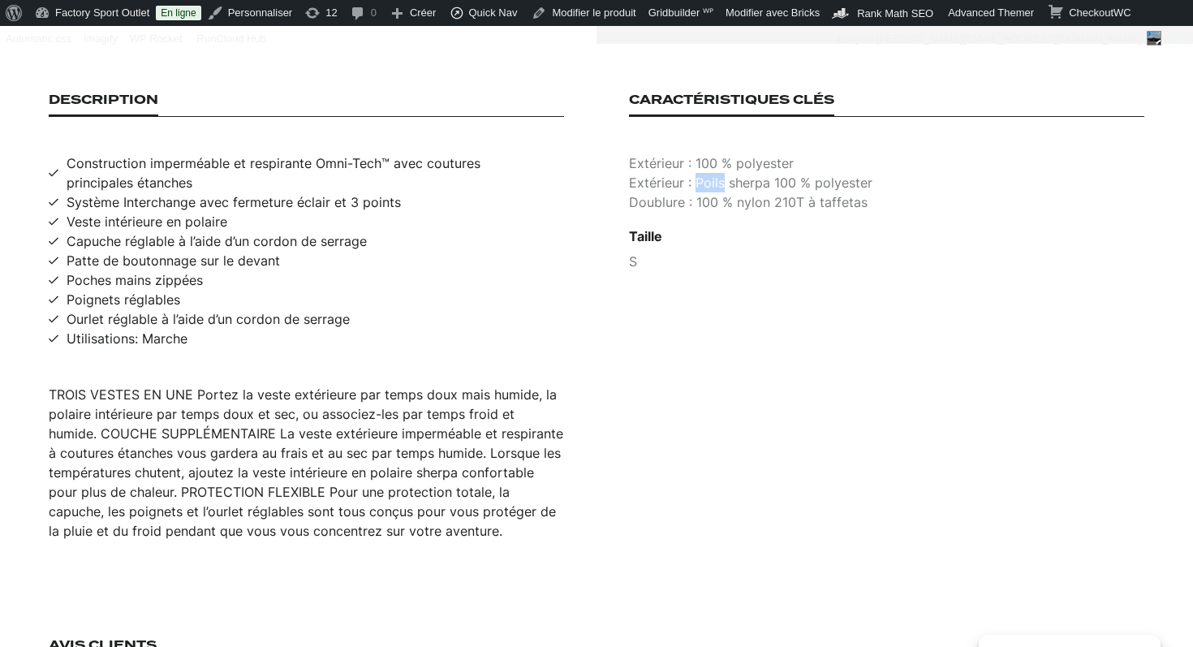
click at [716, 173] on p "Extérieur : Poils sherpa 100 % polyester" at bounding box center [886, 182] width 515 height 19
copy p "Extérieur : Poils sherpa 100 % polyester"
click at [718, 192] on p "Doublure : 100 % nylon 210T à taffetas" at bounding box center [886, 201] width 515 height 19
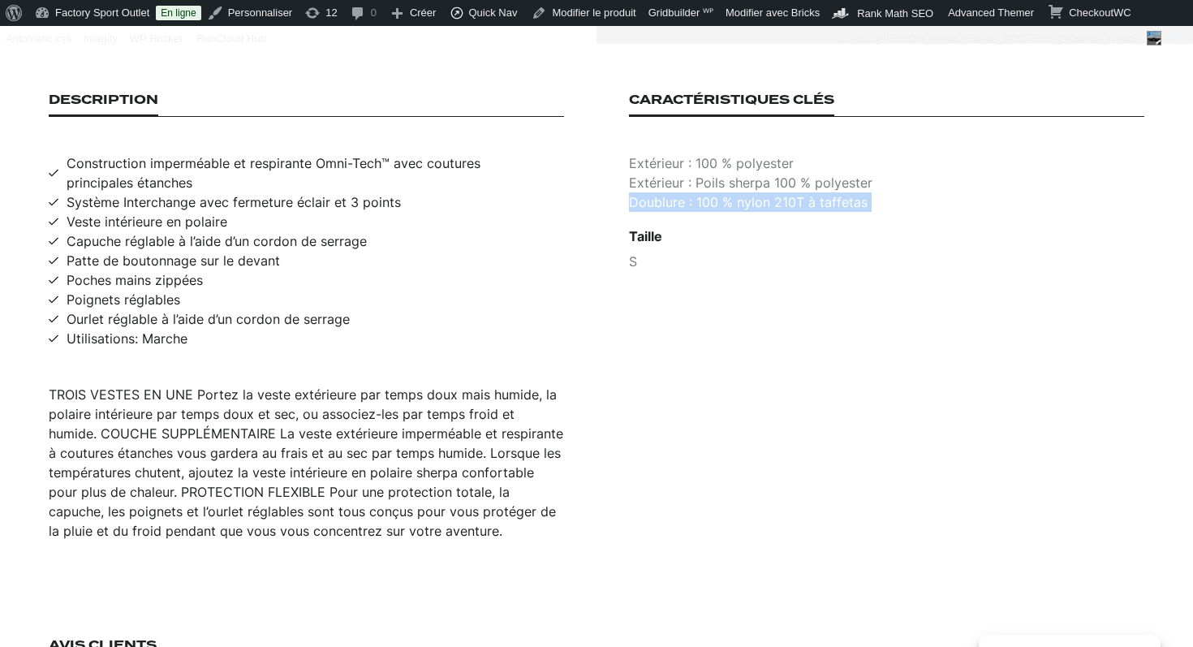
click at [718, 192] on p "Doublure : 100 % nylon 210T à taffetas" at bounding box center [886, 201] width 515 height 19
copy p "Doublure : 100 % nylon 210T à taffetas"
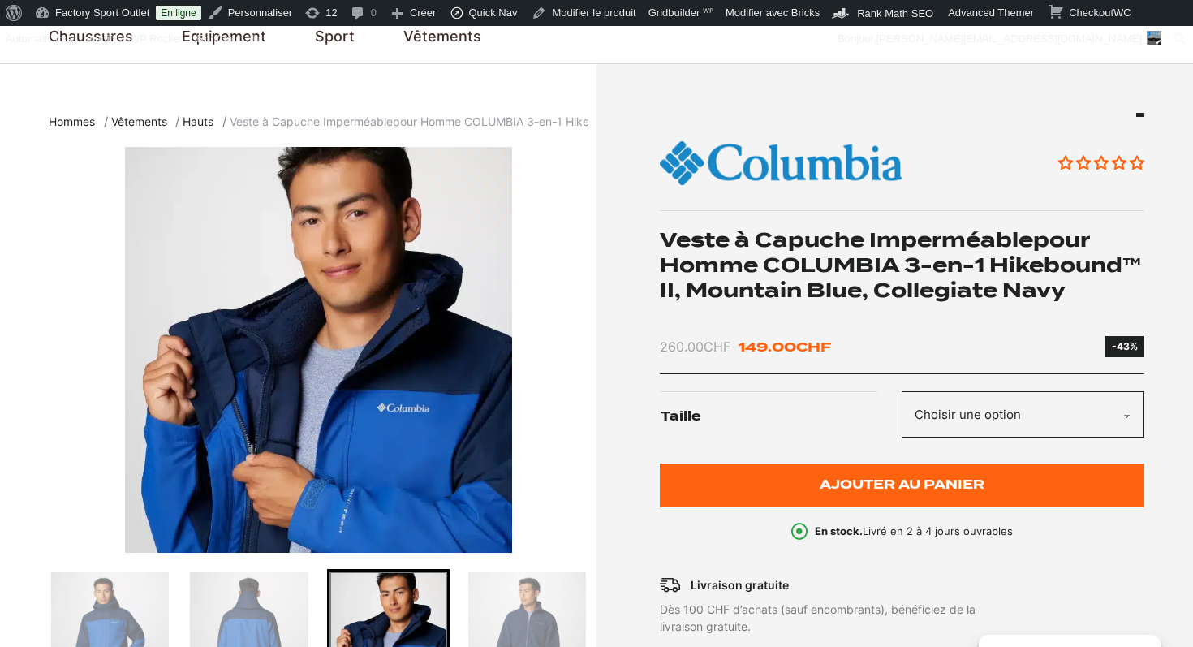
scroll to position [0, 0]
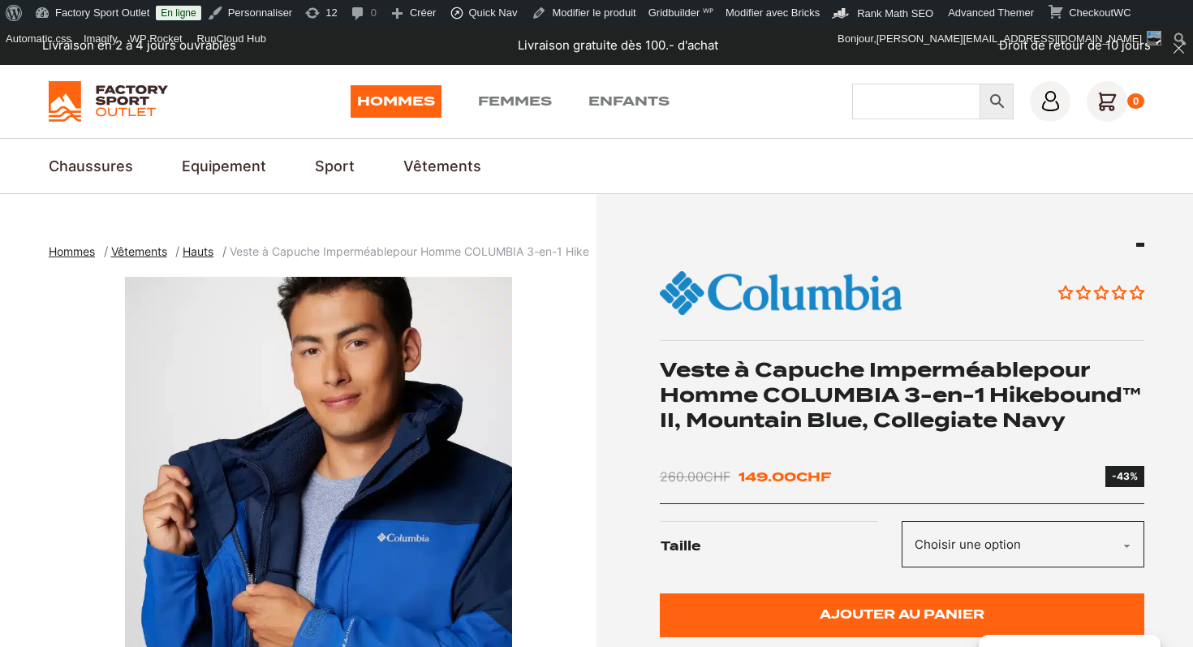
click at [889, 101] on input "Chercher" at bounding box center [916, 102] width 128 height 36
type input "horizons pine"
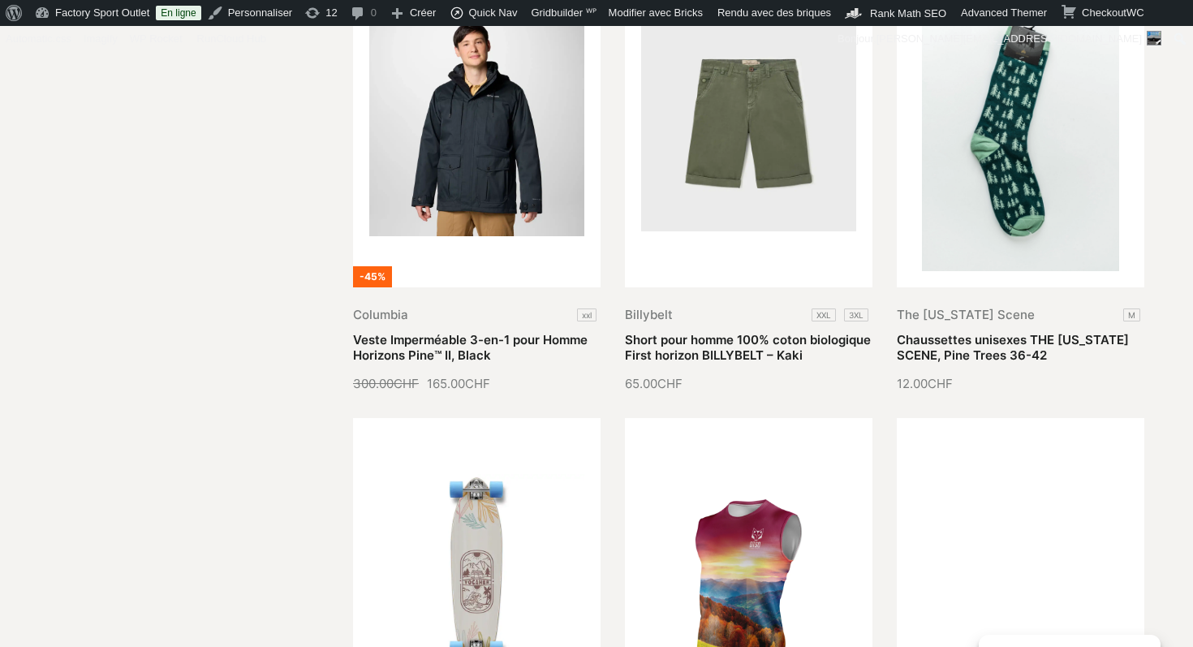
scroll to position [461, 0]
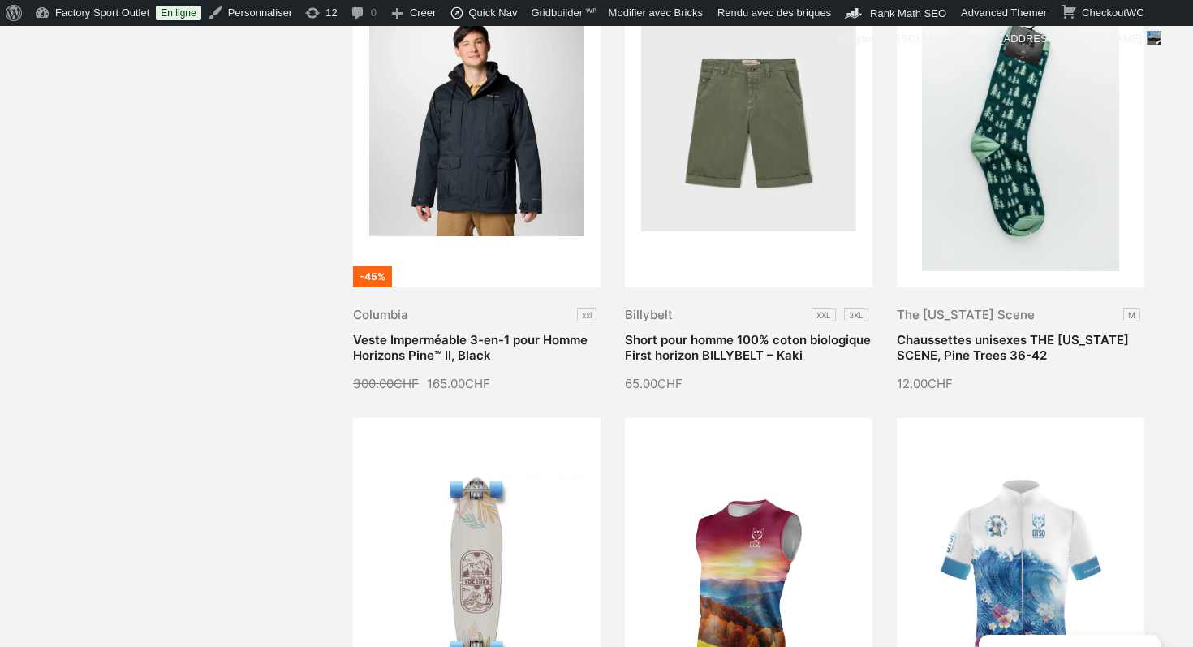
click at [488, 332] on link "Veste Imperméable 3-en-1 pour Homme Horizons Pine™ II, Black" at bounding box center [470, 348] width 234 height 32
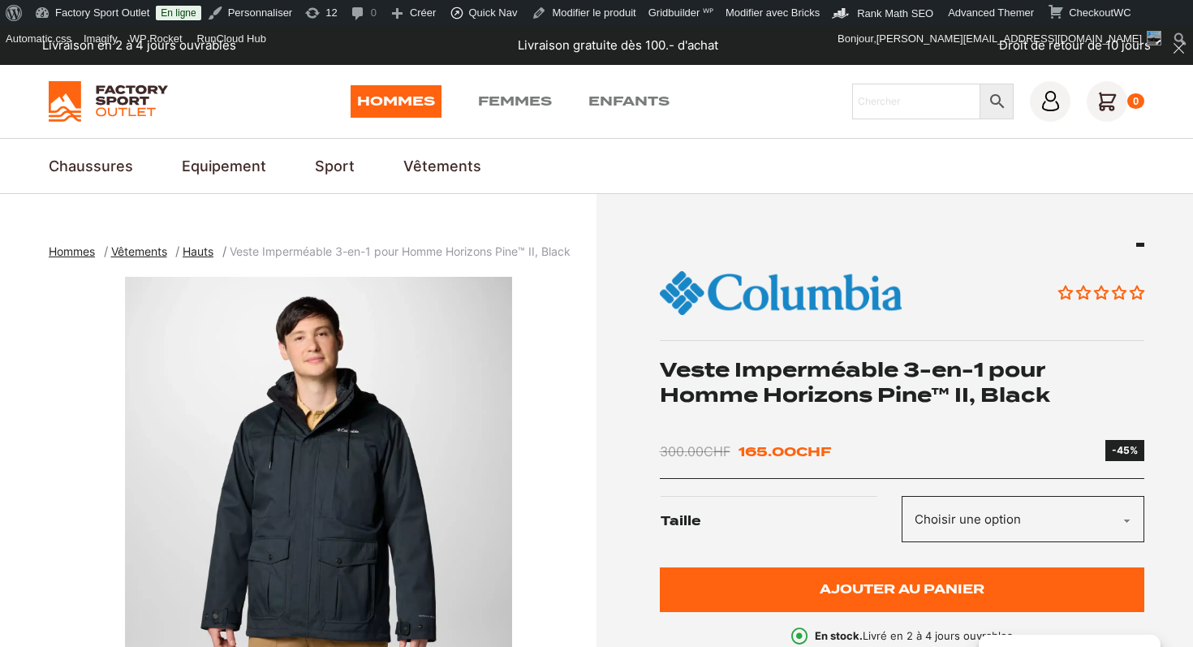
click at [773, 363] on h1 "Veste Imperméable 3-en-1 pour Homme Horizons Pine™ II, Black" at bounding box center [902, 382] width 485 height 50
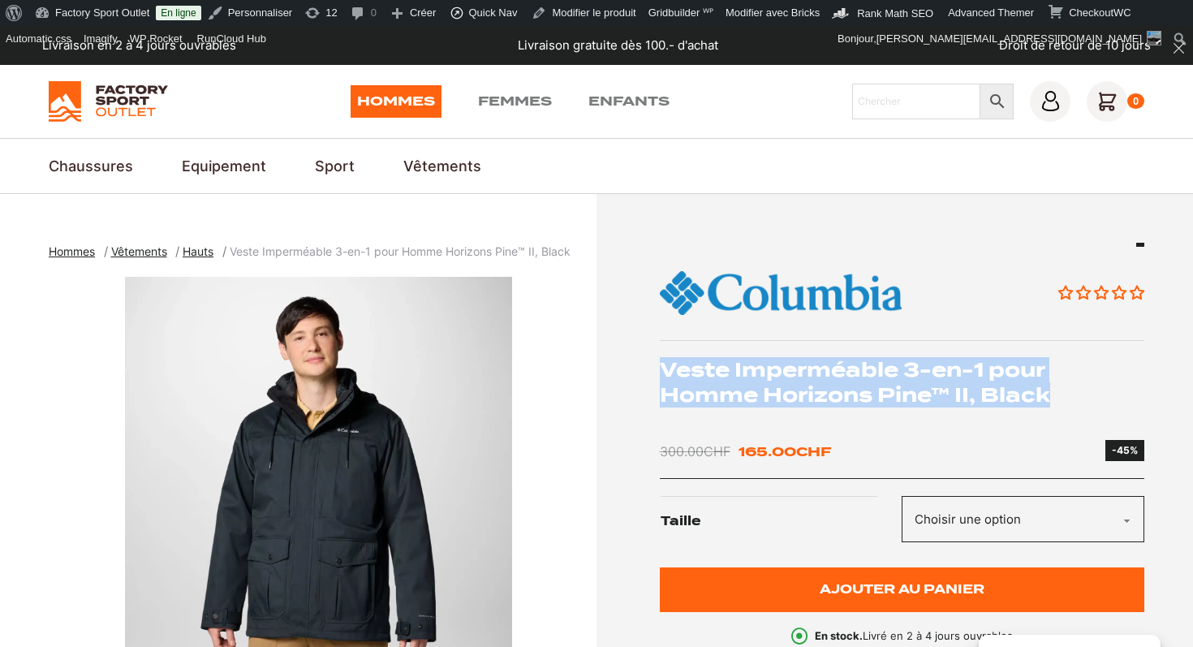
click at [773, 363] on h1 "Veste Imperméable 3-en-1 pour Homme Horizons Pine™ II, Black" at bounding box center [902, 382] width 485 height 50
copy div "Veste Imperméable 3-en-1 pour Homme Horizons Pine™ II, Black"
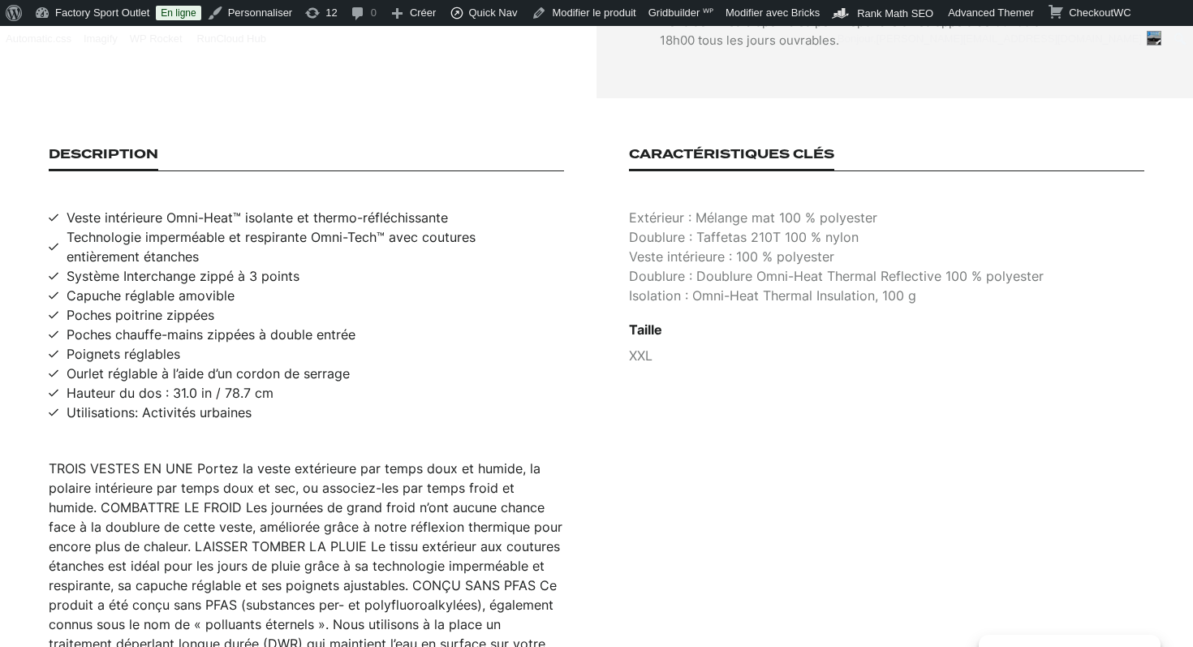
scroll to position [1102, 0]
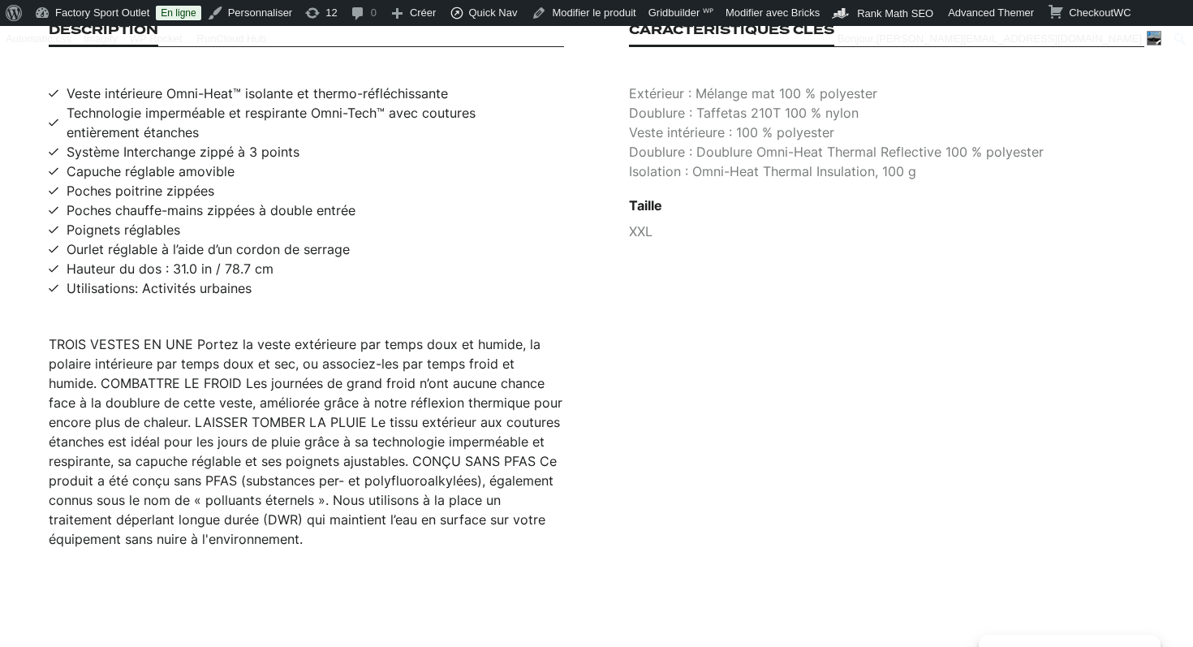
click at [326, 413] on div "TROIS VESTES EN UNE Portez la veste extérieure par temps doux et humide, la pol…" at bounding box center [306, 441] width 515 height 214
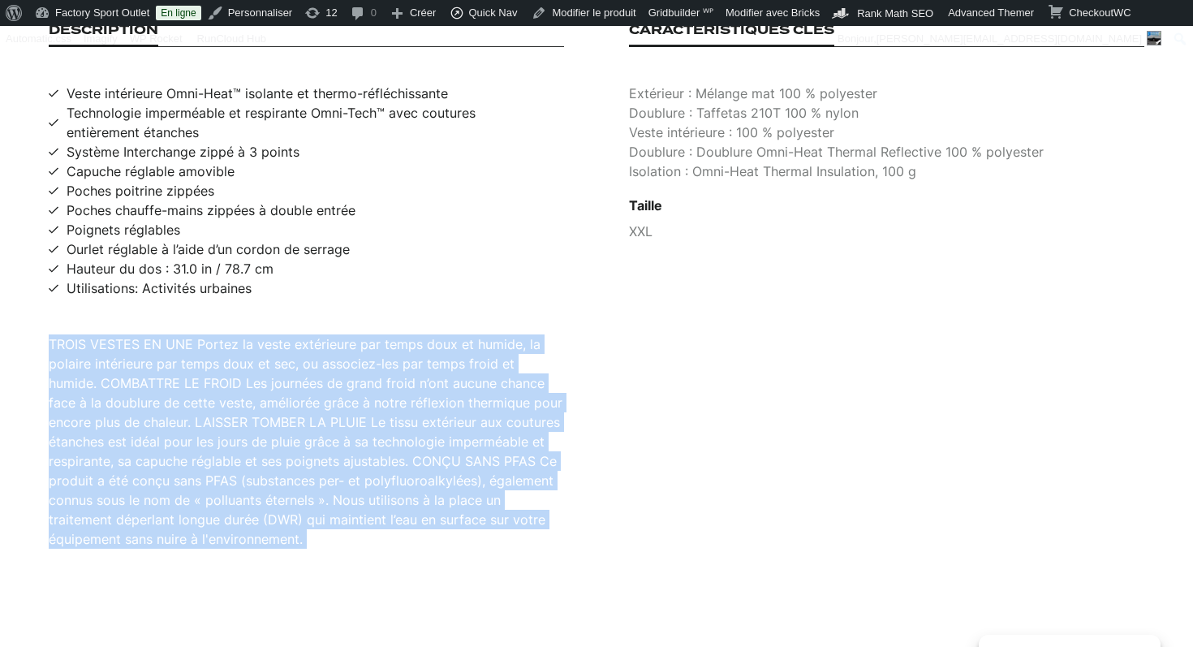
click at [326, 413] on div "TROIS VESTES EN UNE Portez la veste extérieure par temps doux et humide, la pol…" at bounding box center [306, 441] width 515 height 214
copy div "TROIS VESTES EN UNE Portez la veste extérieure par temps doux et humide, la pol…"
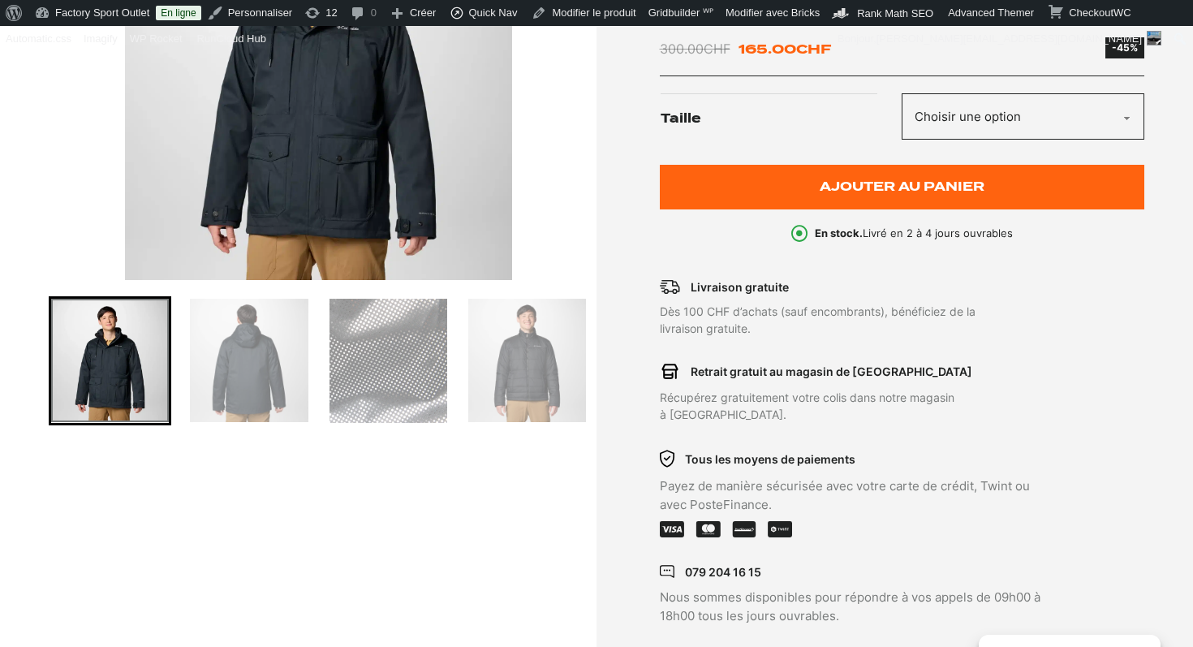
scroll to position [354, 0]
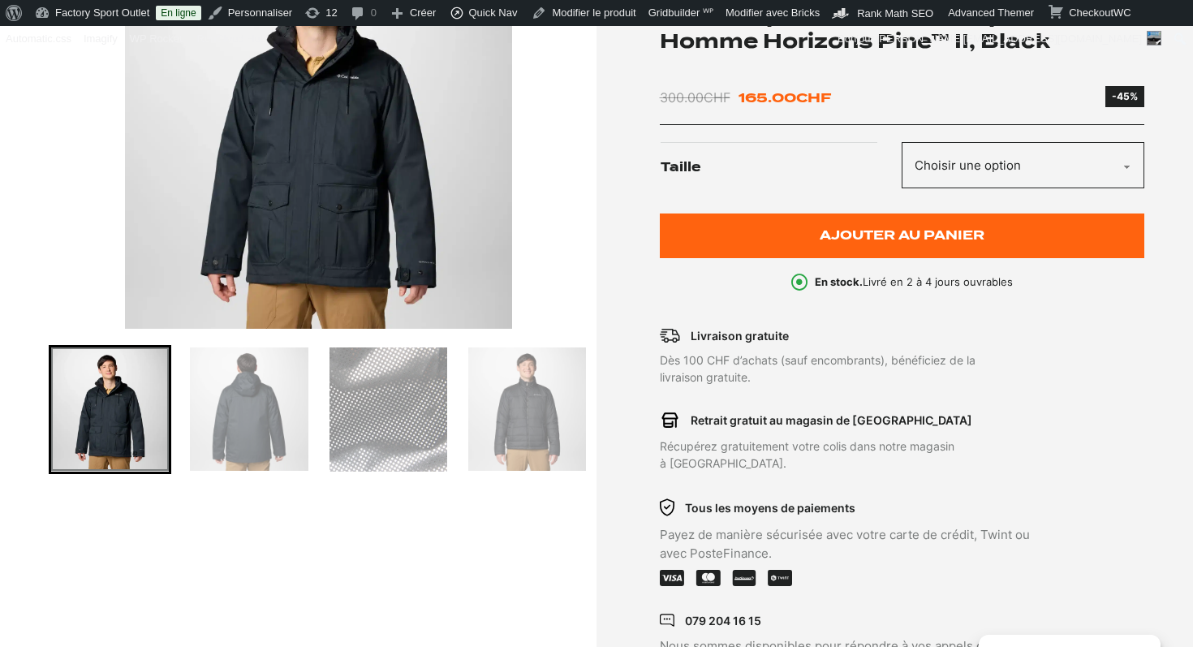
click at [316, 150] on img "1 of 5" at bounding box center [319, 126] width 540 height 406
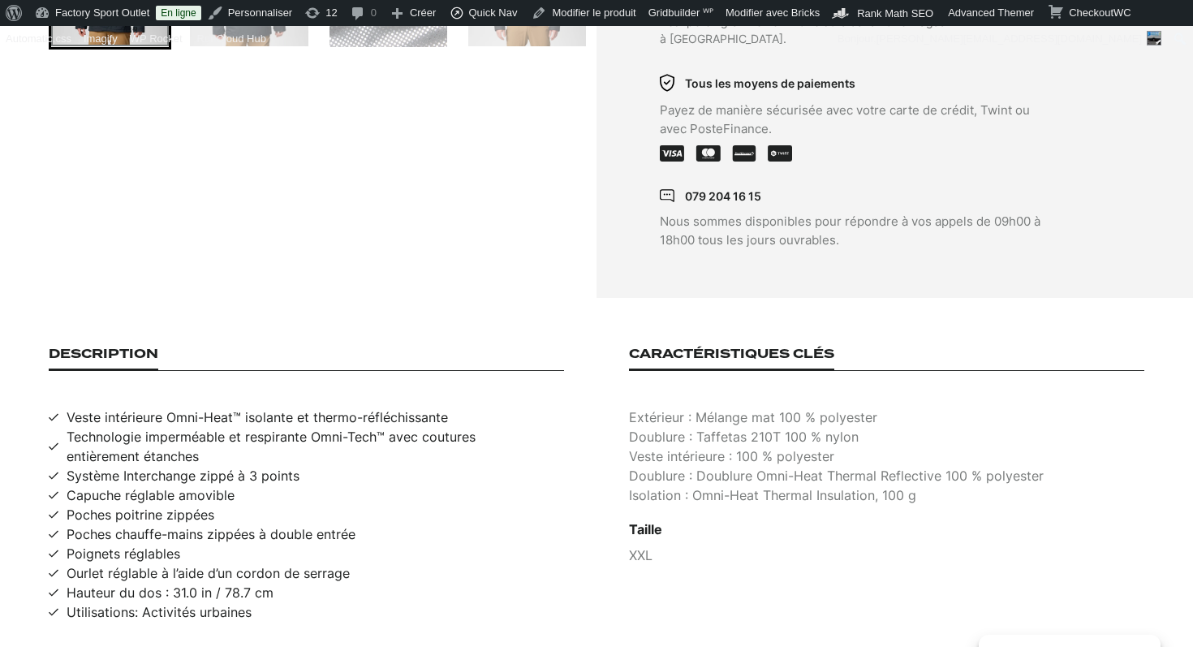
scroll to position [851, 0]
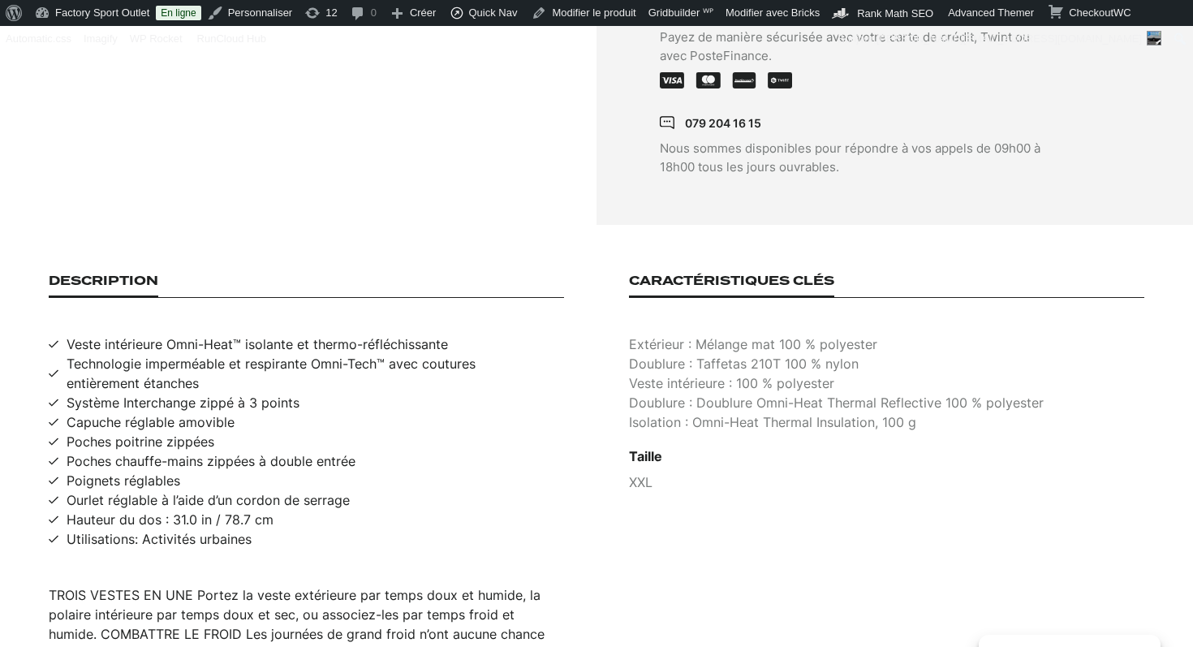
click at [251, 520] on ul "Veste intérieure Omni-Heat™ isolante et thermo-réfléchissante Technologie imper…" at bounding box center [306, 441] width 515 height 214
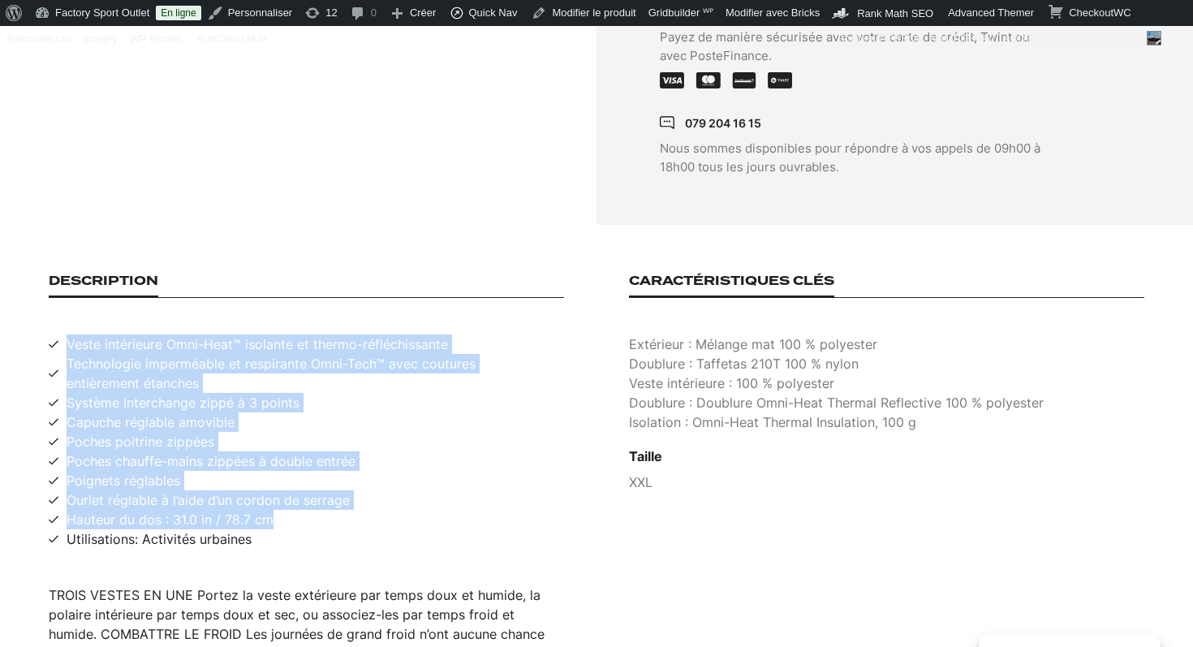
drag, startPoint x: 275, startPoint y: 501, endPoint x: 49, endPoint y: 329, distance: 284.3
click at [49, 334] on ul "Veste intérieure Omni-Heat™ isolante et thermo-réfléchissante Technologie imper…" at bounding box center [306, 441] width 515 height 214
copy ul "Veste intérieure Omni-Heat™ isolante et thermo-réfléchissante Technologie imper…"
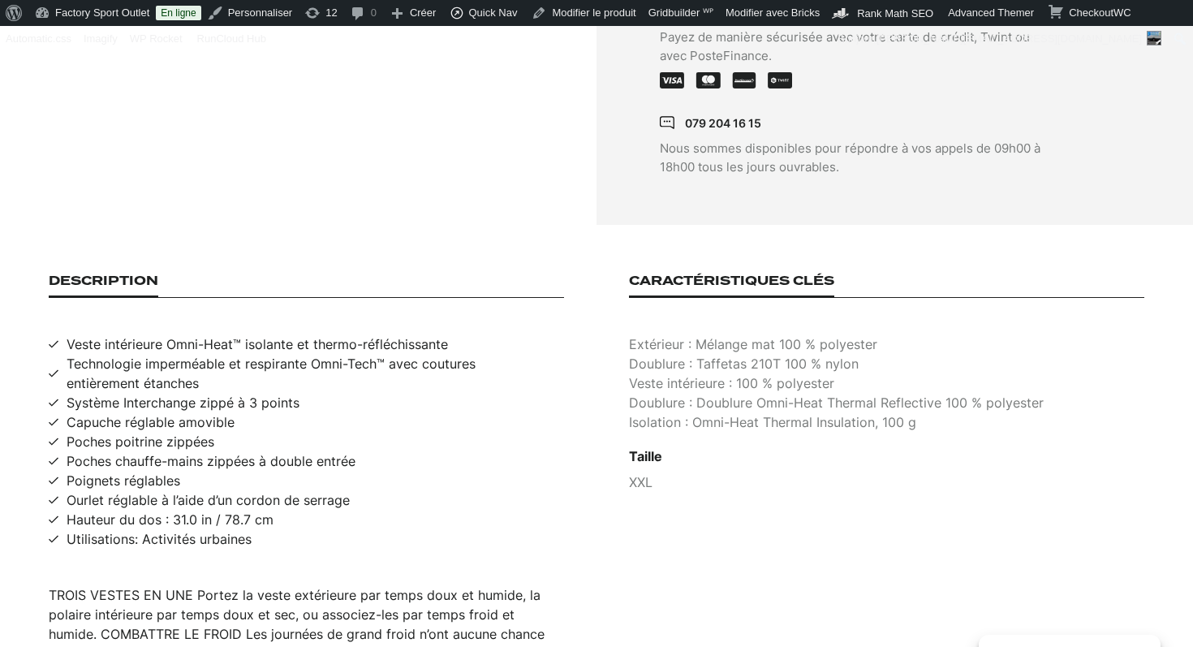
click at [772, 334] on p "Extérieur : Mélange mat 100 % polyester" at bounding box center [886, 343] width 515 height 19
copy p "Extérieur : Mélange mat 100 % polyester"
click at [757, 354] on p "Doublure : Taffetas 210T 100 % nylon" at bounding box center [886, 363] width 515 height 19
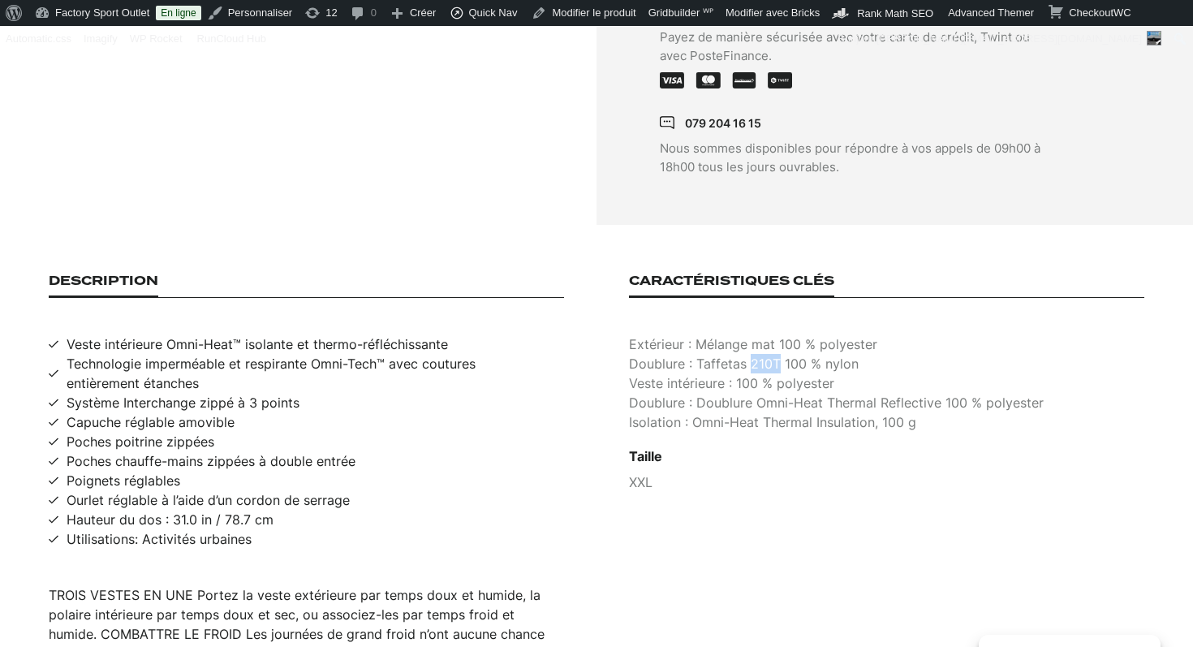
click at [757, 354] on p "Doublure : Taffetas 210T 100 % nylon" at bounding box center [886, 363] width 515 height 19
copy p "Doublure : Taffetas 210T 100 % nylon"
click at [744, 373] on p "Veste intérieure : 100 % polyester" at bounding box center [886, 382] width 515 height 19
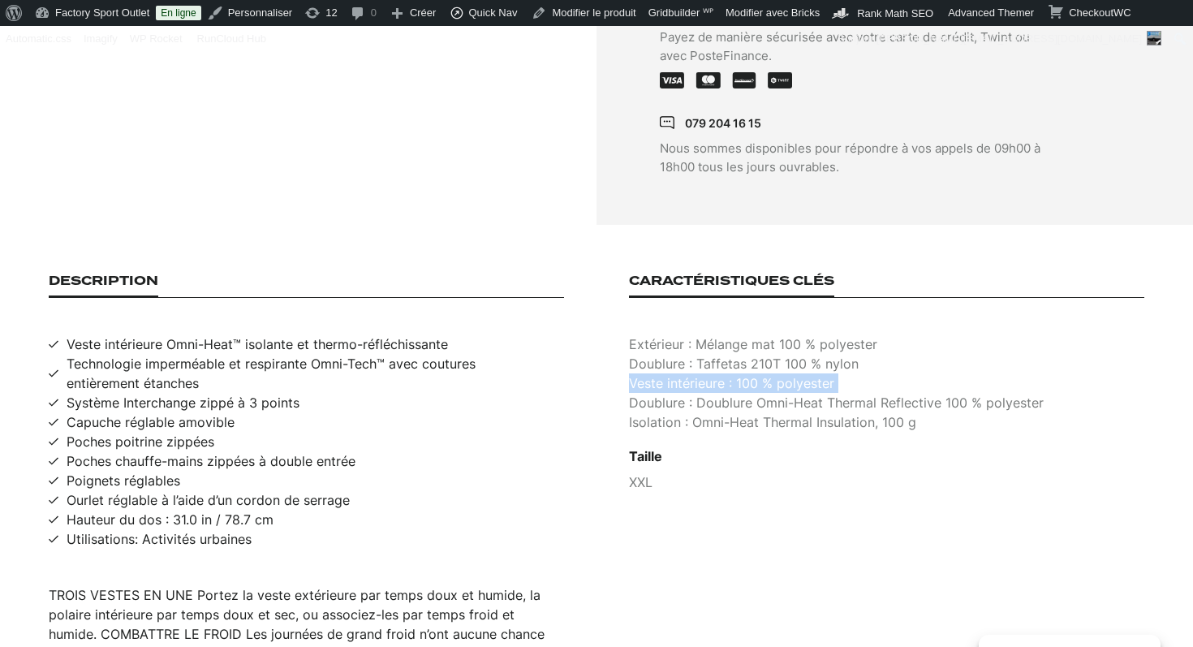
click at [744, 373] on p "Veste intérieure : 100 % polyester" at bounding box center [886, 382] width 515 height 19
copy p "Veste intérieure : 100 % polyester"
click at [820, 393] on p "Doublure : Doublure Omni-Heat Thermal Reflective 100 % polyester" at bounding box center [886, 402] width 515 height 19
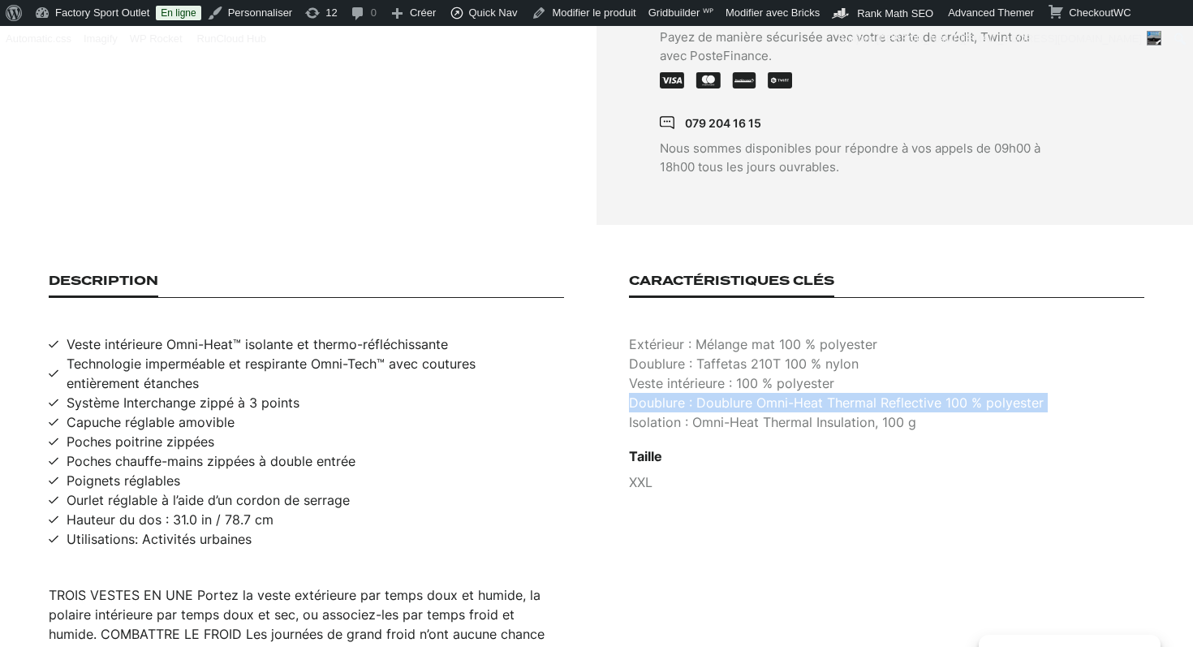
click at [820, 393] on p "Doublure : Doublure Omni-Heat Thermal Reflective 100 % polyester" at bounding box center [886, 402] width 515 height 19
copy p "Doublure : Doublure Omni-Heat Thermal Reflective 100 % polyester"
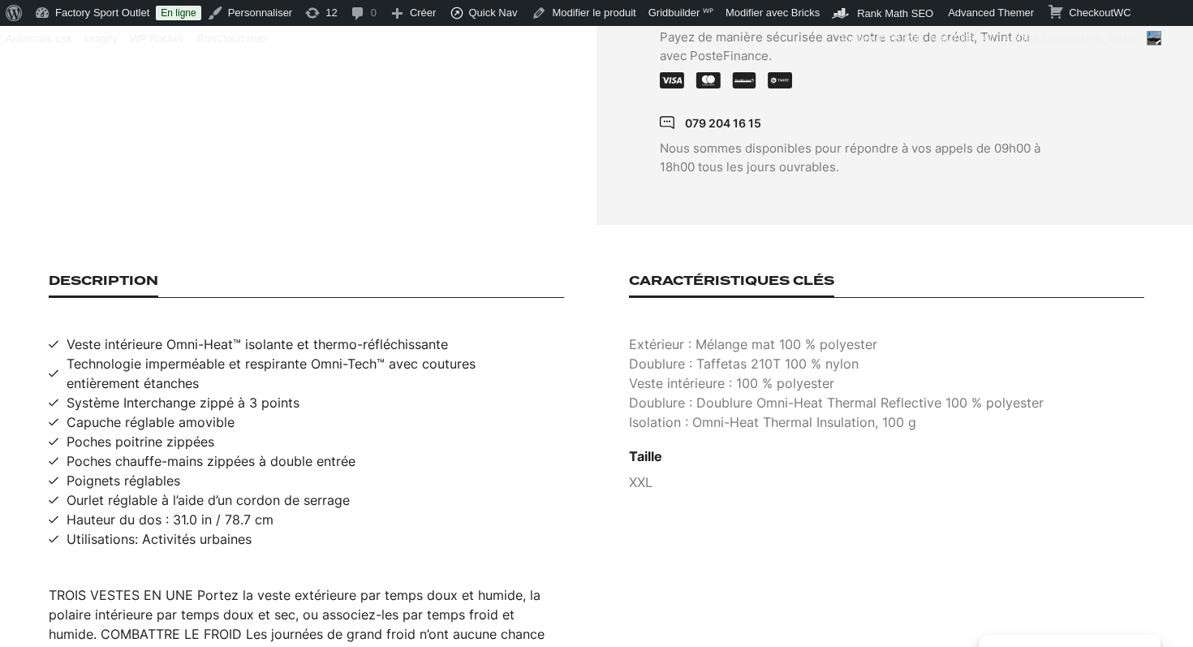
click at [767, 412] on p "Isolation : Omni-Heat Thermal Insulation, 100 g" at bounding box center [886, 421] width 515 height 19
copy p "Isolation : Omni-Heat Thermal Insulation, 100 g"
